Goal: Information Seeking & Learning: Learn about a topic

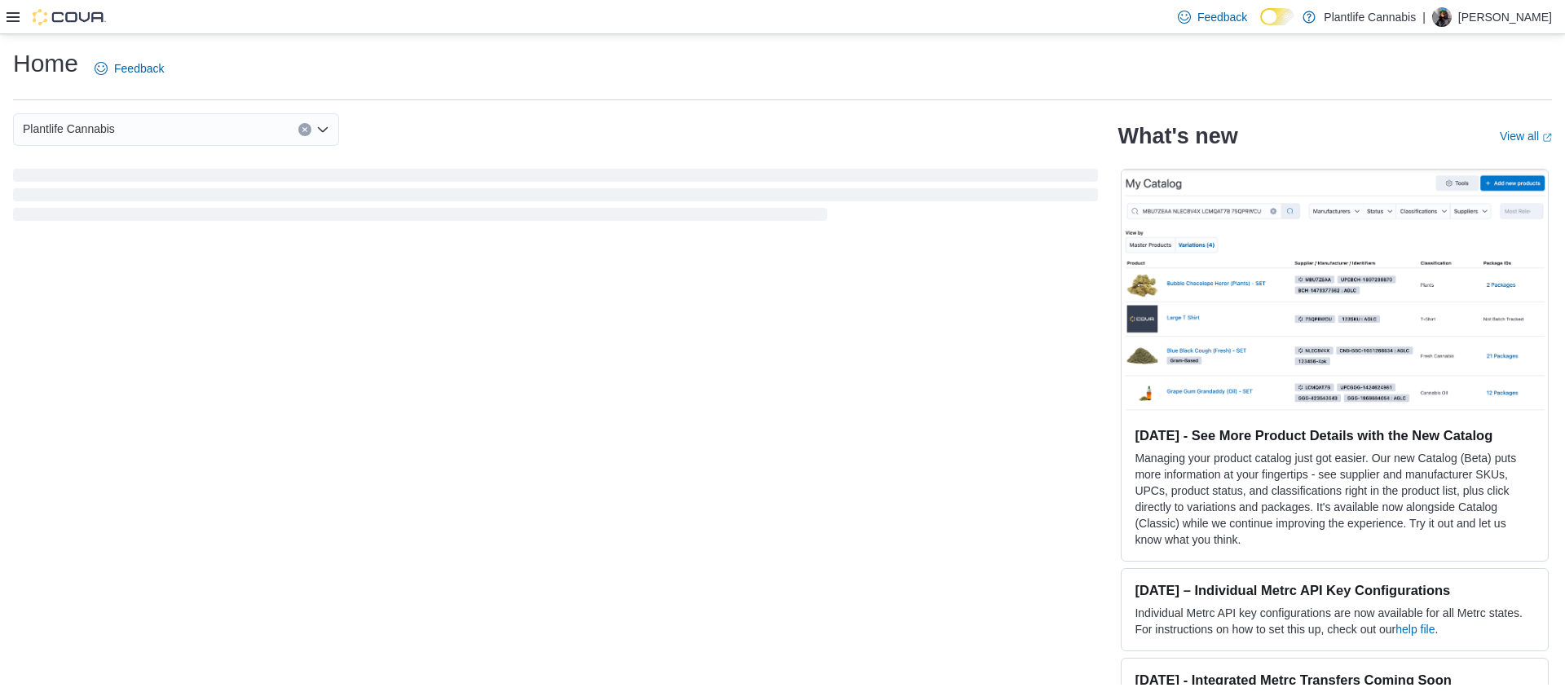
click at [11, 18] on icon at bounding box center [13, 17] width 13 height 13
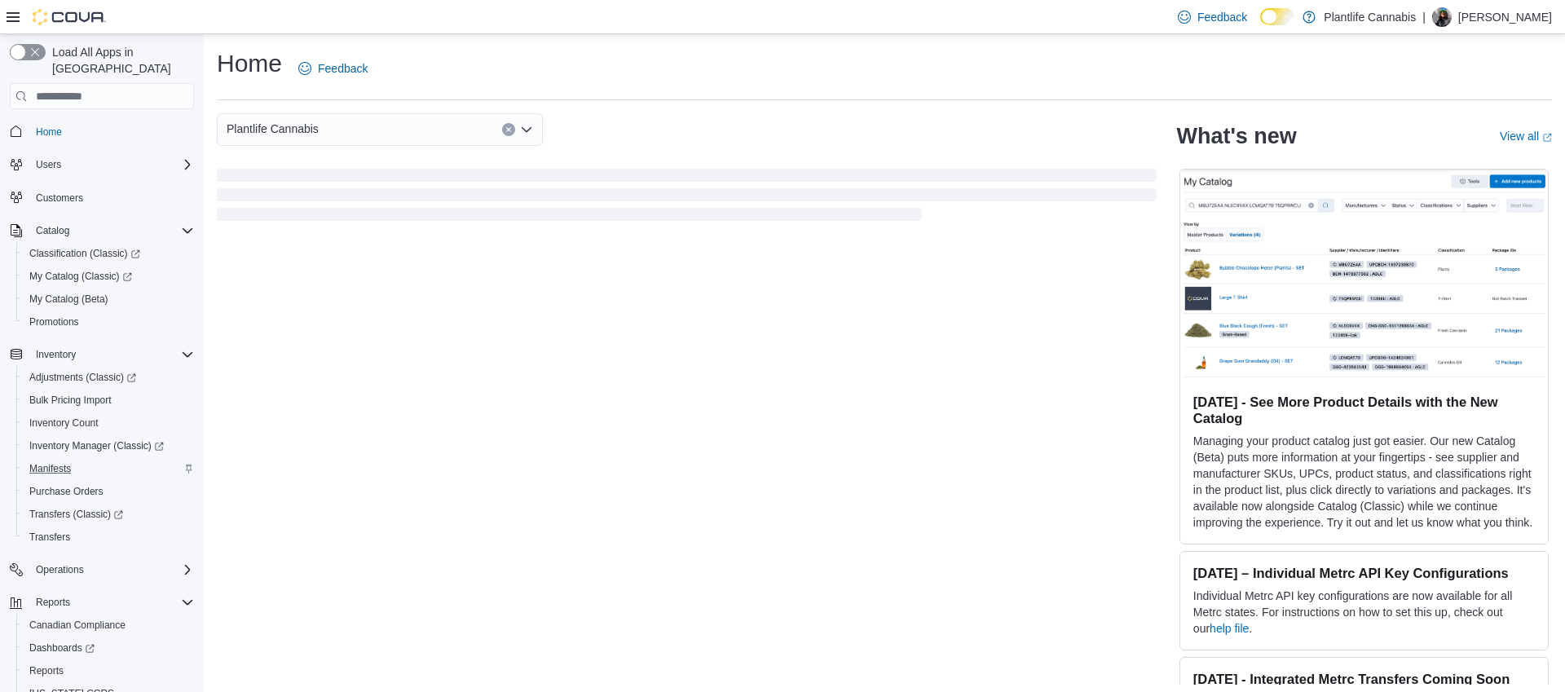
scroll to position [52, 0]
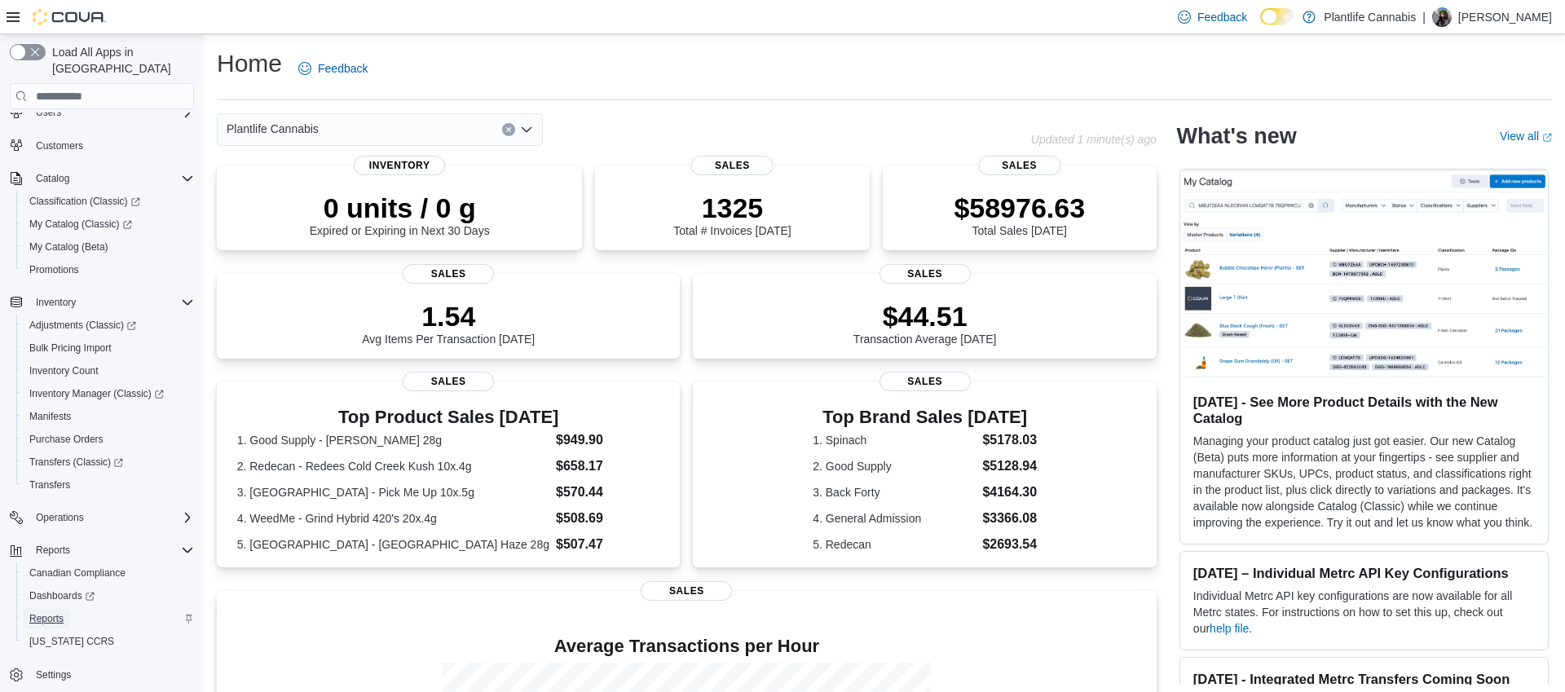
click at [52, 612] on span "Reports" at bounding box center [46, 618] width 34 height 13
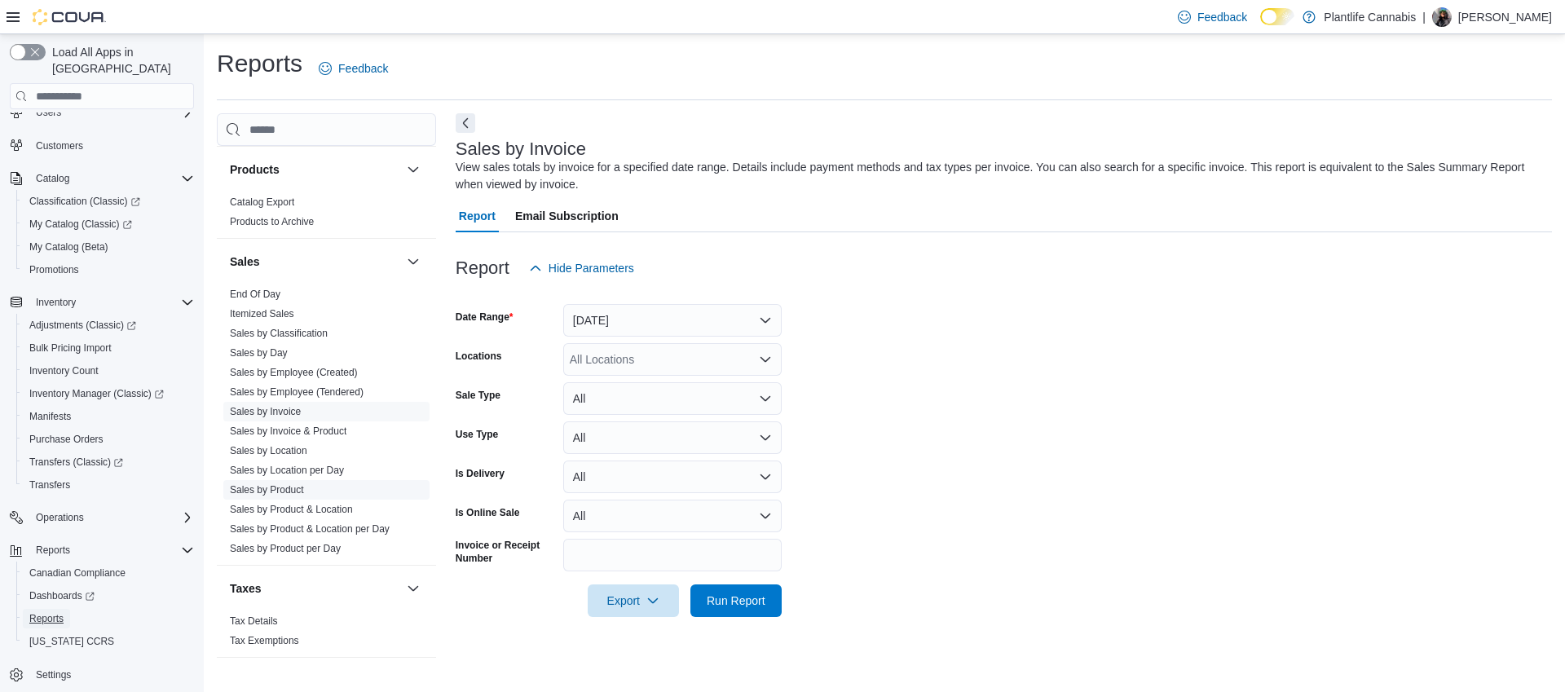
scroll to position [1053, 0]
click at [296, 423] on link "Sales by Invoice & Product" at bounding box center [288, 422] width 117 height 11
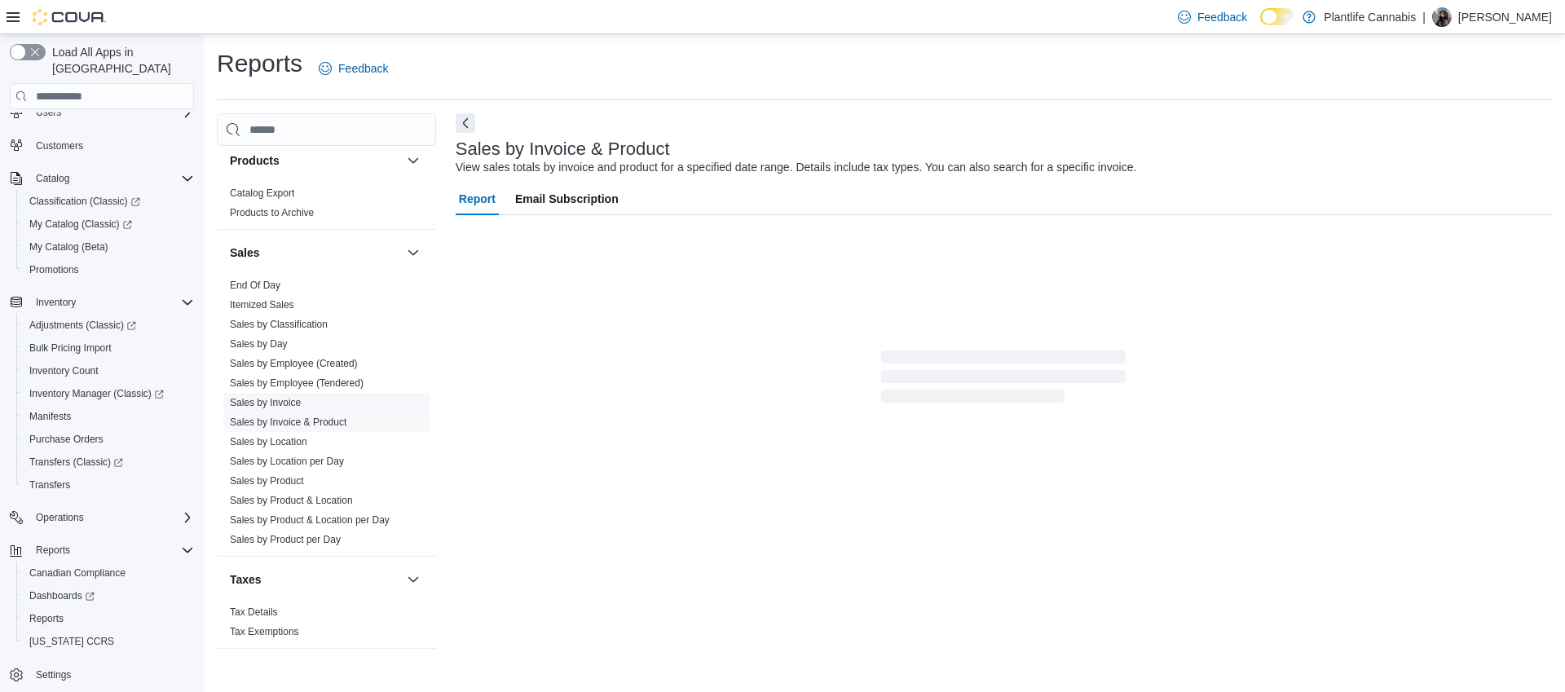
scroll to position [19, 0]
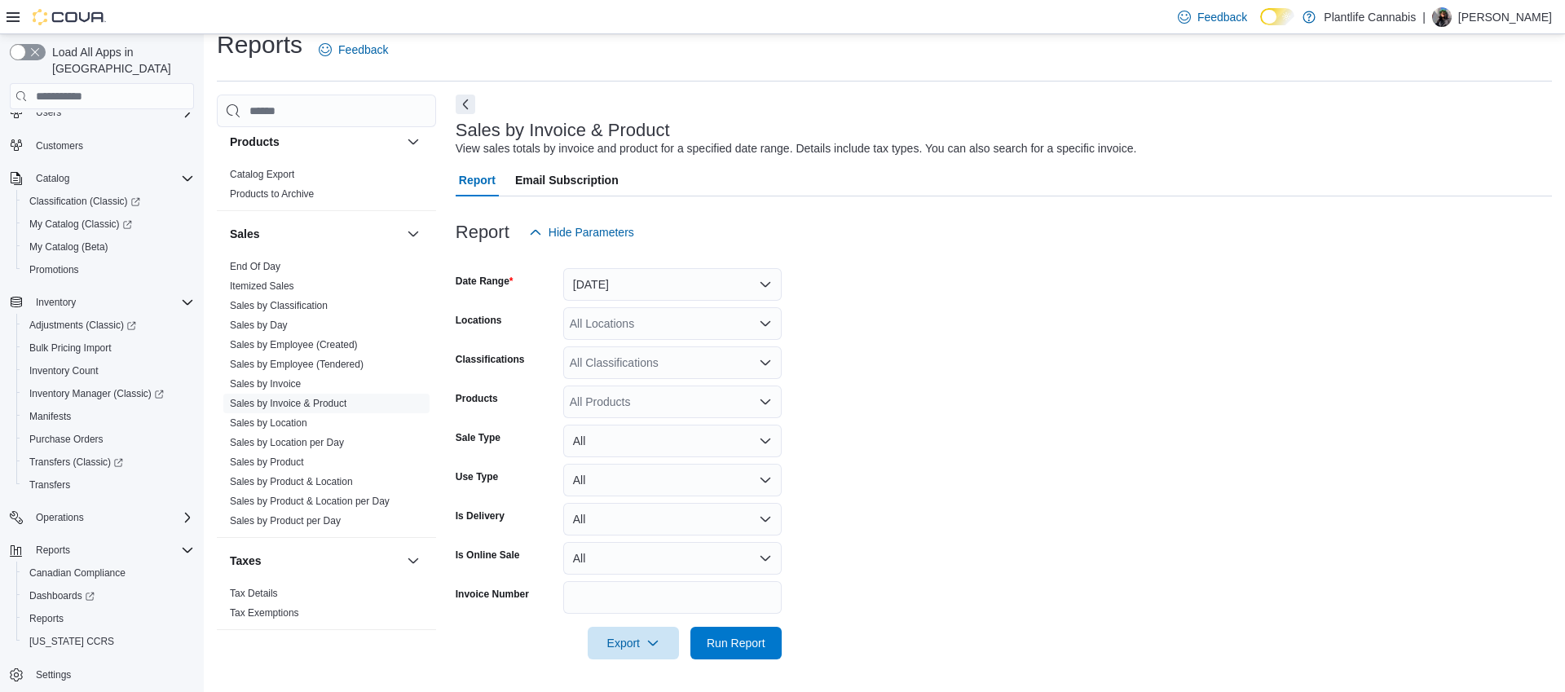
click at [639, 315] on div "All Locations" at bounding box center [672, 323] width 218 height 33
type input "****"
click at [629, 342] on button "[PERSON_NAME]" at bounding box center [672, 352] width 218 height 24
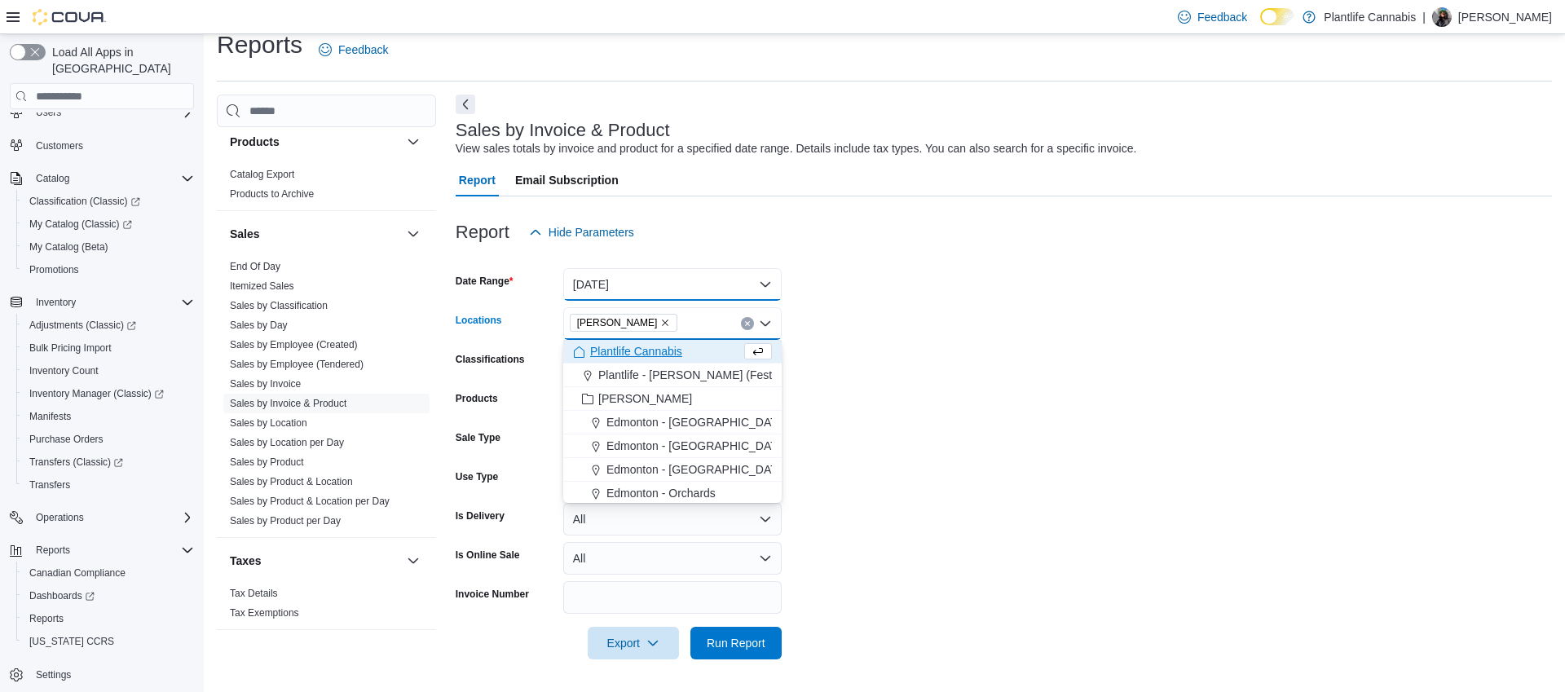
click at [629, 286] on button "[DATE]" at bounding box center [672, 284] width 218 height 33
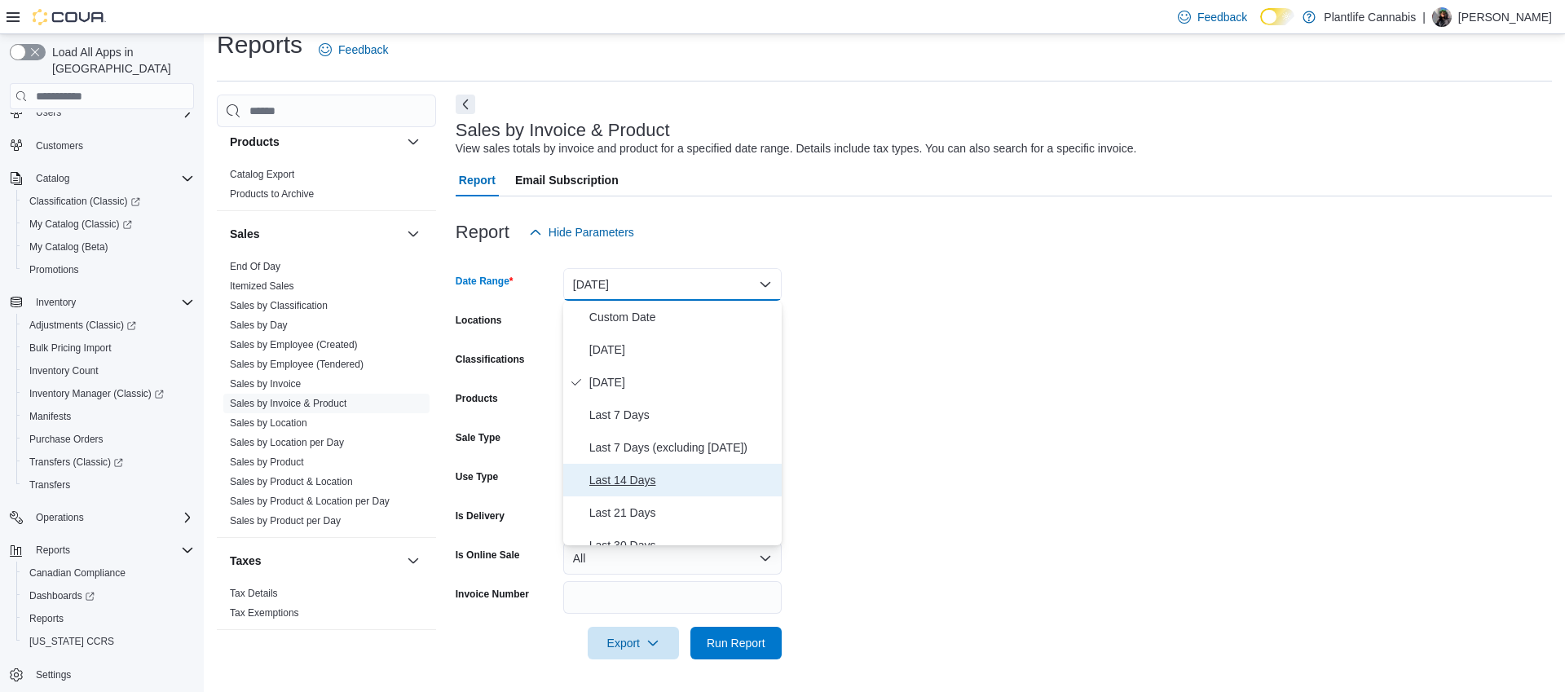
click at [647, 481] on span "Last 14 Days" at bounding box center [682, 480] width 186 height 20
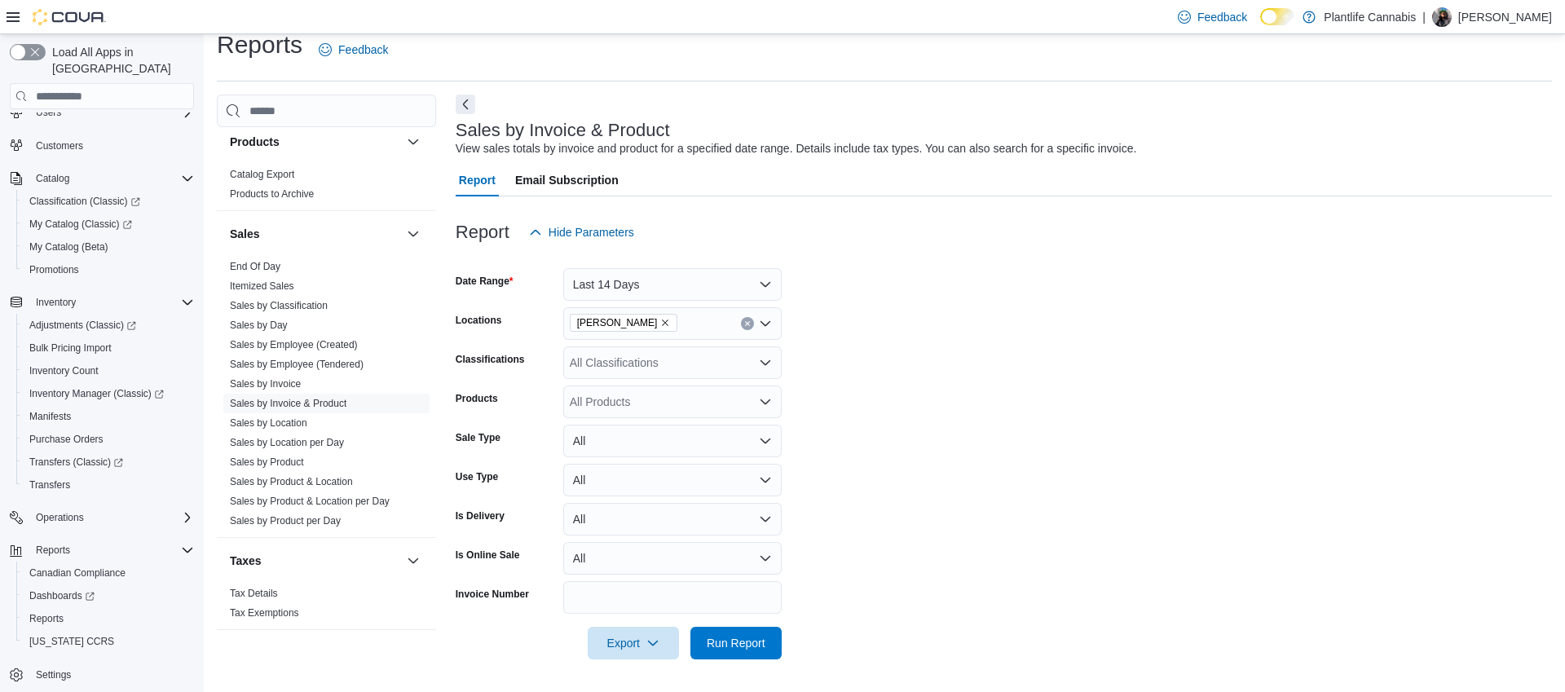
click at [919, 422] on form "Date Range Last 14 Days Locations [PERSON_NAME] Classifications All Classificat…" at bounding box center [1004, 454] width 1097 height 411
click at [1039, 382] on form "Date Range Last 14 Days Locations [PERSON_NAME] Classifications All Classificat…" at bounding box center [1004, 454] width 1097 height 411
drag, startPoint x: 1013, startPoint y: 514, endPoint x: 797, endPoint y: 586, distance: 227.9
click at [1013, 514] on form "Date Range Last 14 Days Locations [PERSON_NAME] Classifications All Classificat…" at bounding box center [1004, 454] width 1097 height 411
click at [547, 141] on div "View sales totals by invoice and product for a specified date range. Details in…" at bounding box center [797, 148] width 682 height 17
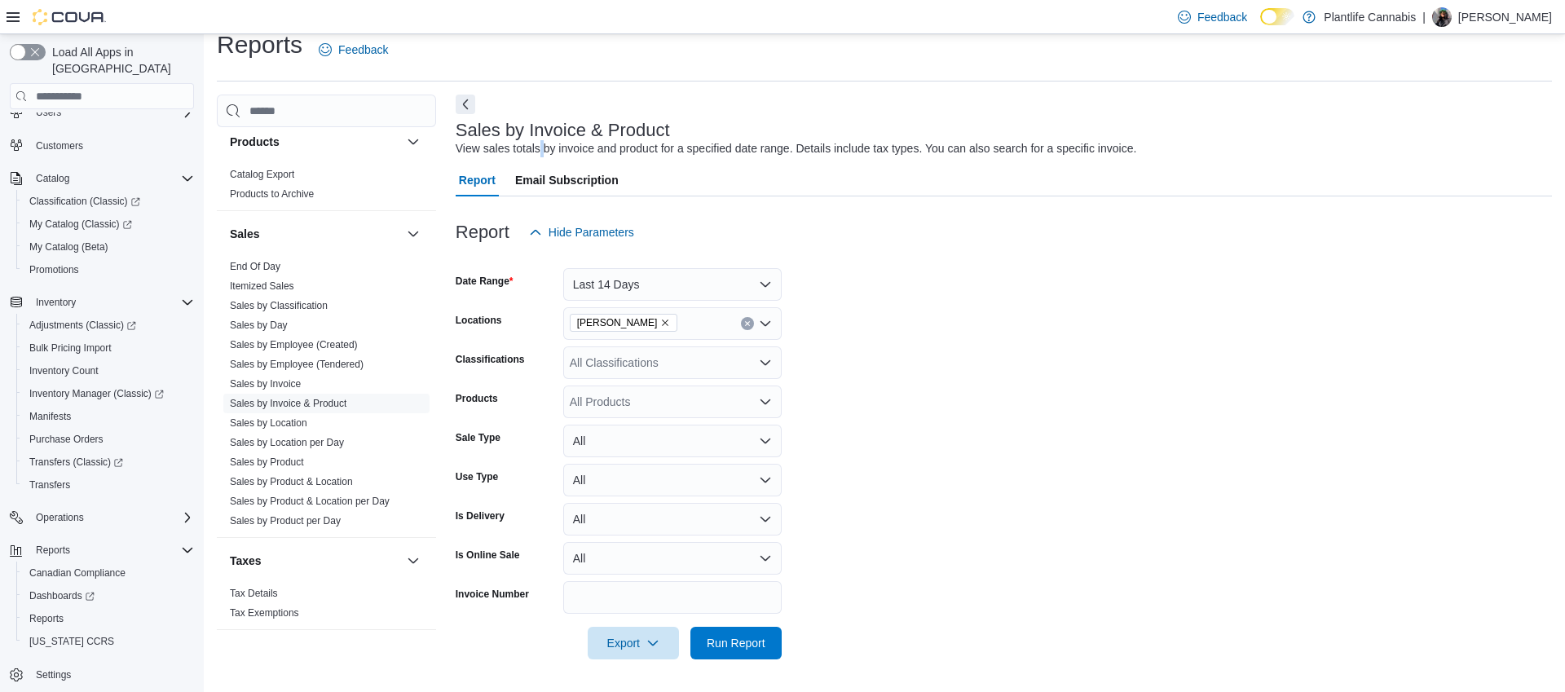
click at [547, 141] on div "View sales totals by invoice and product for a specified date range. Details in…" at bounding box center [797, 148] width 682 height 17
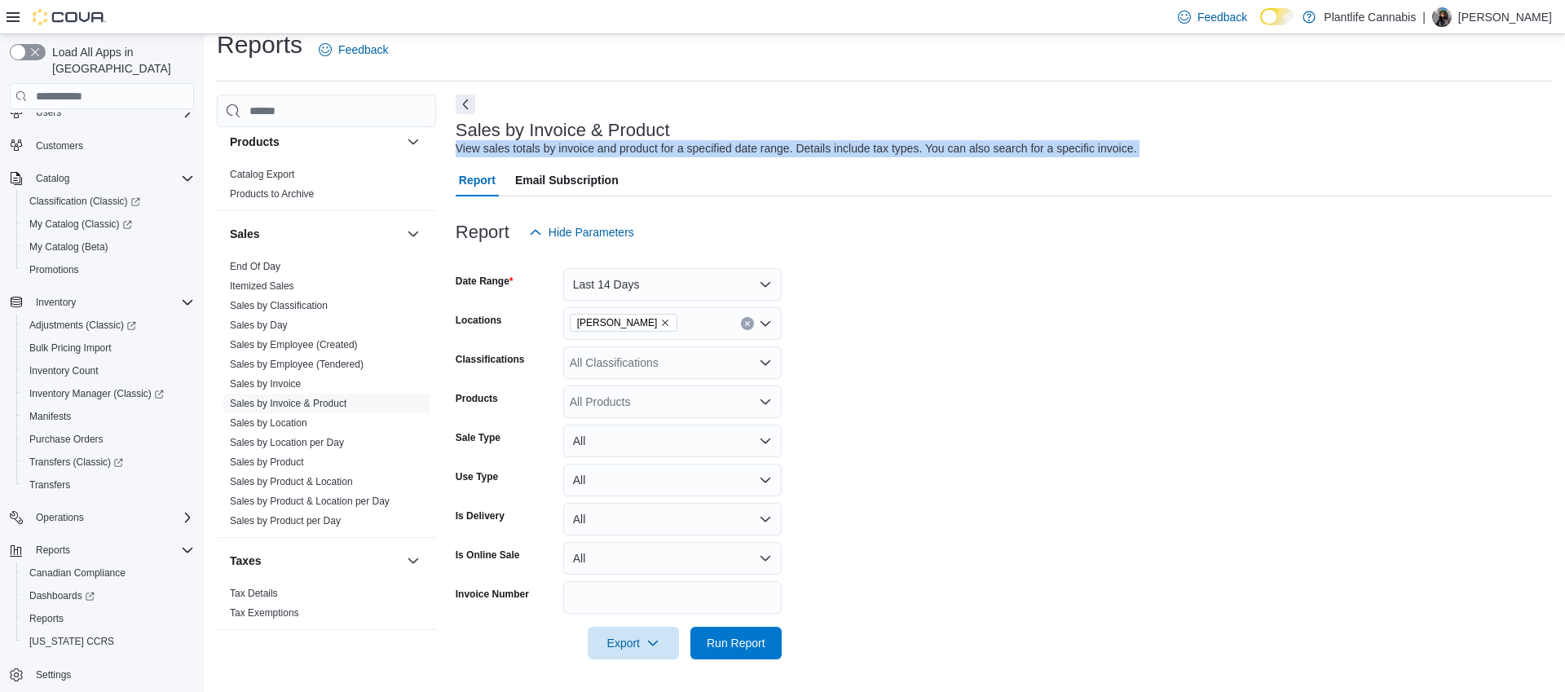
click at [547, 141] on div "View sales totals by invoice and product for a specified date range. Details in…" at bounding box center [797, 148] width 682 height 17
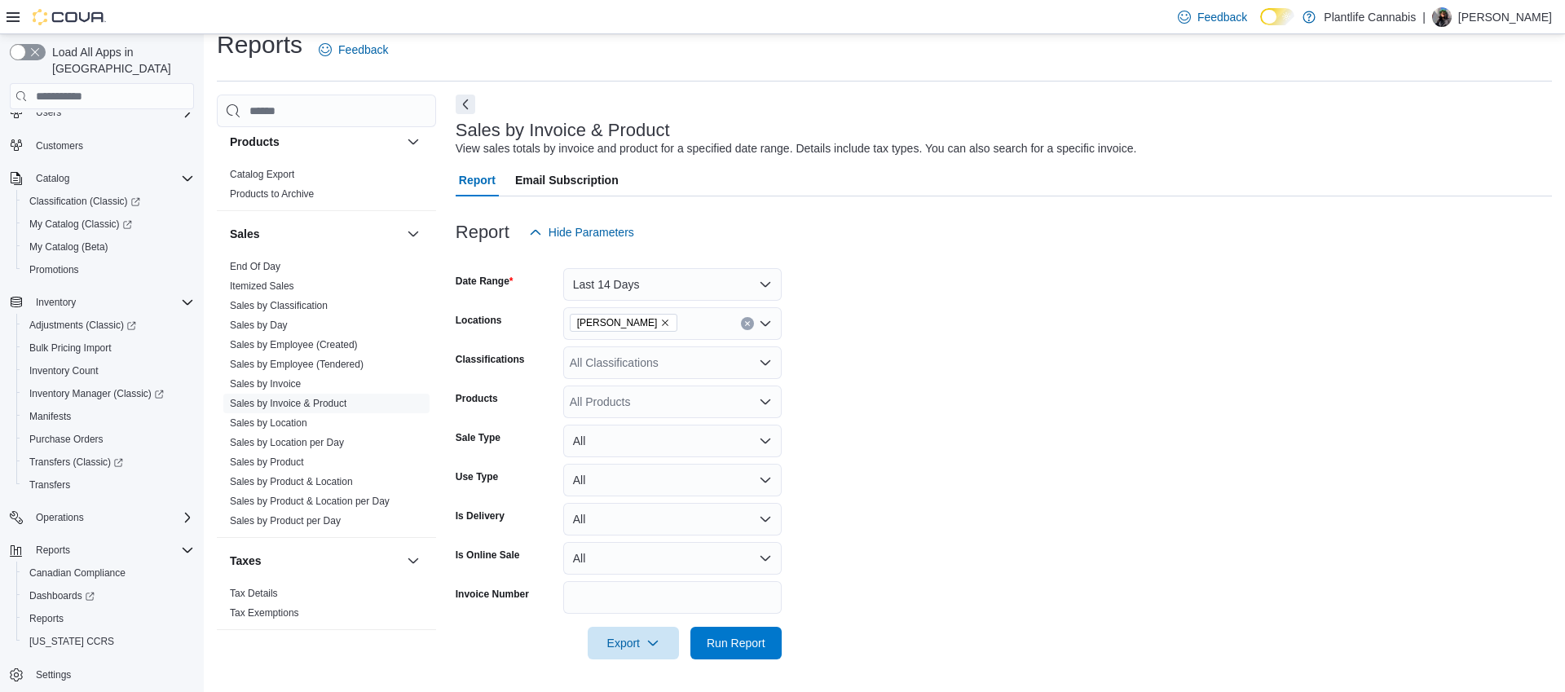
click at [479, 124] on h3 "Sales by Invoice & Product" at bounding box center [563, 131] width 214 height 20
click at [934, 335] on form "Date Range Last 14 Days Locations [PERSON_NAME] Classifications All Classificat…" at bounding box center [1004, 454] width 1097 height 411
click at [616, 132] on h3 "Sales by Invoice & Product" at bounding box center [563, 131] width 214 height 20
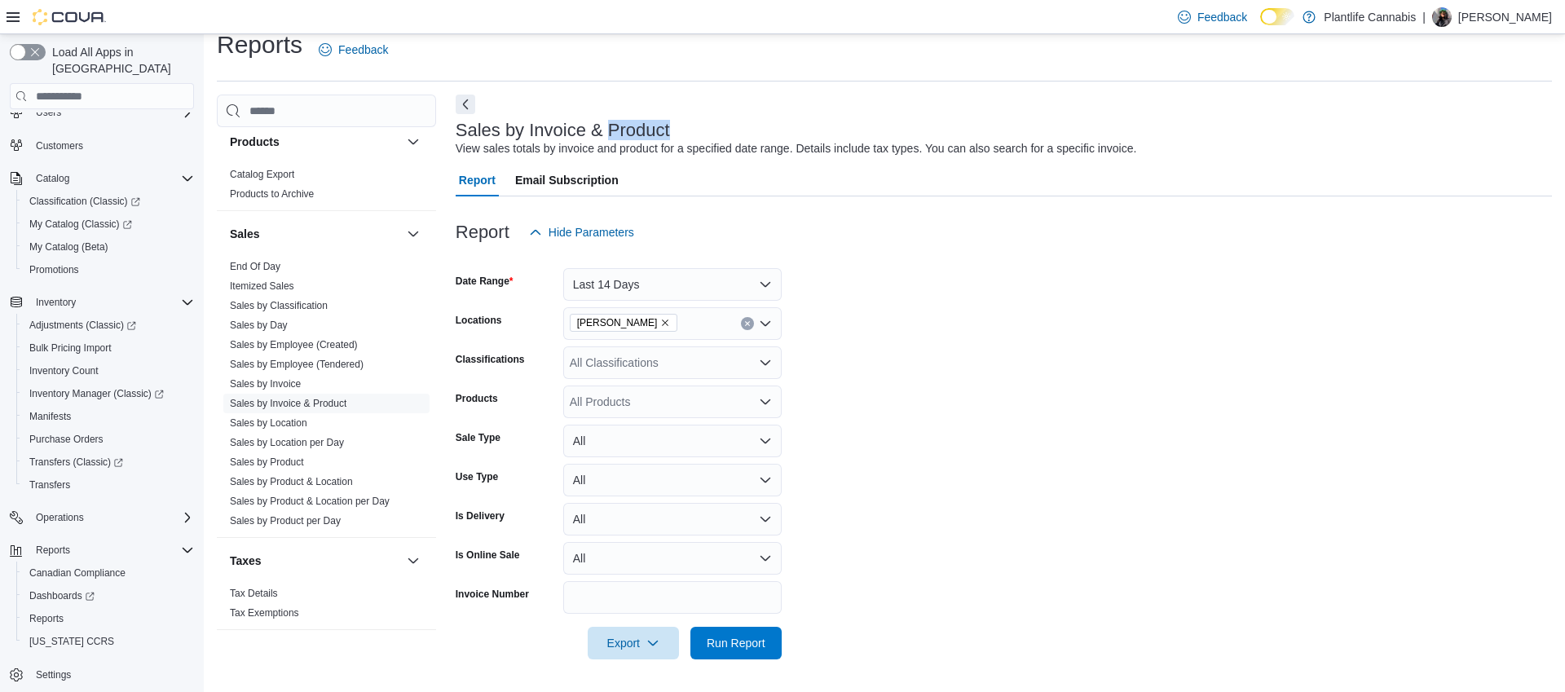
click at [616, 132] on h3 "Sales by Invoice & Product" at bounding box center [563, 131] width 214 height 20
click at [605, 394] on div "All Products" at bounding box center [672, 402] width 218 height 33
type input "*"
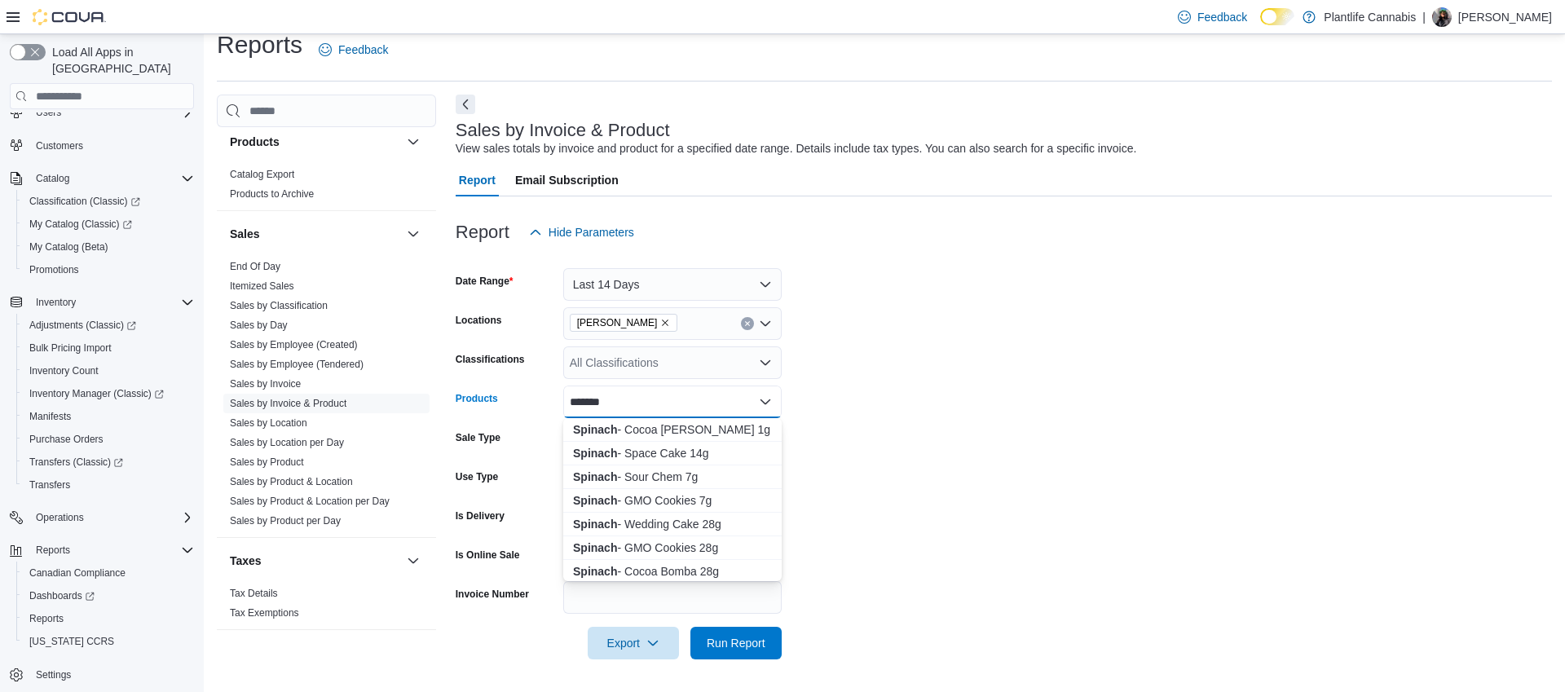
click at [585, 403] on input "*******" at bounding box center [592, 402] width 44 height 20
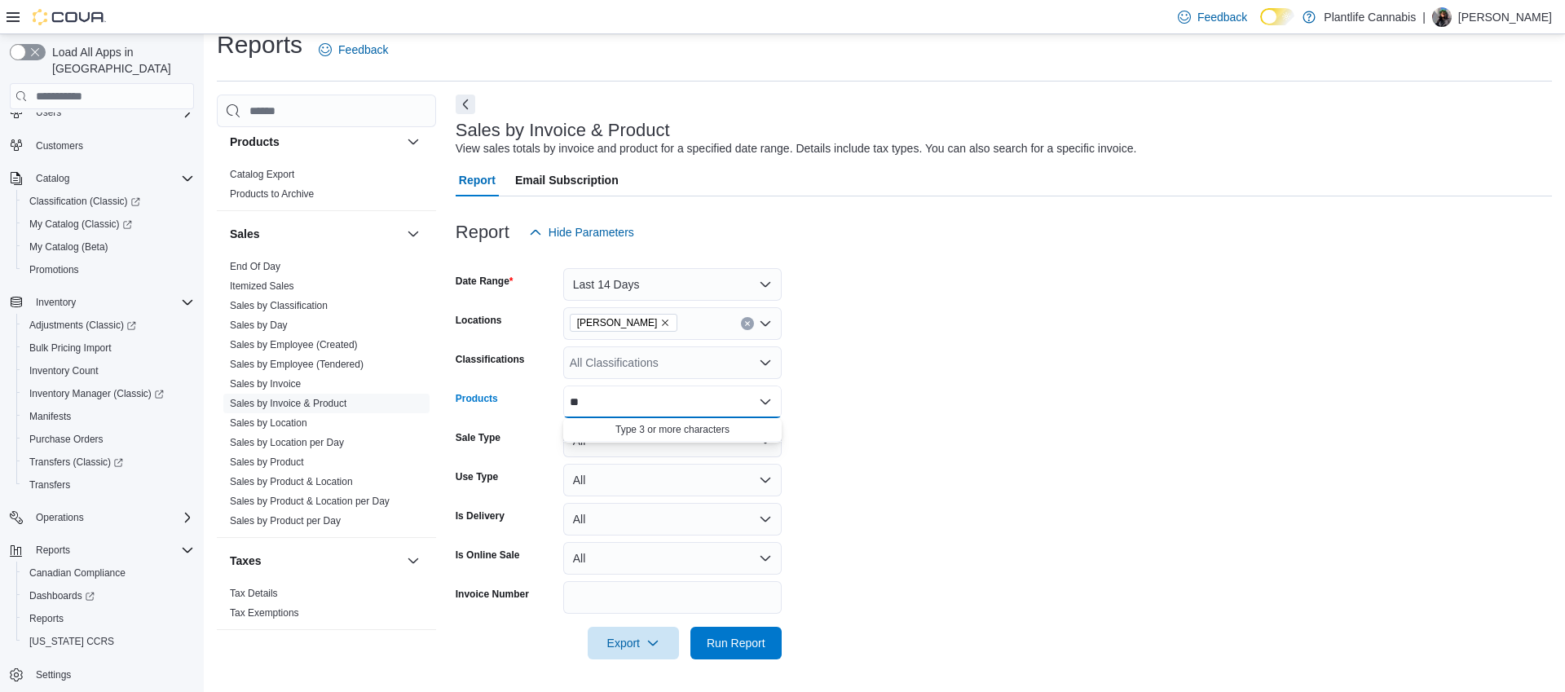
type input "*"
click at [612, 408] on div "All Products" at bounding box center [672, 402] width 218 height 33
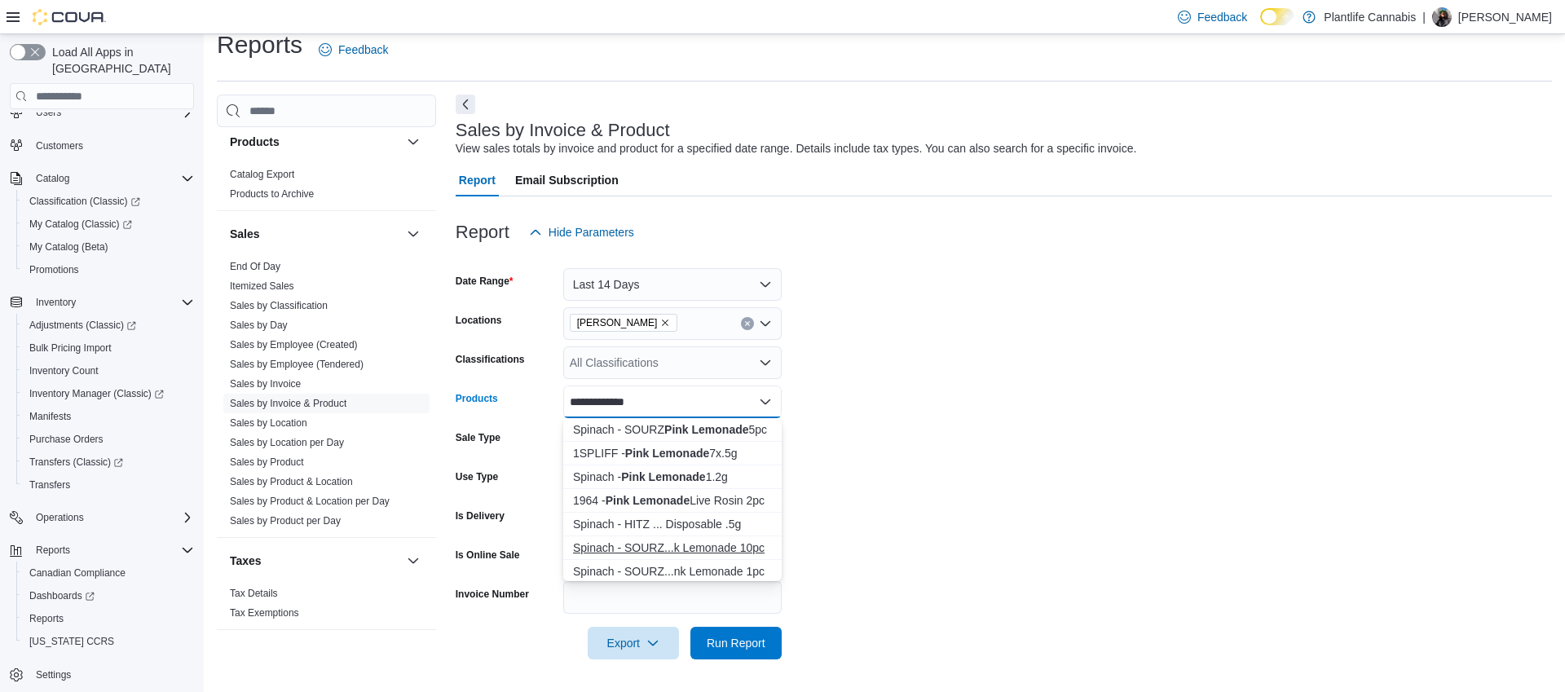
type input "**********"
click at [695, 549] on div "Spinach - SOURZ...k Lemonade 10pc" at bounding box center [672, 548] width 199 height 16
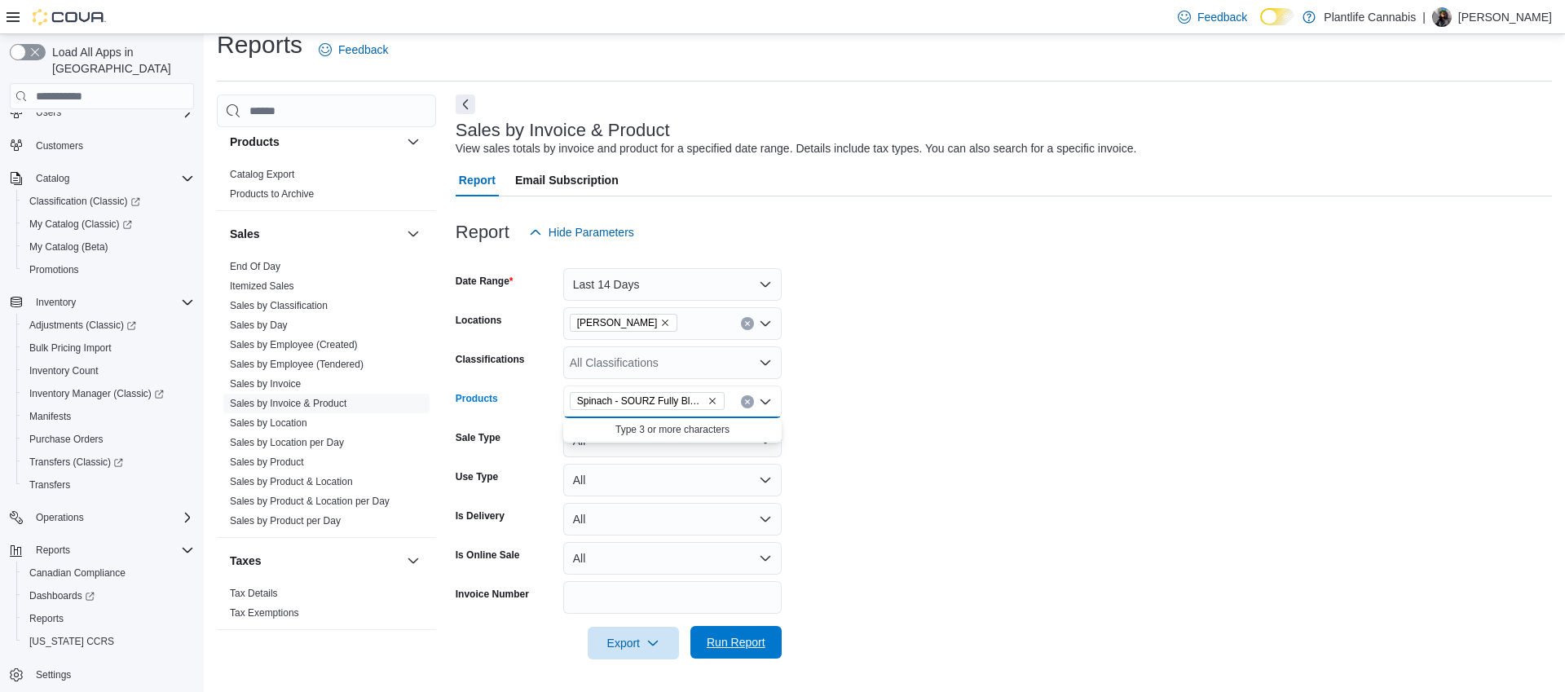
click at [745, 639] on span "Run Report" at bounding box center [736, 642] width 59 height 16
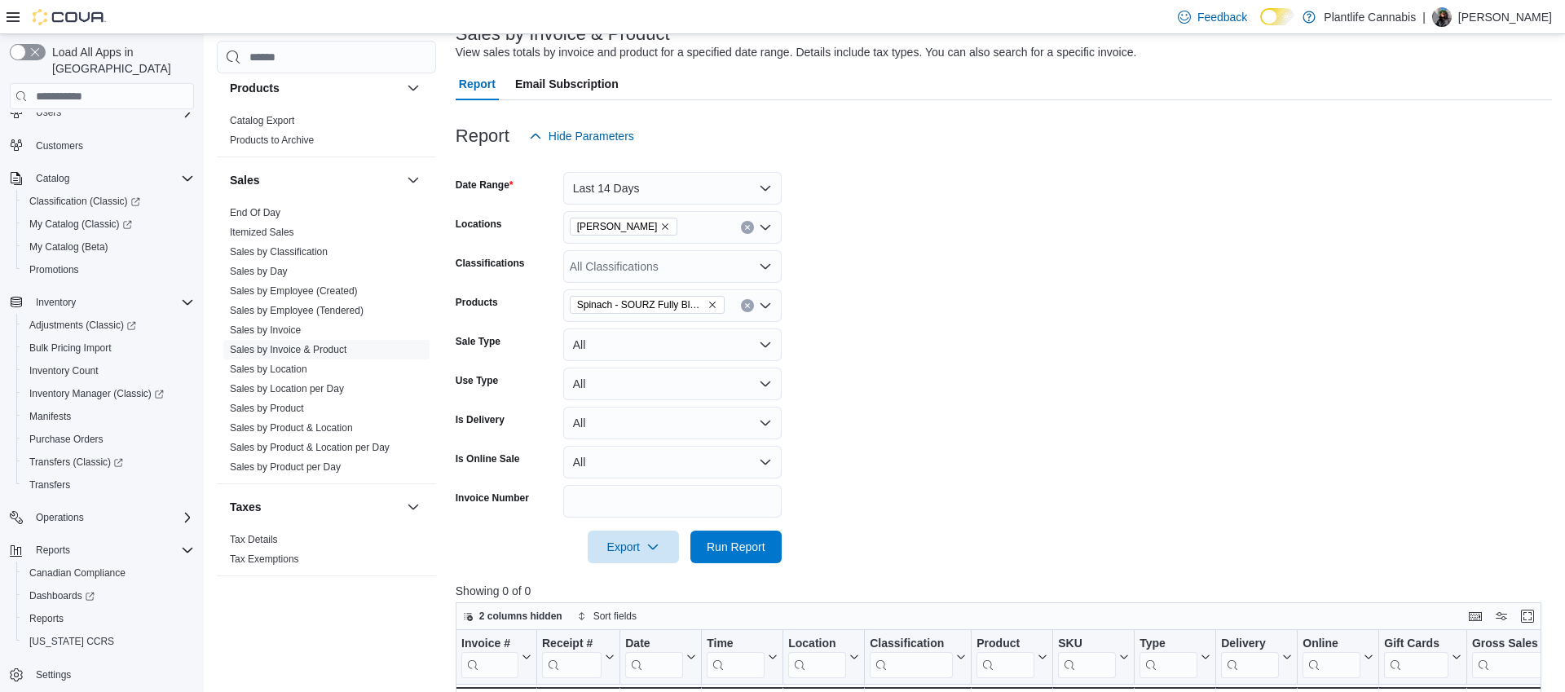
scroll to position [147, 0]
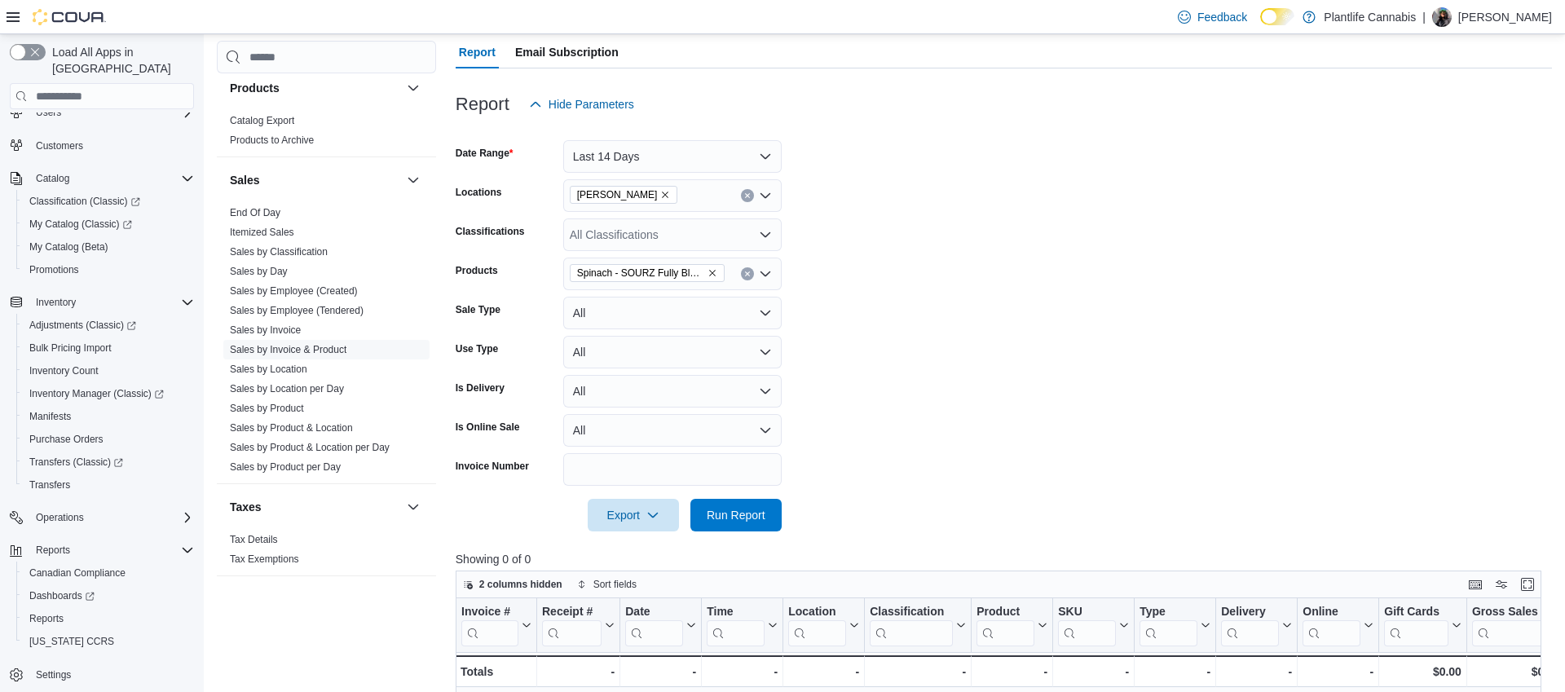
click at [713, 271] on icon "Remove Spinach - SOURZ Fully Blasted Pink Lemonade 10pc from selection in this …" at bounding box center [712, 274] width 7 height 7
click at [695, 273] on div "All Products Combo box. Selected. Combo box input. All Products. Type some text…" at bounding box center [672, 274] width 218 height 33
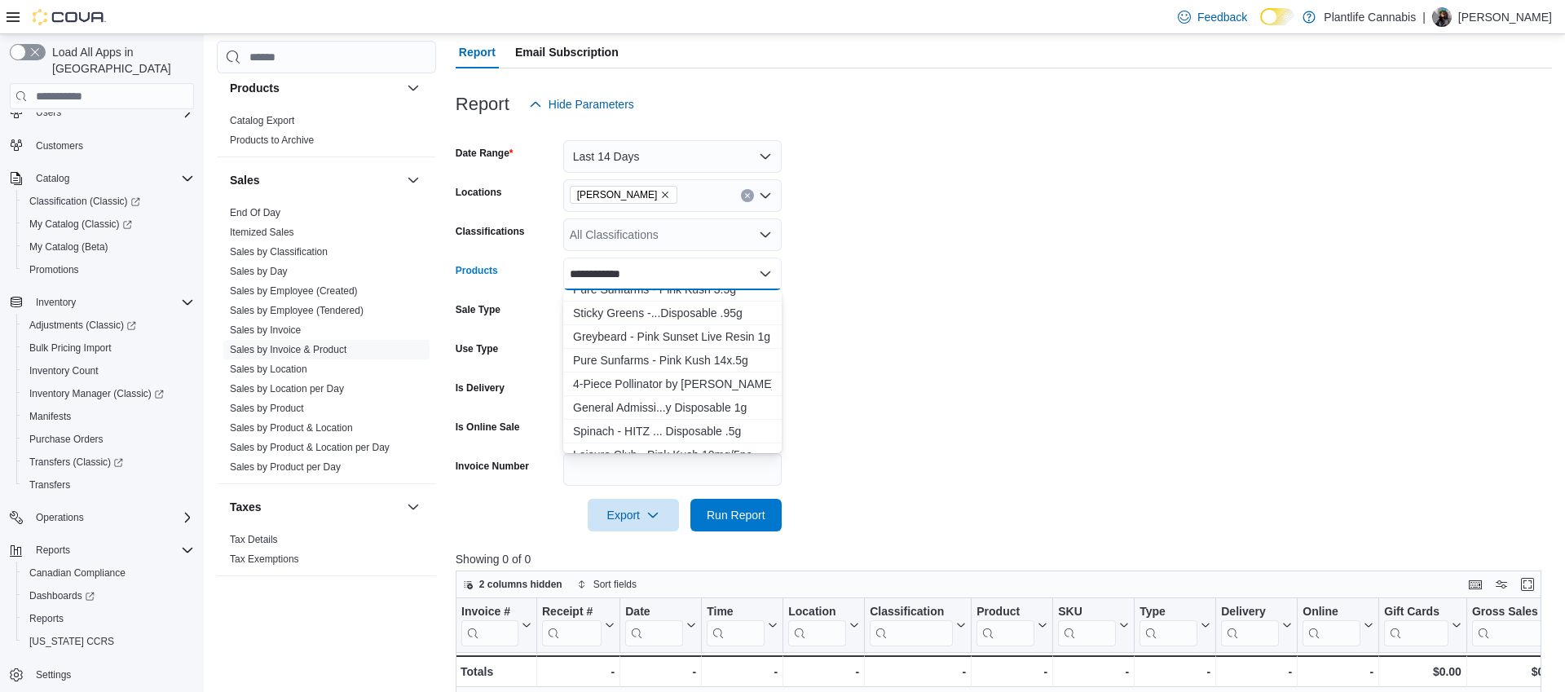
scroll to position [700, 0]
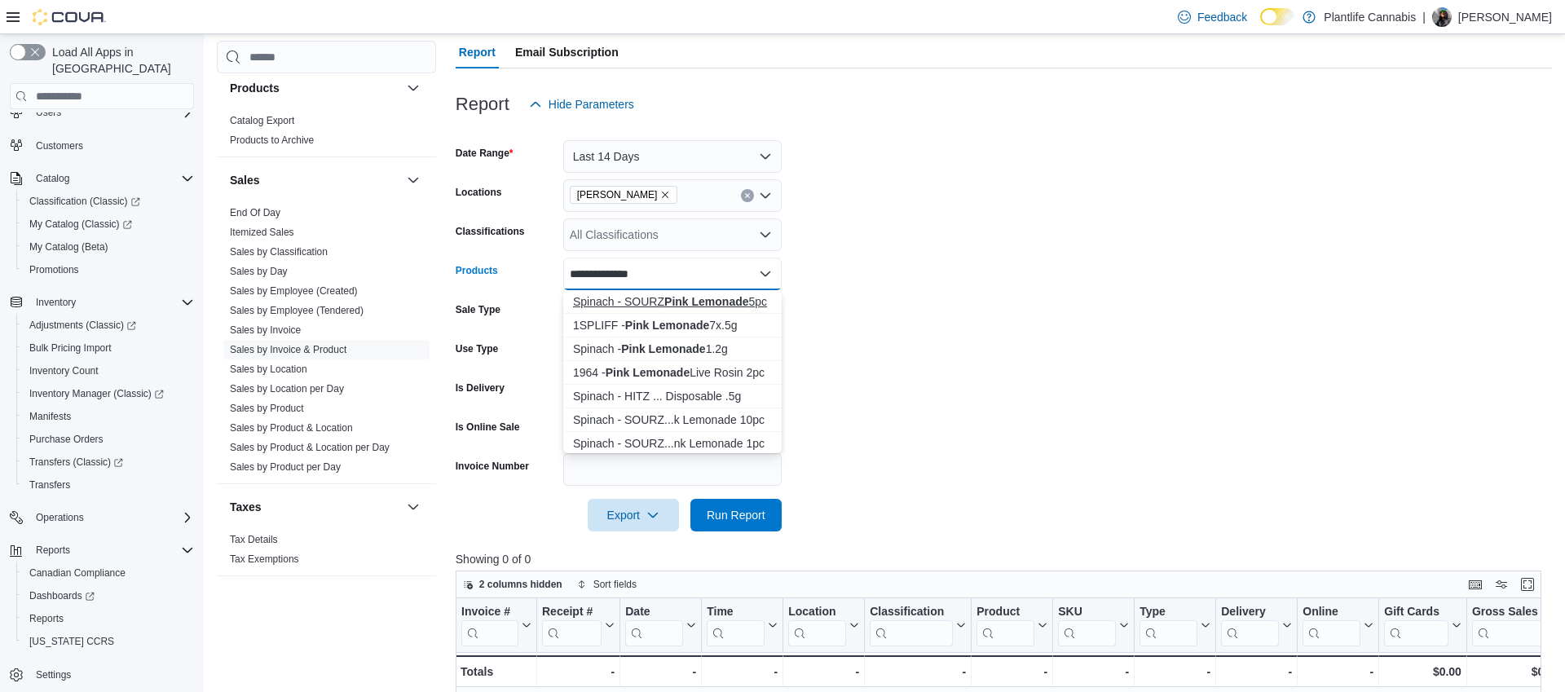
type input "**********"
click at [701, 307] on strong "Pink Lemonade" at bounding box center [706, 301] width 84 height 13
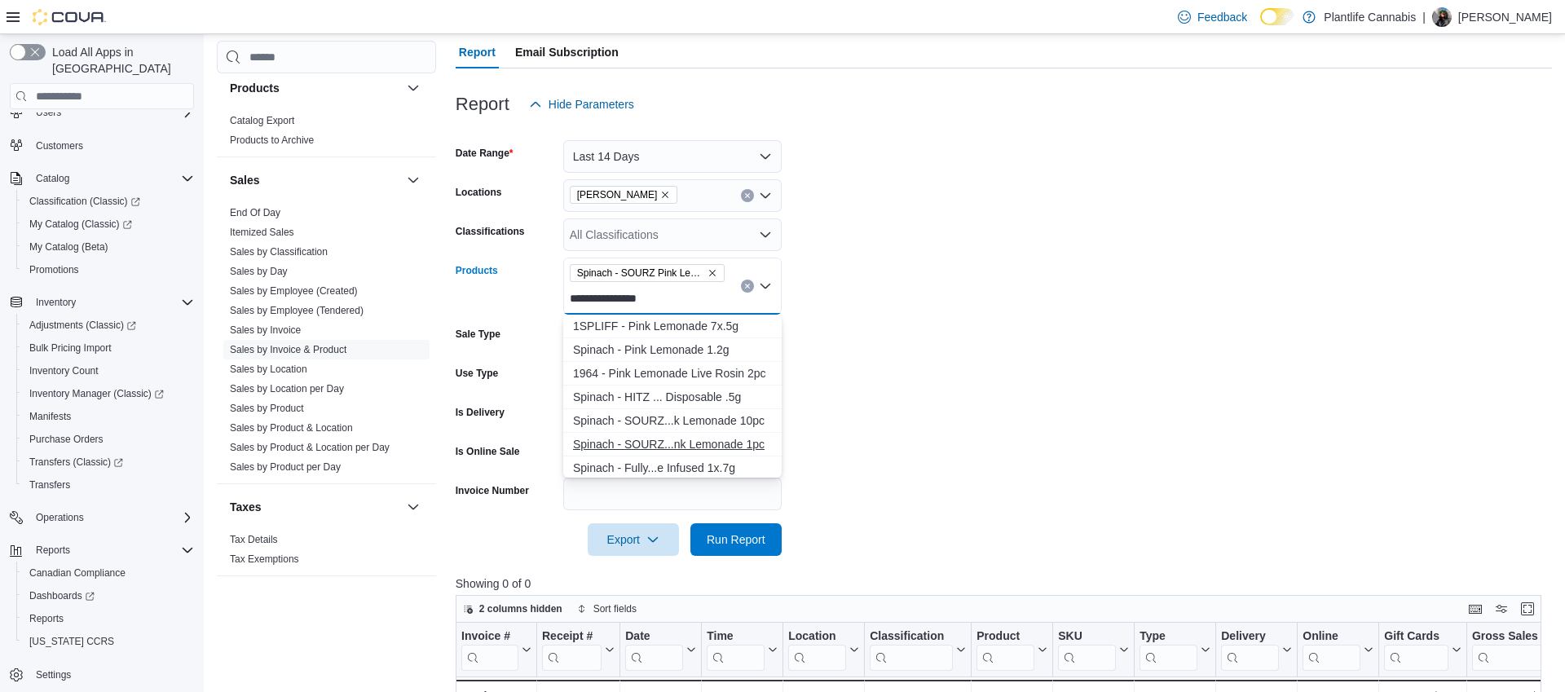
type input "**********"
click at [725, 445] on div "Spinach - SOURZ...nk Lemonade 1pc" at bounding box center [672, 444] width 199 height 16
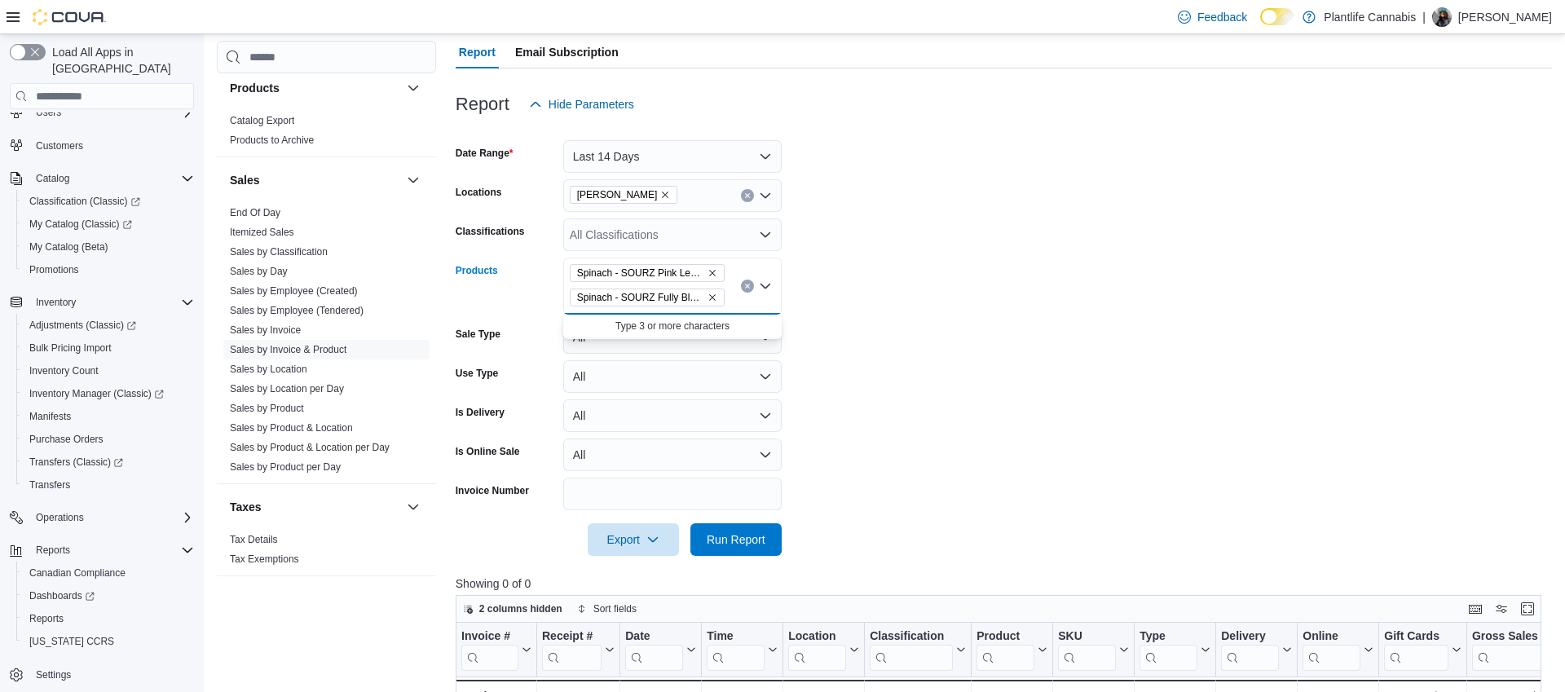
click at [960, 422] on form "Date Range Last 14 Days Locations [PERSON_NAME] Classifications All Classificat…" at bounding box center [1004, 338] width 1097 height 435
click at [768, 539] on span "Run Report" at bounding box center [736, 539] width 72 height 33
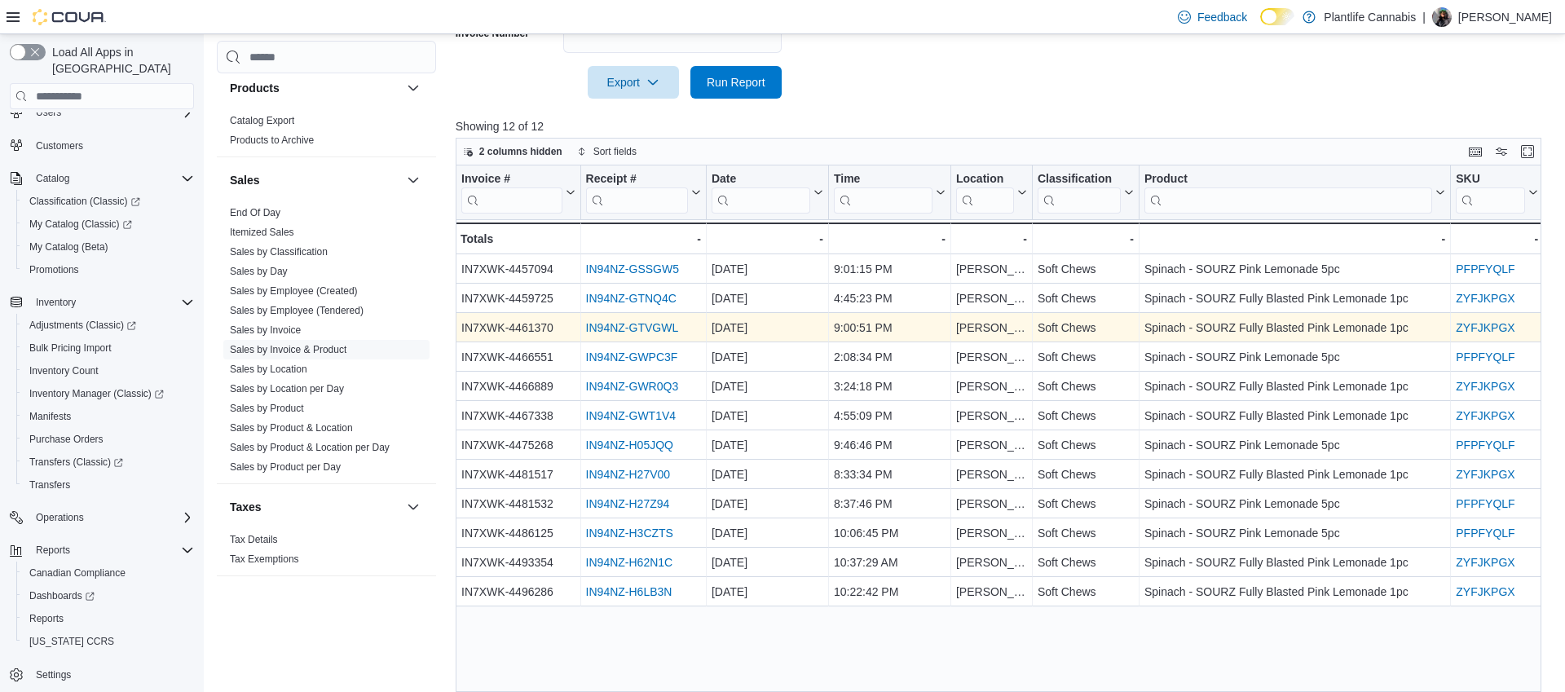
scroll to position [617, 0]
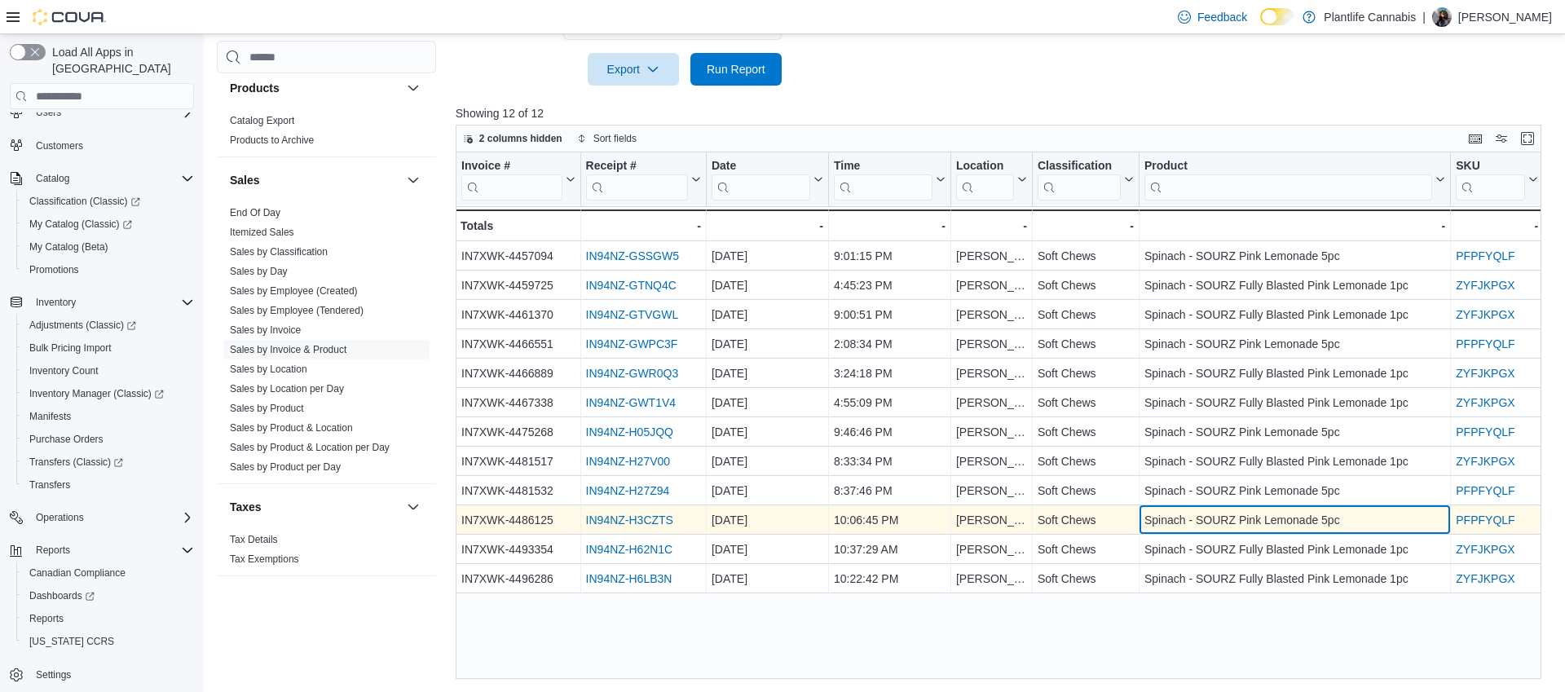
click at [1251, 521] on div "Spinach - SOURZ Pink Lemonade 5pc" at bounding box center [1295, 521] width 301 height 20
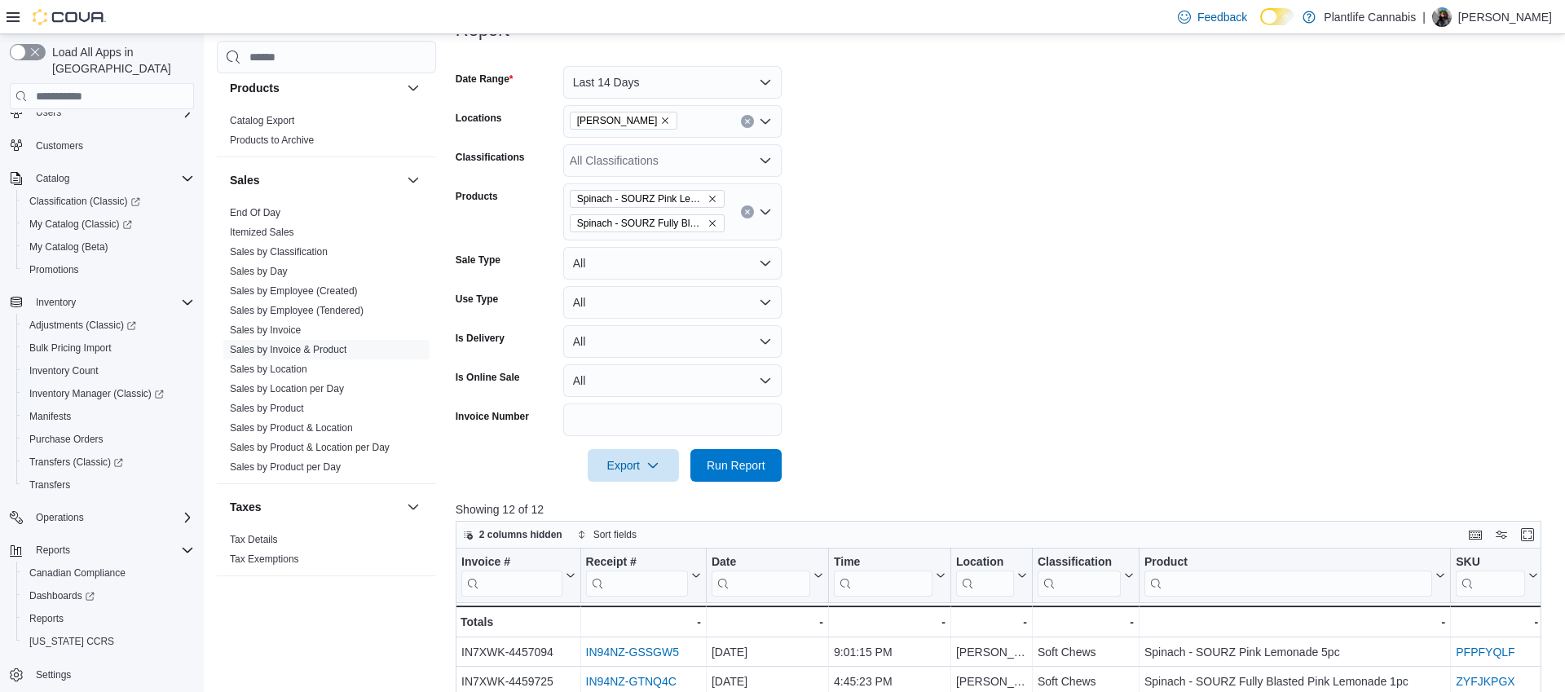
scroll to position [177, 0]
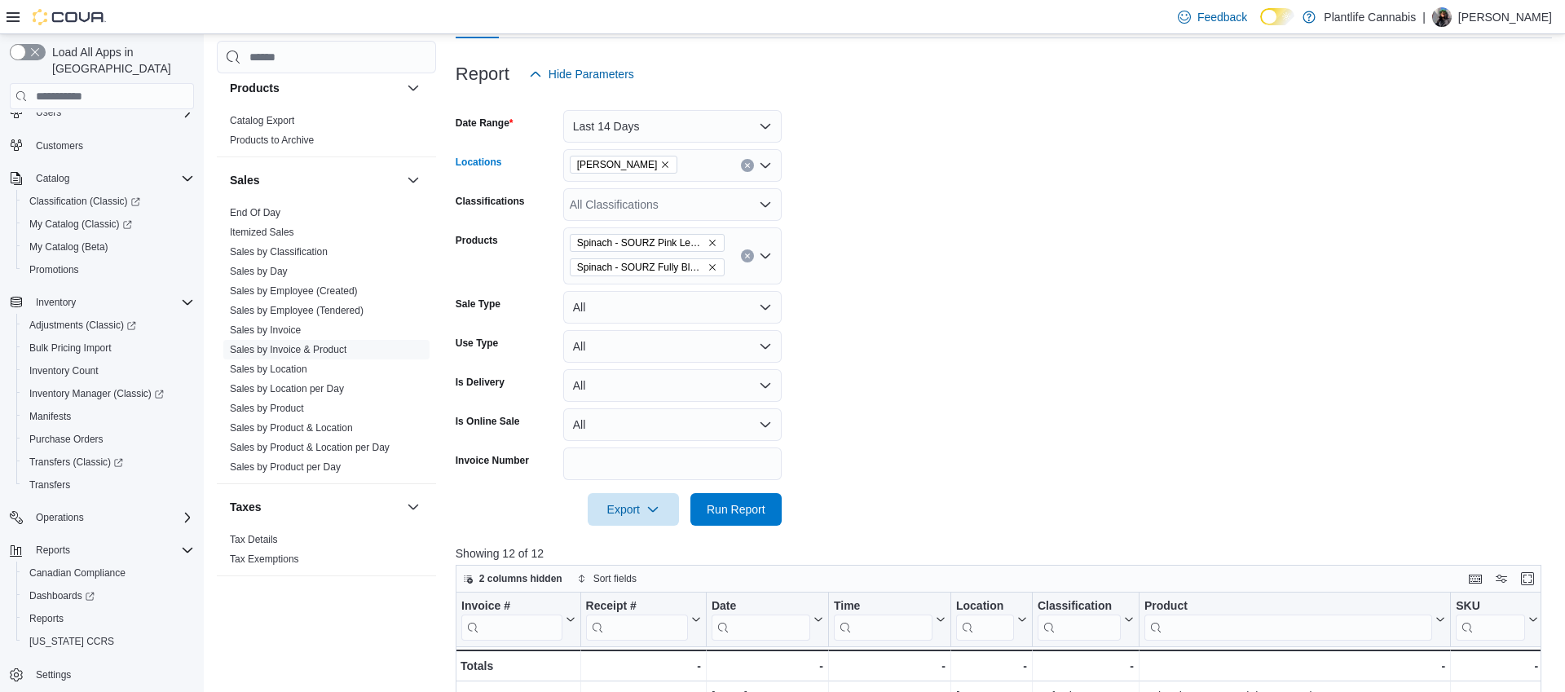
click at [598, 161] on span "[PERSON_NAME]" at bounding box center [617, 165] width 81 height 16
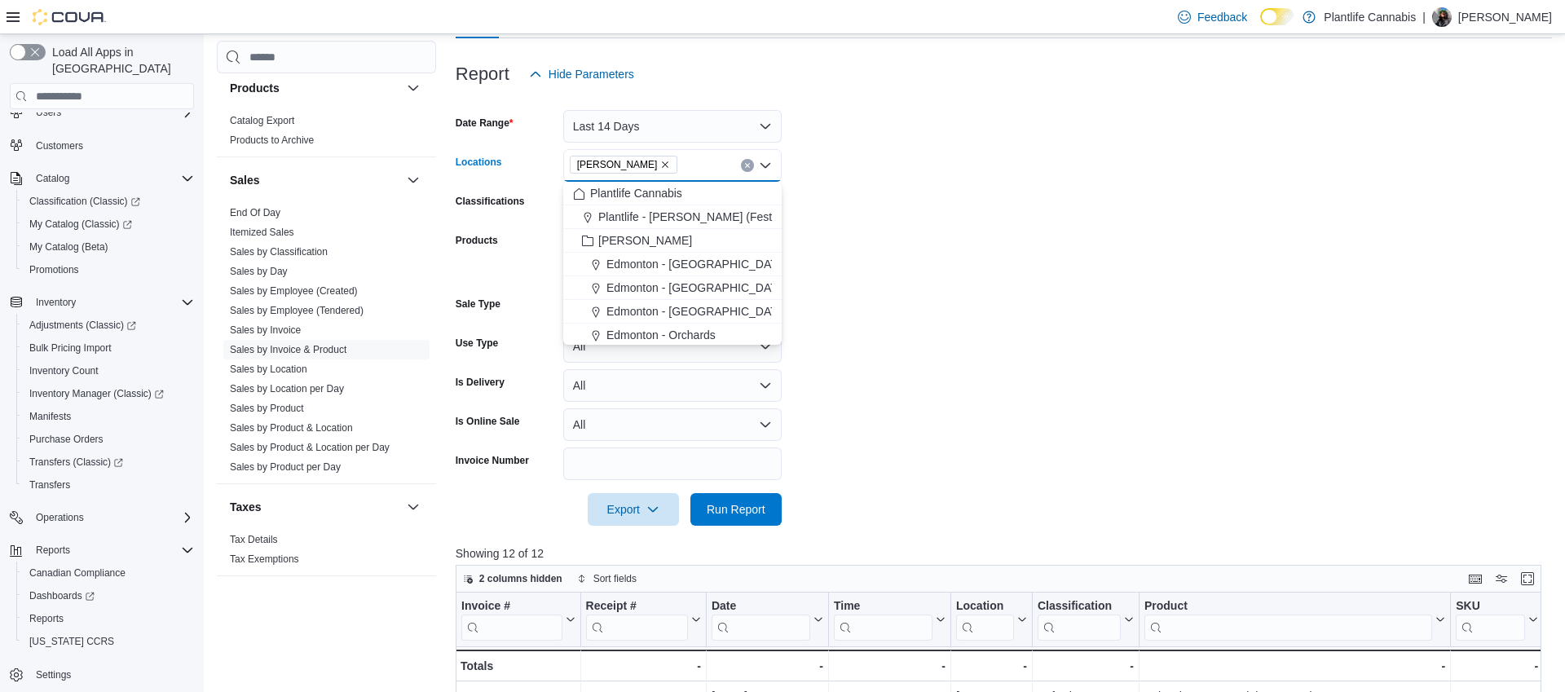
click at [607, 161] on span "[PERSON_NAME]" at bounding box center [624, 165] width 94 height 16
click at [660, 161] on icon "Remove Leduc from selection in this group" at bounding box center [665, 165] width 10 height 10
click at [610, 161] on div "All Locations" at bounding box center [672, 165] width 218 height 33
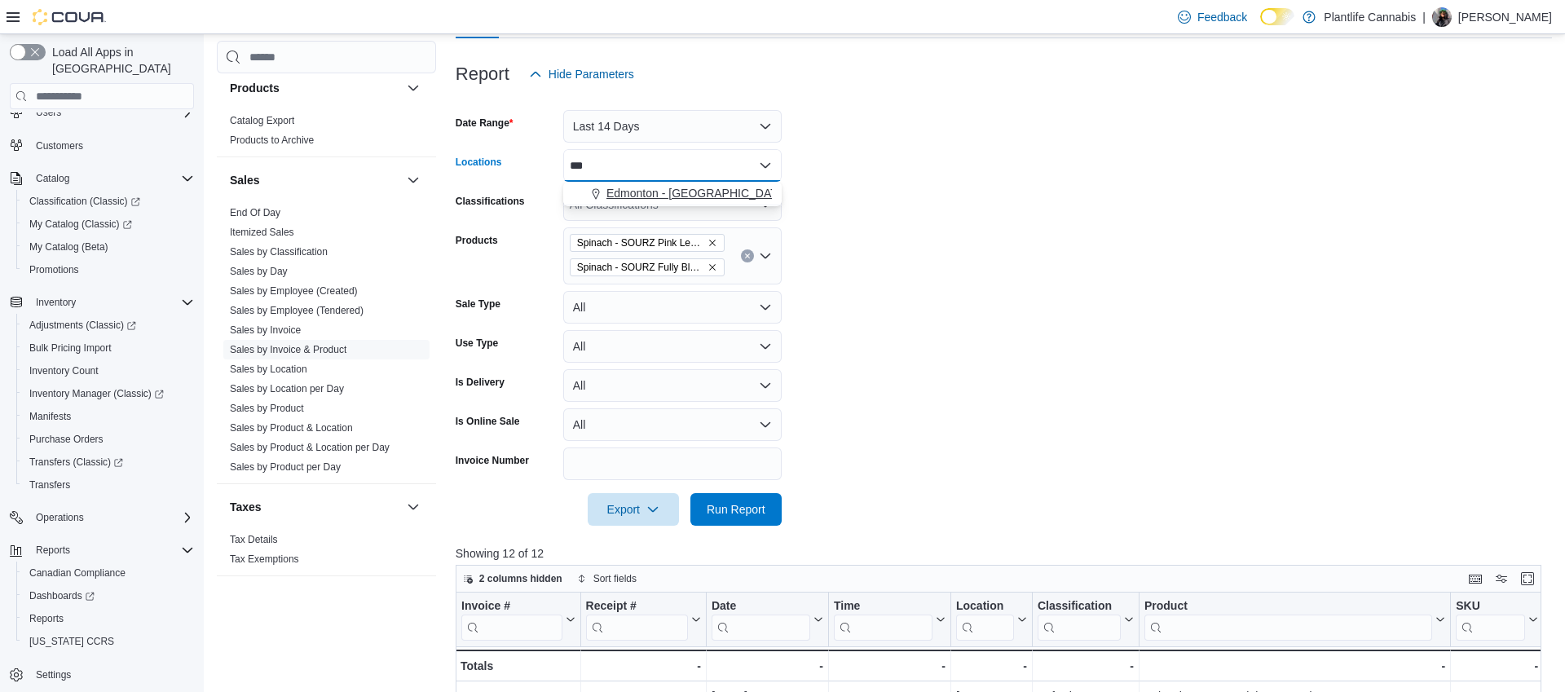
type input "***"
click at [640, 190] on span "Edmonton - [GEOGRAPHIC_DATA]" at bounding box center [697, 193] width 181 height 16
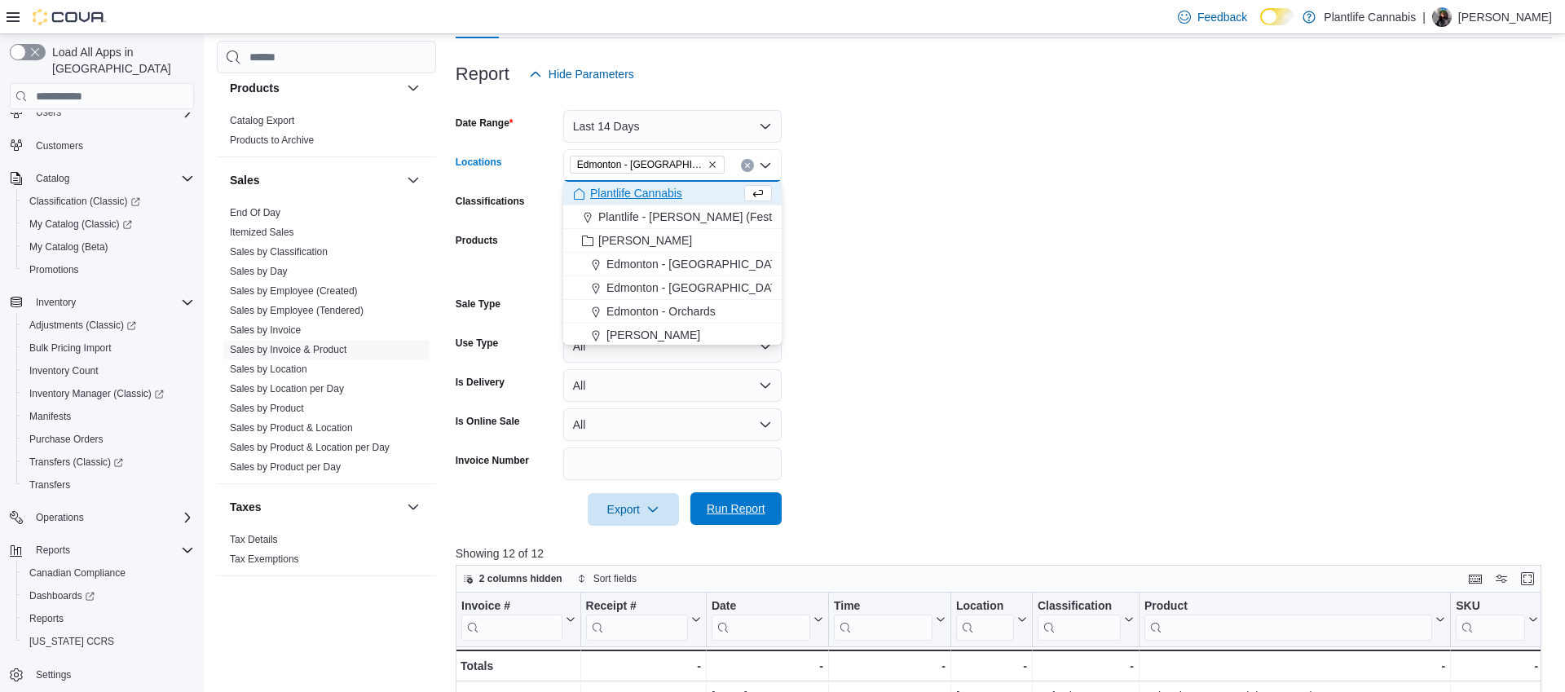
drag, startPoint x: 745, startPoint y: 533, endPoint x: 743, endPoint y: 511, distance: 22.1
click at [744, 532] on div at bounding box center [1004, 536] width 1097 height 20
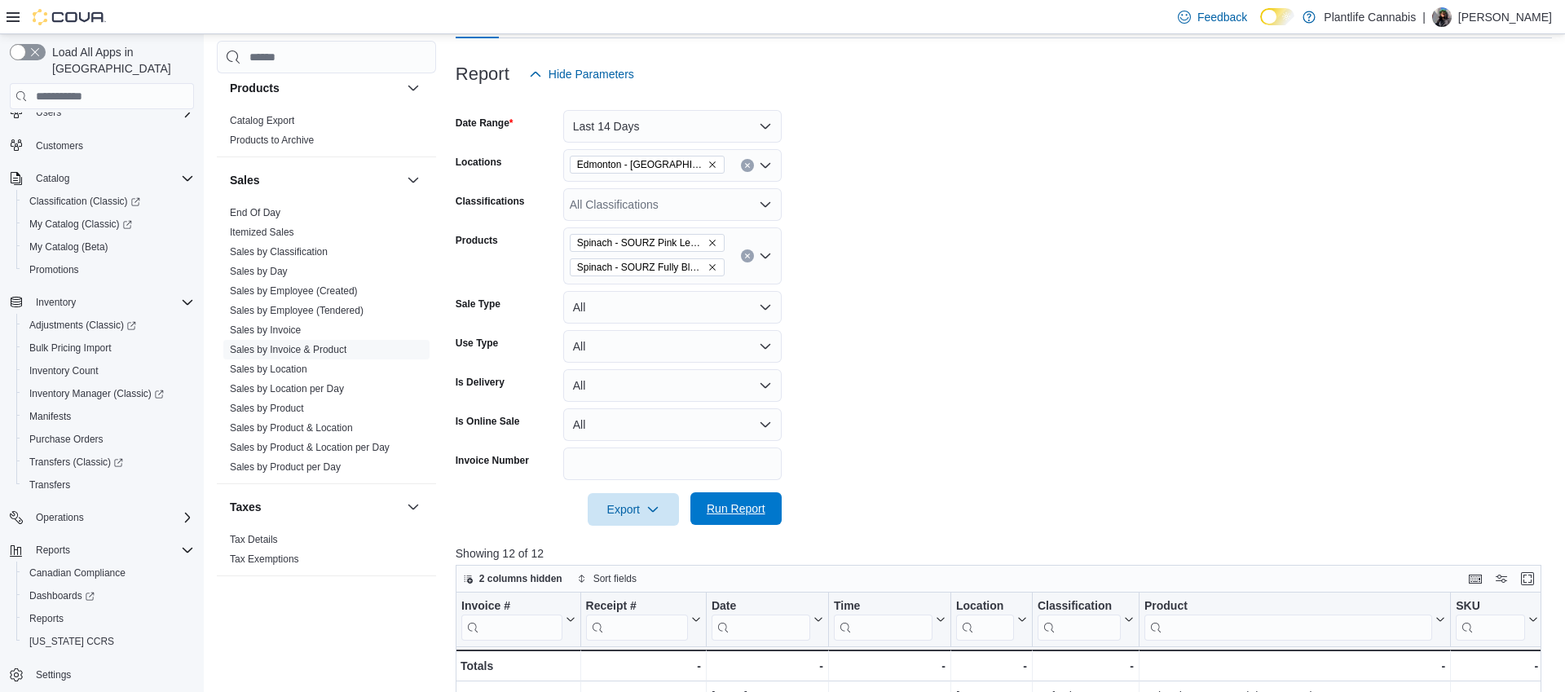
click at [743, 510] on span "Run Report" at bounding box center [736, 509] width 59 height 16
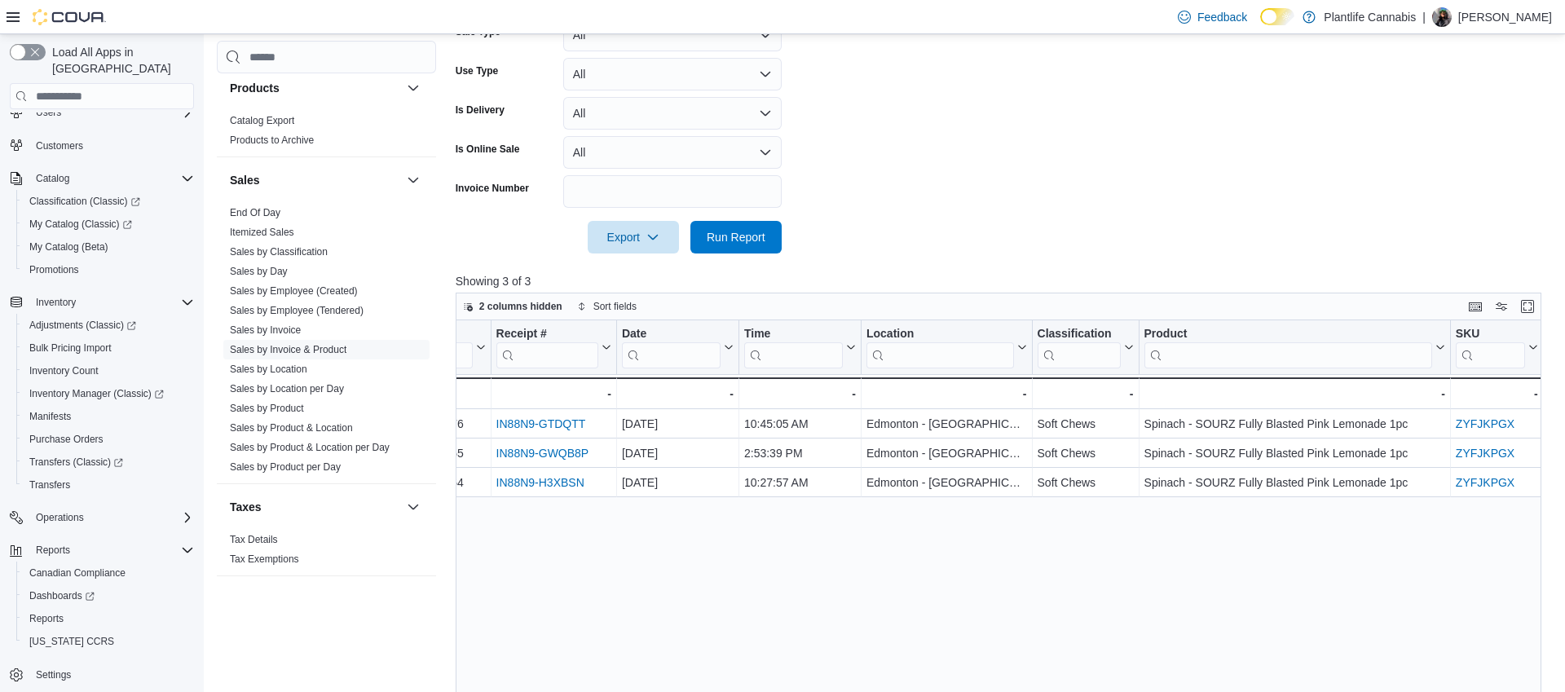
scroll to position [446, 0]
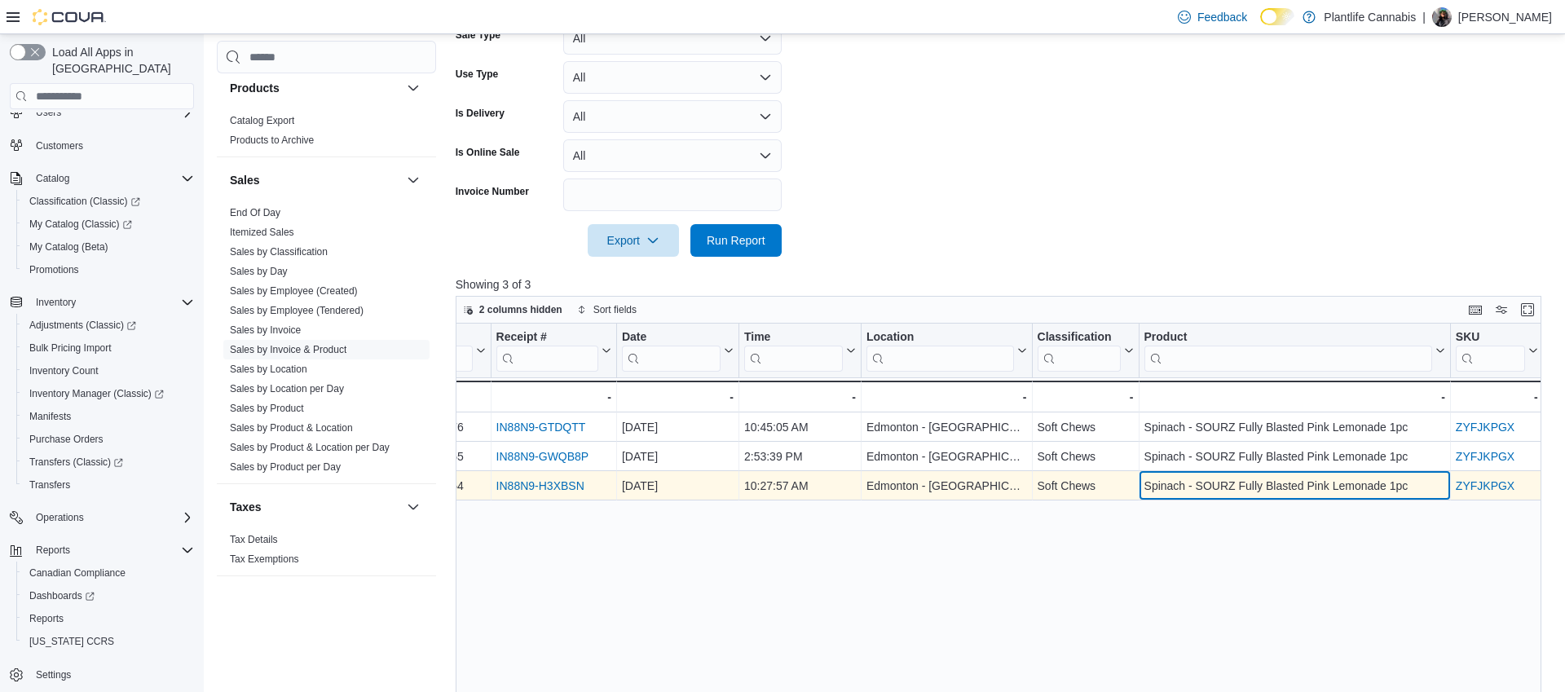
click at [1150, 484] on div "Spinach - SOURZ Fully Blasted Pink Lemonade 1pc" at bounding box center [1294, 487] width 301 height 20
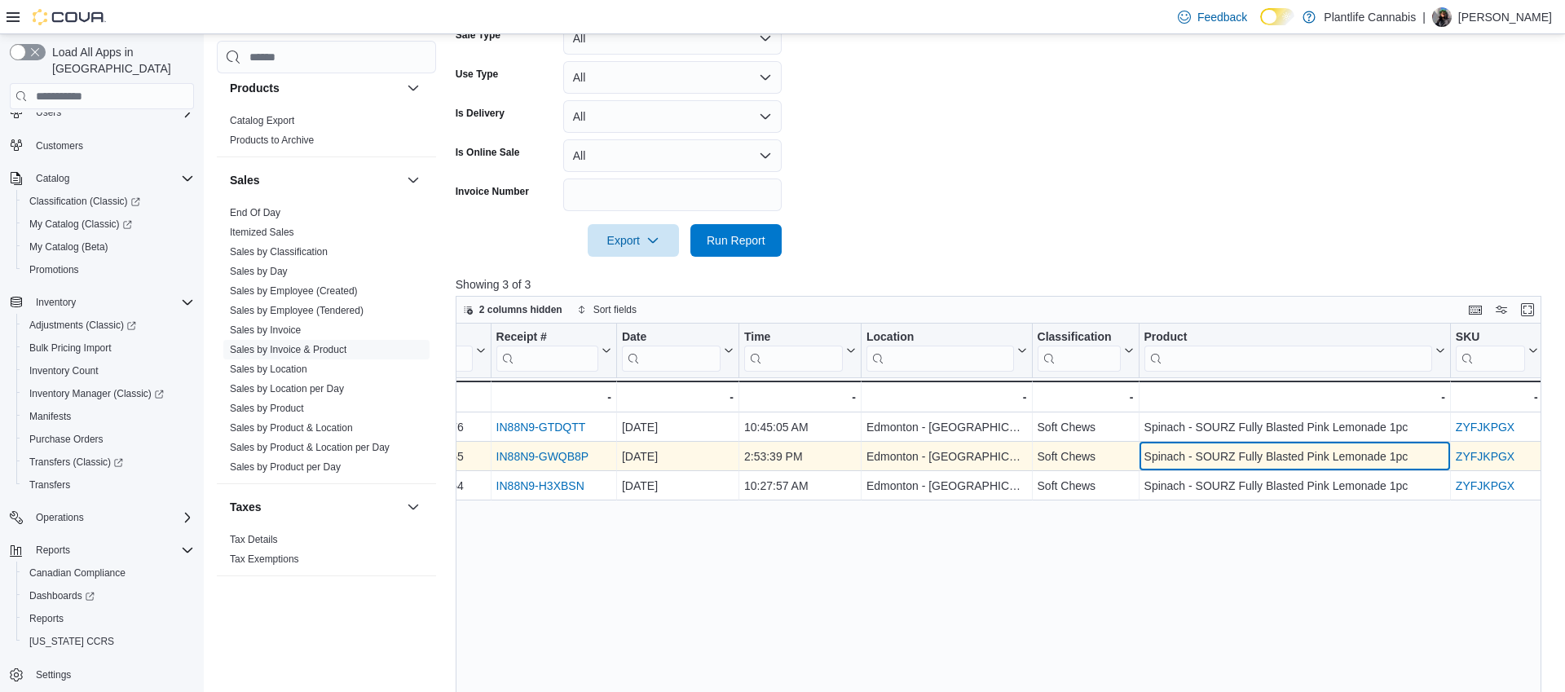
click at [1169, 445] on div "Spinach - SOURZ Fully Blasted Pink Lemonade 1pc - Product, column 7, row 2" at bounding box center [1294, 457] width 311 height 29
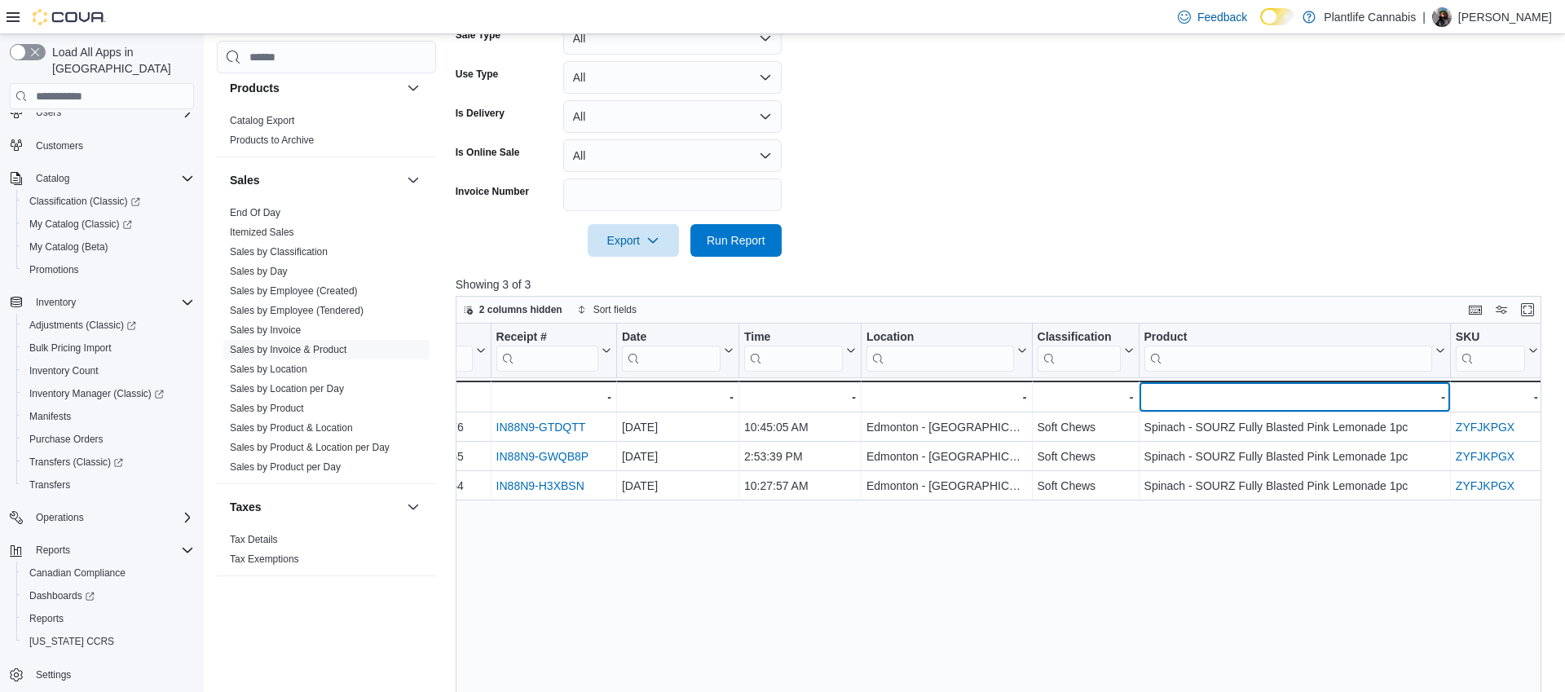
click at [1201, 408] on div "- - Product, column 7, row 4" at bounding box center [1294, 397] width 311 height 32
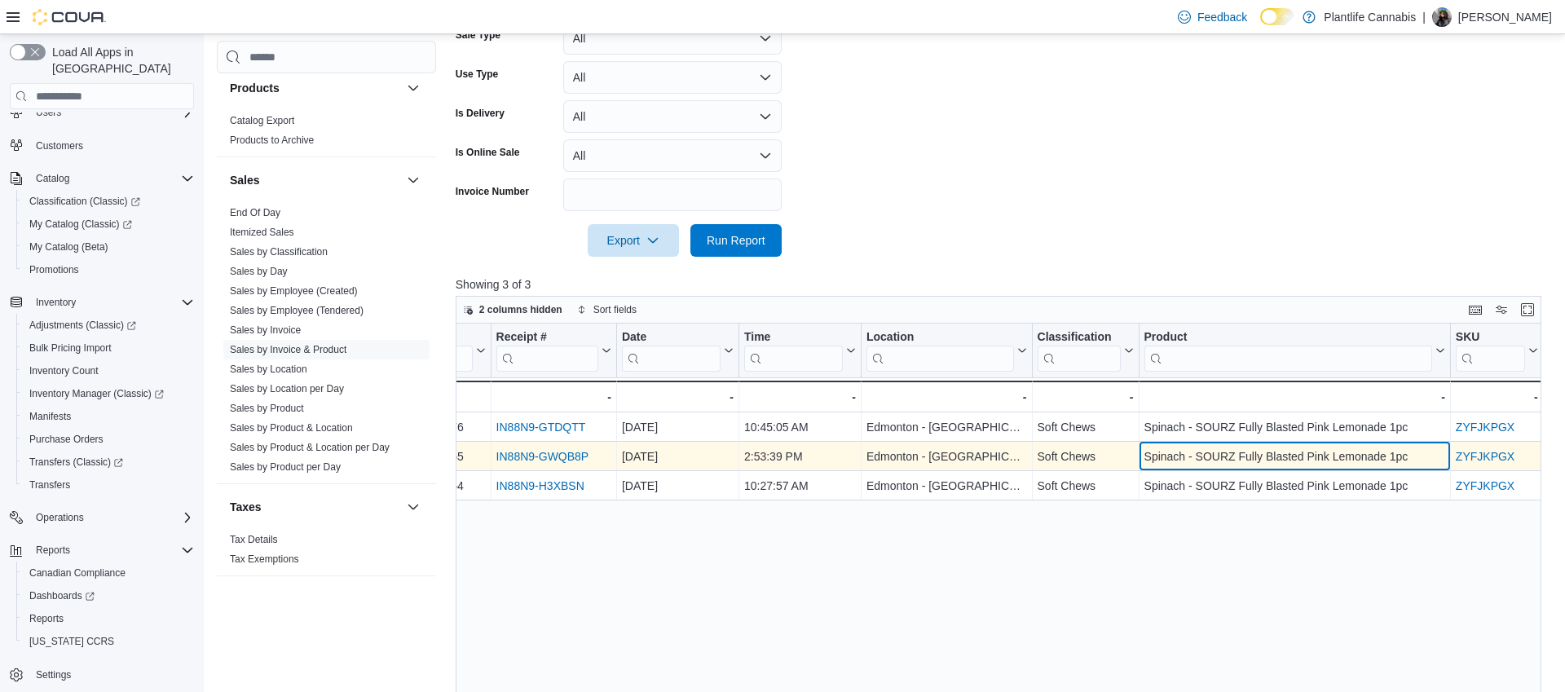
click at [1185, 451] on div "Spinach - SOURZ Fully Blasted Pink Lemonade 1pc" at bounding box center [1294, 458] width 301 height 20
click at [1184, 451] on div "Spinach - SOURZ Fully Blasted Pink Lemonade 1pc" at bounding box center [1294, 458] width 301 height 20
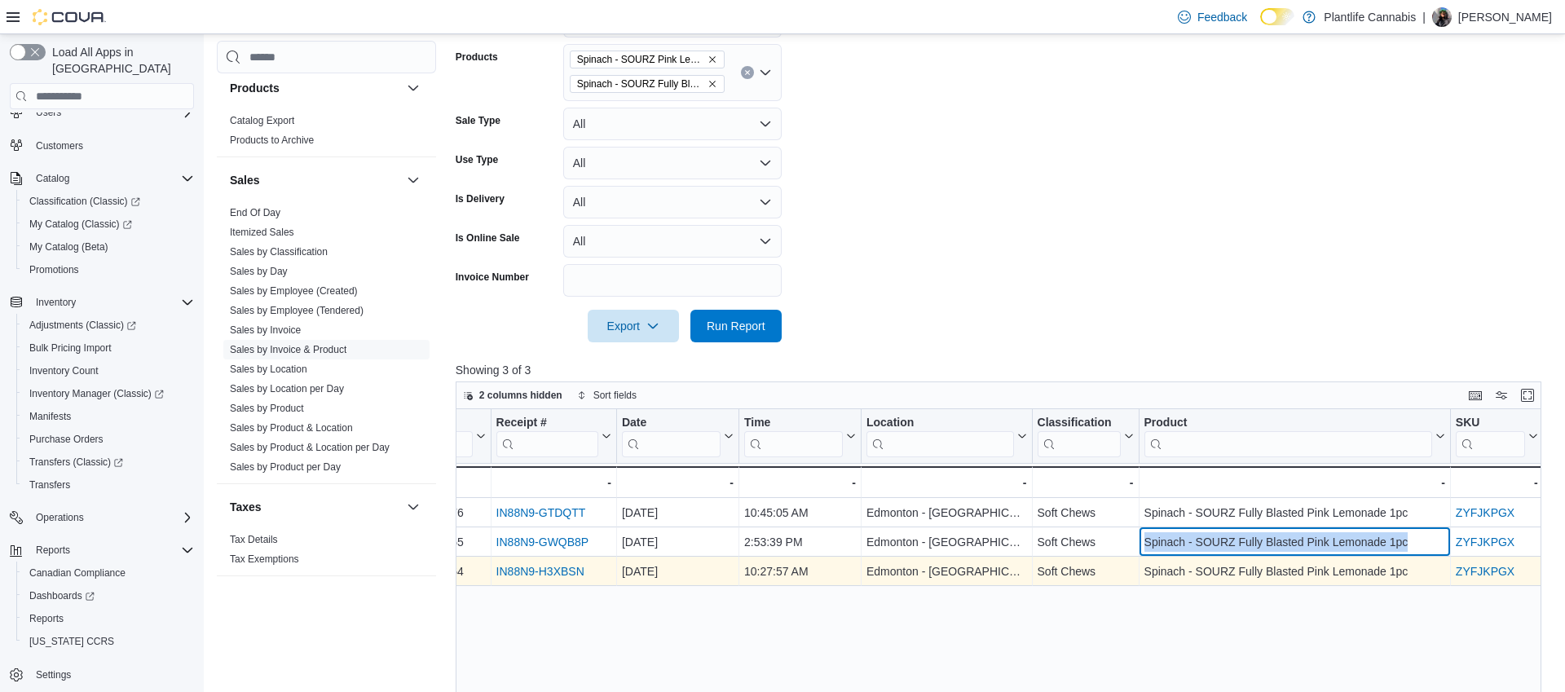
scroll to position [361, 0]
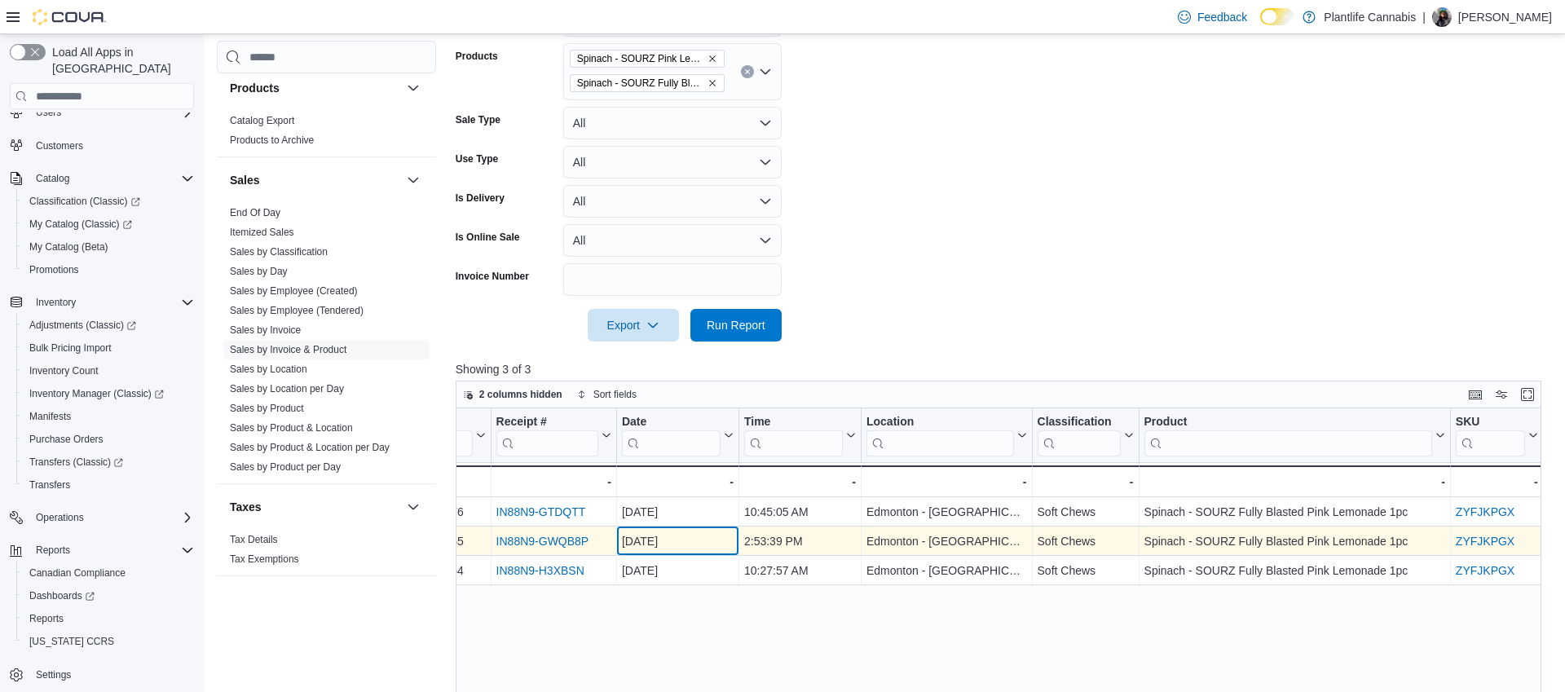
click at [642, 554] on div "[DATE] - Date, column 3, row 2" at bounding box center [678, 541] width 122 height 29
click at [652, 541] on div "[DATE]" at bounding box center [678, 542] width 112 height 20
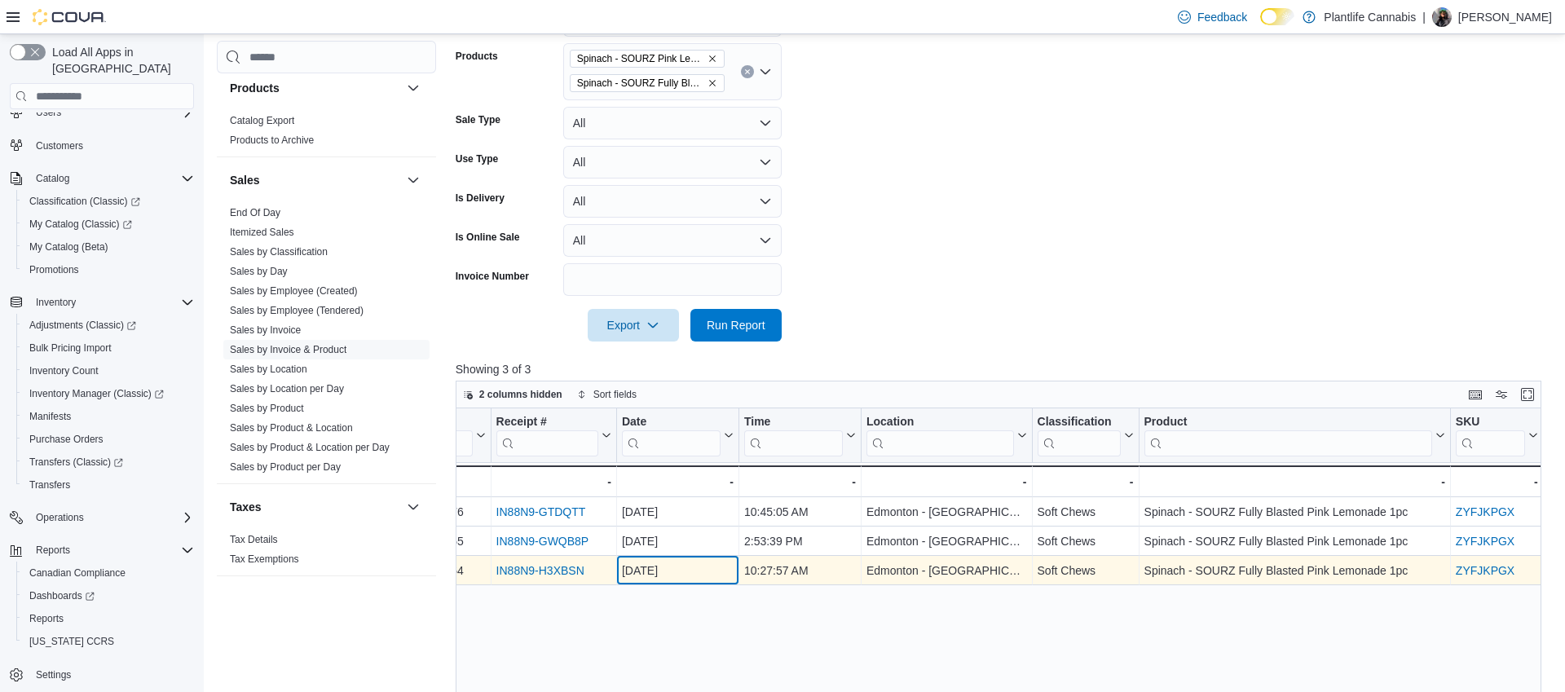
click at [694, 563] on div "[DATE]" at bounding box center [678, 572] width 112 height 20
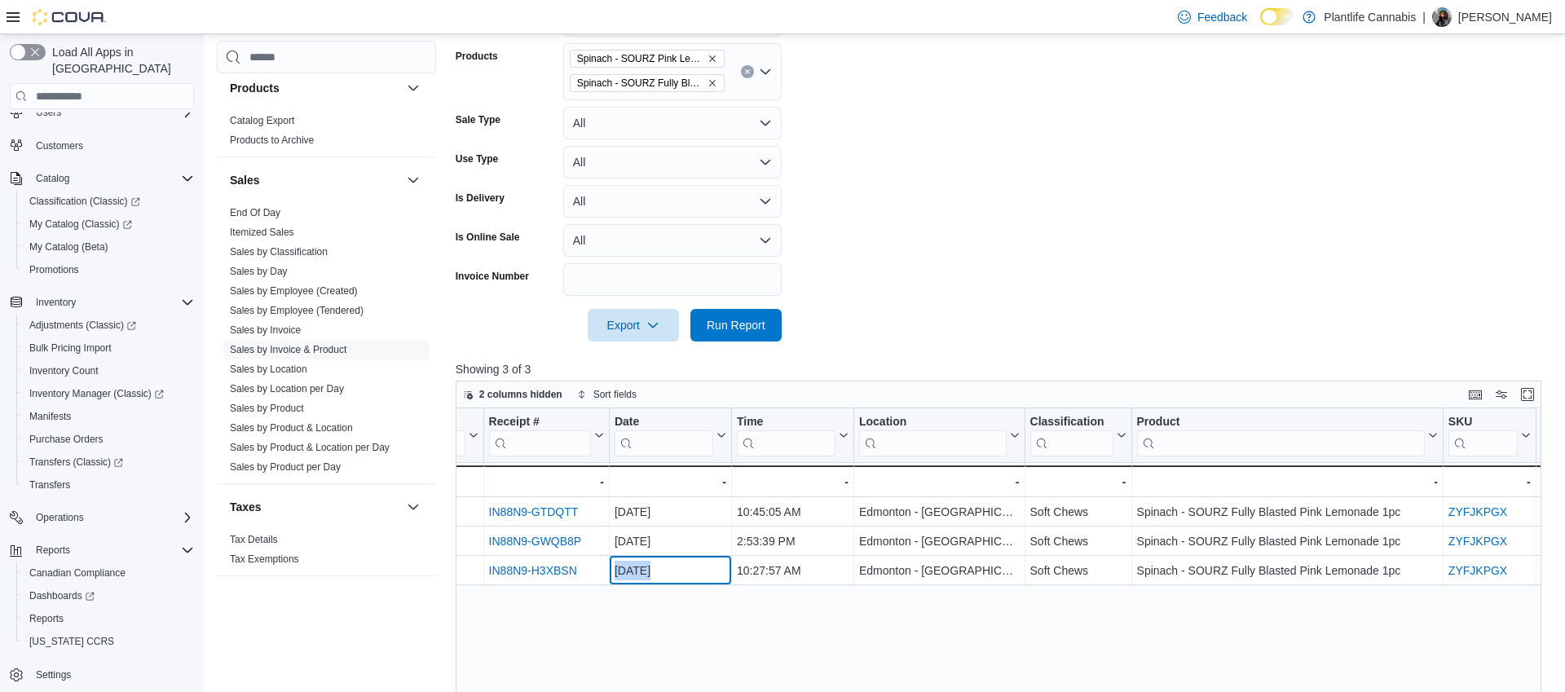
scroll to position [0, 98]
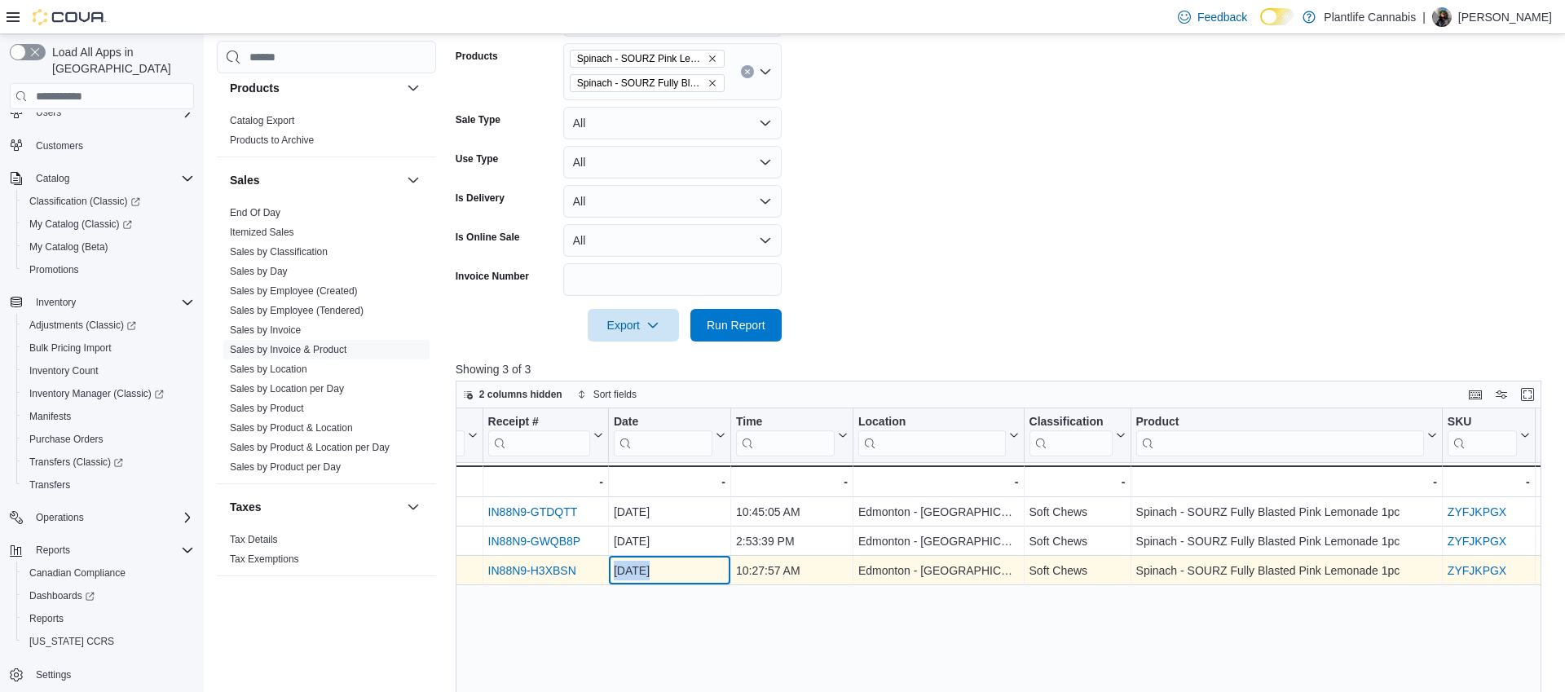
click at [682, 570] on div "[DATE]" at bounding box center [670, 572] width 112 height 20
click at [954, 572] on div "Edmonton - [GEOGRAPHIC_DATA]" at bounding box center [939, 572] width 161 height 20
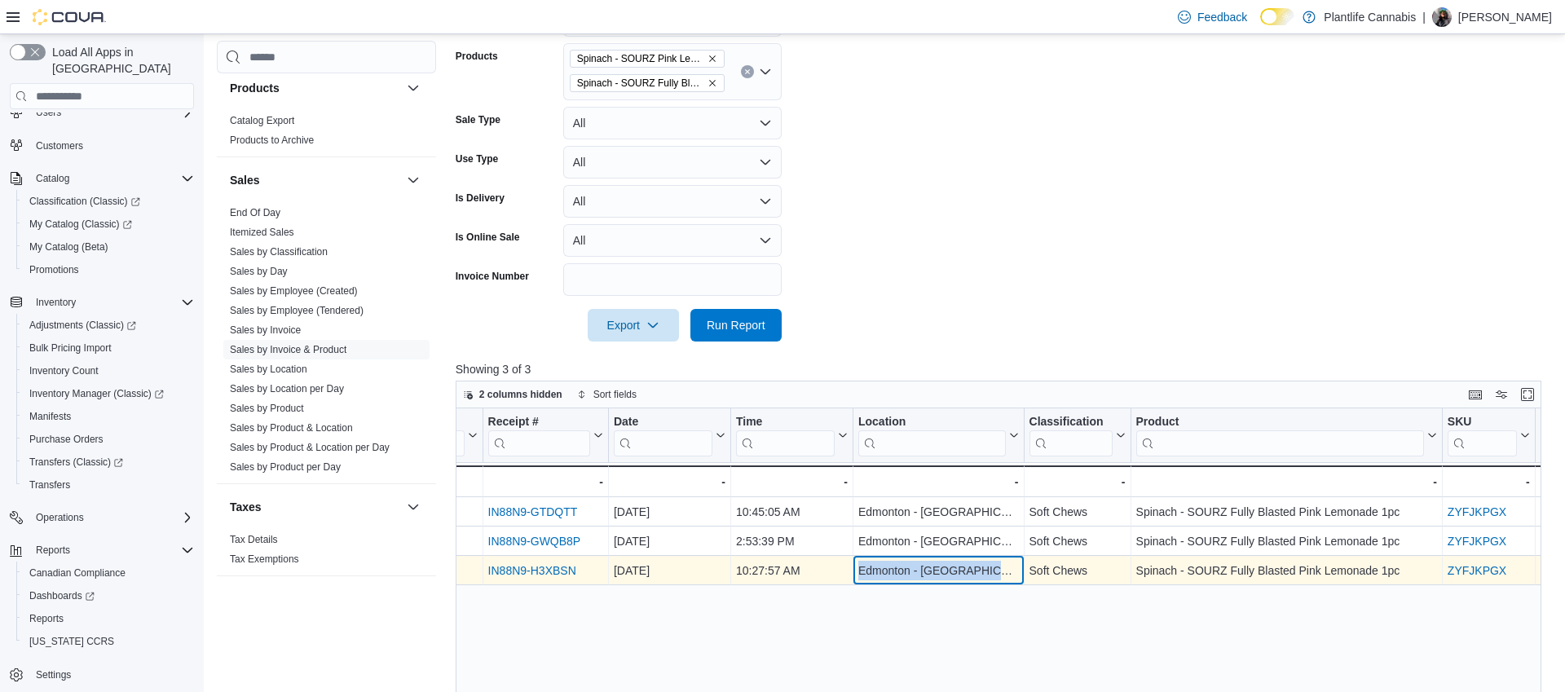
click at [954, 572] on div "Edmonton - [GEOGRAPHIC_DATA]" at bounding box center [939, 572] width 161 height 20
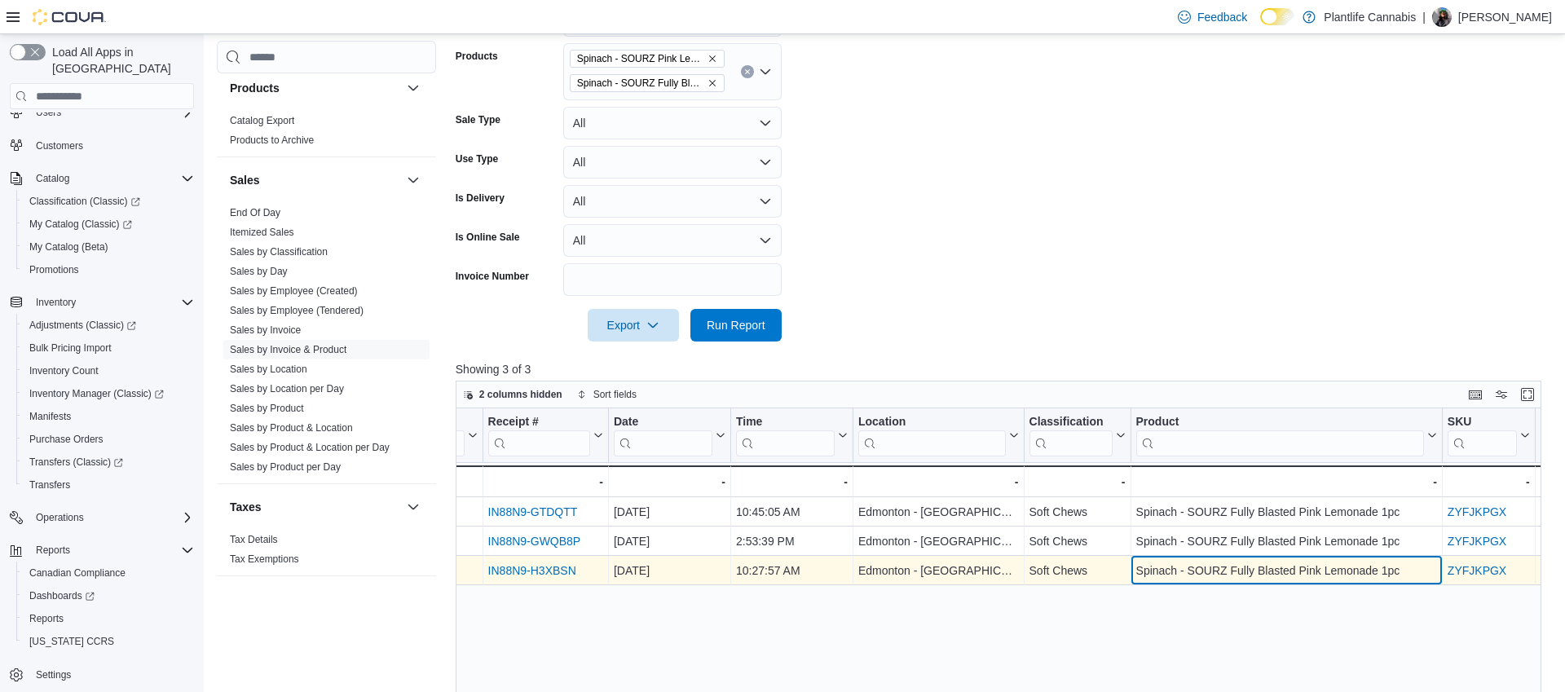
click at [1185, 557] on div "Spinach - SOURZ Fully Blasted Pink Lemonade 1pc - Product, column 7, row 3" at bounding box center [1286, 571] width 311 height 29
click at [1185, 556] on div "Invoice # Click to view column header actions Receipt # Click to view column he…" at bounding box center [999, 671] width 1086 height 526
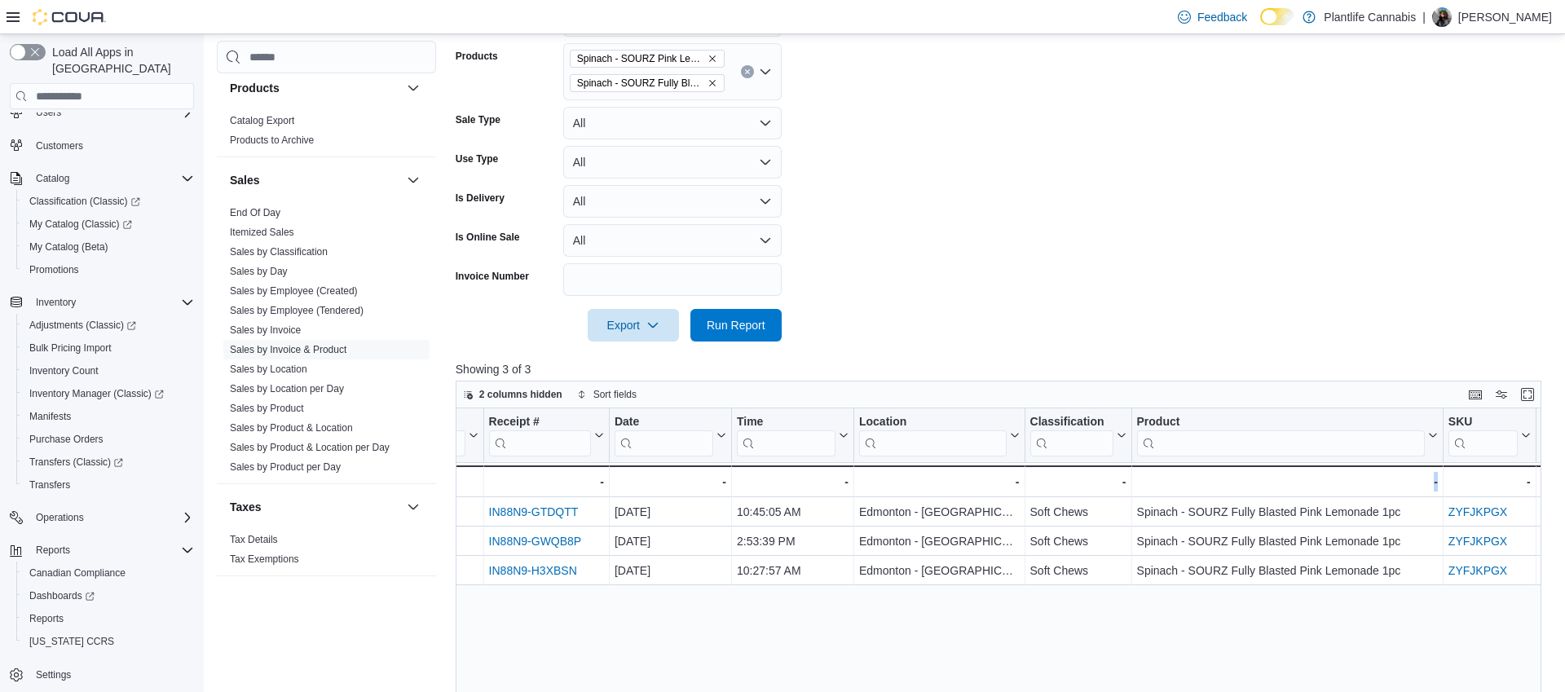
click at [1185, 556] on div "Invoice # Click to view column header actions Receipt # Click to view column he…" at bounding box center [999, 671] width 1086 height 526
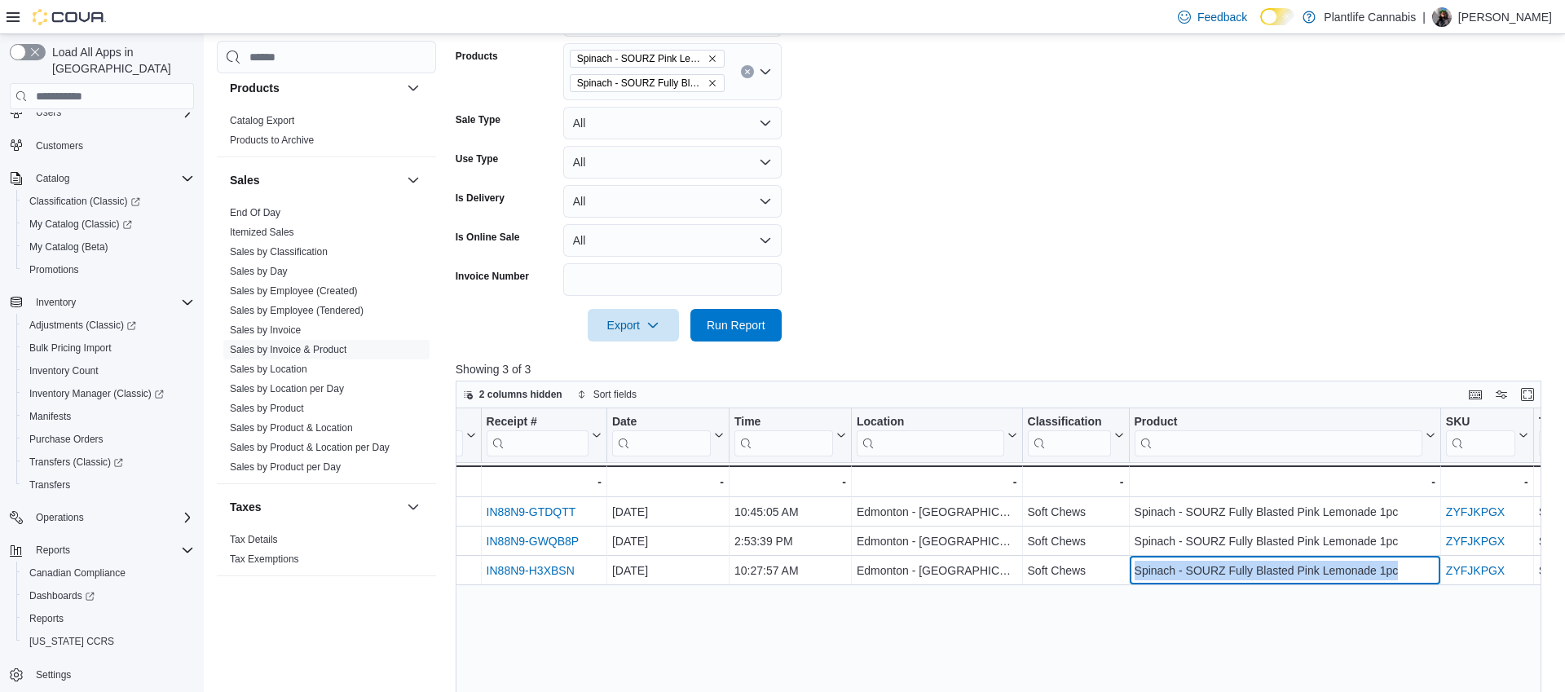
click at [1185, 556] on div "Invoice # Click to view column header actions Receipt # Click to view column he…" at bounding box center [999, 671] width 1086 height 526
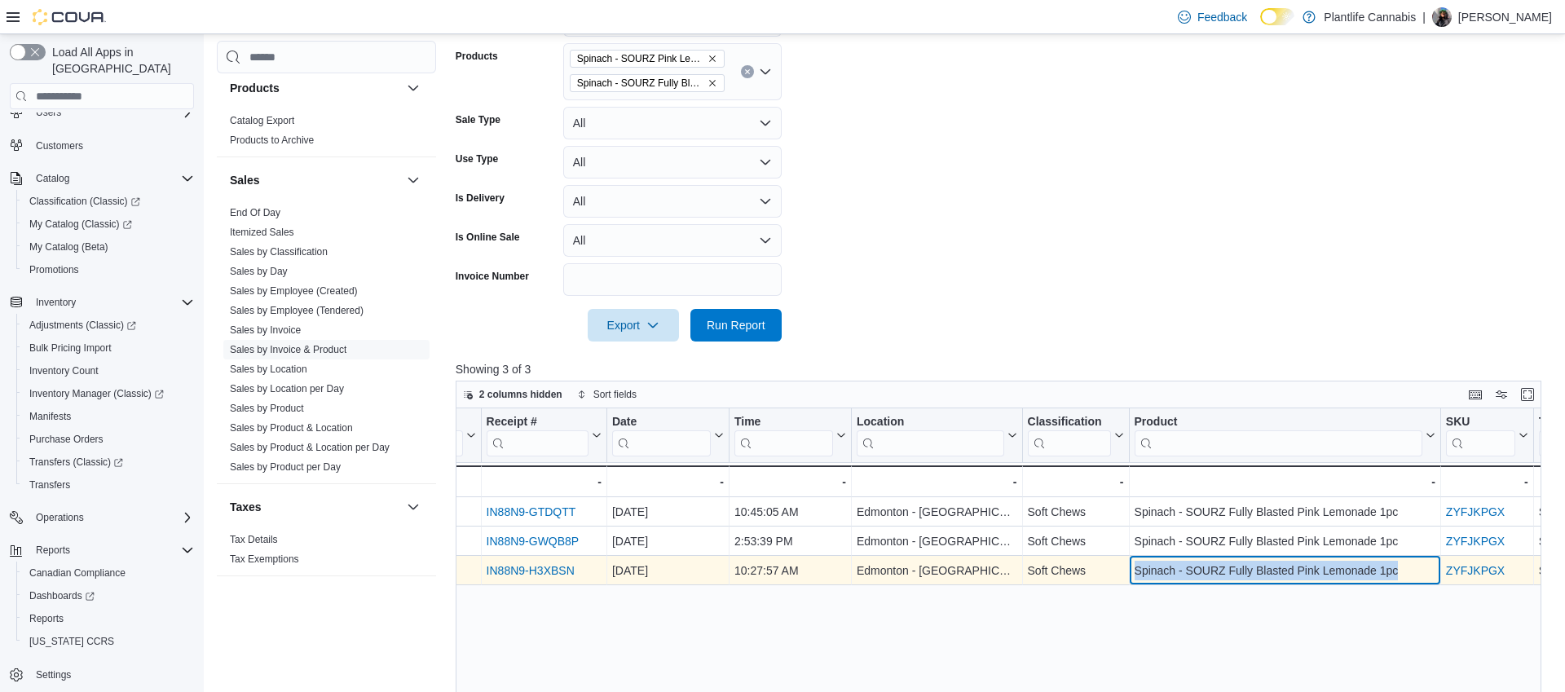
click at [1211, 572] on div "Spinach - SOURZ Fully Blasted Pink Lemonade 1pc" at bounding box center [1284, 572] width 301 height 20
click at [1206, 564] on div "Spinach - SOURZ Fully Blasted Pink Lemonade 1pc" at bounding box center [1284, 572] width 301 height 20
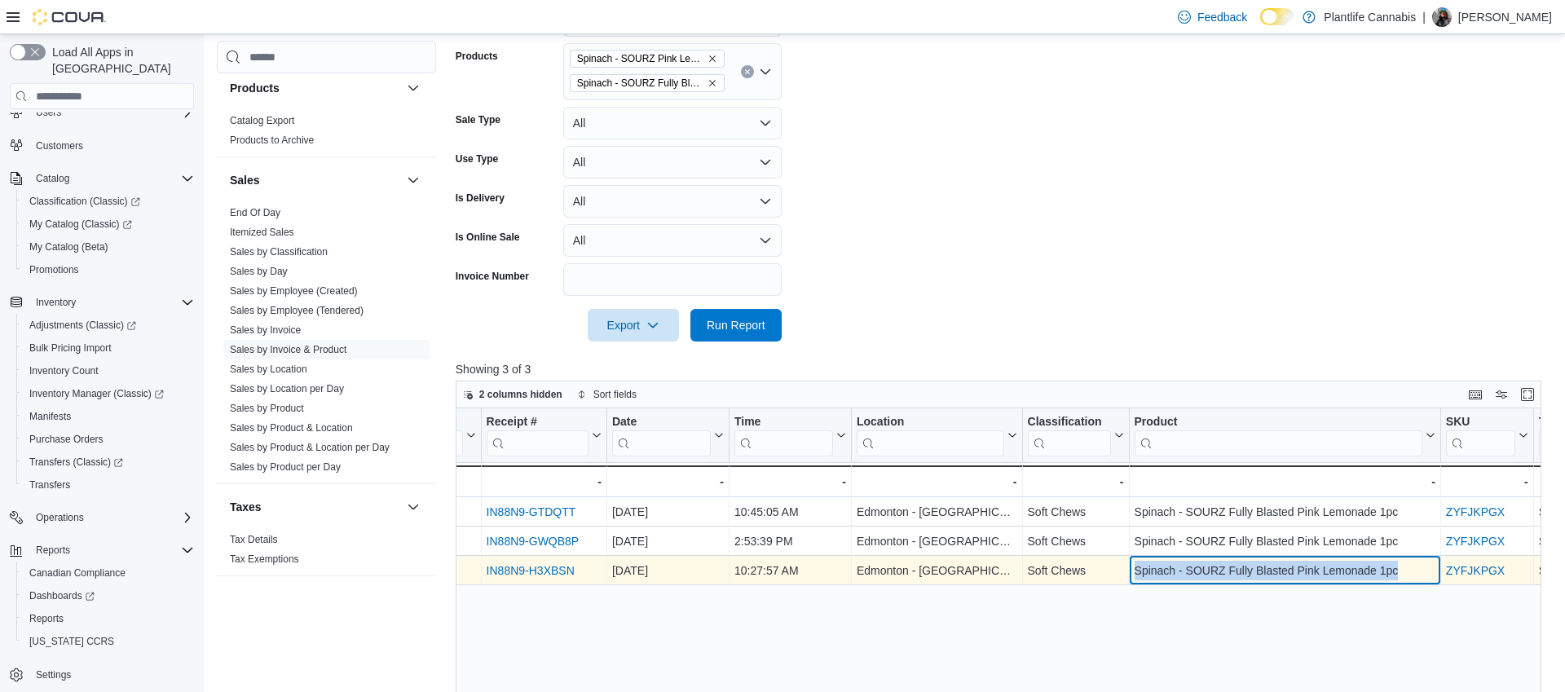
click at [1206, 564] on div "Spinach - SOURZ Fully Blasted Pink Lemonade 1pc" at bounding box center [1284, 572] width 301 height 20
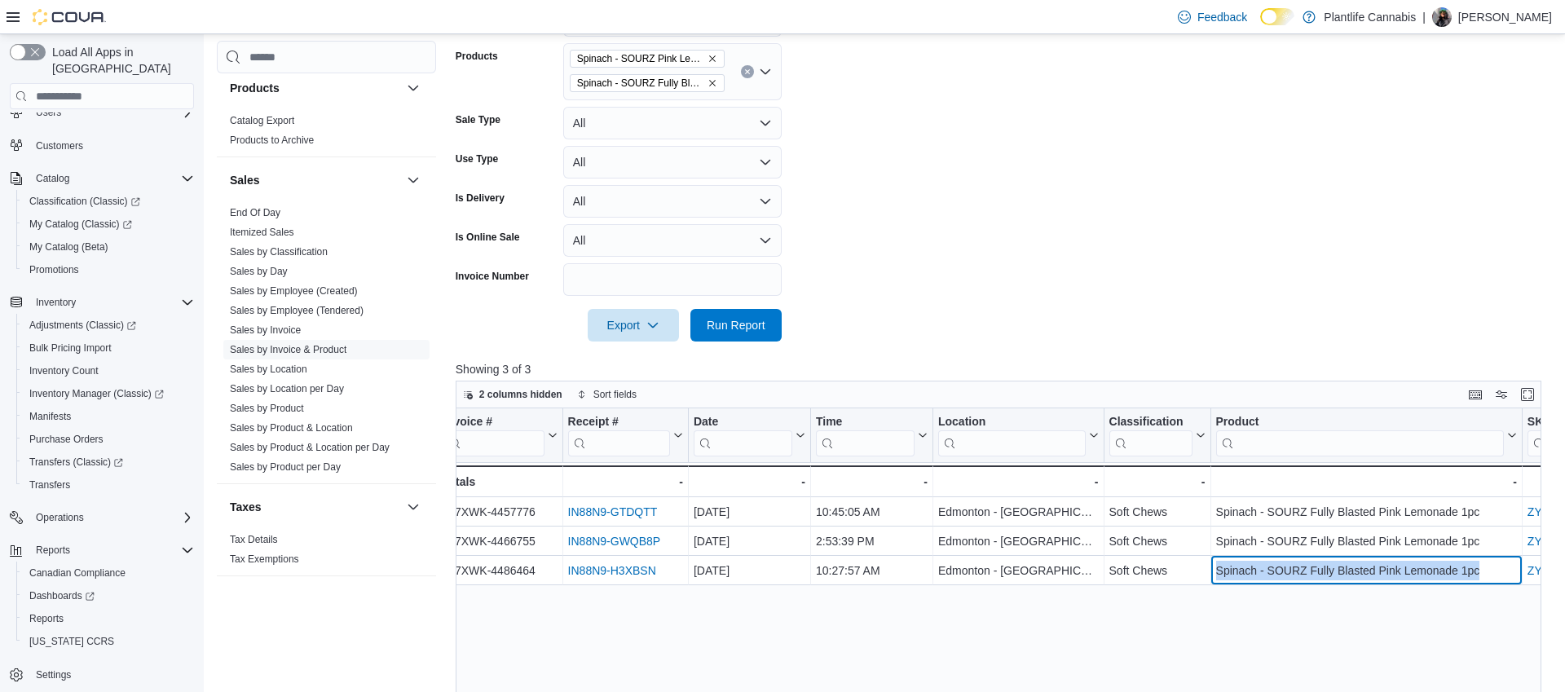
scroll to position [0, 16]
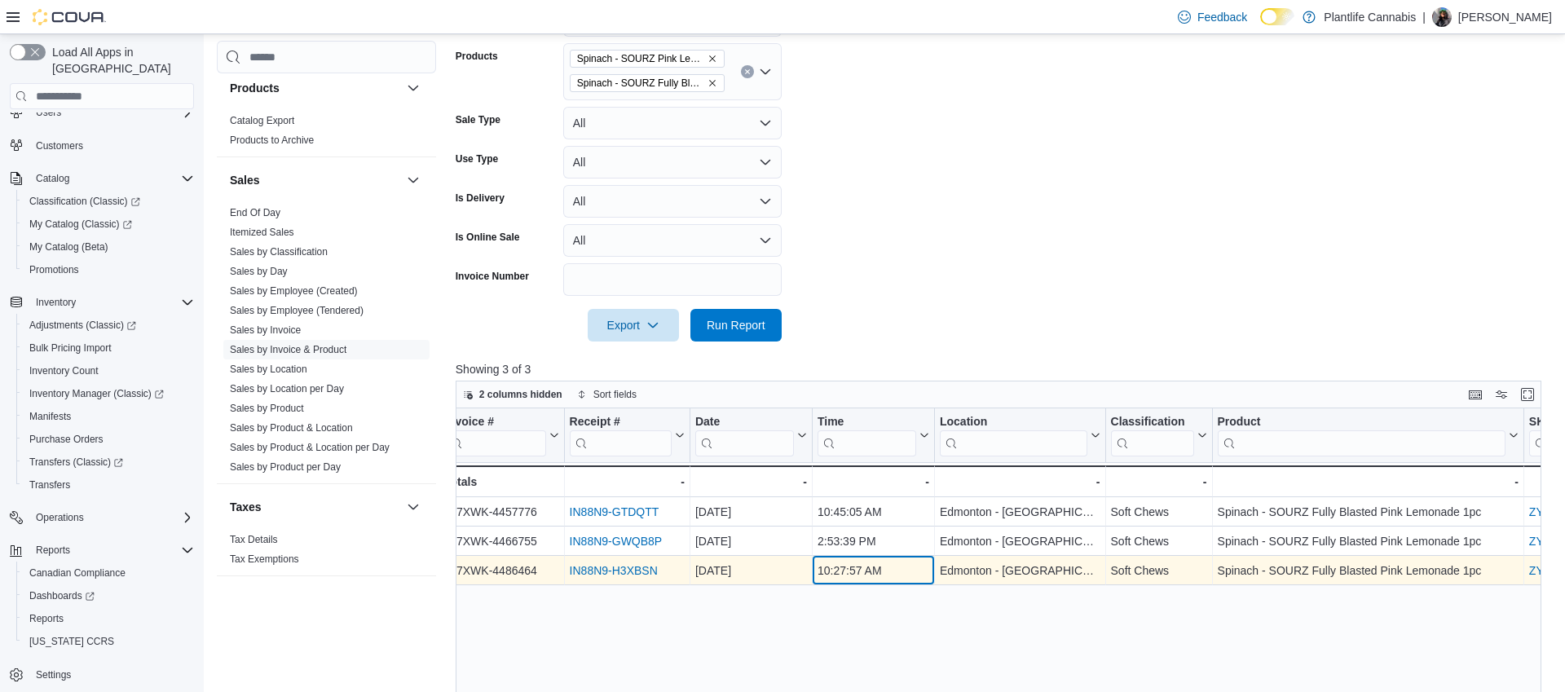
click at [845, 572] on div "10:27:57 AM" at bounding box center [874, 572] width 112 height 20
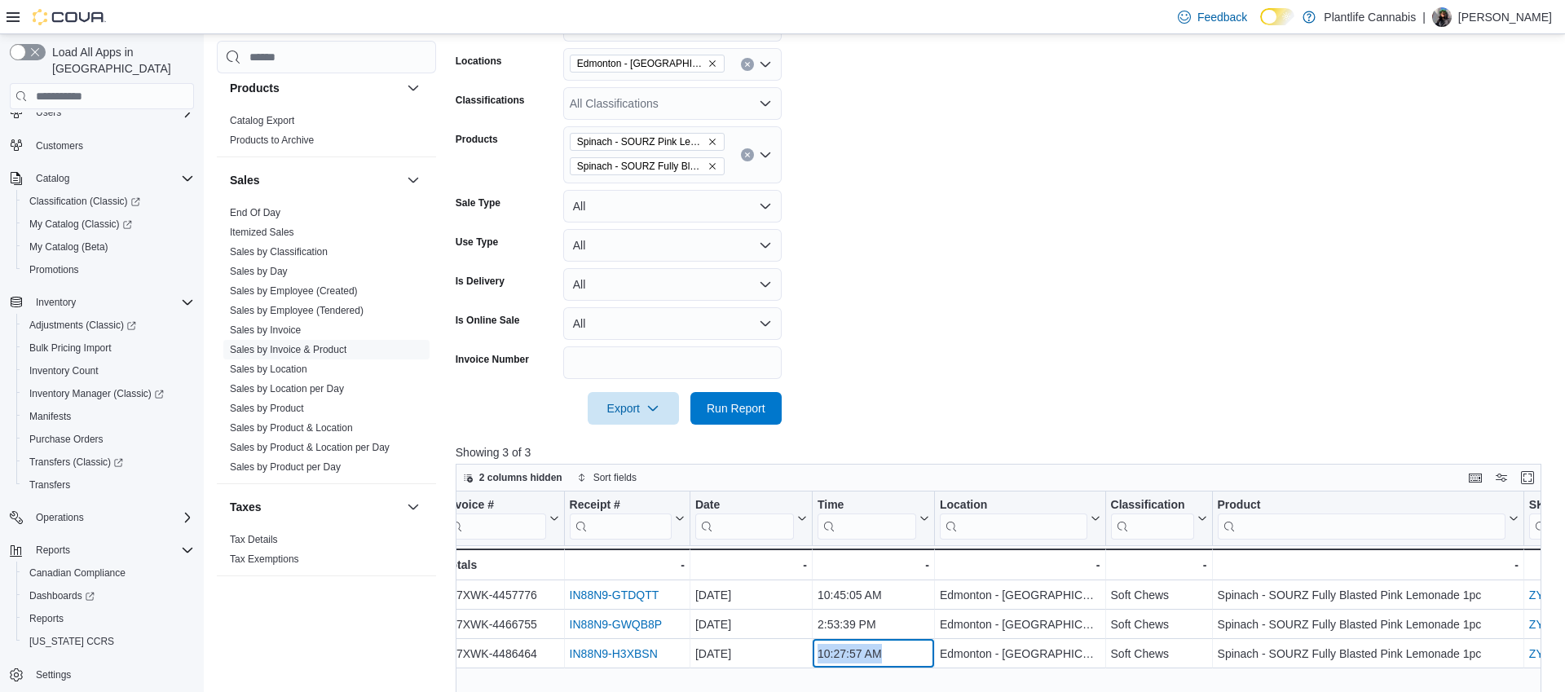
scroll to position [276, 0]
click at [708, 169] on icon "Remove Spinach - SOURZ Fully Blasted Pink Lemonade 1pc from selection in this g…" at bounding box center [713, 169] width 10 height 10
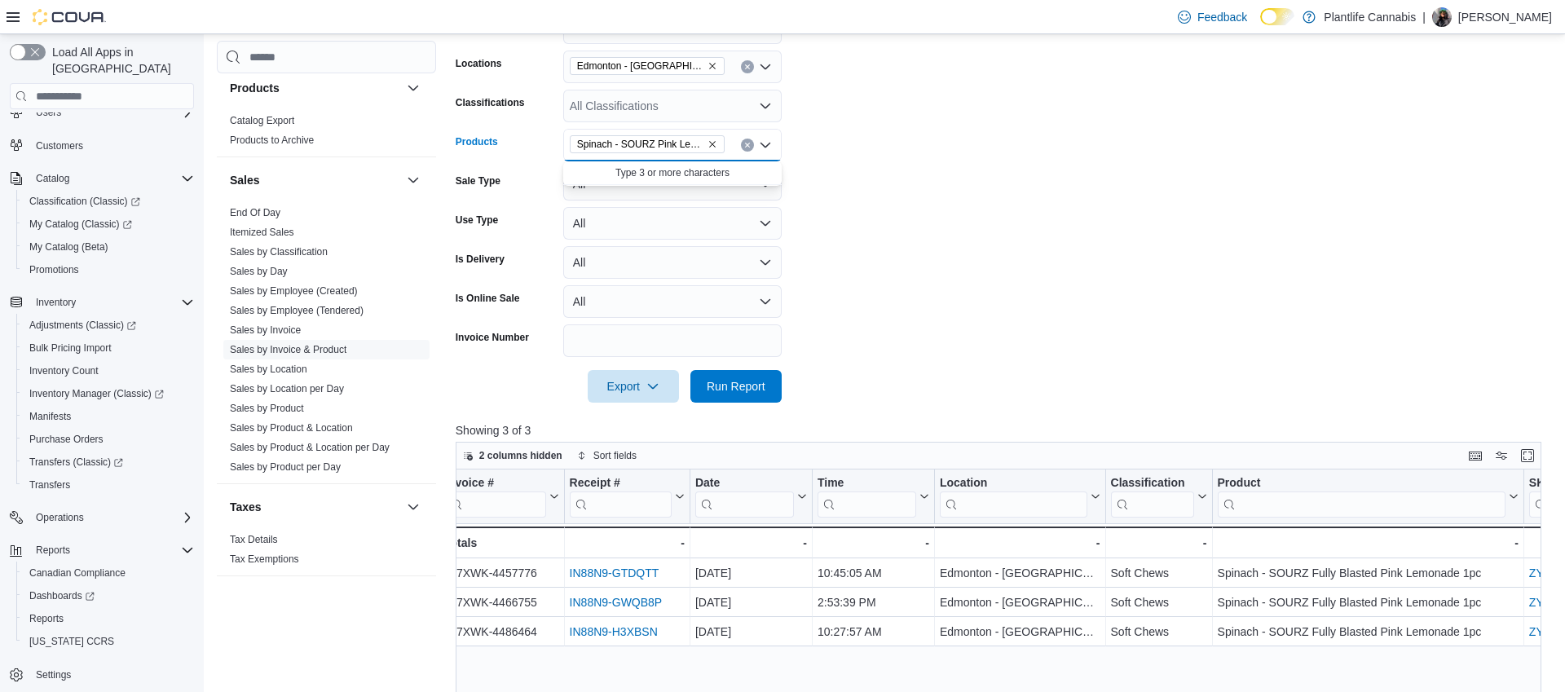
click at [714, 146] on icon "Remove Spinach - SOURZ Pink Lemonade 5pc from selection in this group" at bounding box center [713, 144] width 10 height 10
click at [704, 150] on div "All Products Combo box. Selected. Combo box input. All Products. Type some text…" at bounding box center [672, 145] width 218 height 33
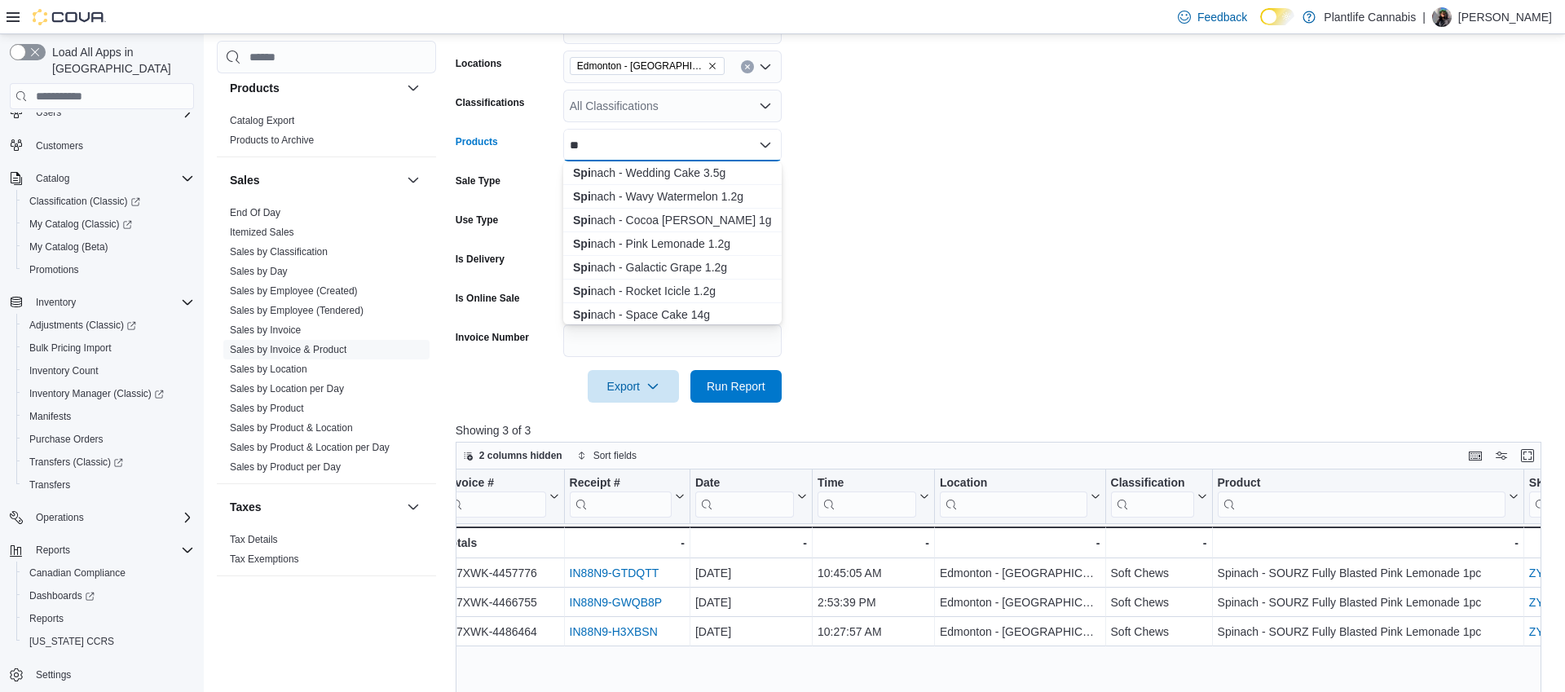
type input "*"
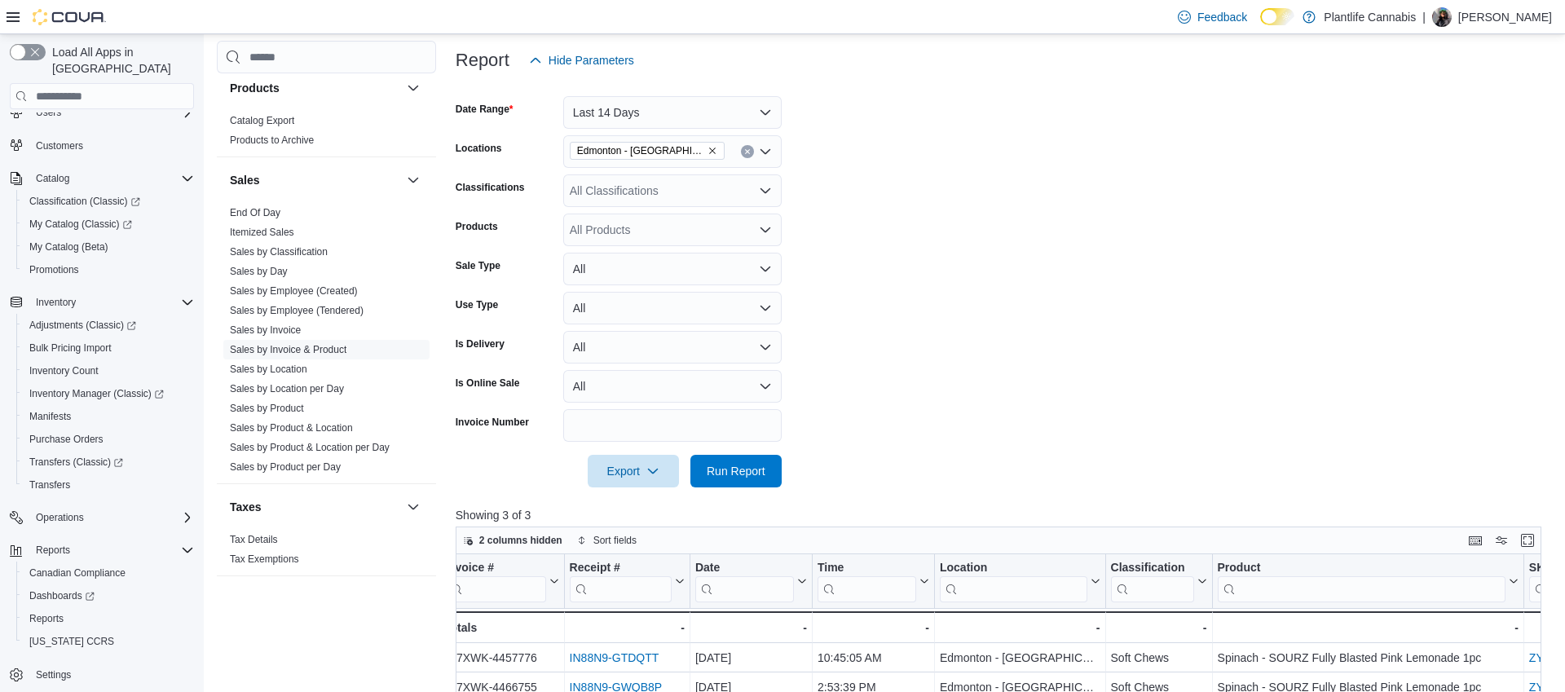
scroll to position [92, 0]
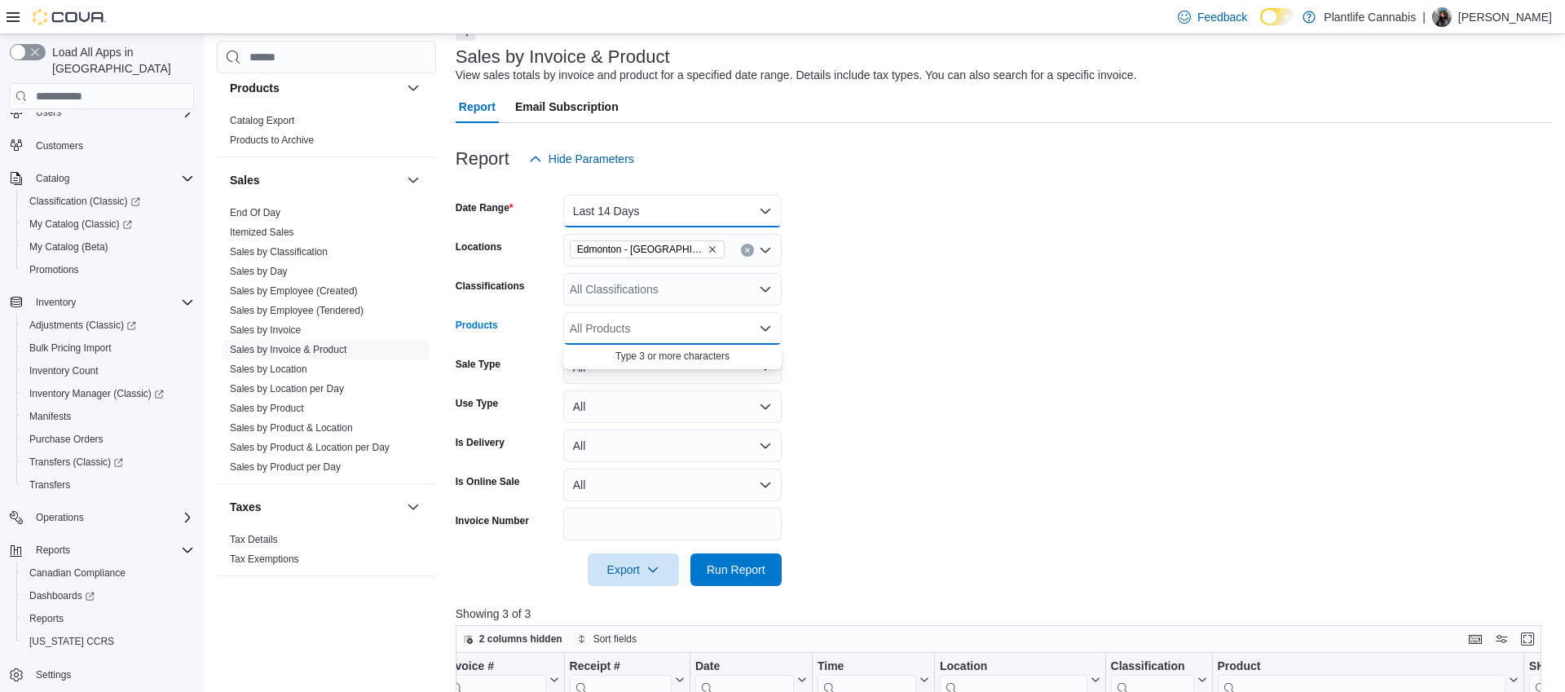
click at [642, 205] on button "Last 14 Days" at bounding box center [672, 211] width 218 height 33
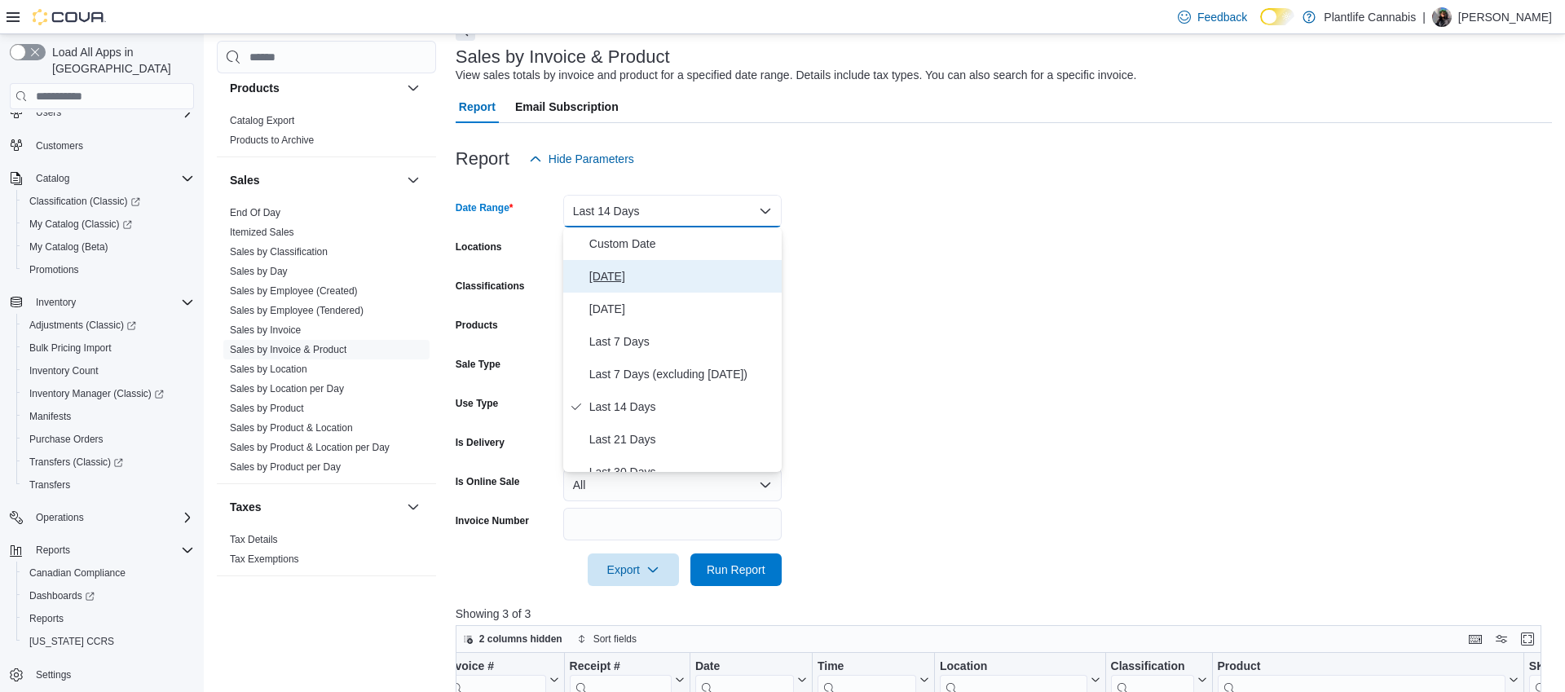
drag, startPoint x: 622, startPoint y: 266, endPoint x: 669, endPoint y: 302, distance: 59.9
click at [622, 267] on span "[DATE]" at bounding box center [682, 277] width 186 height 20
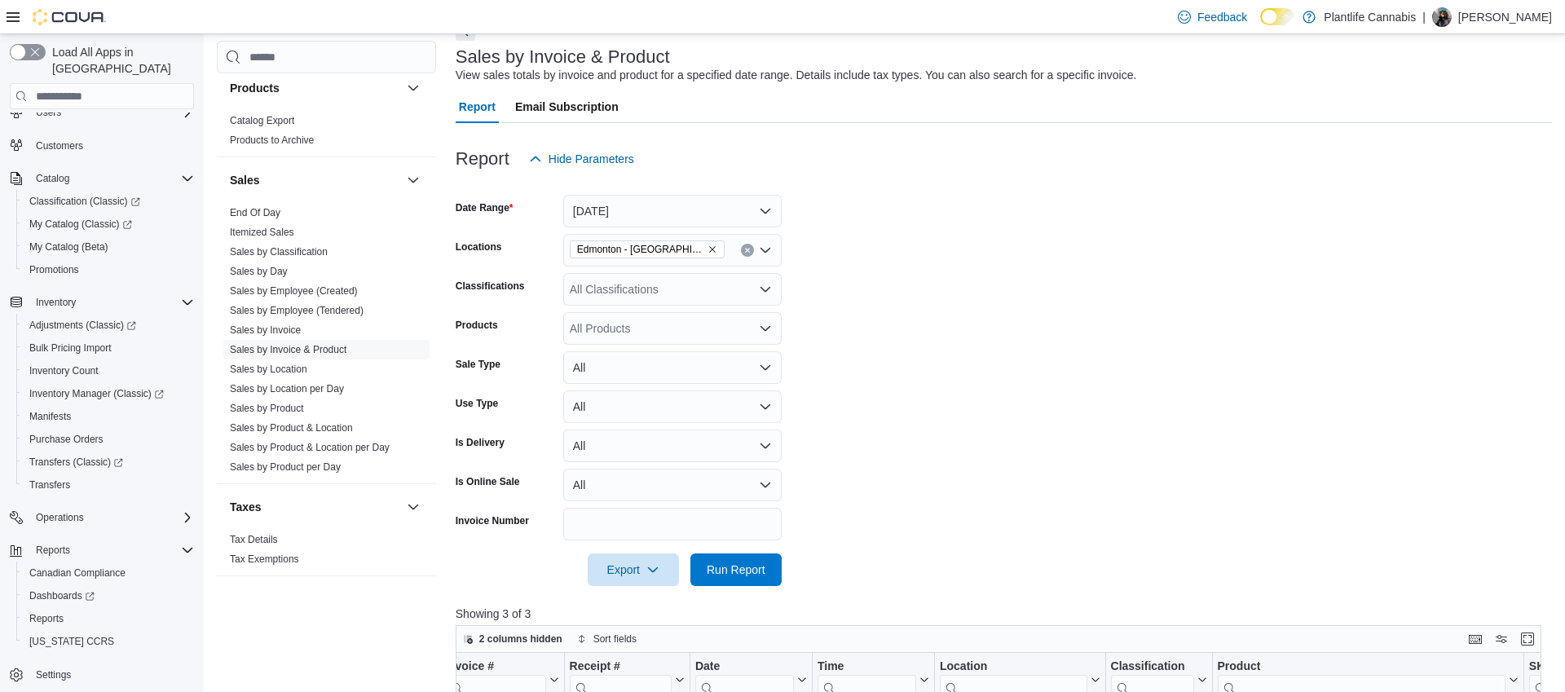
click at [835, 333] on form "Date Range [DATE] Locations [GEOGRAPHIC_DATA] - Jagare Ridge Classifications Al…" at bounding box center [1004, 380] width 1097 height 411
click at [760, 576] on span "Run Report" at bounding box center [736, 569] width 59 height 16
click at [629, 303] on div "All Classifications" at bounding box center [672, 289] width 218 height 33
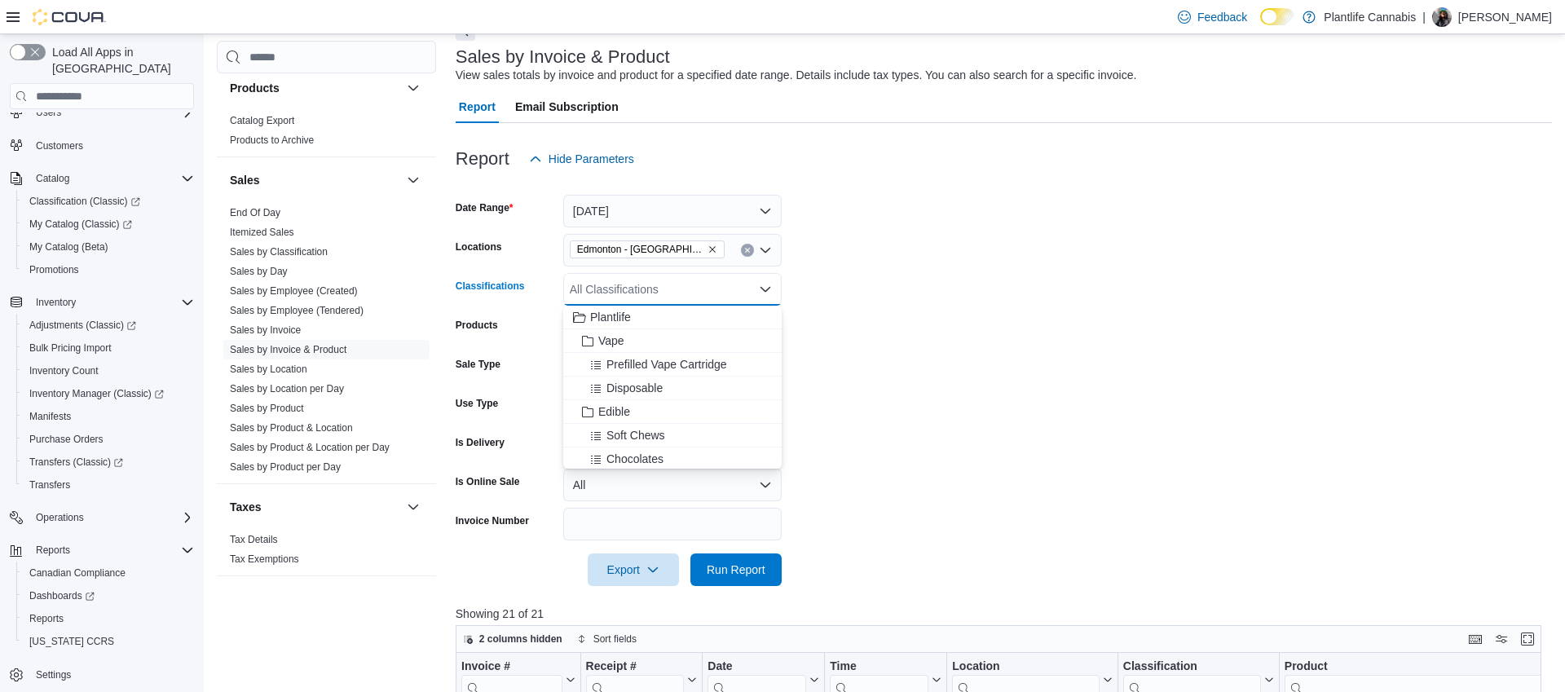
click at [985, 298] on form "Date Range [DATE] Locations [GEOGRAPHIC_DATA] - [GEOGRAPHIC_DATA] Classificatio…" at bounding box center [1004, 380] width 1097 height 411
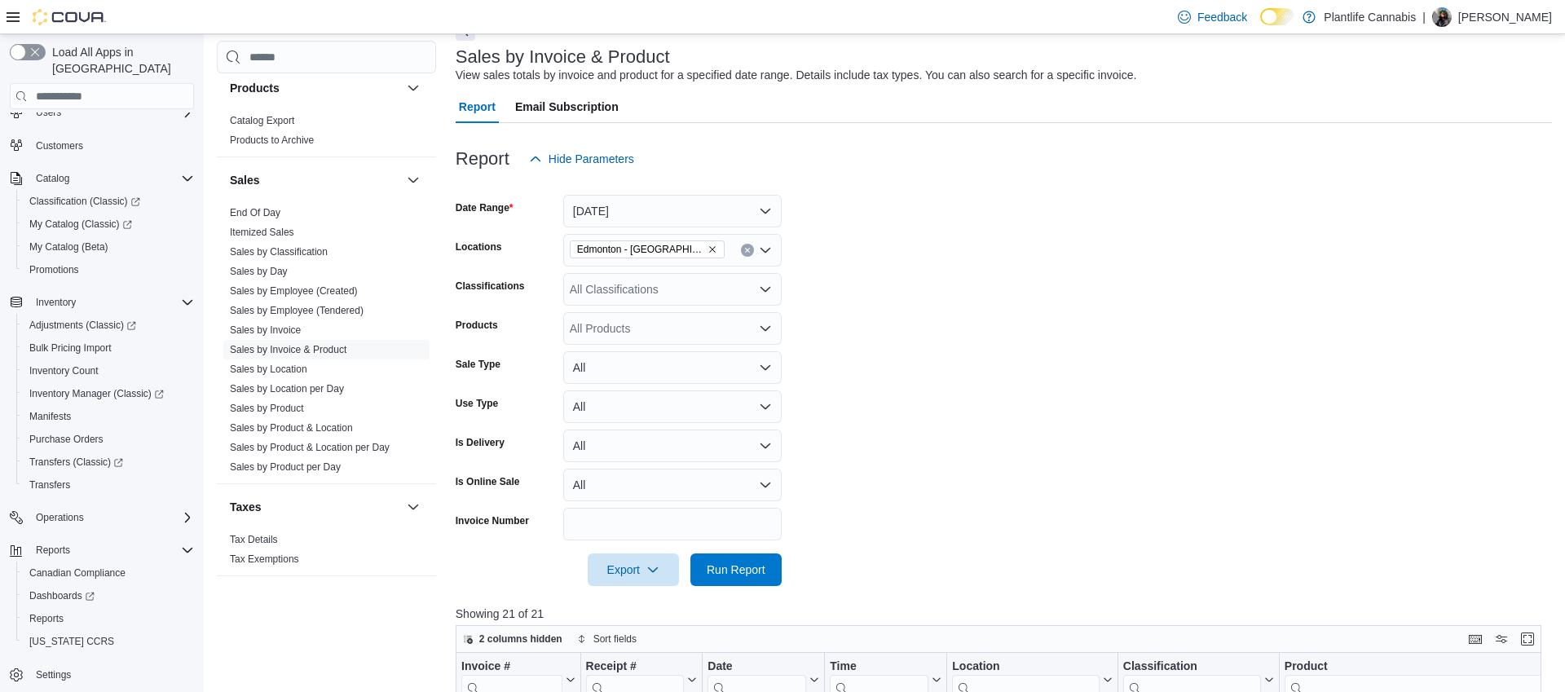
click at [611, 323] on div "All Products" at bounding box center [672, 328] width 218 height 33
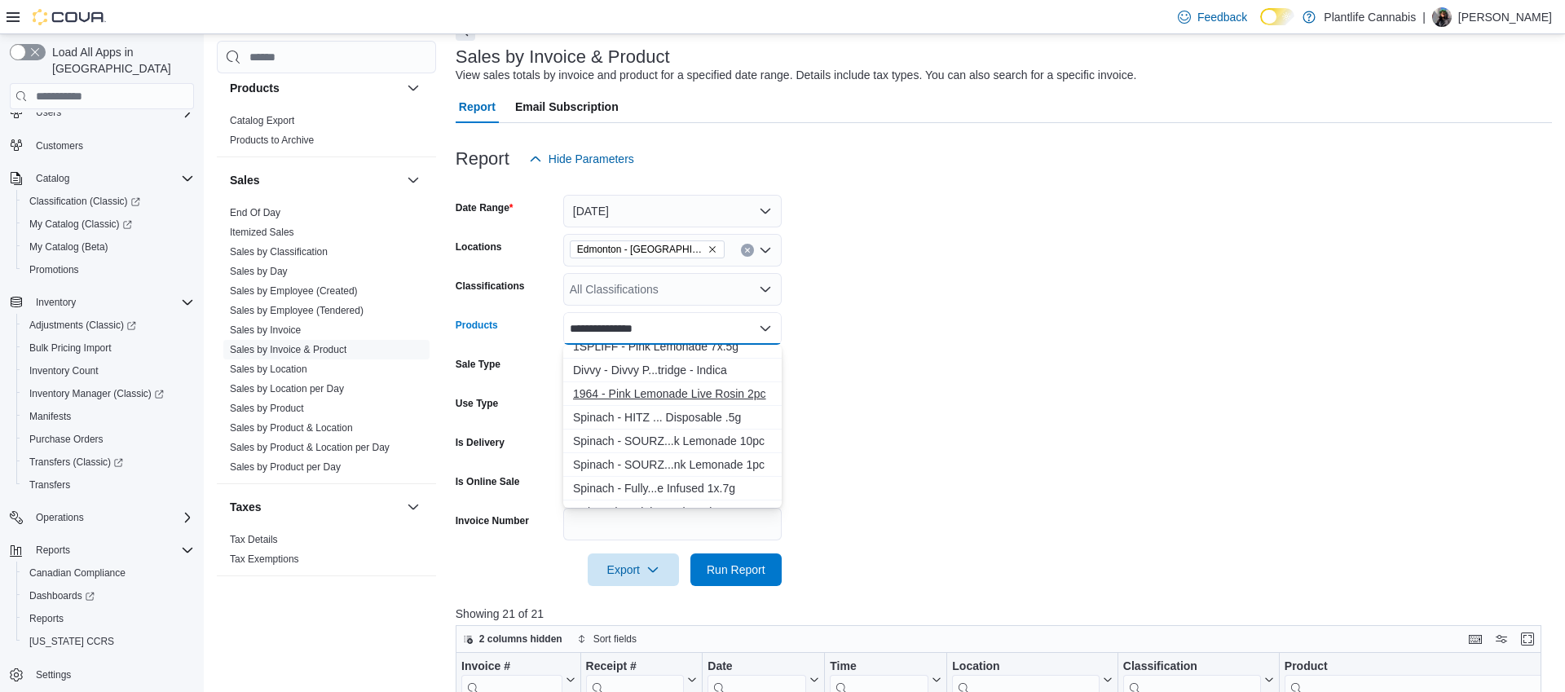
scroll to position [89, 0]
type input "**********"
click at [726, 461] on div "Spinach - SOURZ...nk Lemonade 1pc" at bounding box center [672, 456] width 199 height 16
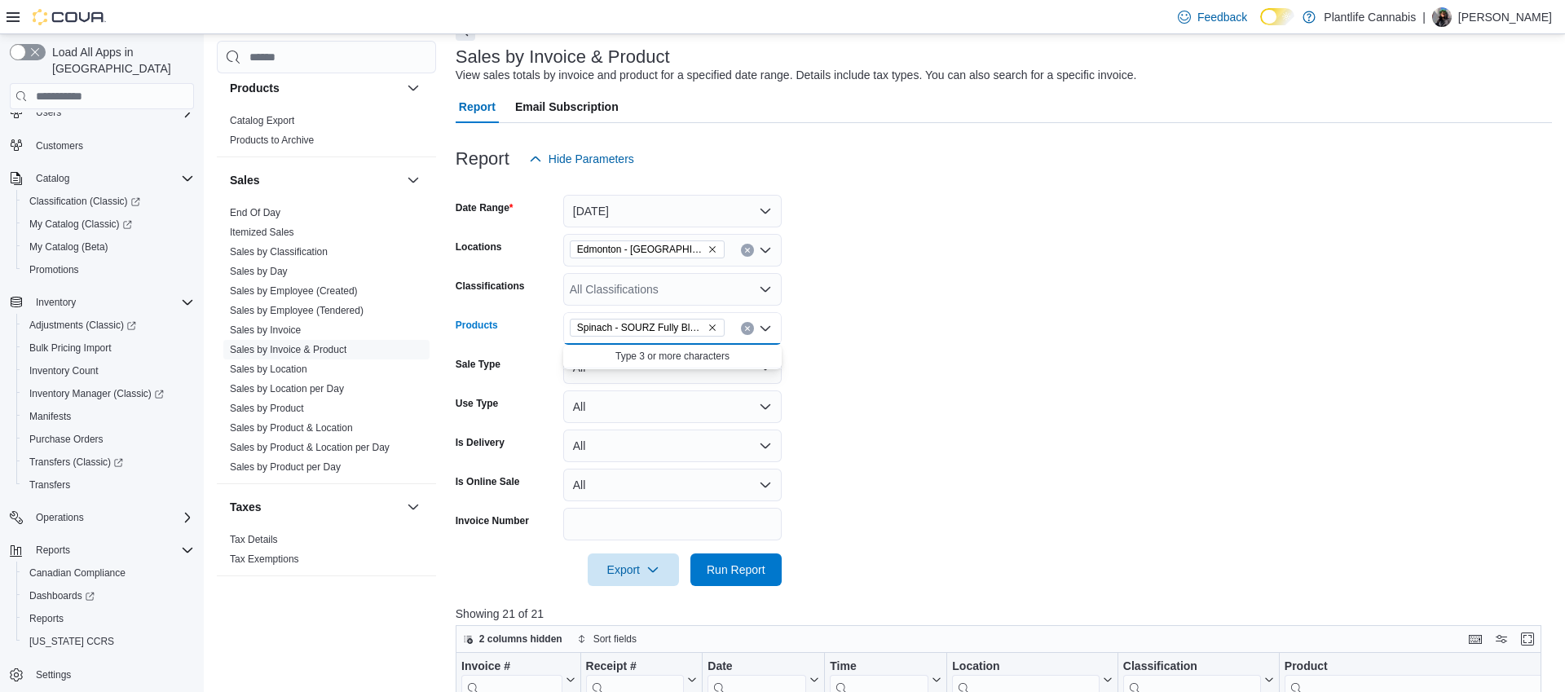
scroll to position [0, 0]
drag, startPoint x: 974, startPoint y: 488, endPoint x: 793, endPoint y: 559, distance: 194.7
click at [974, 488] on form "Date Range [DATE] Locations [GEOGRAPHIC_DATA] - [GEOGRAPHIC_DATA] Classificatio…" at bounding box center [1004, 380] width 1097 height 411
click at [759, 567] on span "Run Report" at bounding box center [736, 569] width 59 height 16
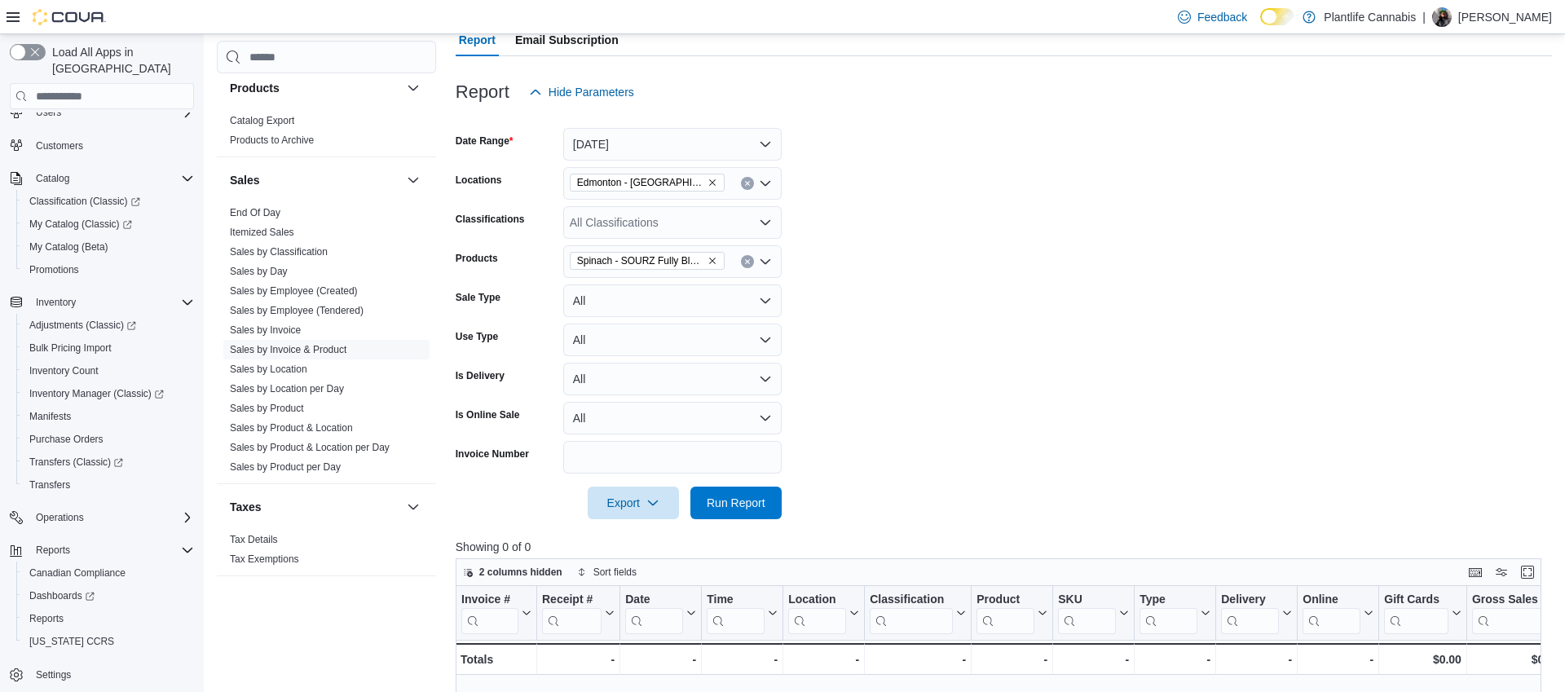
scroll to position [129, 0]
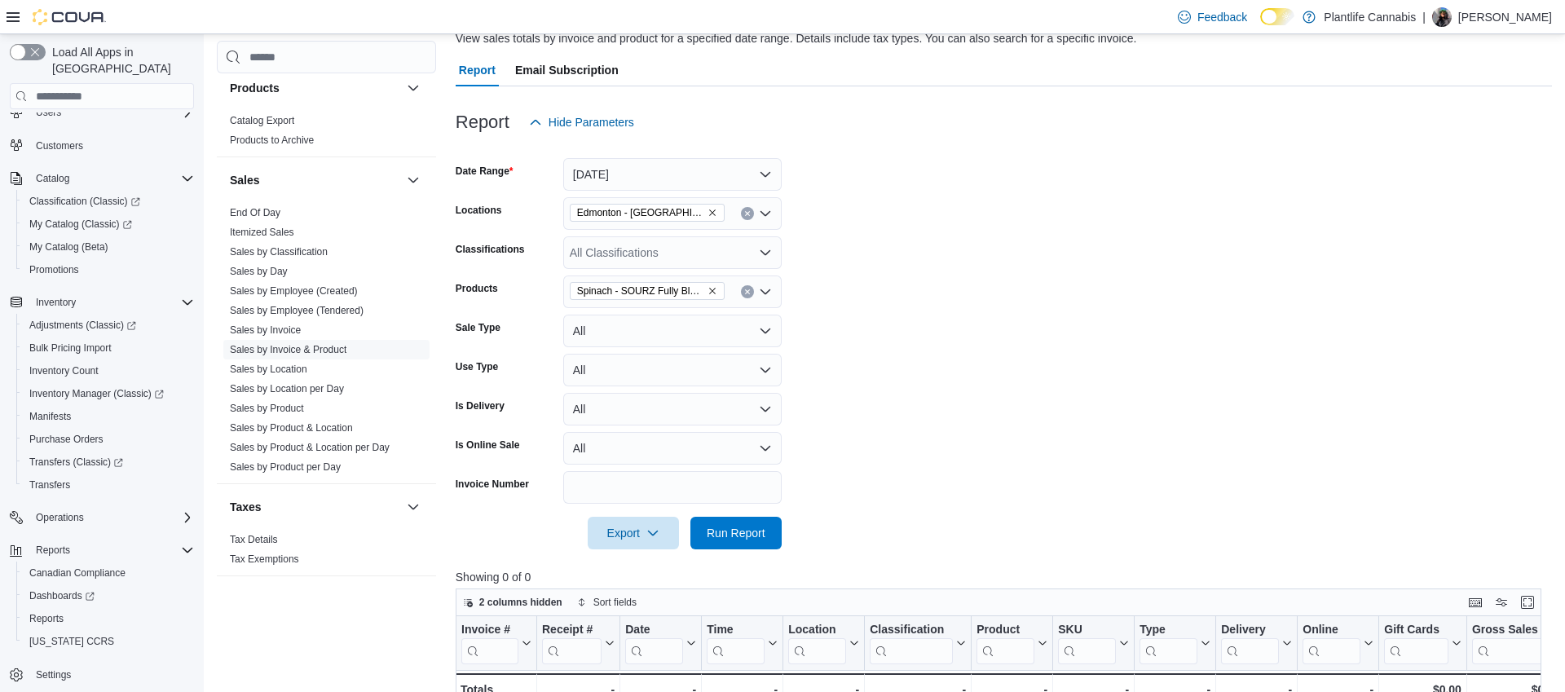
click at [708, 287] on icon "Remove Spinach - SOURZ Fully Blasted Pink Lemonade 1pc from selection in this g…" at bounding box center [713, 291] width 10 height 10
click at [691, 290] on div "All Products Combo box. Selected. Combo box input. All Products. Type some text…" at bounding box center [672, 292] width 218 height 33
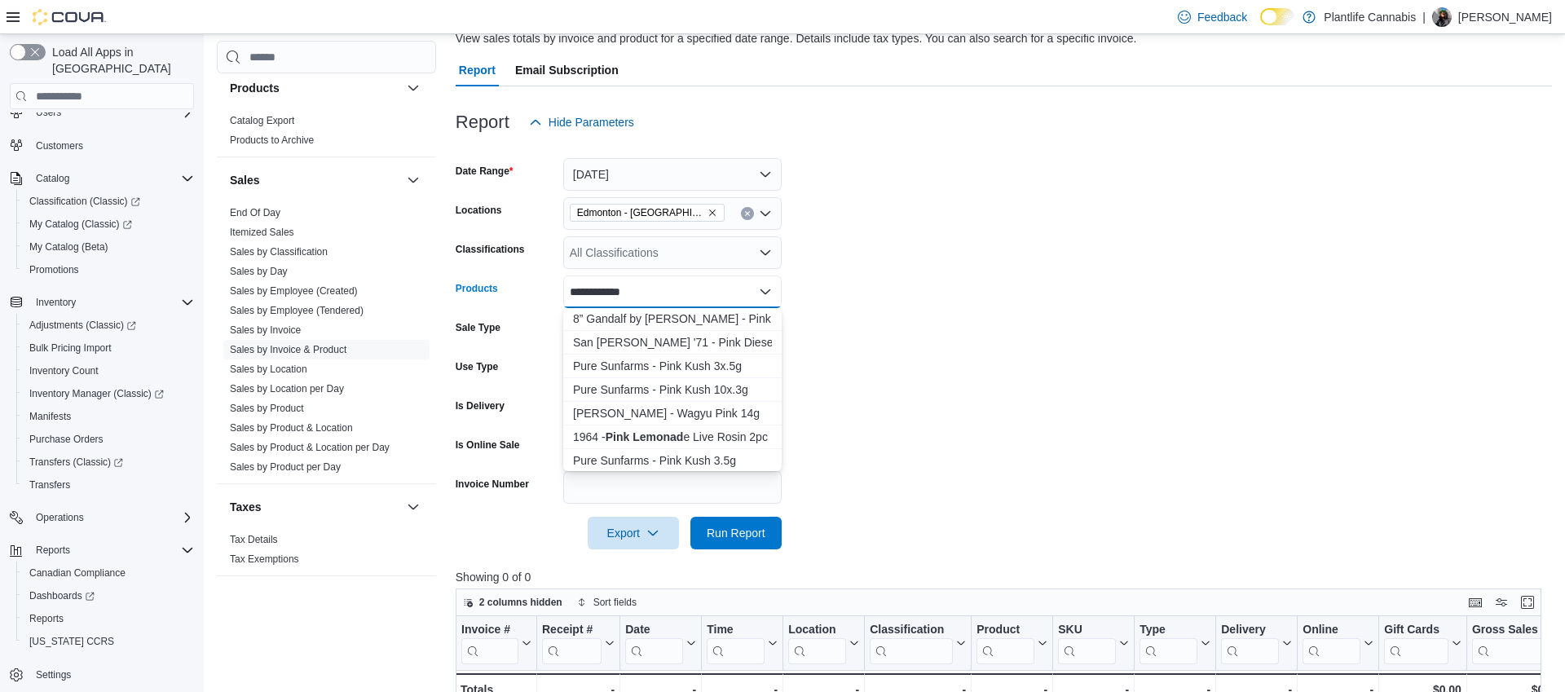
scroll to position [527, 0]
type input "**********"
click at [727, 456] on div "Spinach - SOURZ...k Lemonade 10pc" at bounding box center [672, 461] width 199 height 16
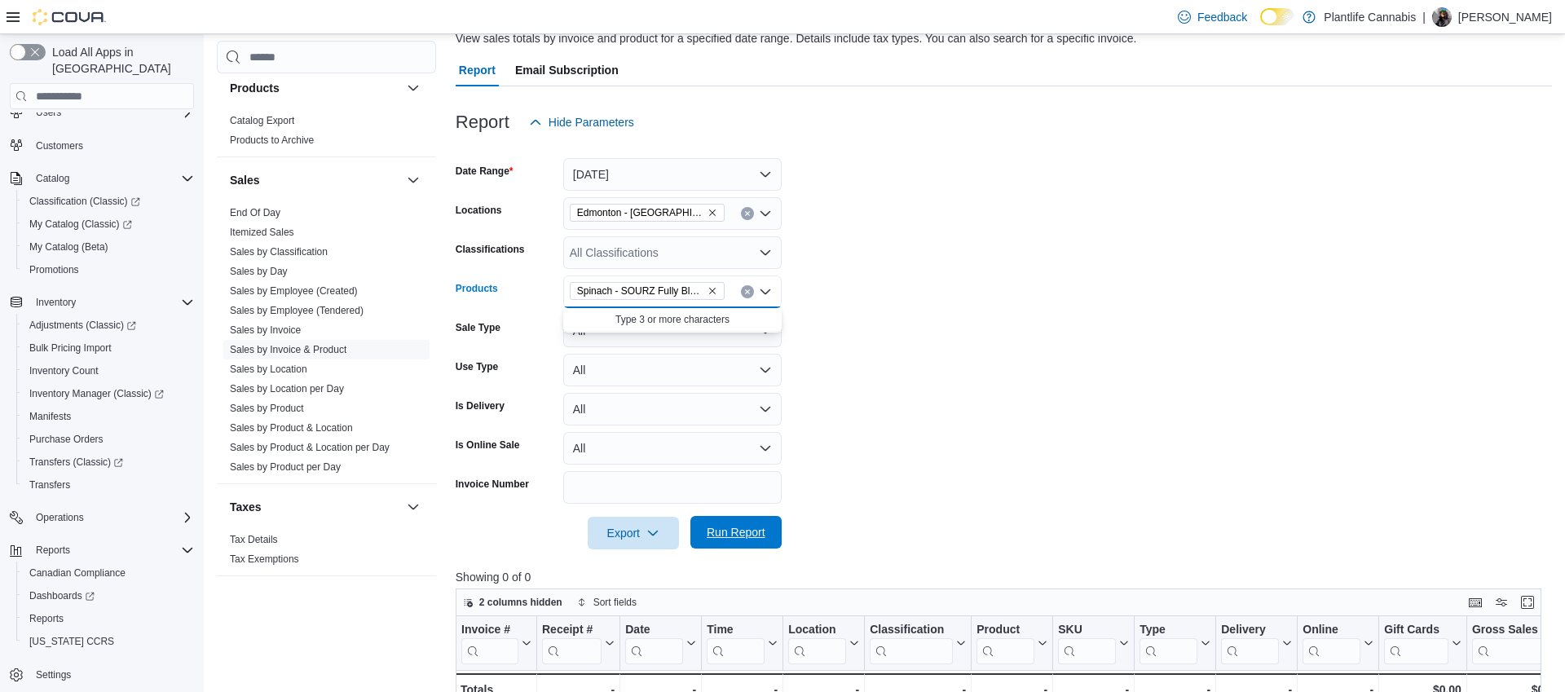
click at [756, 527] on span "Run Report" at bounding box center [736, 532] width 59 height 16
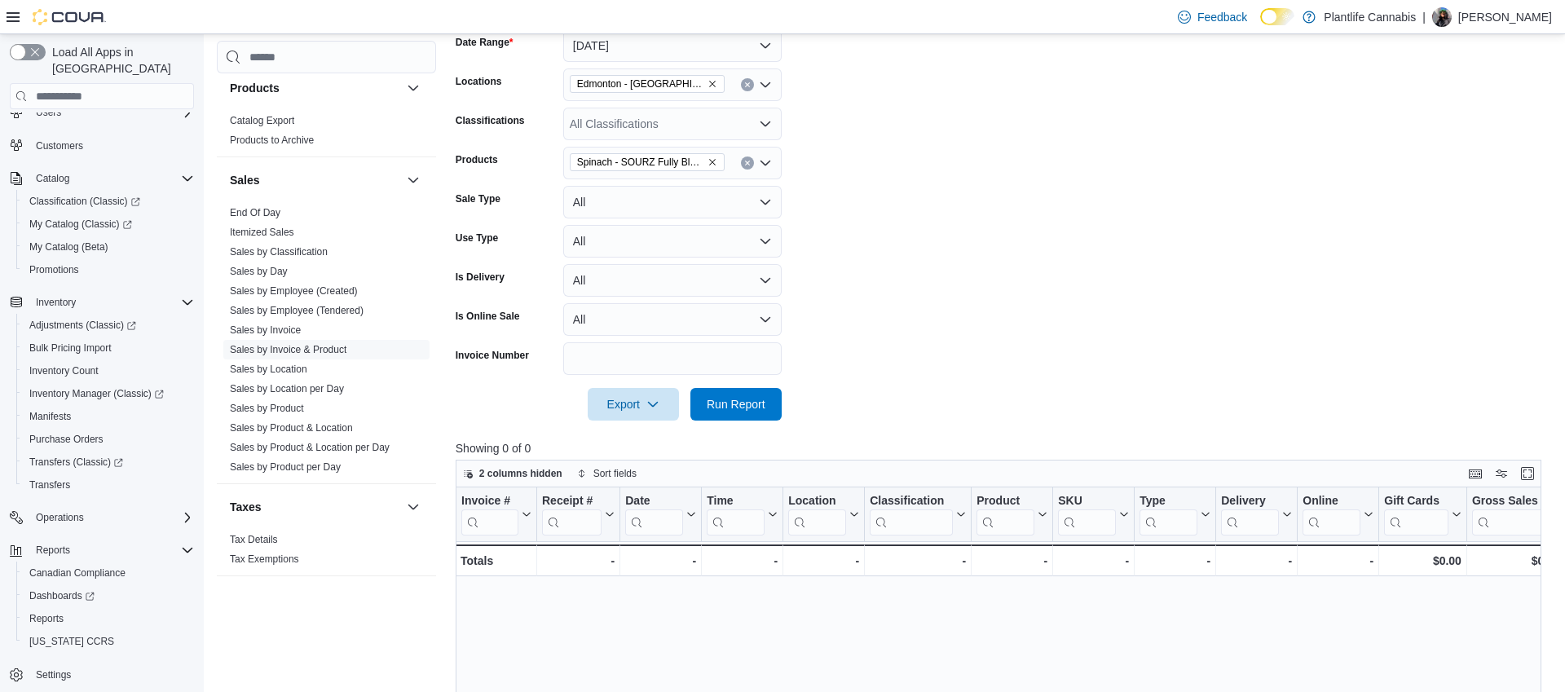
scroll to position [132, 0]
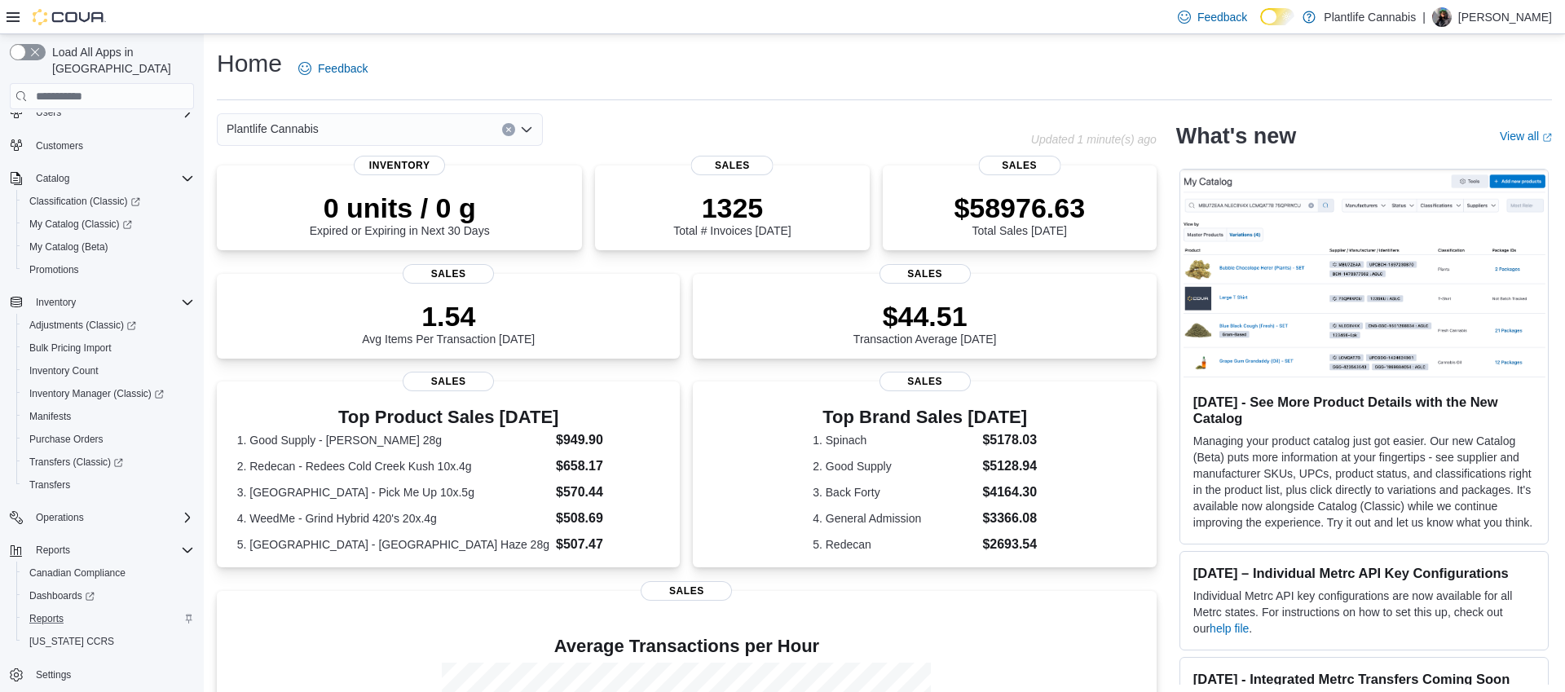
scroll to position [261, 0]
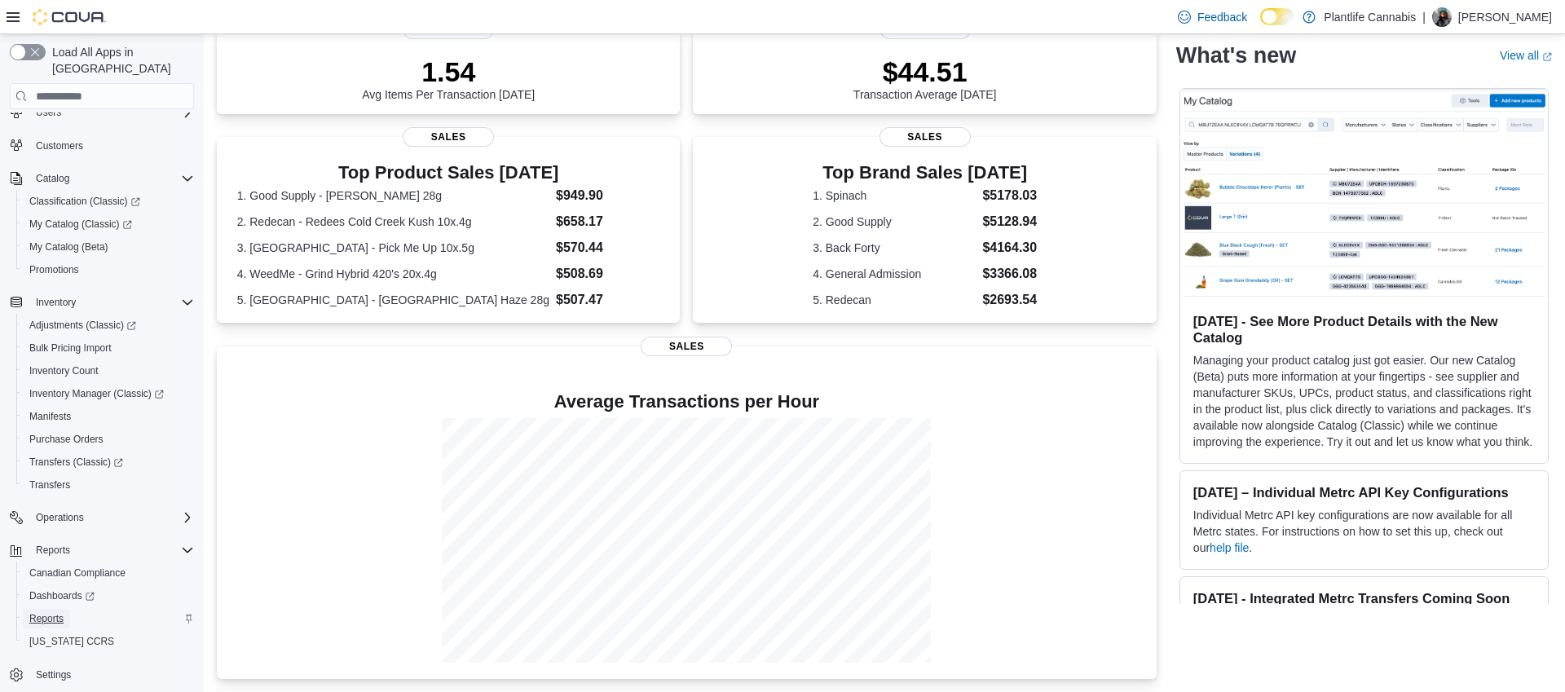
click at [45, 612] on span "Reports" at bounding box center [46, 618] width 34 height 13
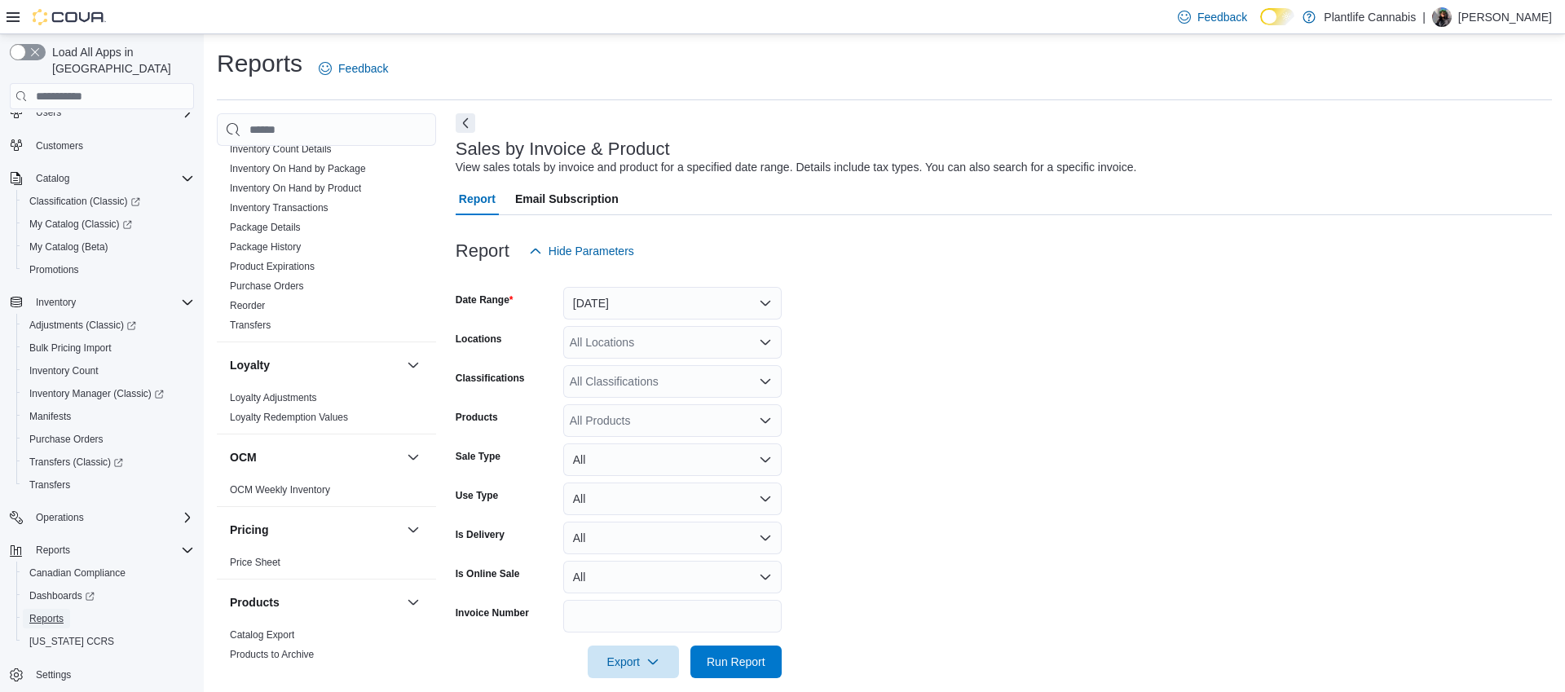
scroll to position [572, 0]
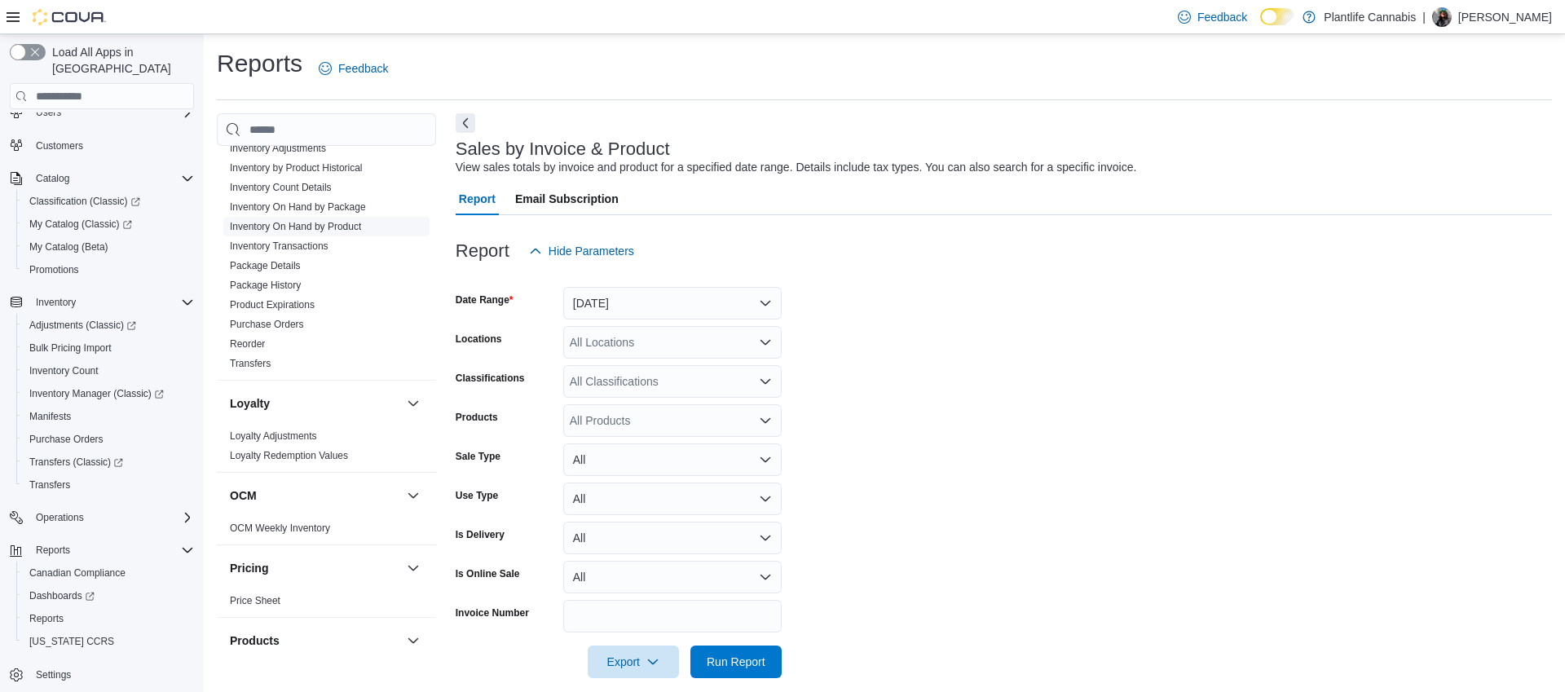
click at [315, 227] on link "Inventory On Hand by Product" at bounding box center [295, 226] width 131 height 11
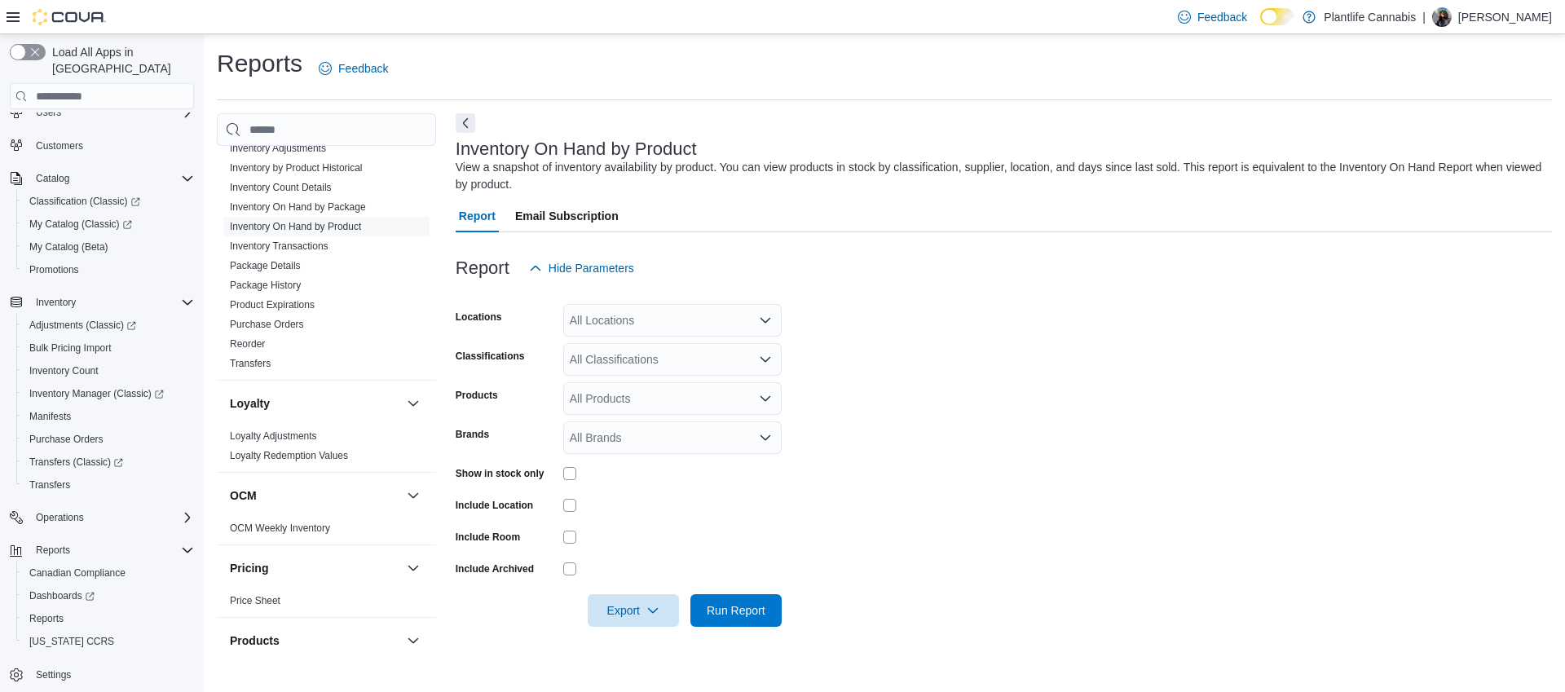
click at [620, 360] on div "All Classifications" at bounding box center [672, 359] width 218 height 33
click at [617, 362] on div "***** Combo box. Selected. leduc. Selected. Combo box input. All Classification…" at bounding box center [672, 359] width 218 height 33
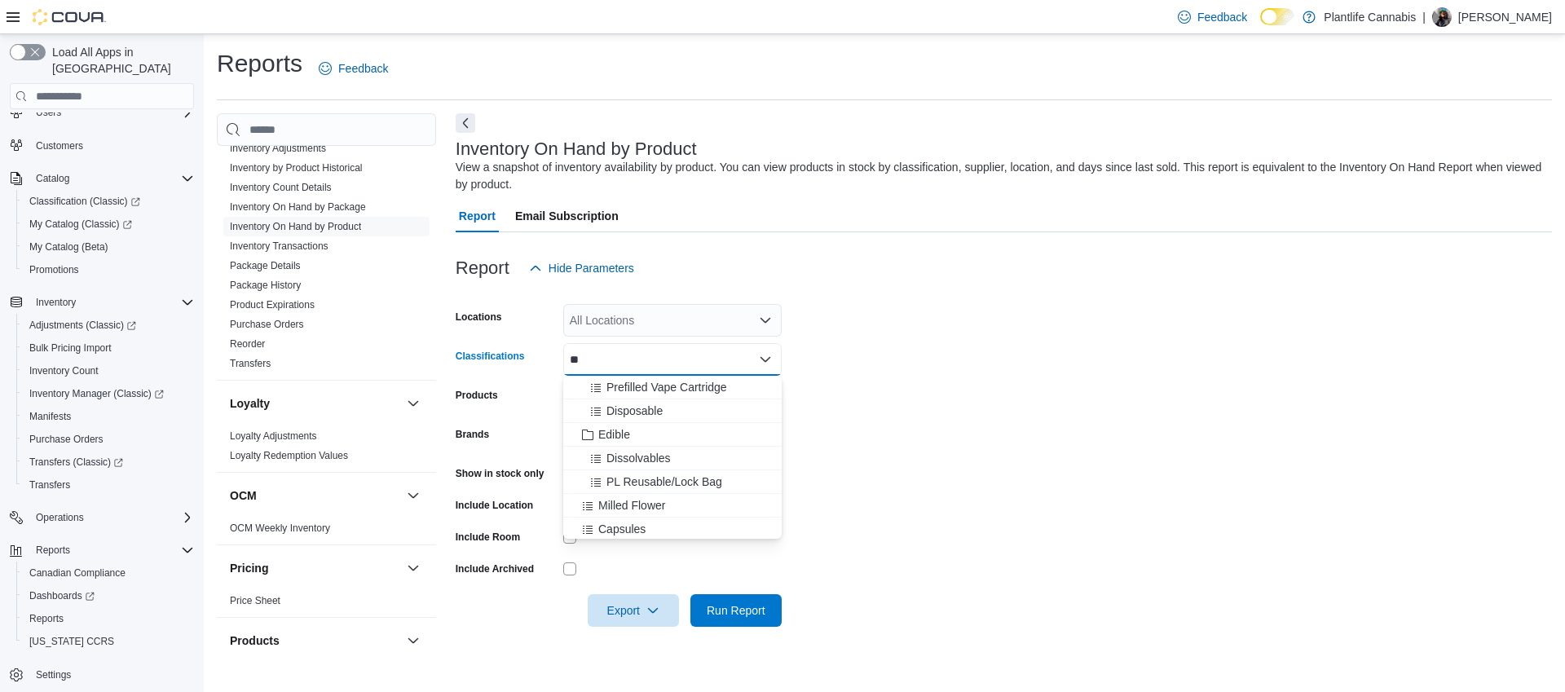
type input "*"
click at [607, 323] on div "All Locations" at bounding box center [672, 320] width 218 height 33
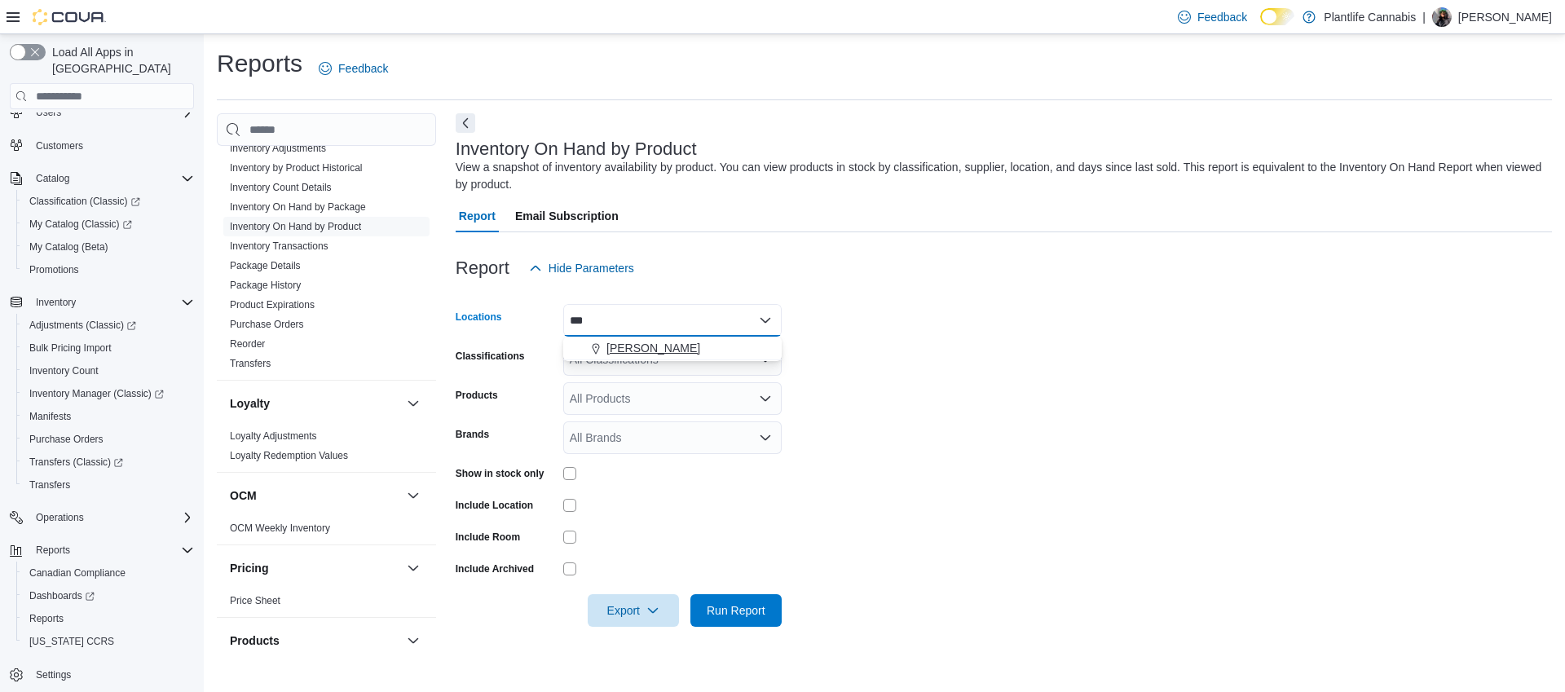
type input "***"
click at [598, 349] on icon "Choose from the following options" at bounding box center [595, 349] width 7 height 11
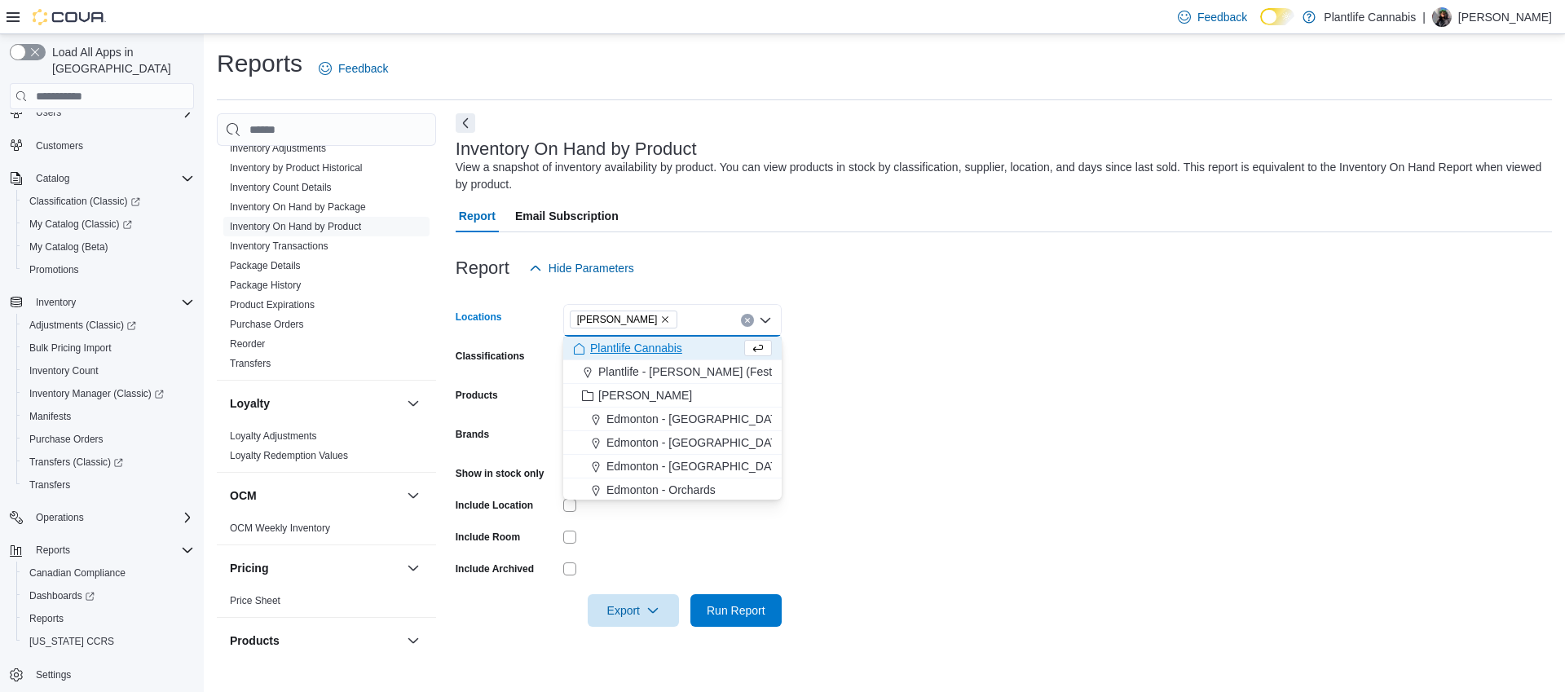
click at [890, 398] on form "Locations Leduc Combo box. Selected. Leduc. Press Backspace to delete Leduc. Co…" at bounding box center [1004, 456] width 1097 height 342
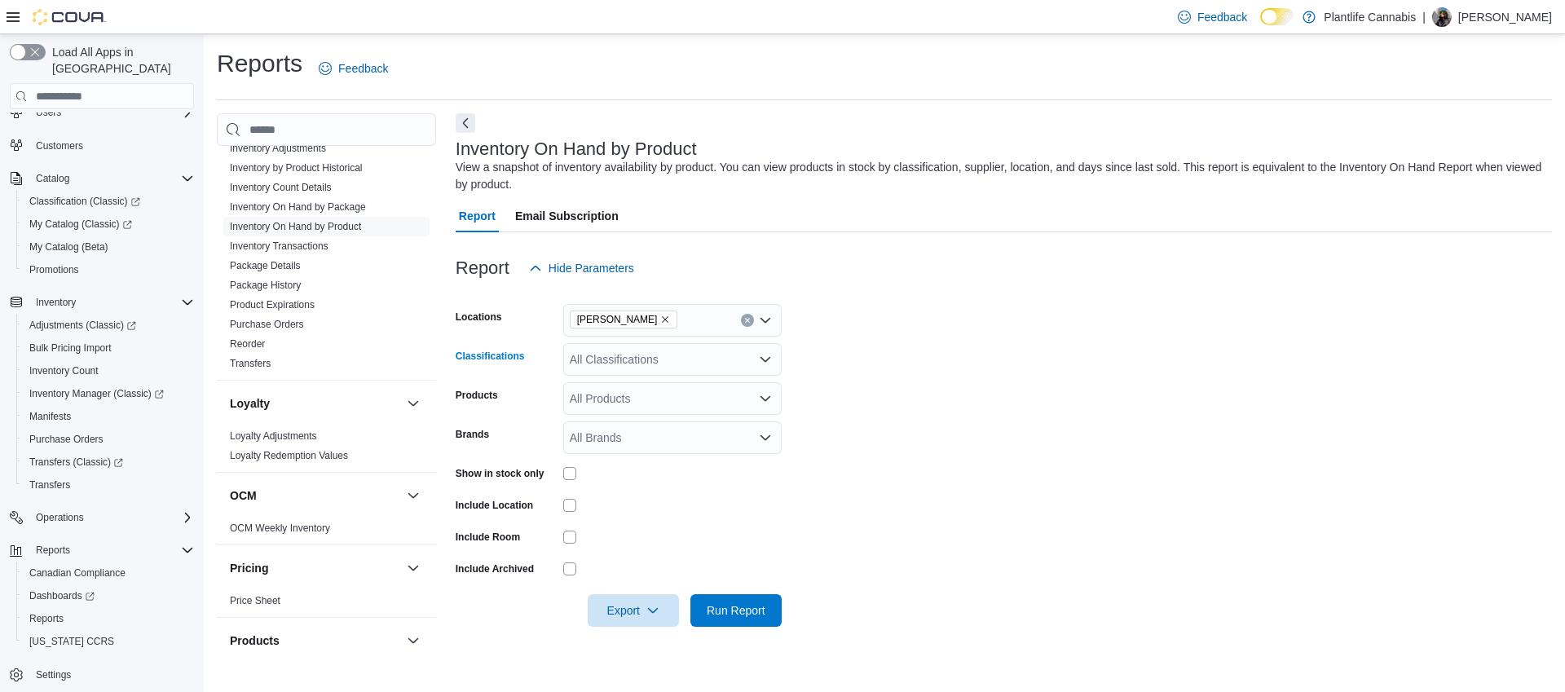
click at [608, 367] on div "All Classifications" at bounding box center [672, 359] width 218 height 33
type input "***"
click at [619, 387] on span "Soft Chews" at bounding box center [636, 387] width 59 height 16
click at [934, 432] on form "Locations Leduc Classifications Soft Chews Products All Products Brands All Bra…" at bounding box center [1004, 456] width 1097 height 342
click at [760, 609] on span "Run Report" at bounding box center [736, 610] width 59 height 16
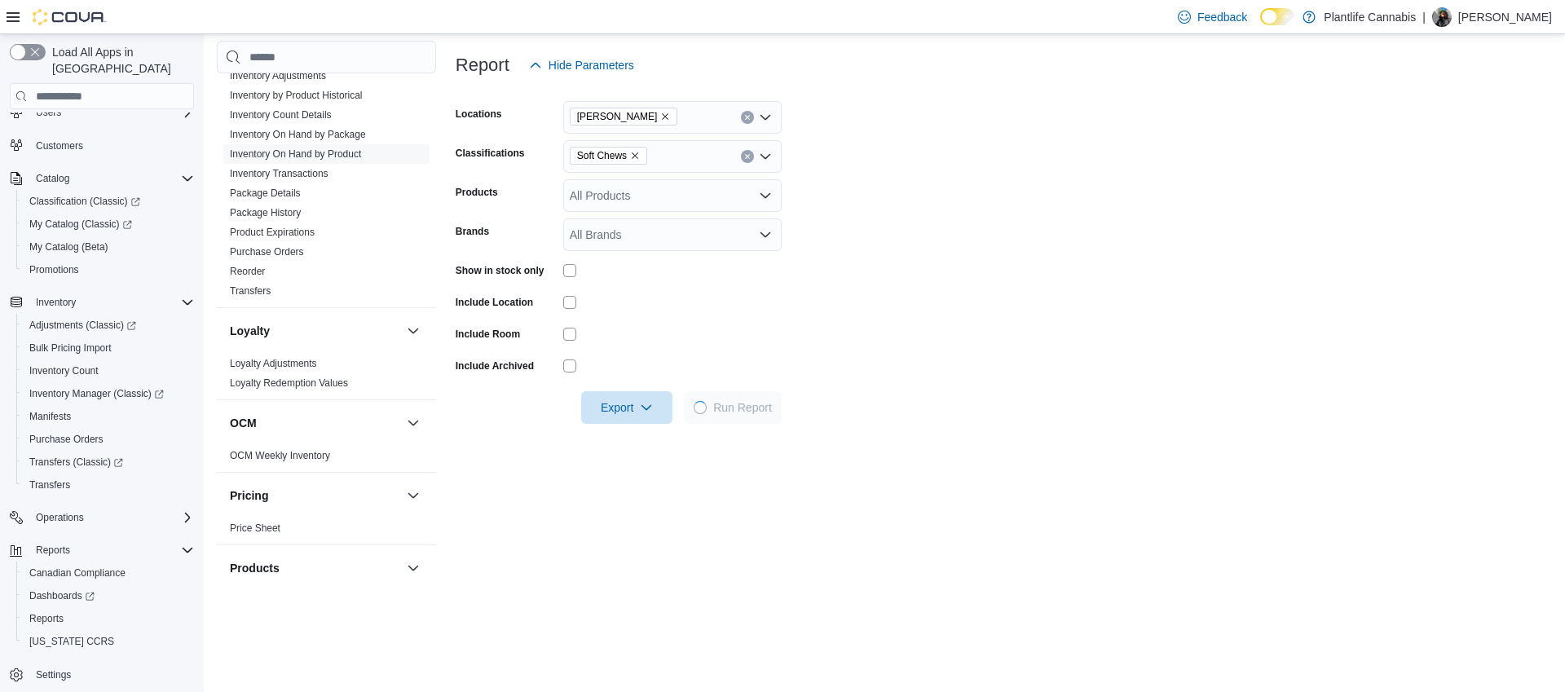
scroll to position [158, 0]
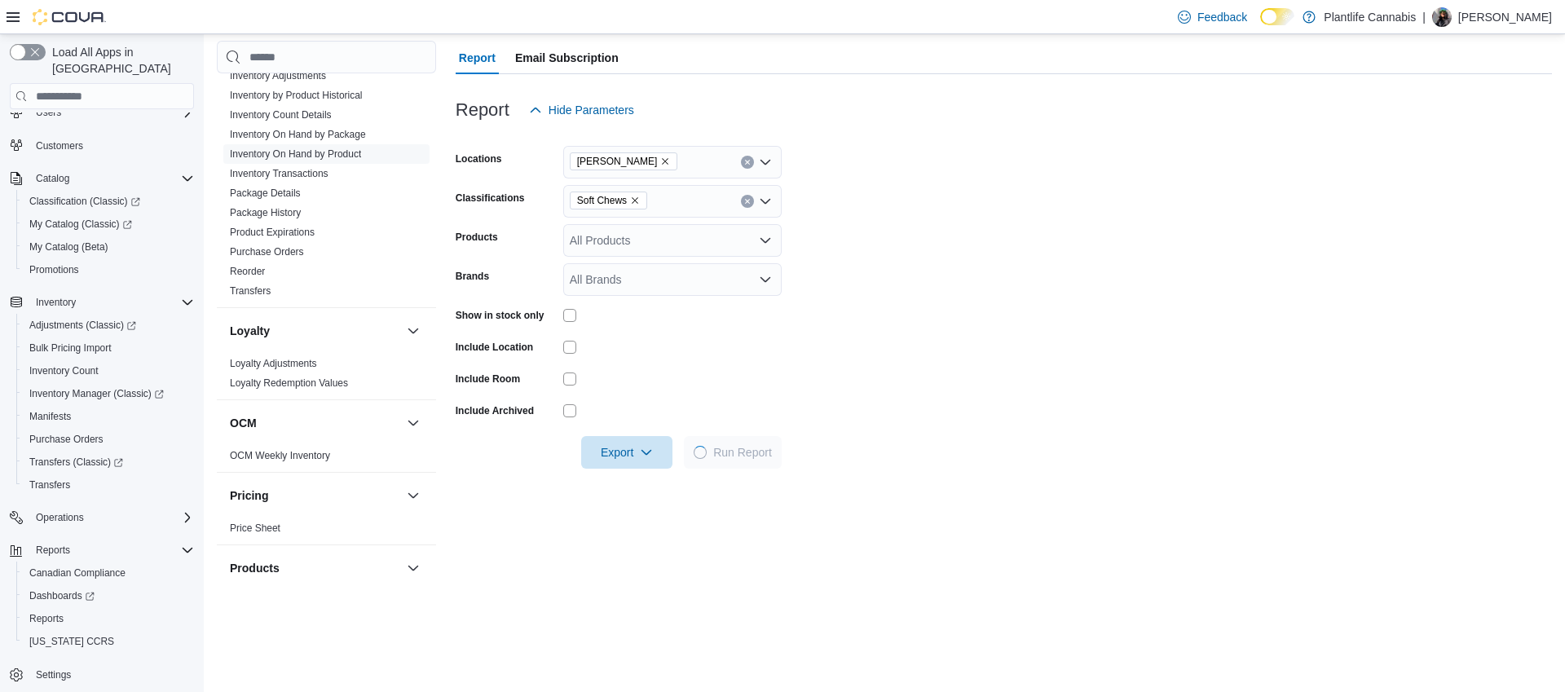
click at [995, 224] on form "Locations Leduc Classifications Soft Chews Products All Products Brands All Bra…" at bounding box center [1004, 297] width 1097 height 342
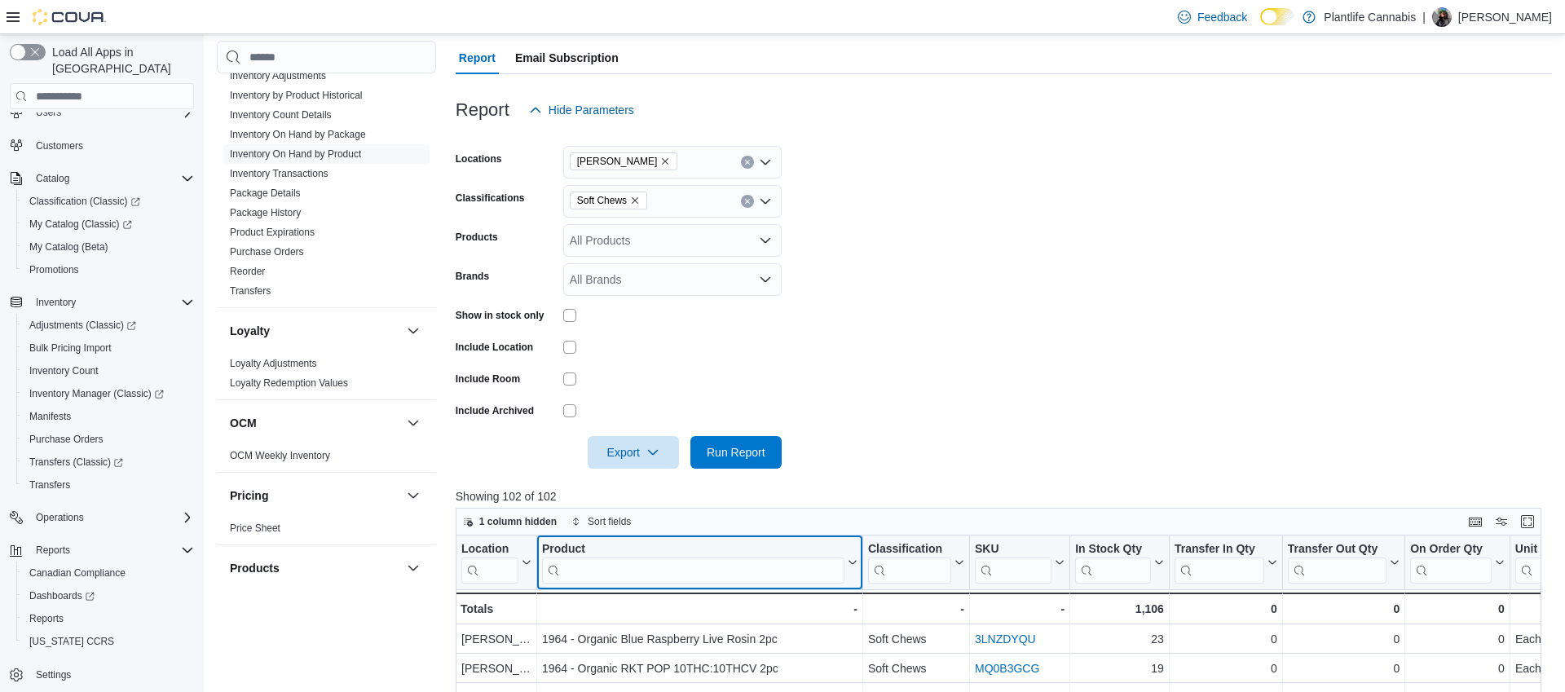
click at [591, 572] on input "search" at bounding box center [693, 571] width 302 height 26
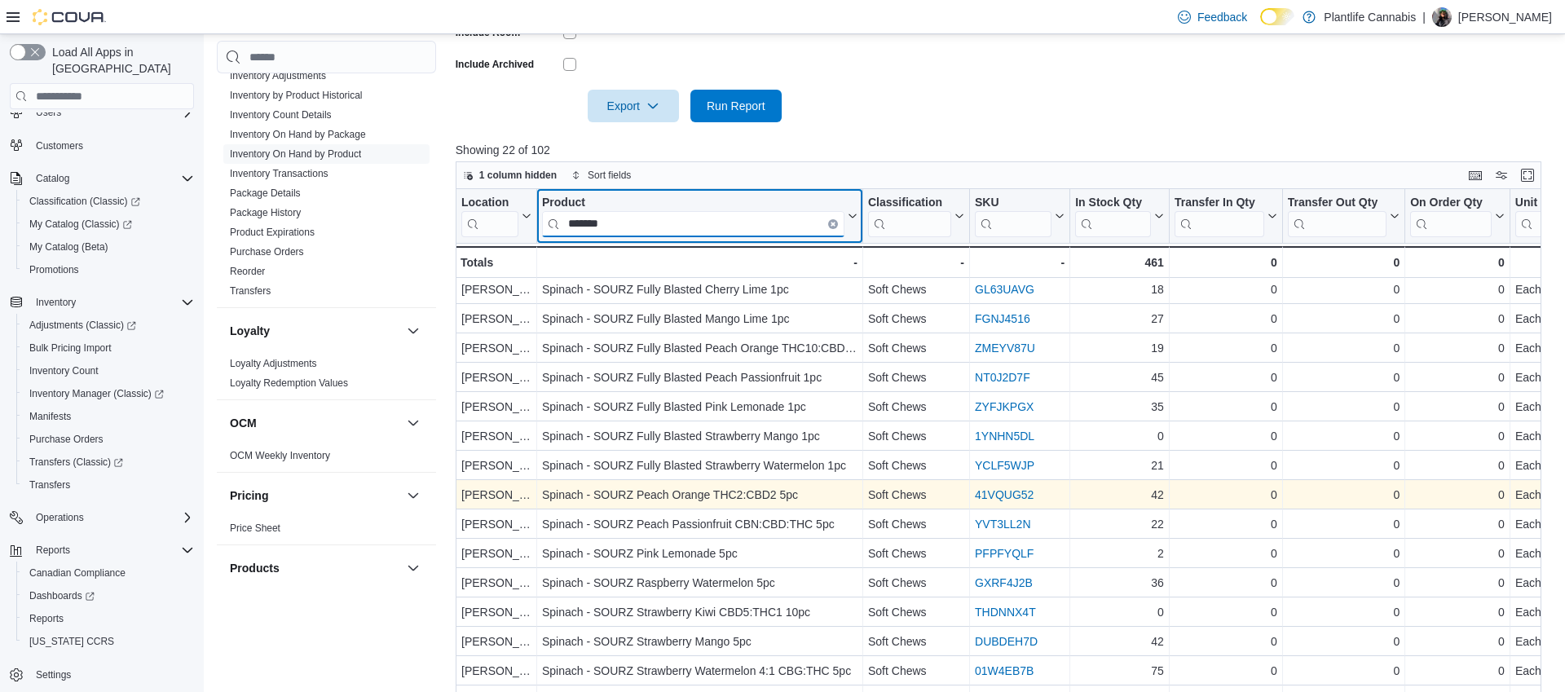
scroll to position [541, 0]
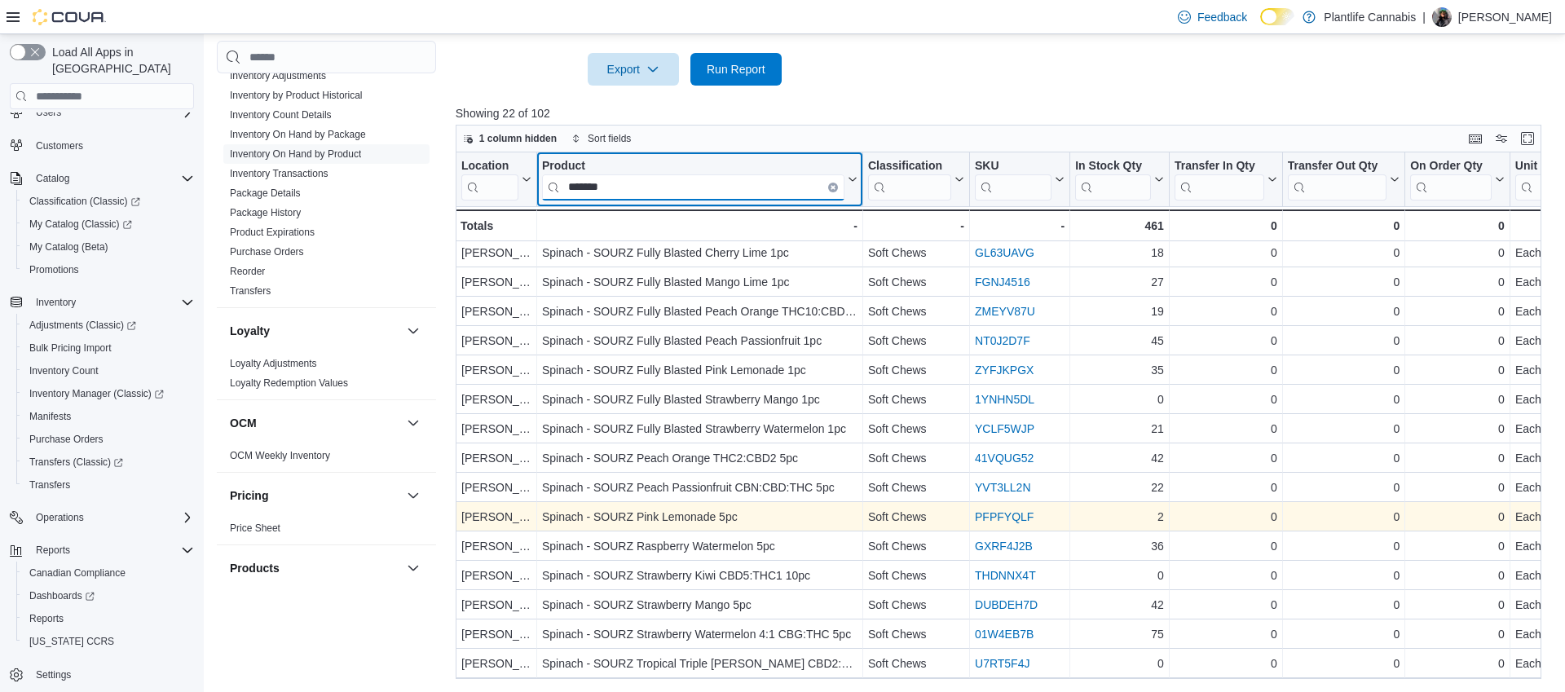
type input "*******"
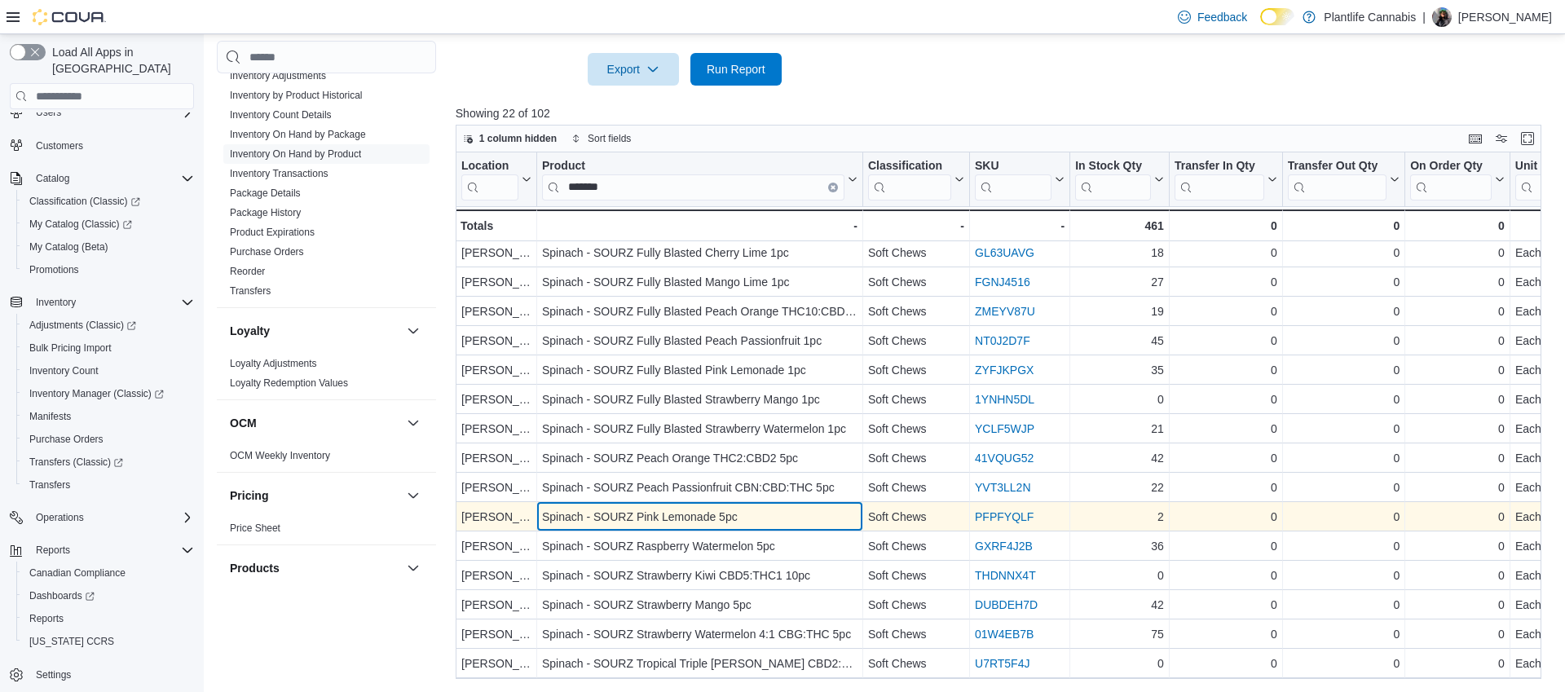
click at [691, 515] on div "Spinach - SOURZ Pink Lemonade 5pc" at bounding box center [700, 518] width 316 height 20
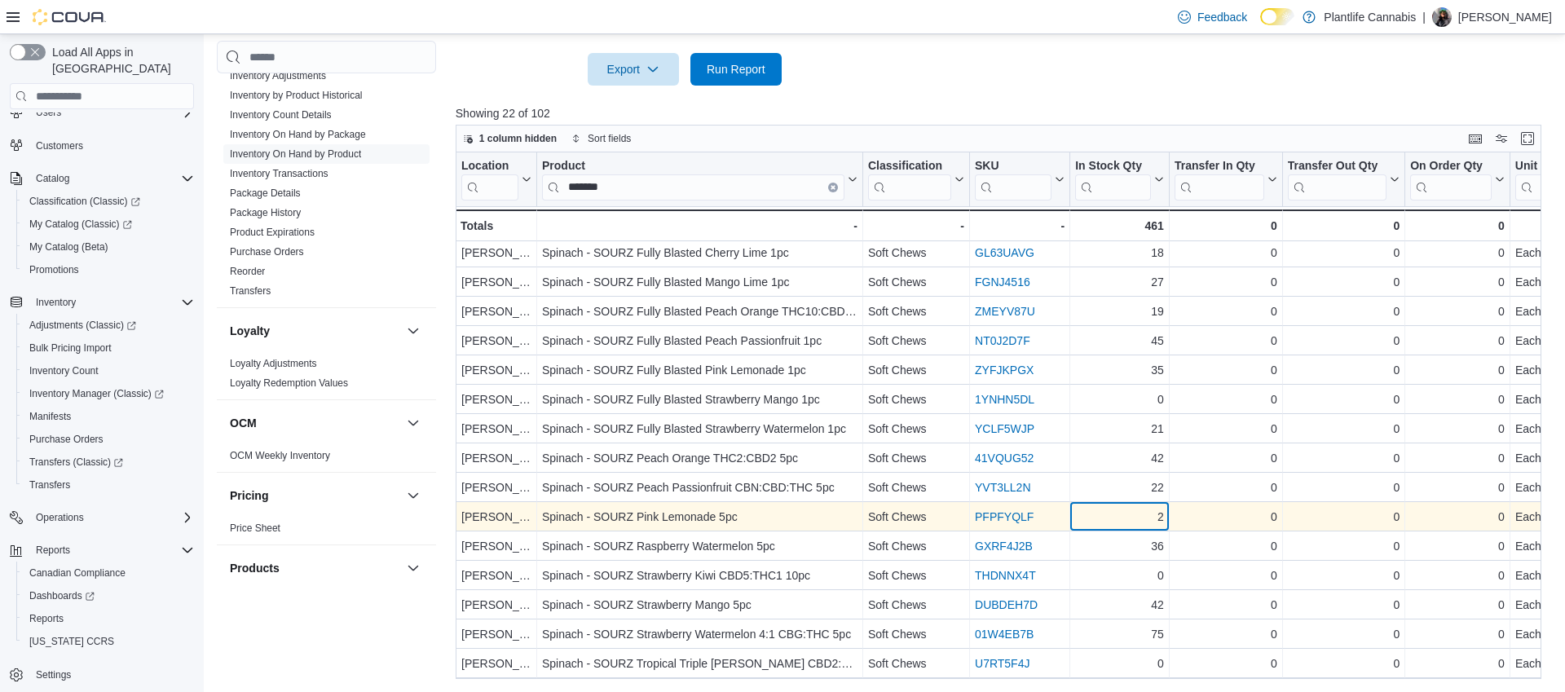
click at [1162, 521] on div "2" at bounding box center [1119, 518] width 89 height 20
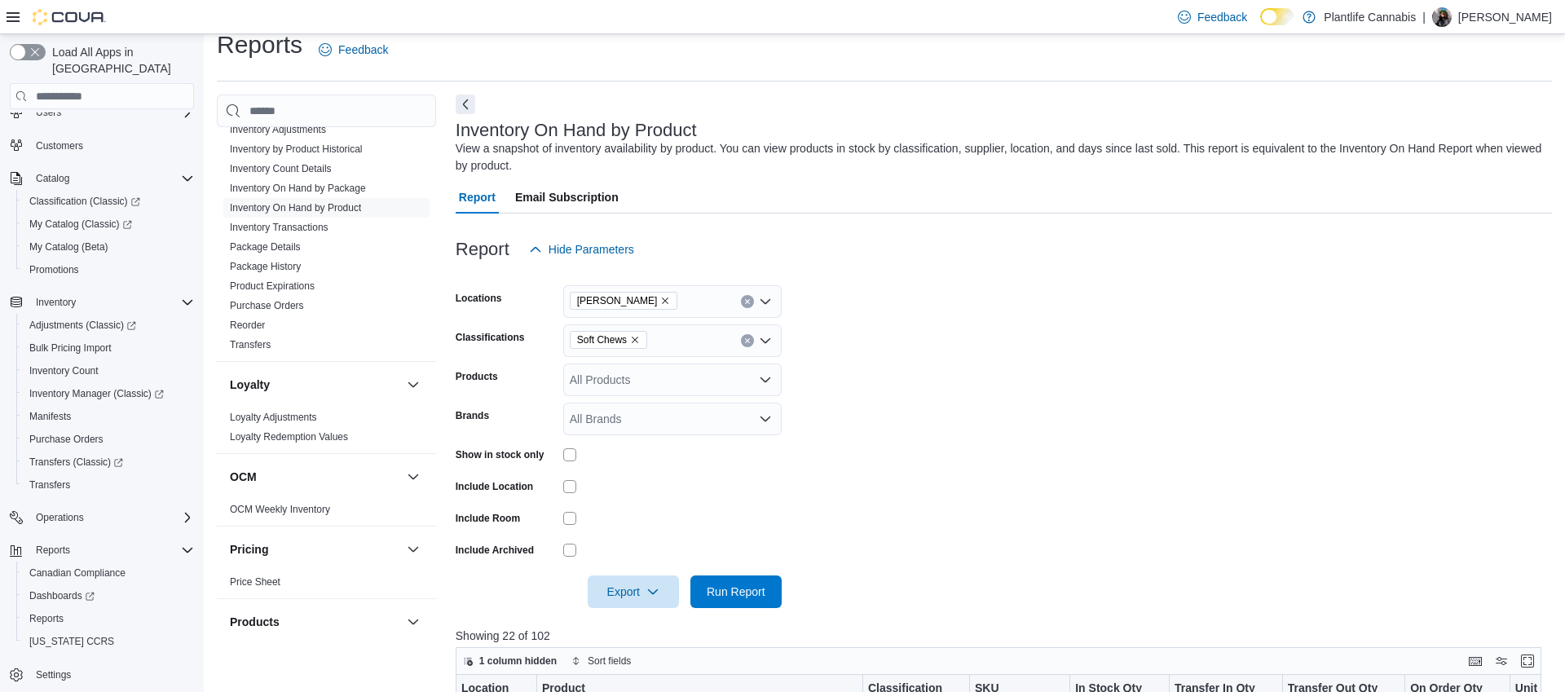
scroll to position [0, 0]
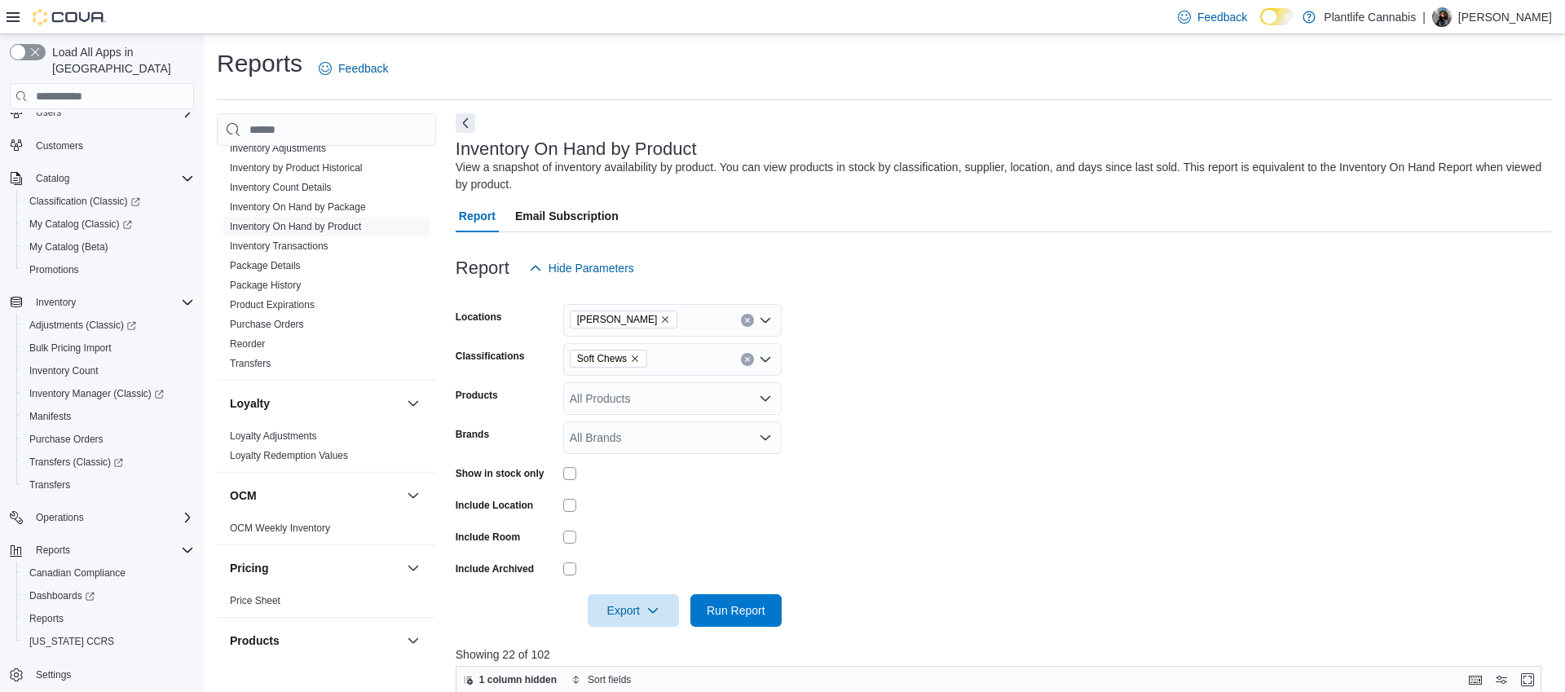
click at [620, 319] on span "[PERSON_NAME]" at bounding box center [624, 320] width 108 height 18
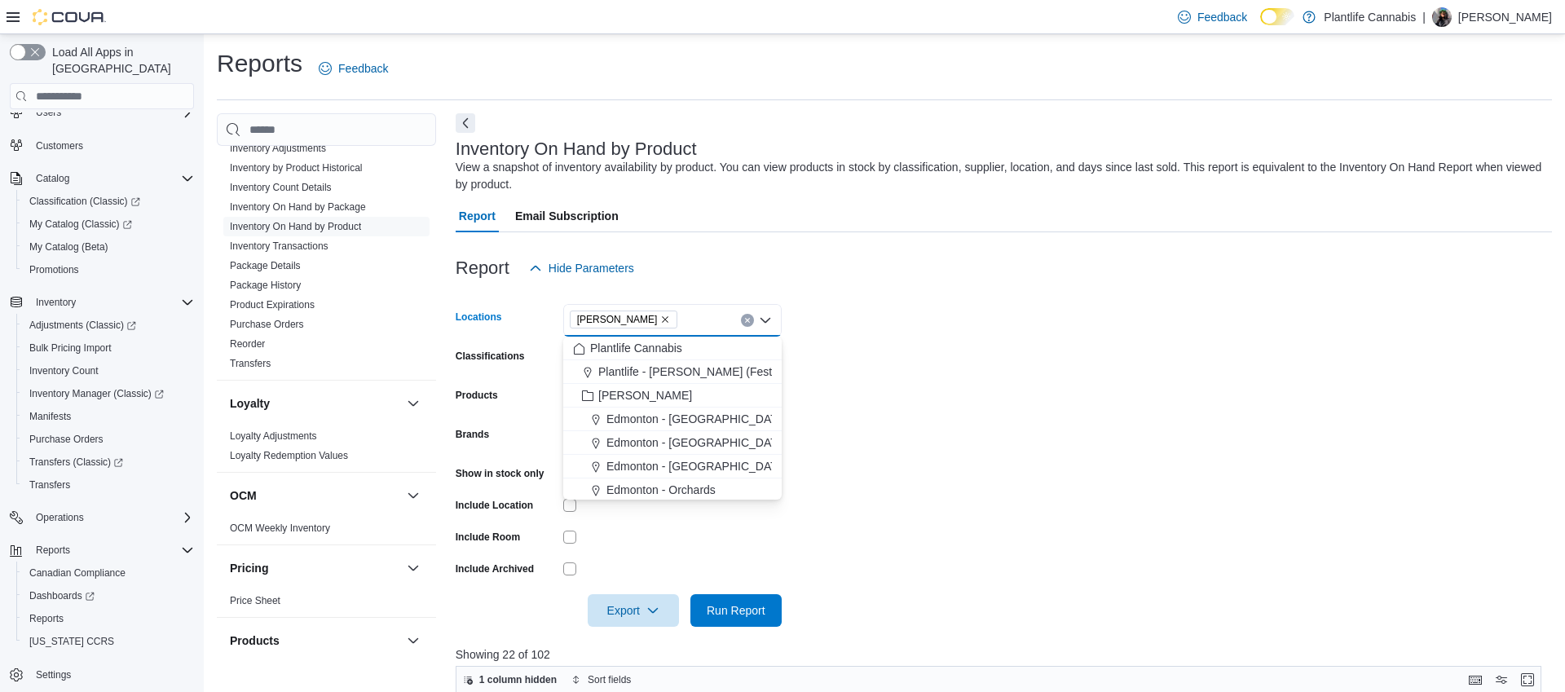
click at [620, 319] on span "[PERSON_NAME]" at bounding box center [624, 320] width 108 height 18
click at [620, 318] on span "[PERSON_NAME]" at bounding box center [624, 320] width 108 height 18
click at [660, 320] on icon "Remove Leduc from selection in this group" at bounding box center [665, 320] width 10 height 10
click at [613, 320] on div "All Locations Combo box. Selected. Combo box input. All Locations. Type some te…" at bounding box center [672, 320] width 218 height 33
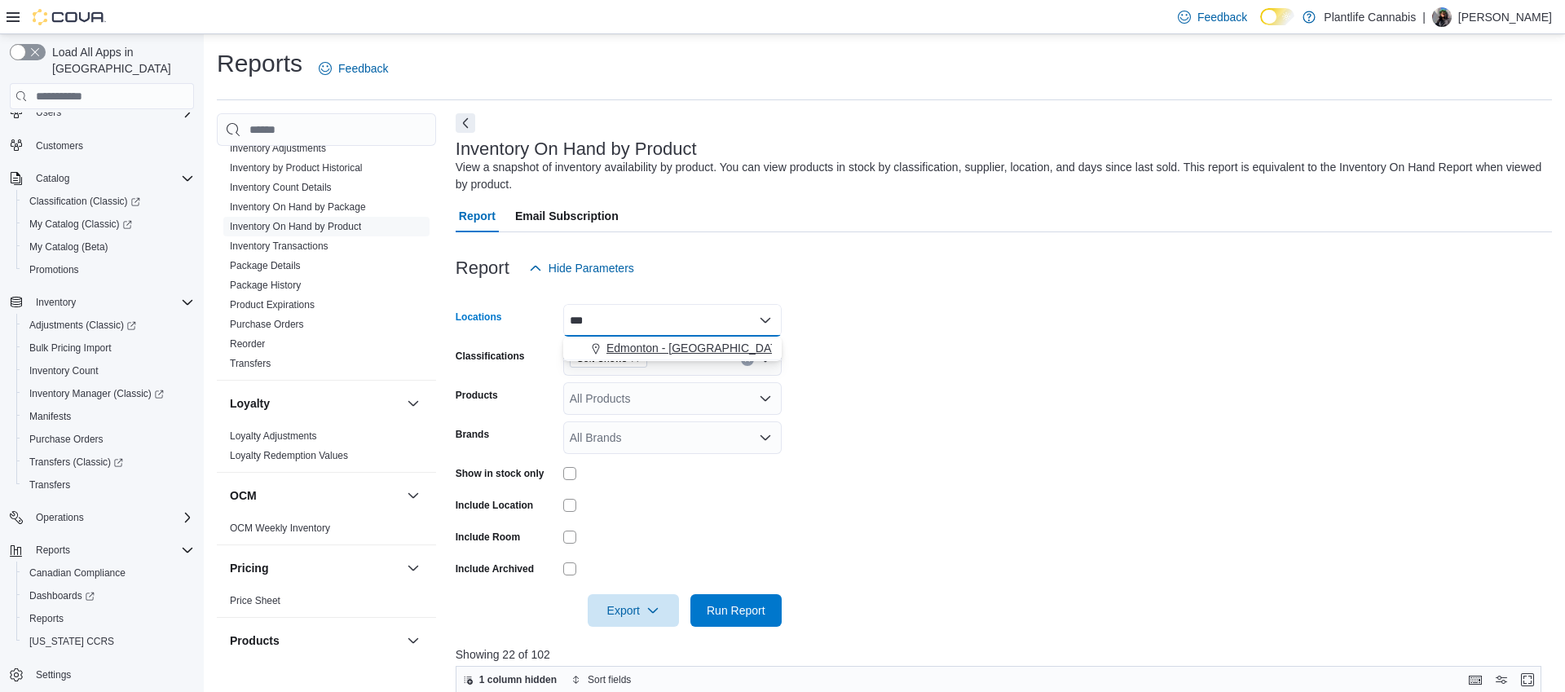
type input "***"
click at [616, 340] on span "Edmonton - [GEOGRAPHIC_DATA]" at bounding box center [697, 348] width 181 height 16
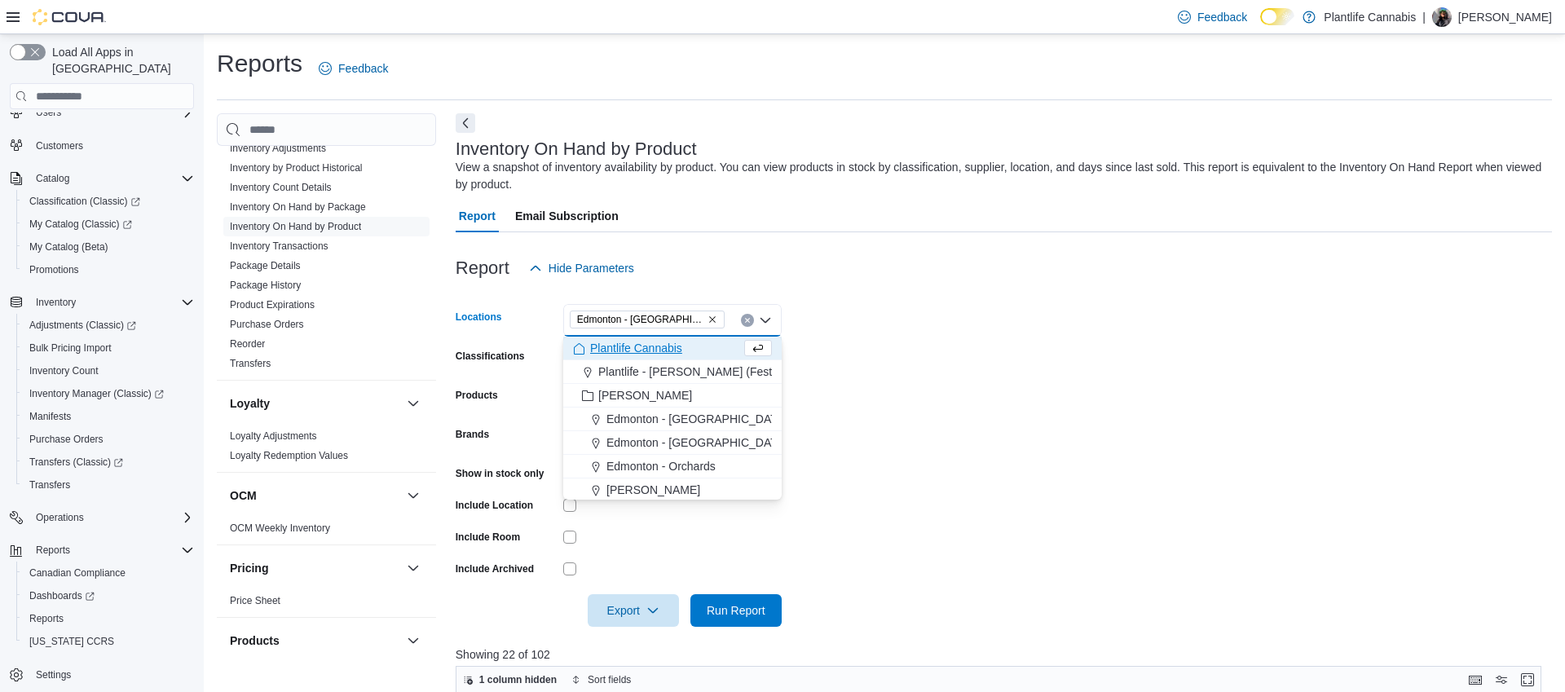
click at [1026, 392] on form "Locations Edmonton - Jagare Ridge Combo box. Selected. Edmonton - Jagare Ridge.…" at bounding box center [1004, 456] width 1097 height 342
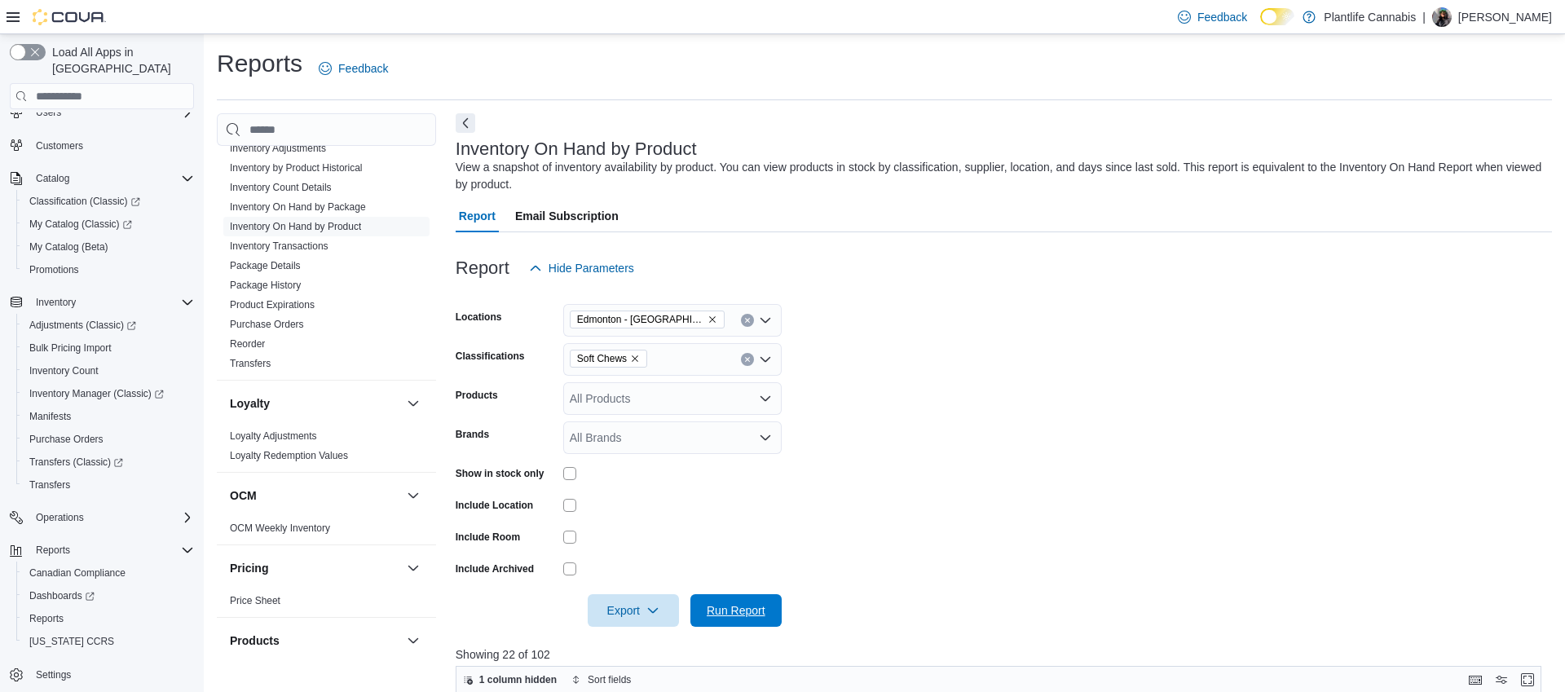
drag, startPoint x: 764, startPoint y: 606, endPoint x: 399, endPoint y: 587, distance: 364.9
click at [764, 606] on span "Run Report" at bounding box center [736, 611] width 59 height 16
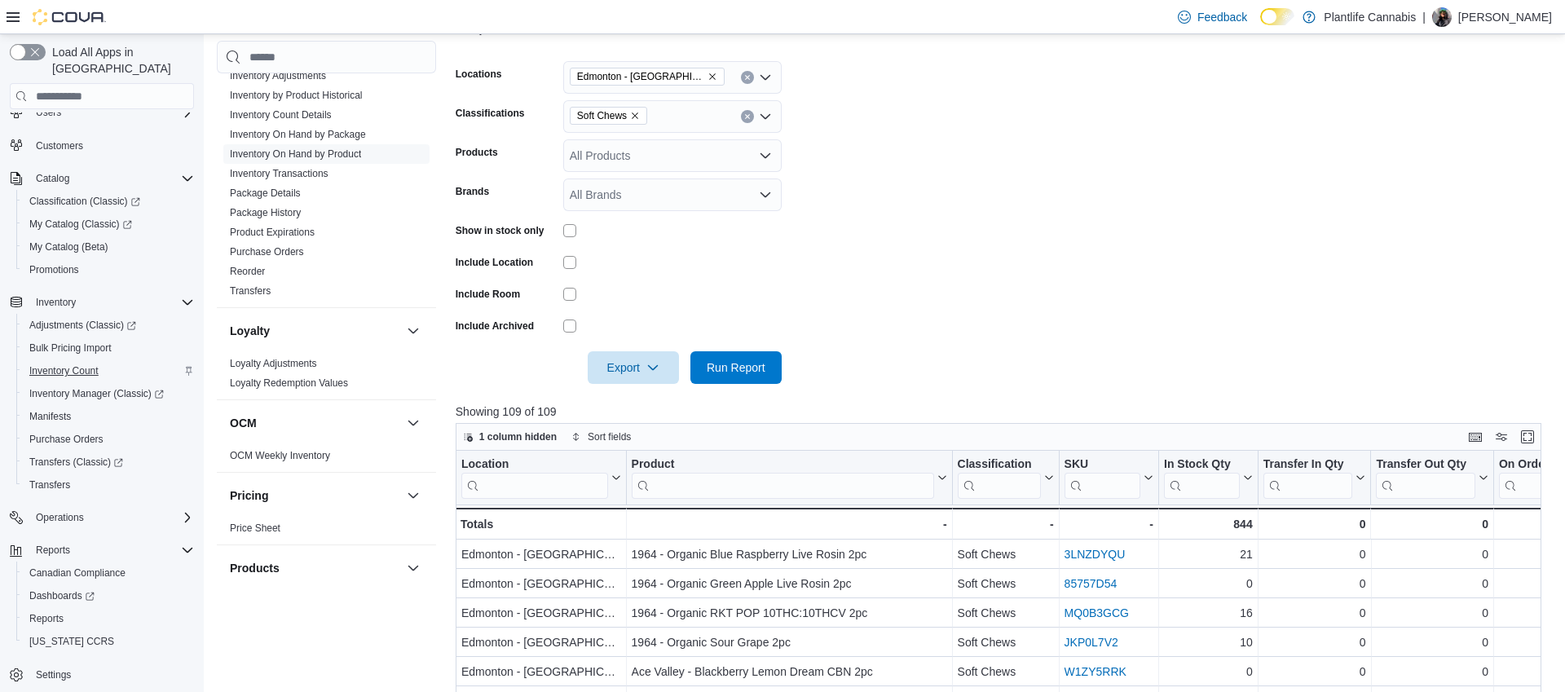
scroll to position [323, 0]
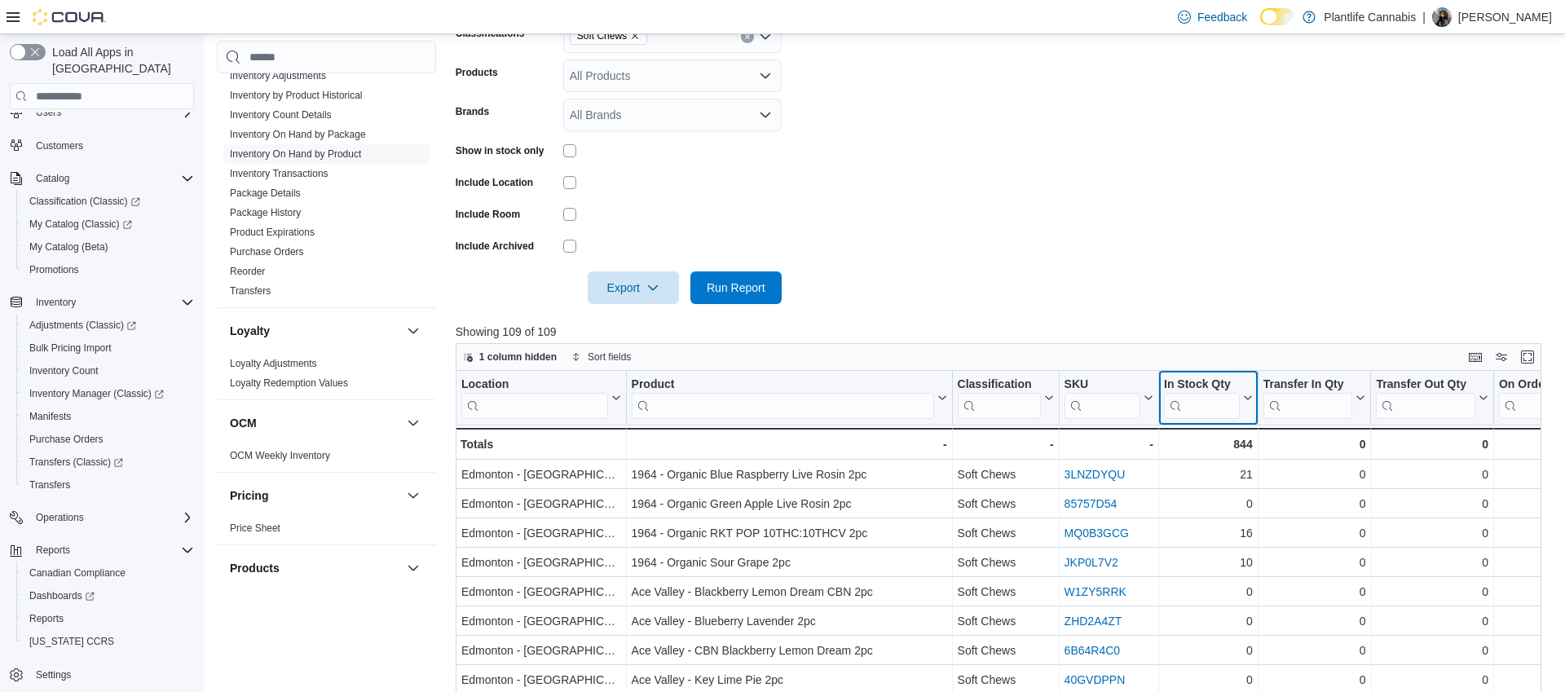
click at [1247, 397] on icon at bounding box center [1245, 399] width 13 height 10
click at [1239, 453] on button "Sort Low-High" at bounding box center [1205, 462] width 98 height 20
drag, startPoint x: 1245, startPoint y: 391, endPoint x: 1248, endPoint y: 417, distance: 25.5
click at [1245, 391] on button "In Stock Qty" at bounding box center [1208, 398] width 89 height 42
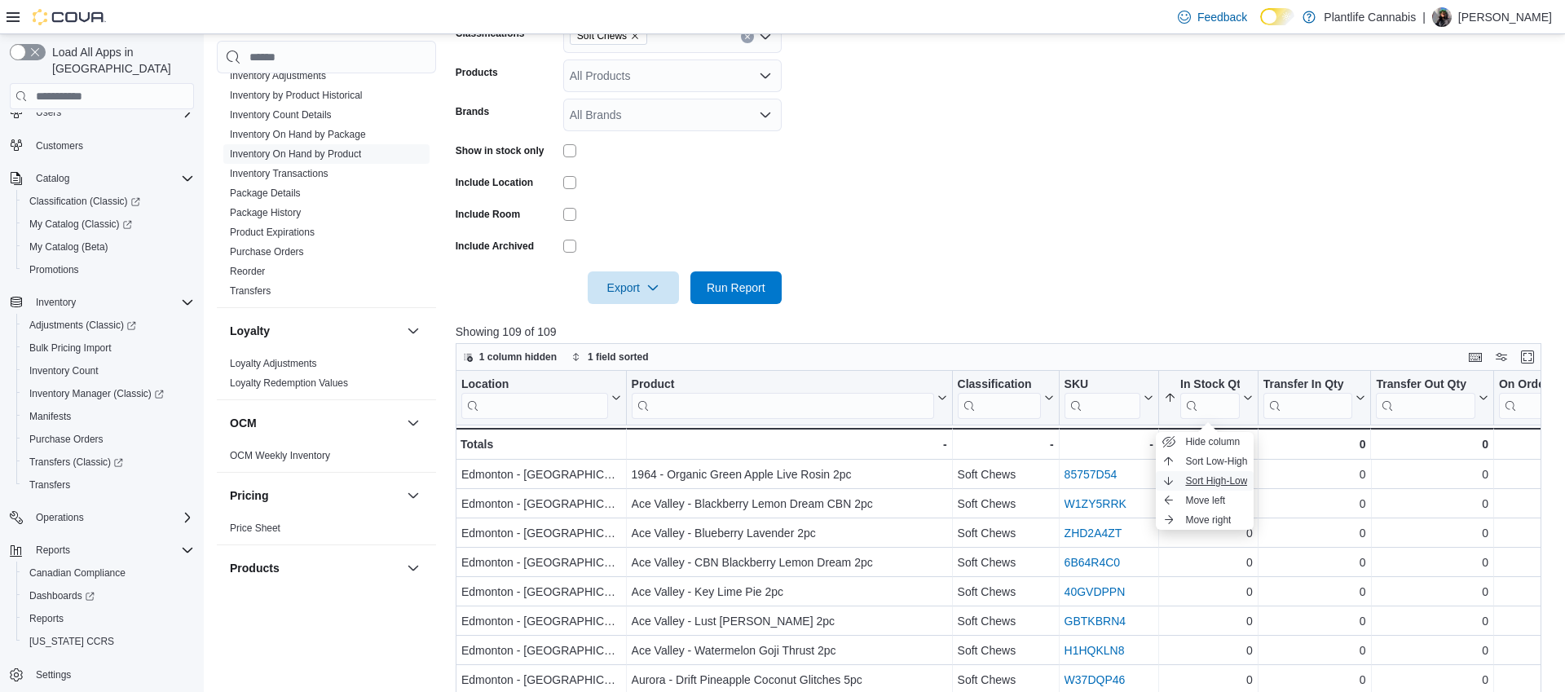
click at [1244, 481] on span "Sort High-Low" at bounding box center [1216, 481] width 62 height 13
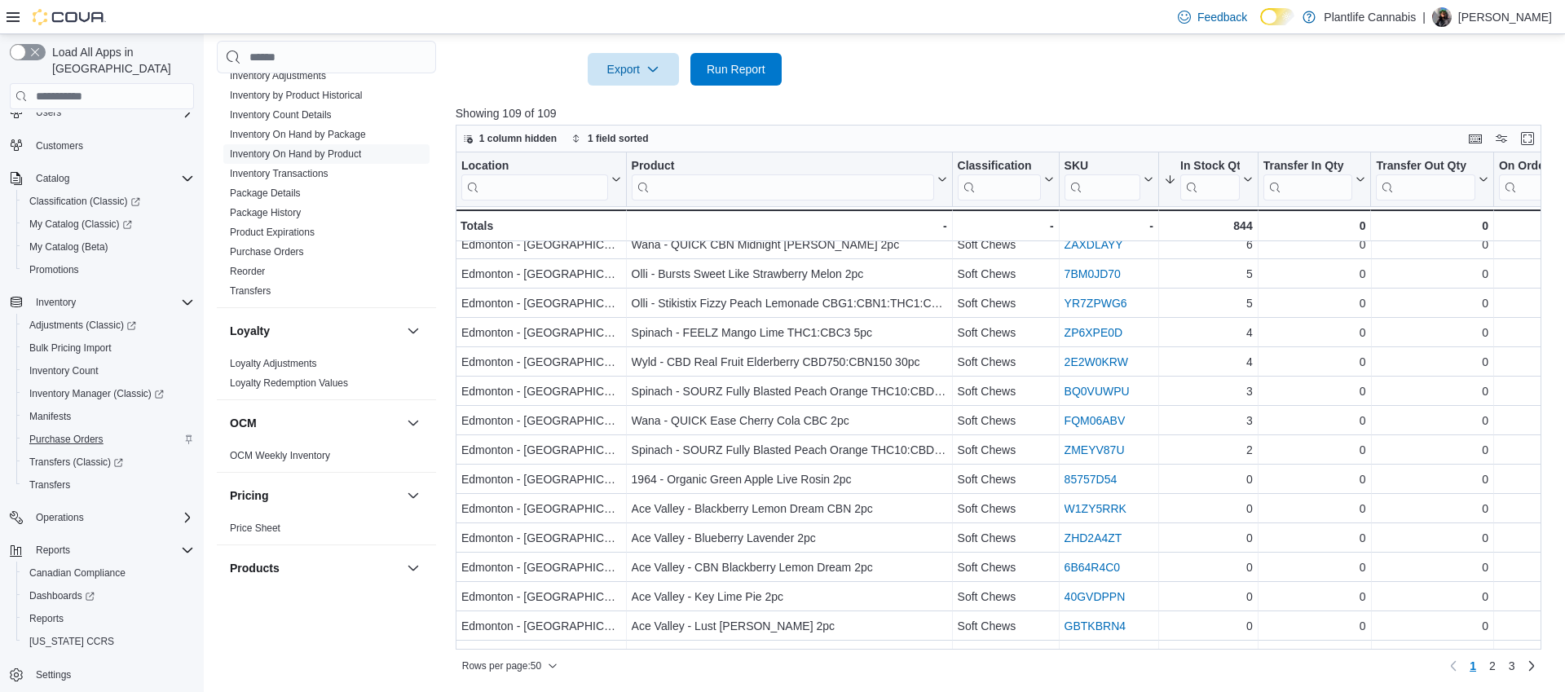
scroll to position [994, 0]
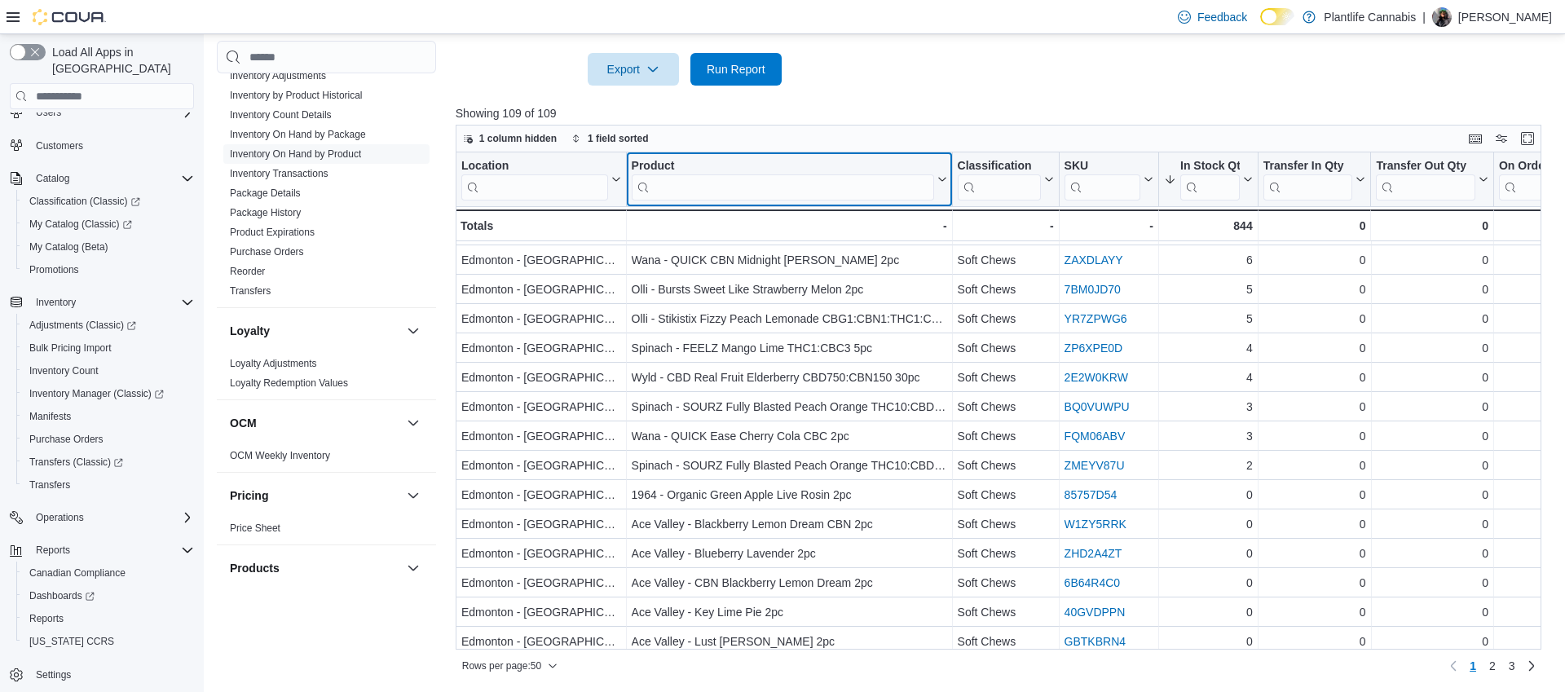
click at [695, 184] on input "search" at bounding box center [782, 187] width 302 height 26
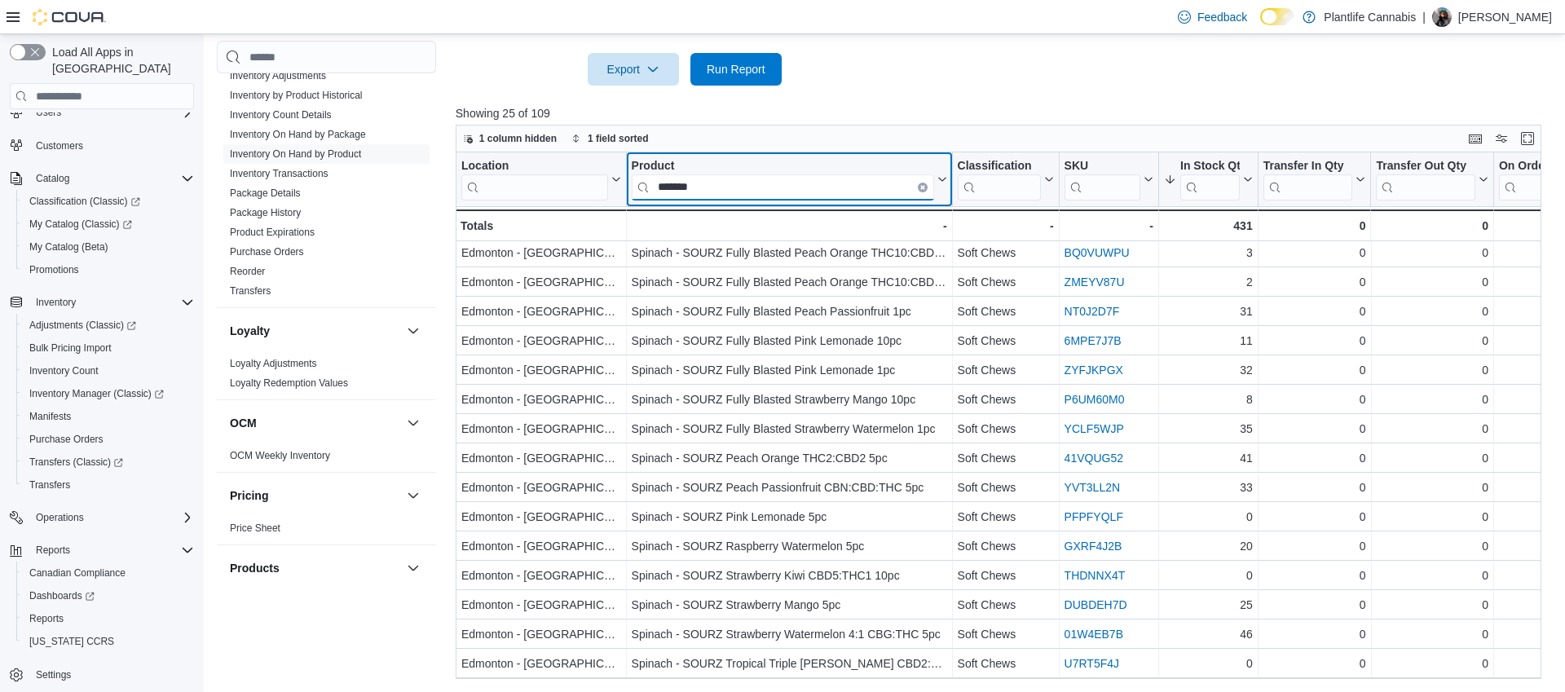
scroll to position [297, 0]
type input "*******"
click at [278, 170] on link "Inventory Transactions" at bounding box center [279, 173] width 99 height 11
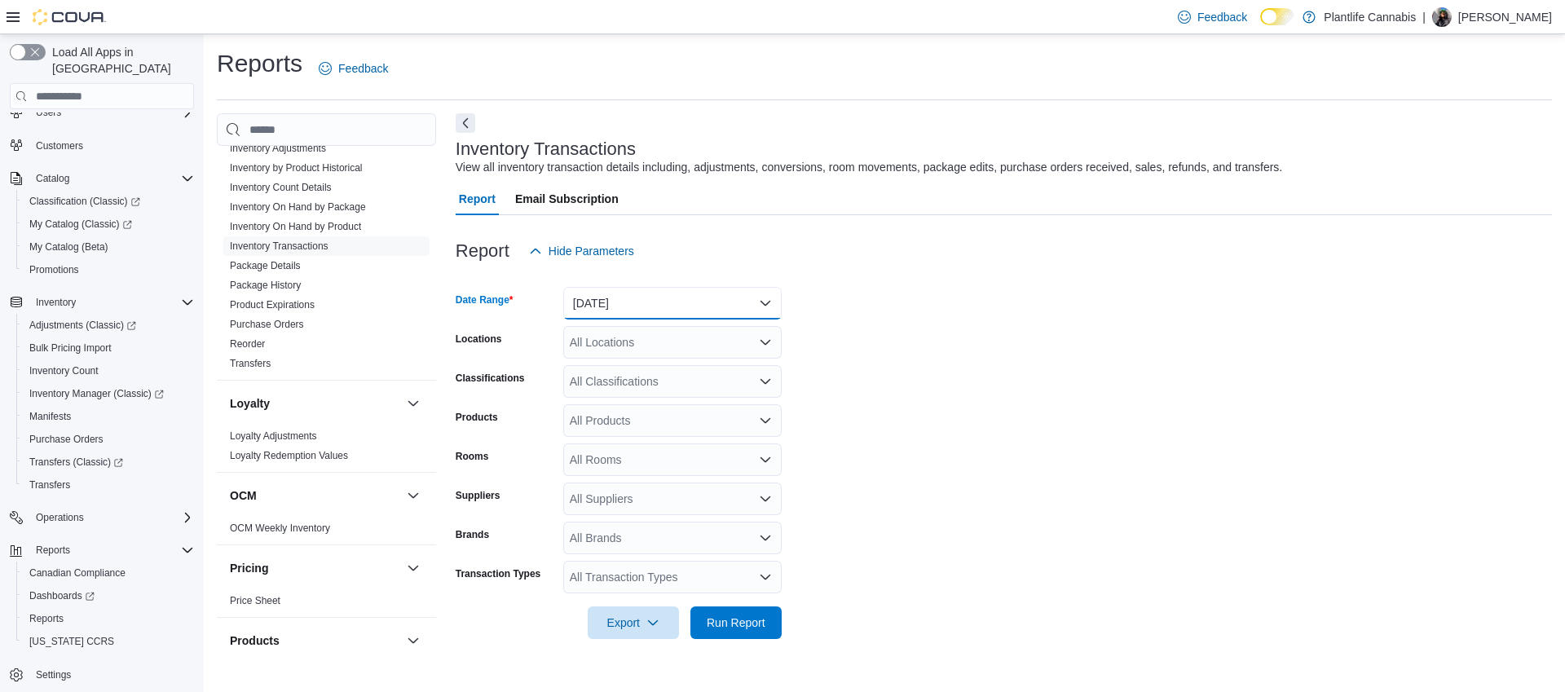
click at [656, 307] on button "[DATE]" at bounding box center [672, 303] width 218 height 33
click at [598, 137] on div at bounding box center [1004, 136] width 1097 height 7
click at [602, 152] on h3 "Inventory Transactions" at bounding box center [546, 149] width 180 height 20
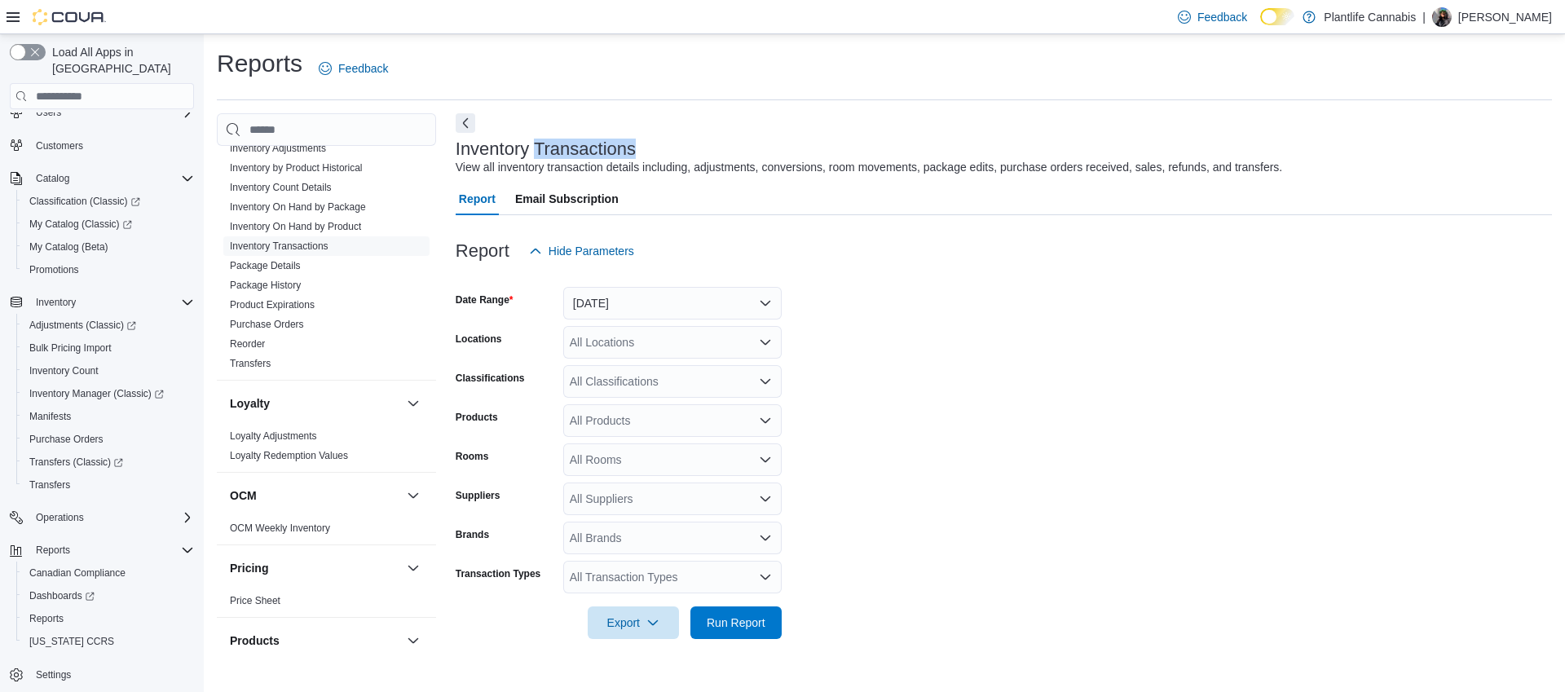
click at [602, 152] on h3 "Inventory Transactions" at bounding box center [546, 149] width 180 height 20
click at [493, 148] on h3 "Inventory Transactions" at bounding box center [546, 149] width 180 height 20
click at [620, 148] on h3 "Inventory Transactions" at bounding box center [546, 149] width 180 height 20
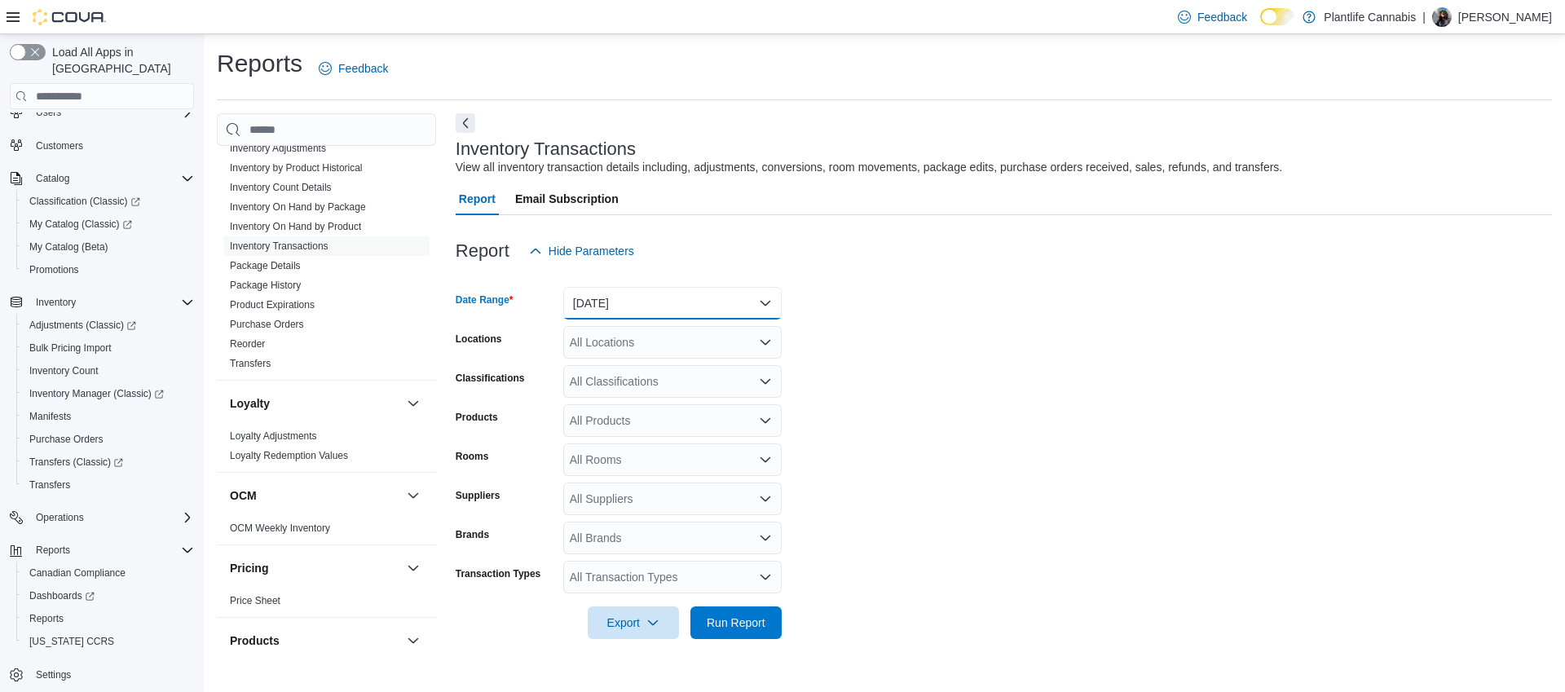
click at [632, 312] on button "[DATE]" at bounding box center [672, 303] width 218 height 33
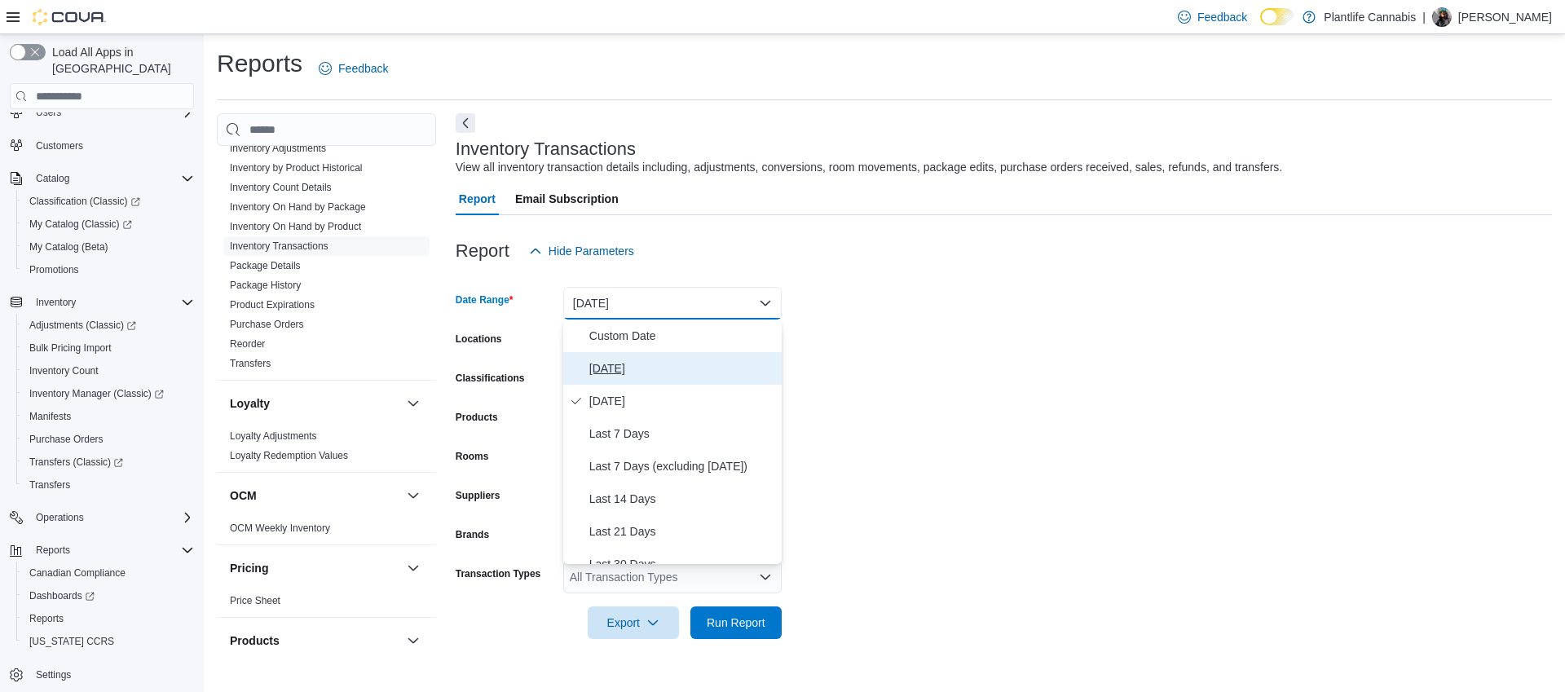
click at [588, 354] on button "[DATE]" at bounding box center [672, 368] width 218 height 33
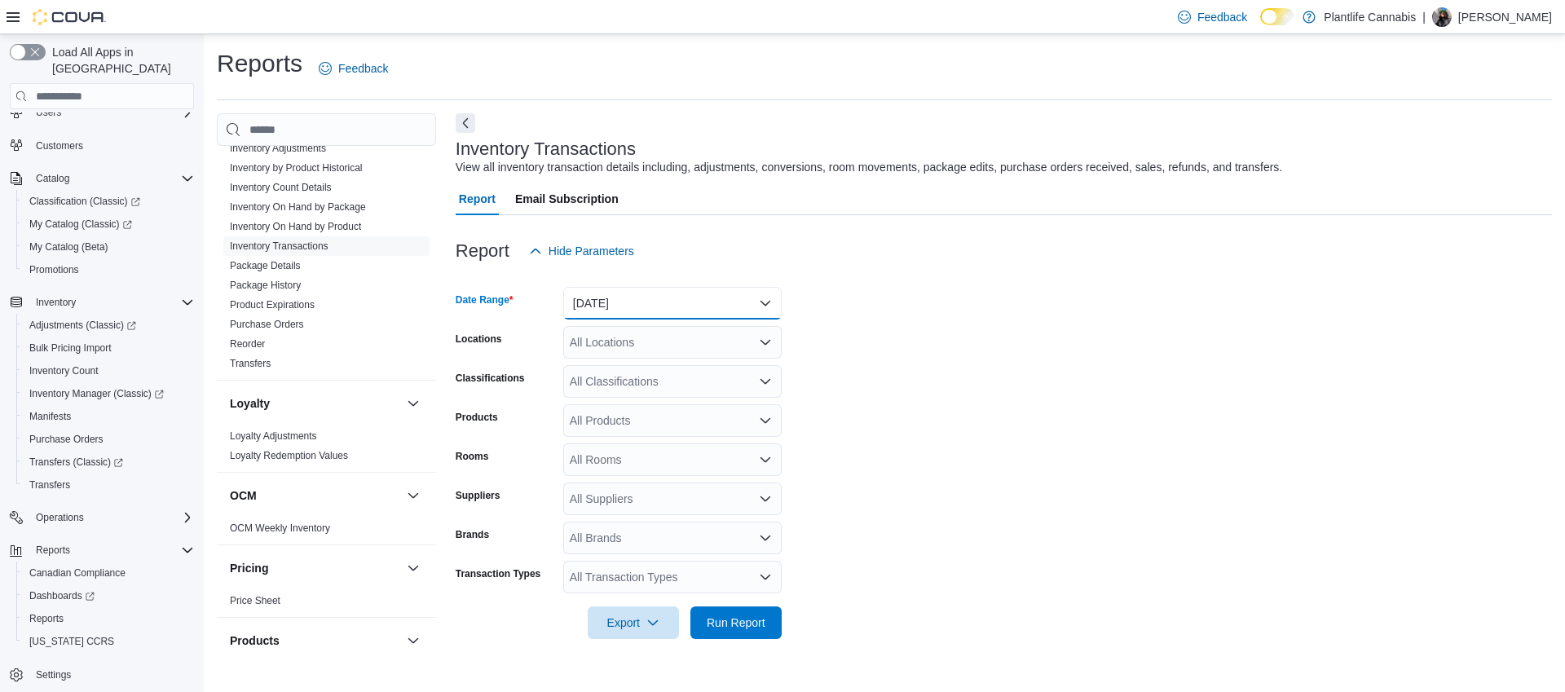
click at [596, 301] on button "[DATE]" at bounding box center [672, 303] width 218 height 33
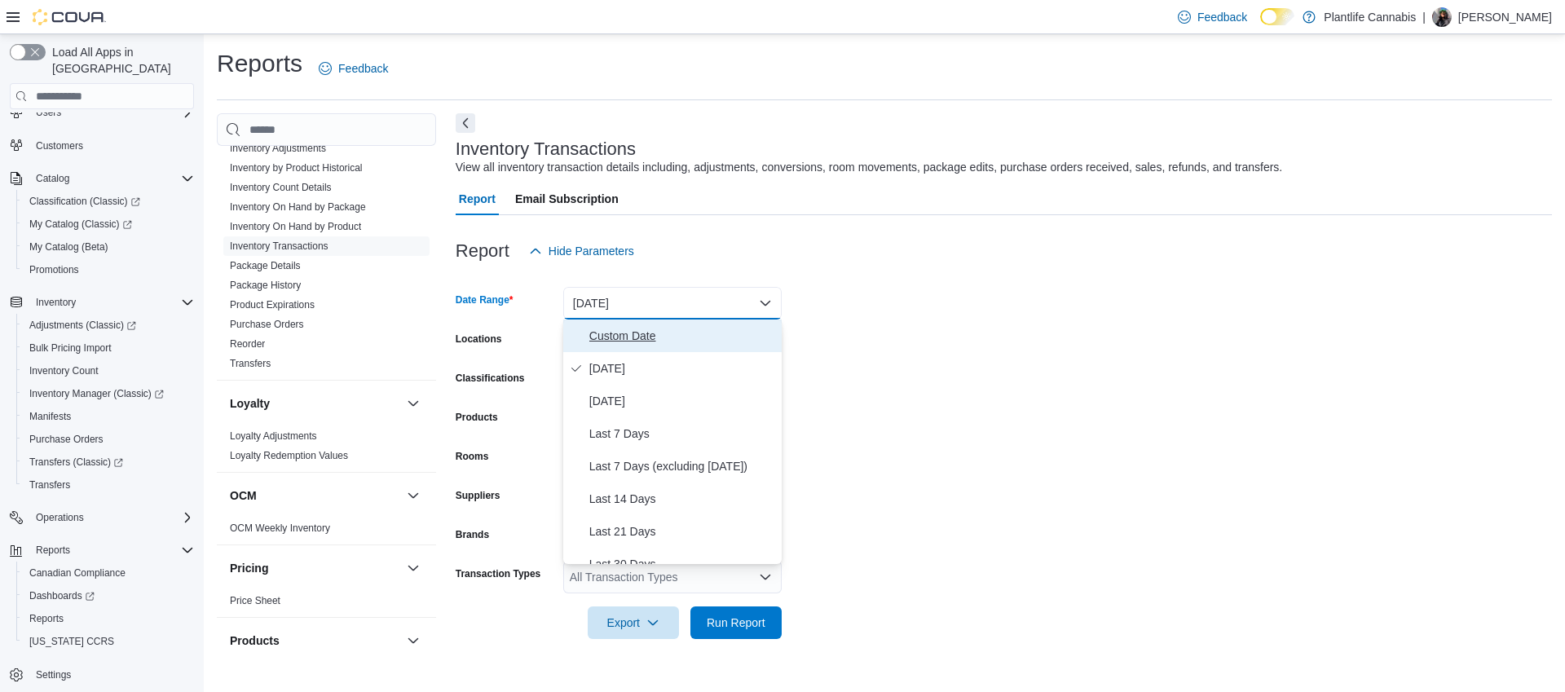
click at [600, 335] on span "Custom Date" at bounding box center [682, 336] width 186 height 20
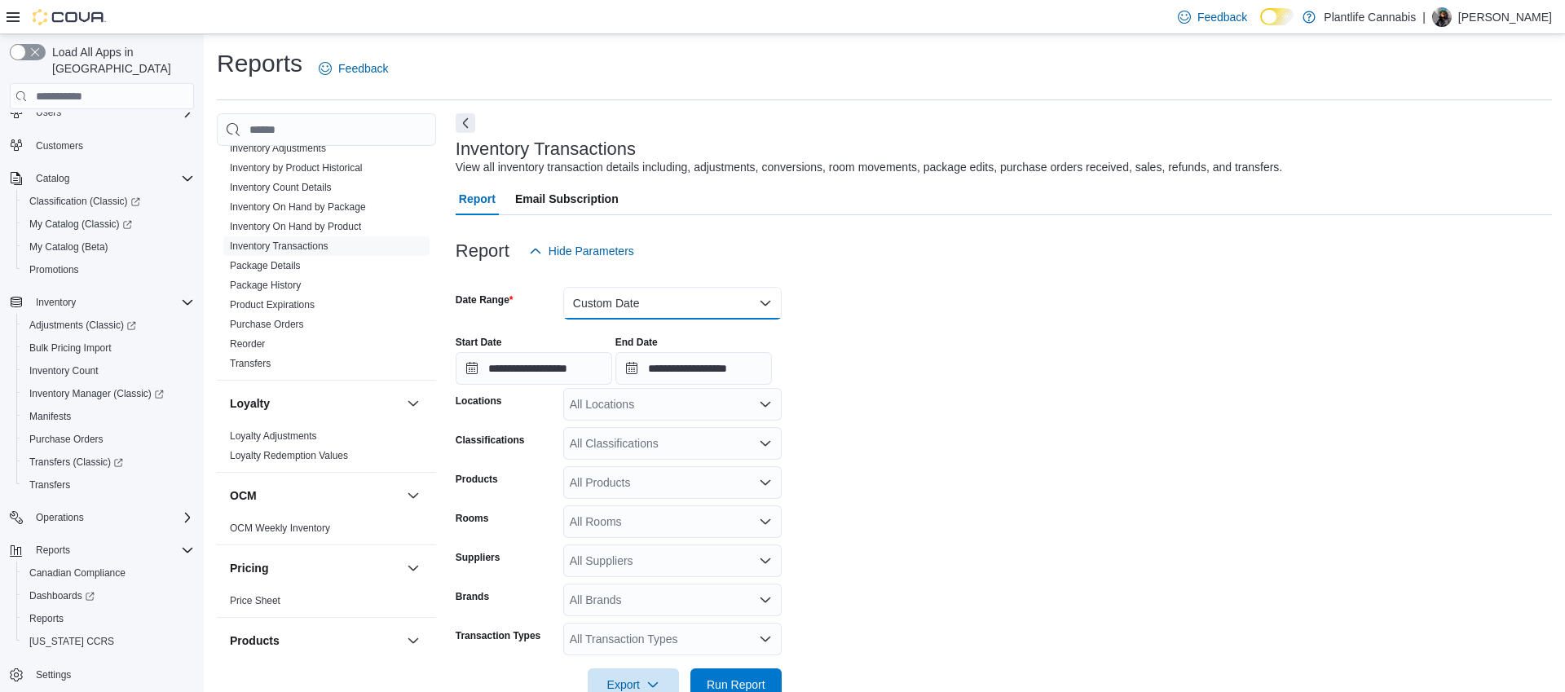
click at [583, 295] on button "Custom Date" at bounding box center [672, 303] width 218 height 33
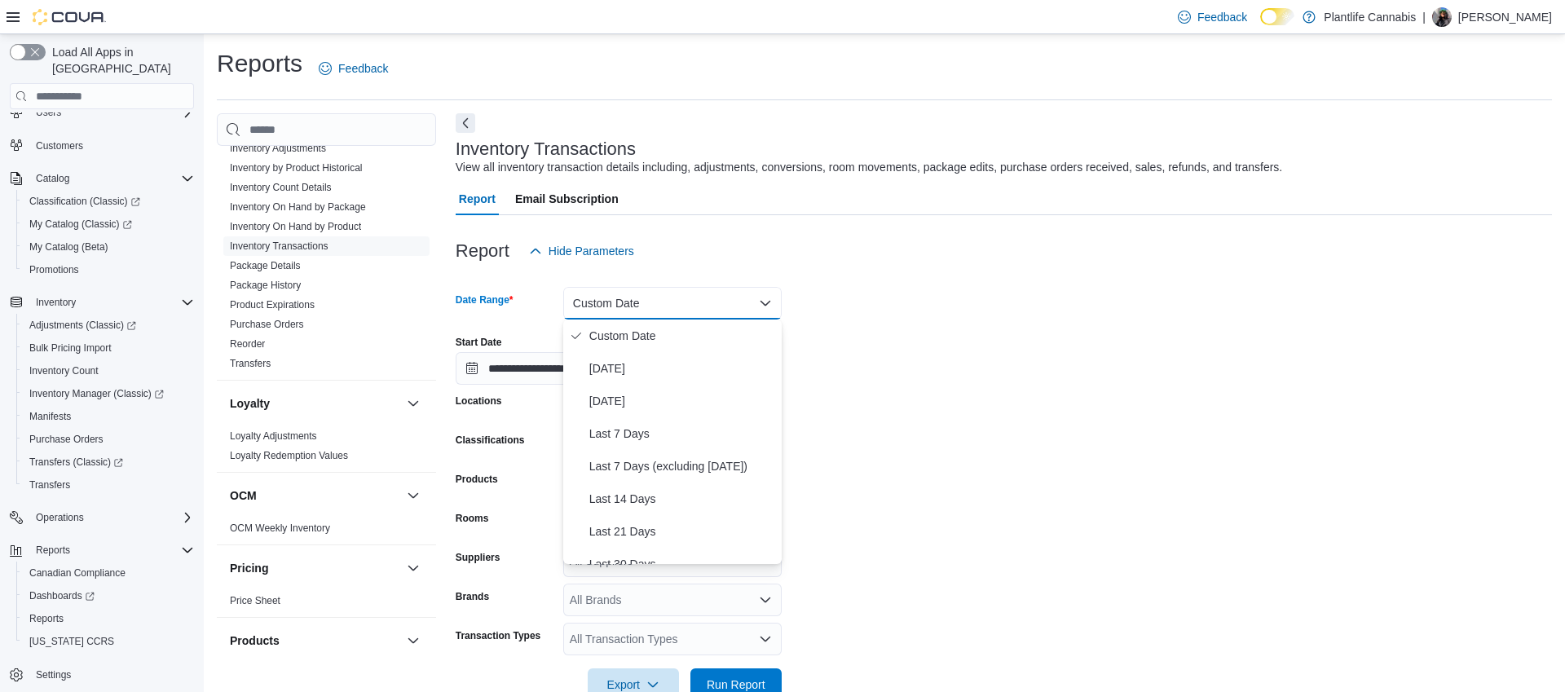
drag, startPoint x: 940, startPoint y: 270, endPoint x: 836, endPoint y: 273, distance: 104.4
click at [938, 269] on div at bounding box center [1004, 277] width 1097 height 20
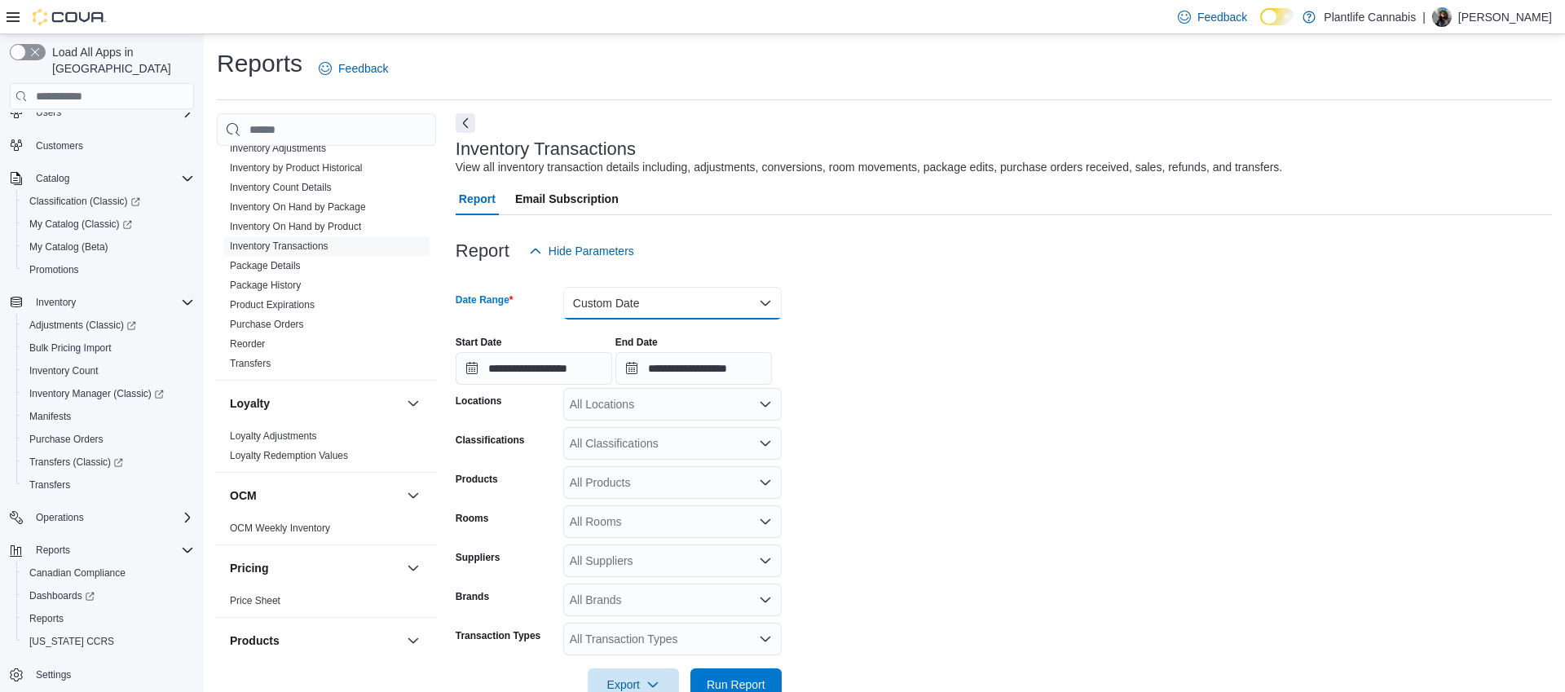
click at [604, 302] on button "Custom Date" at bounding box center [672, 303] width 218 height 33
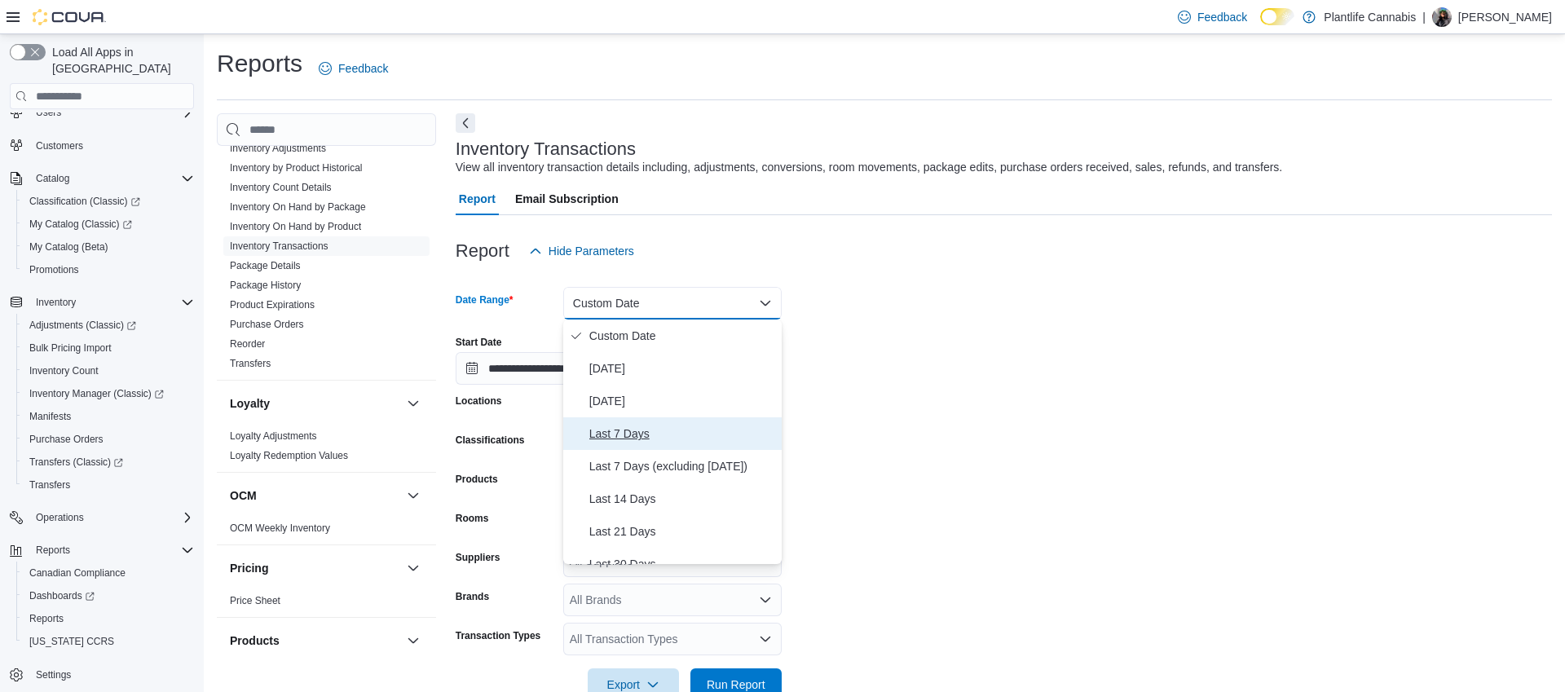
click at [633, 430] on span "Last 7 Days" at bounding box center [682, 434] width 186 height 20
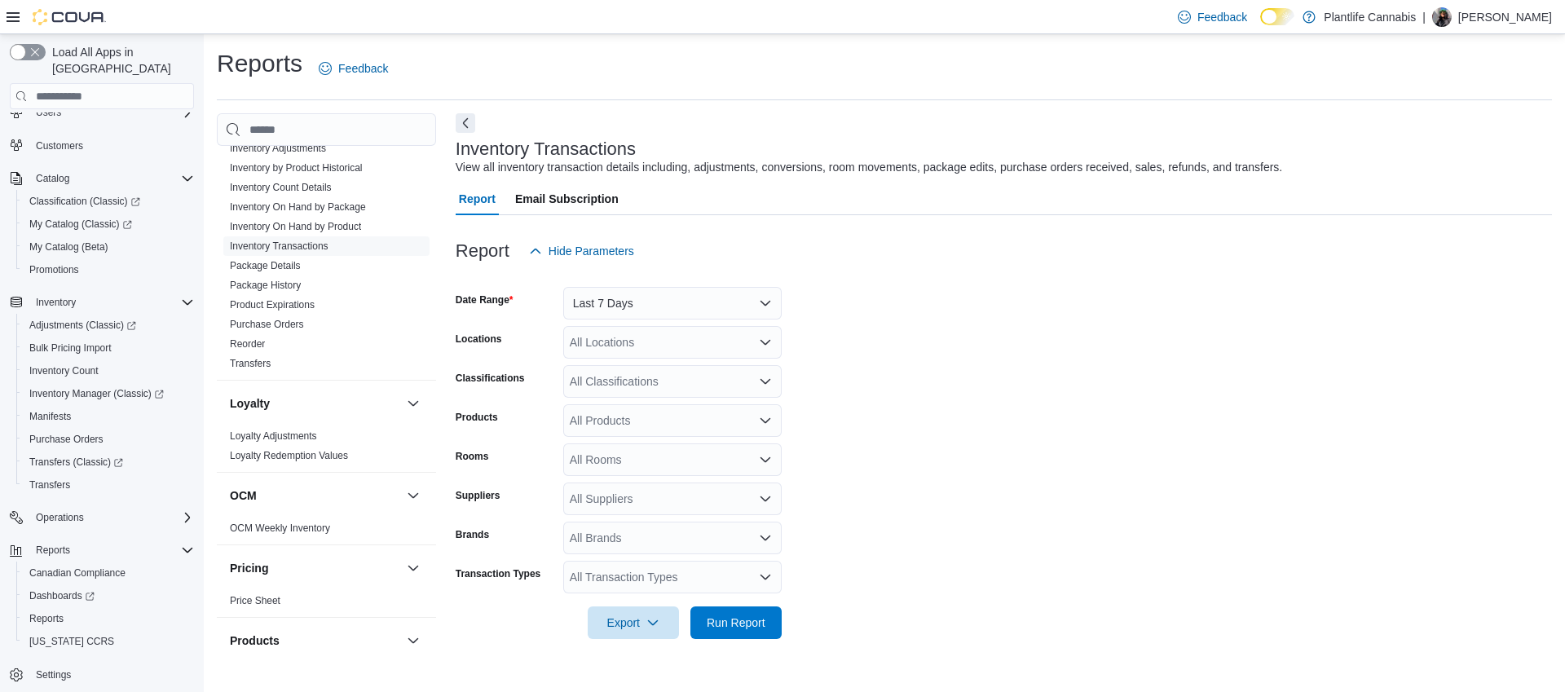
drag, startPoint x: 941, startPoint y: 419, endPoint x: 726, endPoint y: 402, distance: 215.1
click at [940, 419] on form "Date Range Last 7 Days Locations All Locations Classifications All Classificati…" at bounding box center [1004, 453] width 1097 height 372
click at [648, 334] on div "All Locations" at bounding box center [672, 342] width 218 height 33
type input "***"
click at [637, 371] on span "Edmonton - [GEOGRAPHIC_DATA]" at bounding box center [697, 370] width 181 height 16
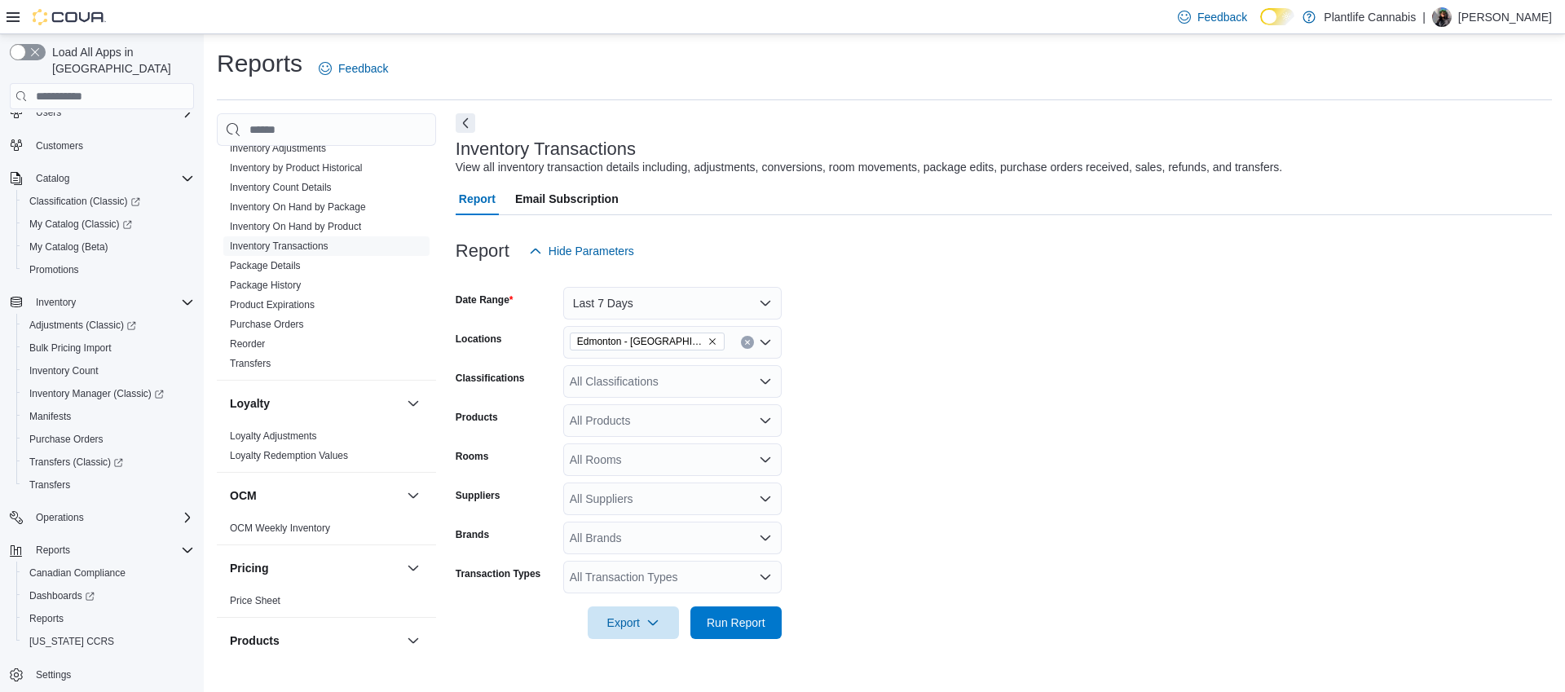
click at [981, 360] on form "Date Range Last 7 Days Locations Edmonton - Jagare Ridge Classifications All Cl…" at bounding box center [1004, 453] width 1097 height 372
click at [599, 408] on div "All Products" at bounding box center [672, 420] width 218 height 33
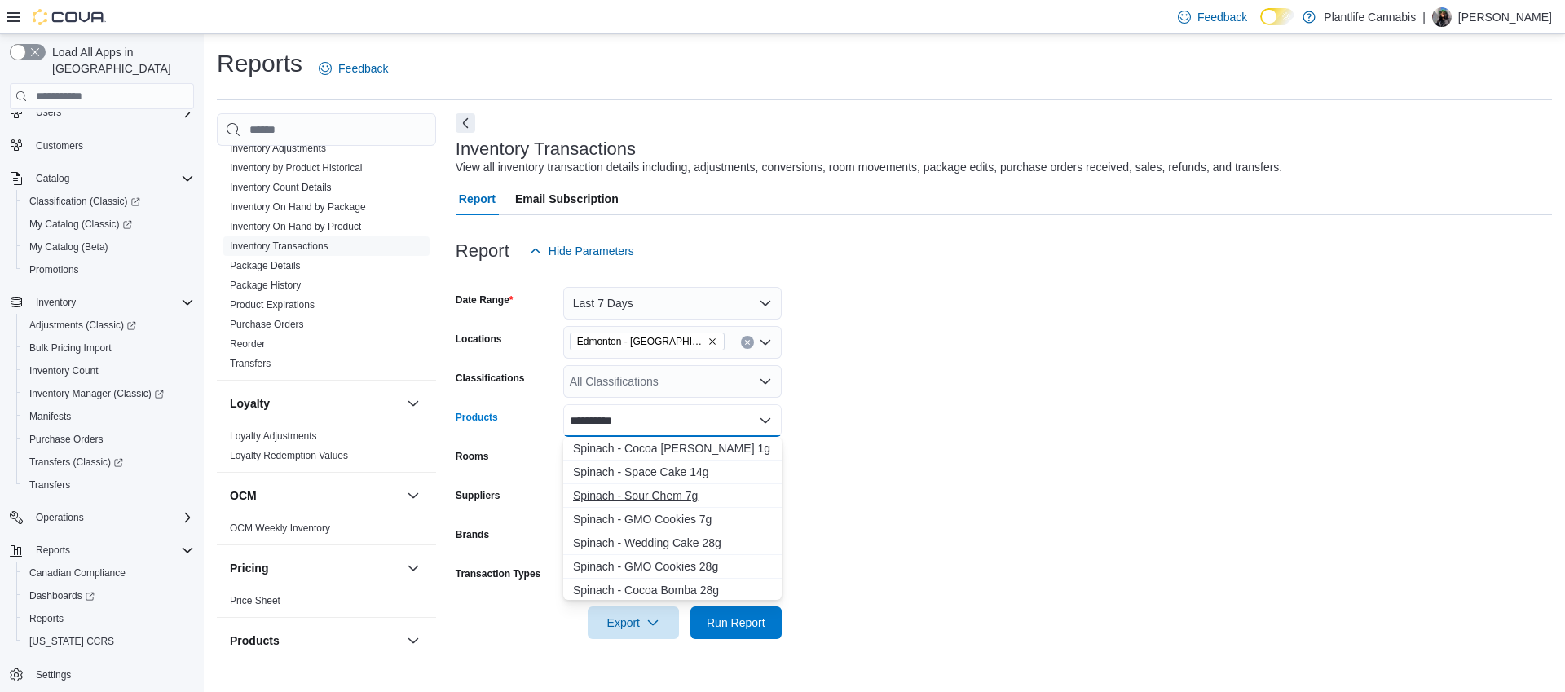
scroll to position [18, 0]
type input "**********"
click at [731, 459] on button "Spinach - SOURZ...Party Pack 10pc" at bounding box center [672, 449] width 218 height 24
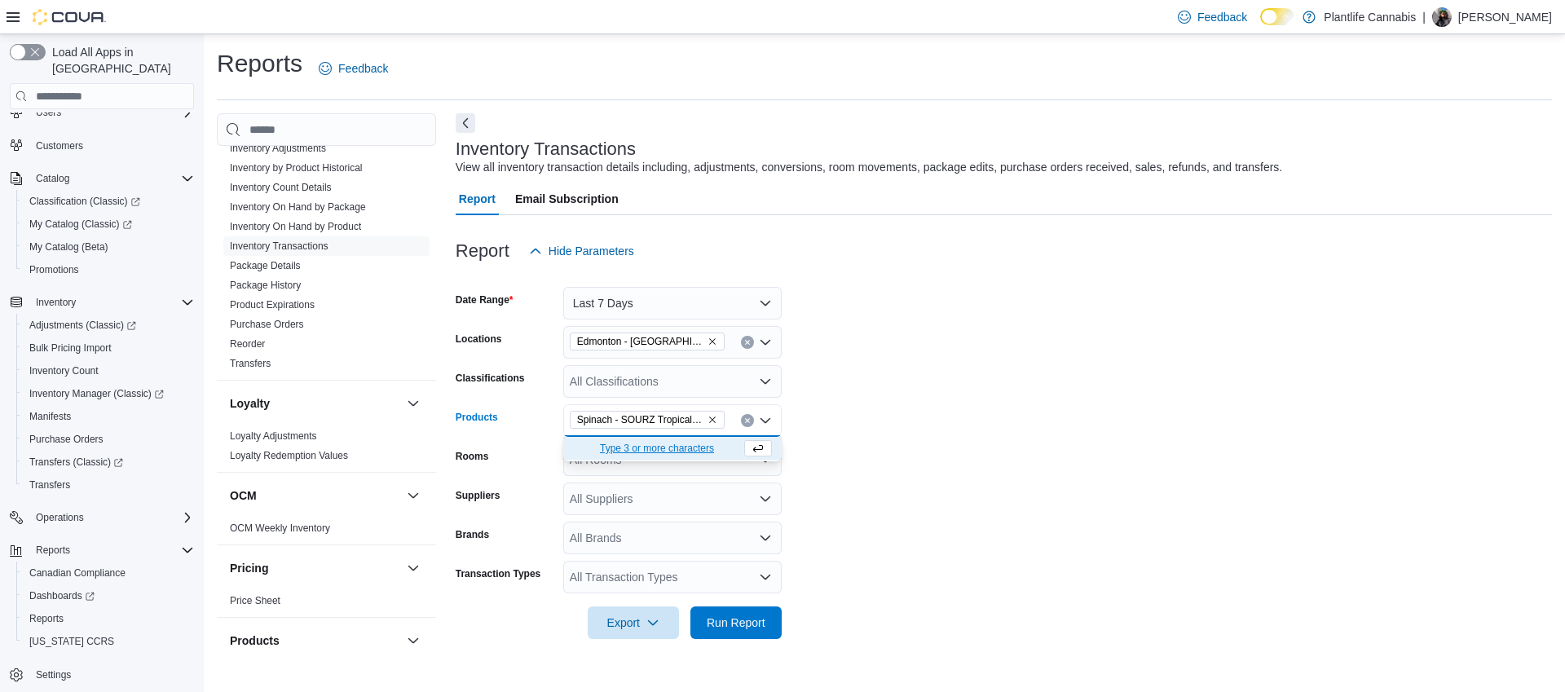
click at [714, 422] on icon "Remove Spinach - SOURZ Tropical Party Pack 10pc from selection in this group" at bounding box center [712, 420] width 7 height 7
drag, startPoint x: 932, startPoint y: 448, endPoint x: 795, endPoint y: 447, distance: 137.0
click at [930, 448] on form "Date Range Last 7 Days Locations Edmonton - Jagare Ridge Classifications All Cl…" at bounding box center [1004, 453] width 1097 height 372
click at [714, 428] on div "All Products" at bounding box center [672, 420] width 218 height 33
click at [602, 156] on h3 "Inventory Transactions" at bounding box center [546, 149] width 180 height 20
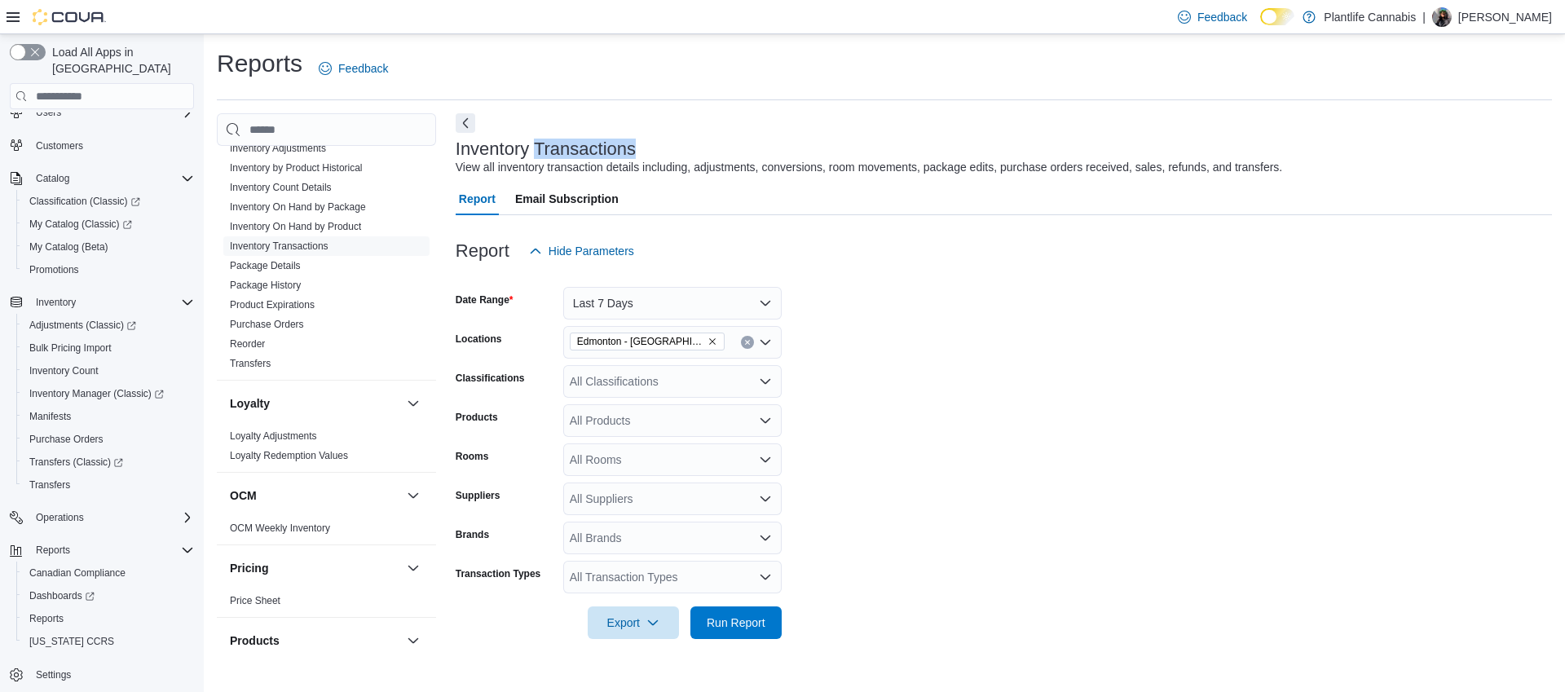
click at [602, 156] on h3 "Inventory Transactions" at bounding box center [546, 149] width 180 height 20
drag, startPoint x: 1032, startPoint y: 371, endPoint x: 779, endPoint y: 347, distance: 253.9
click at [1032, 371] on form "Date Range Last 7 Days Locations Edmonton - Jagare Ridge Classifications All Cl…" at bounding box center [1004, 453] width 1097 height 372
click at [589, 150] on h3 "Inventory Transactions" at bounding box center [546, 149] width 180 height 20
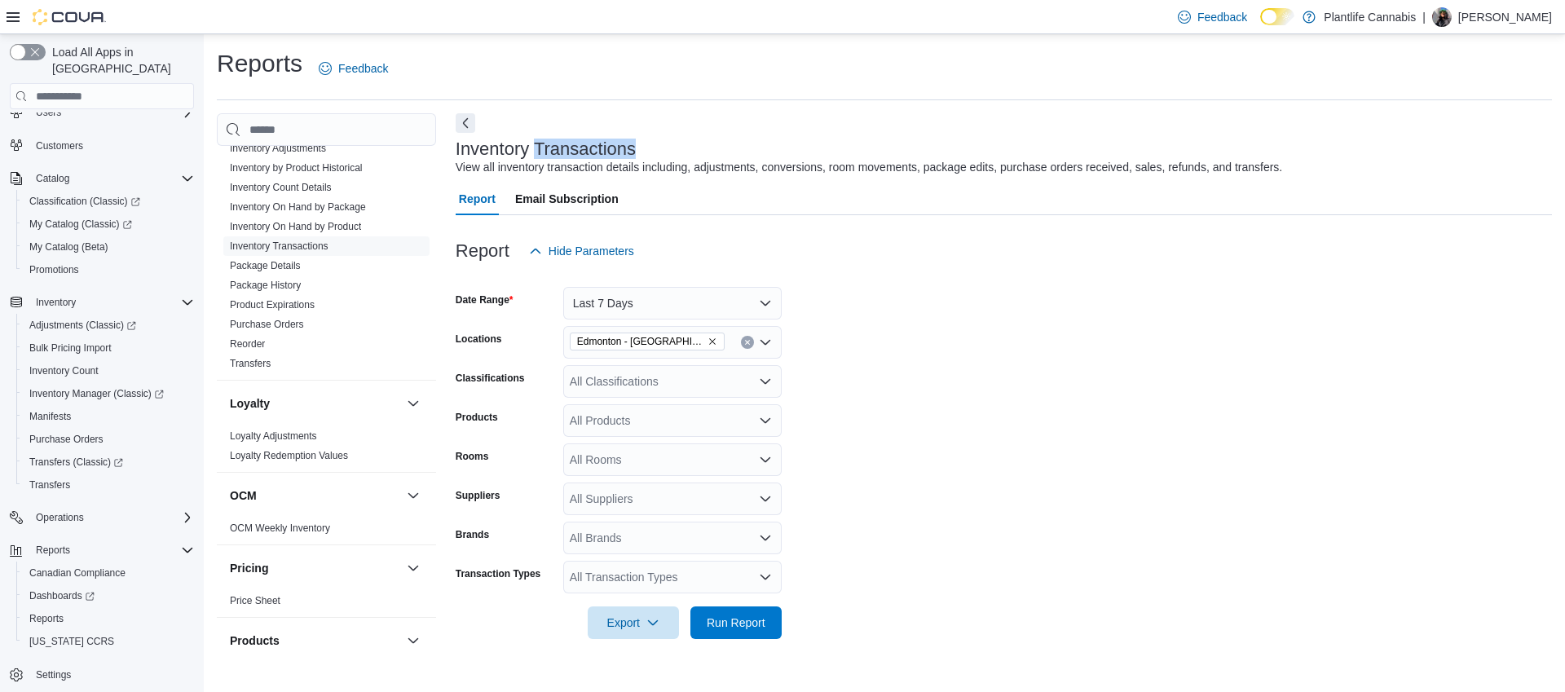
click at [589, 150] on h3 "Inventory Transactions" at bounding box center [546, 149] width 180 height 20
click at [589, 151] on h3 "Inventory Transactions" at bounding box center [546, 149] width 180 height 20
click at [523, 150] on h3 "Inventory Transactions" at bounding box center [546, 149] width 180 height 20
drag, startPoint x: 523, startPoint y: 150, endPoint x: 486, endPoint y: 236, distance: 93.5
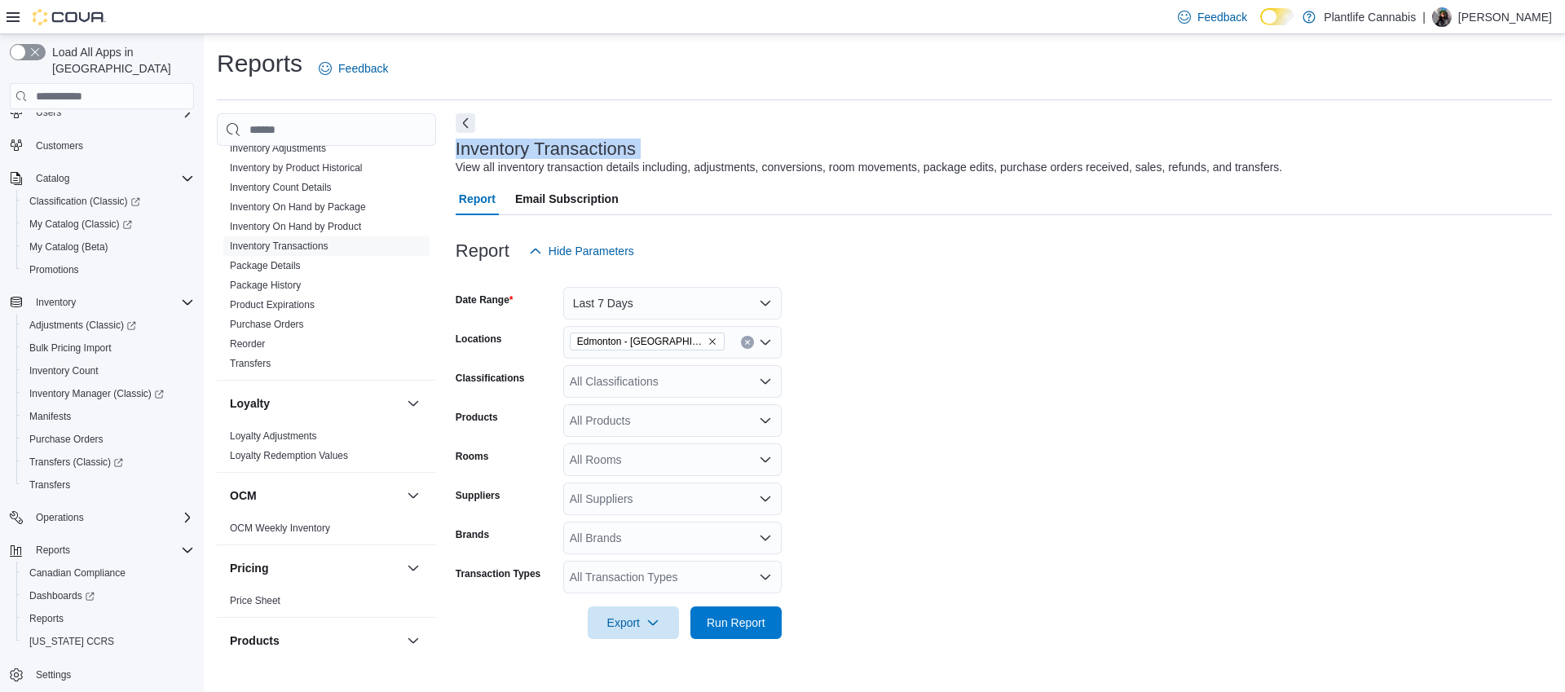
click at [523, 150] on h3 "Inventory Transactions" at bounding box center [546, 149] width 180 height 20
click at [600, 362] on form "Date Range Last 7 Days Locations Edmonton - Jagare Ridge Classifications All Cl…" at bounding box center [1004, 453] width 1097 height 372
click at [594, 373] on div "All Classifications" at bounding box center [672, 381] width 218 height 33
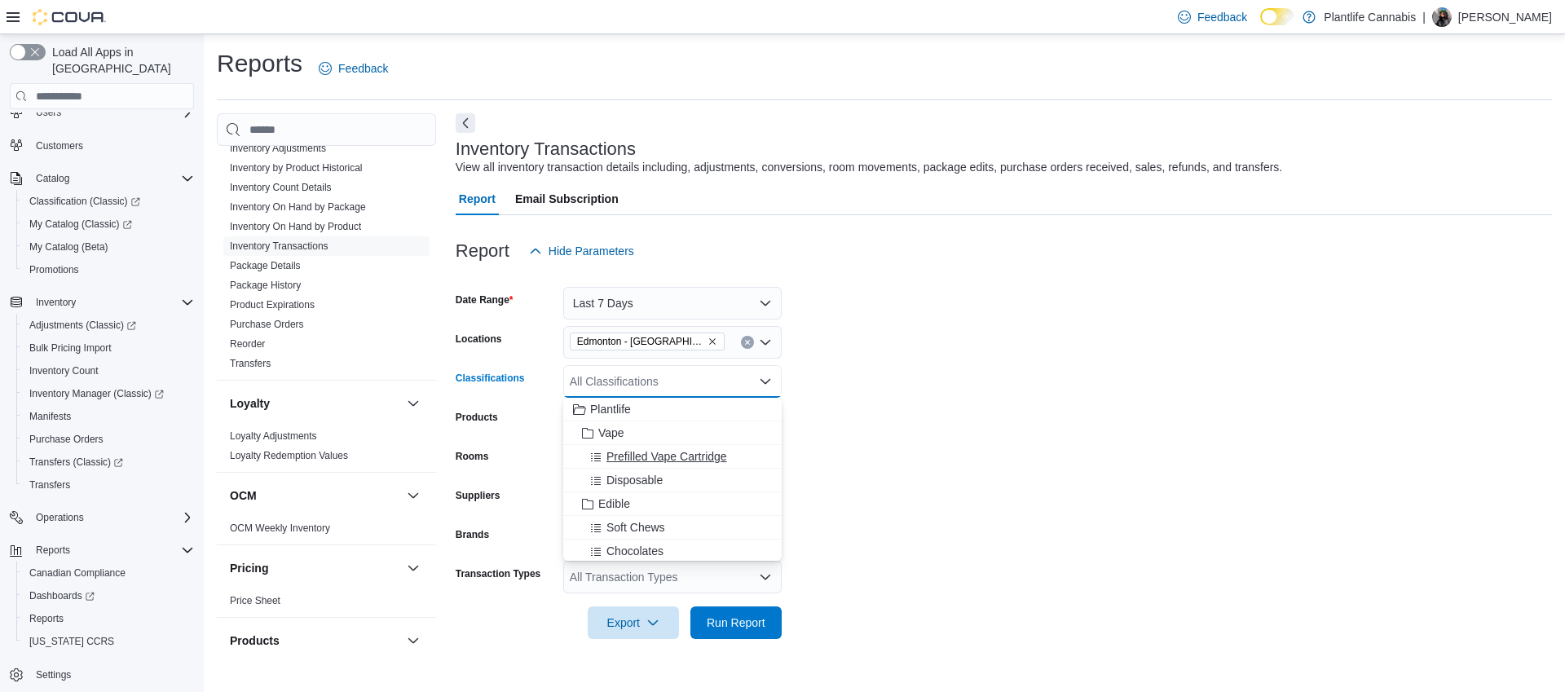
click at [600, 445] on button "Prefilled Vape Cartridge" at bounding box center [672, 457] width 218 height 24
drag, startPoint x: 700, startPoint y: 382, endPoint x: 842, endPoint y: 386, distance: 142.8
click at [693, 382] on icon "Remove Prefilled Vape Cartridge from selection in this group" at bounding box center [688, 381] width 10 height 10
drag, startPoint x: 1092, startPoint y: 398, endPoint x: 1061, endPoint y: 401, distance: 31.2
click at [1088, 398] on form "Date Range Last 7 Days Locations Edmonton - Jagare Ridge Classifications All Cl…" at bounding box center [1004, 453] width 1097 height 372
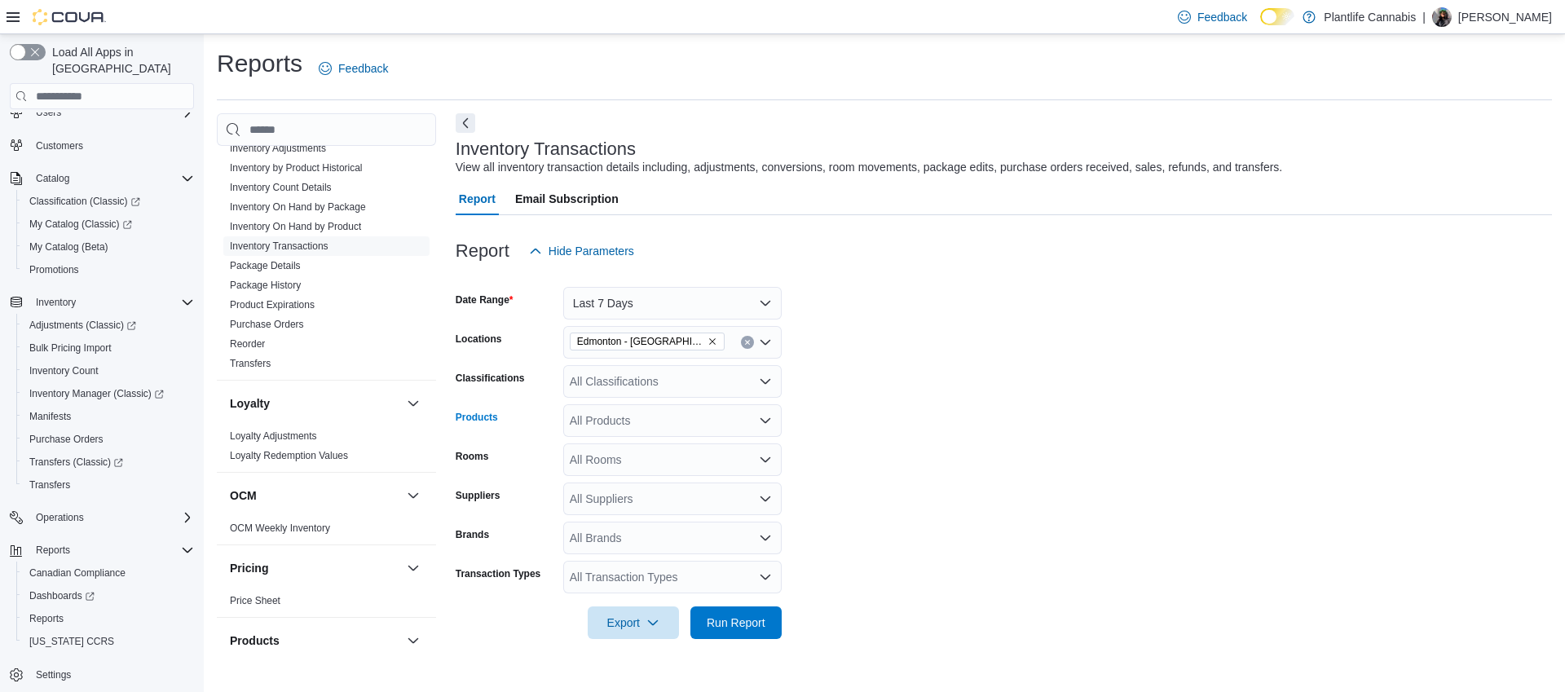
click at [668, 428] on div "All Products" at bounding box center [672, 420] width 218 height 33
type input "*"
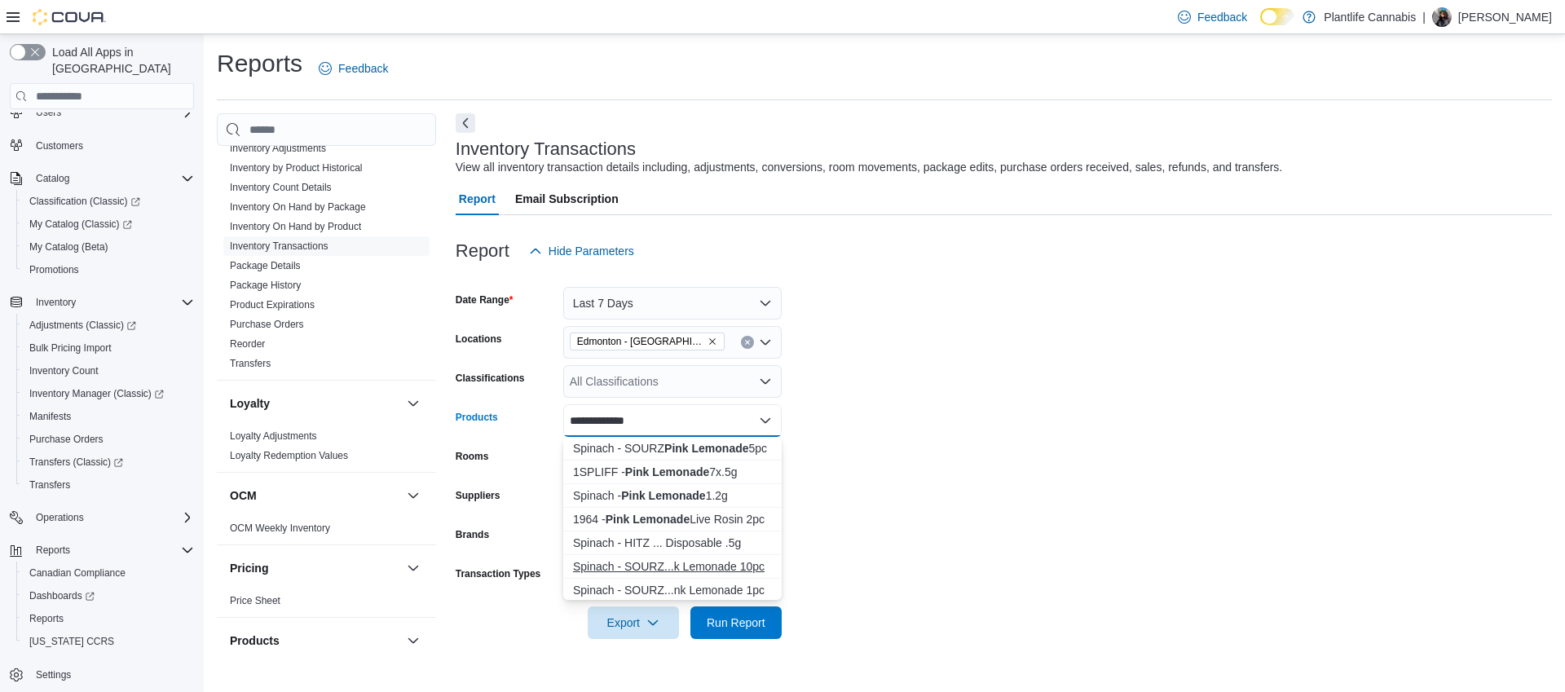
type input "**********"
click at [726, 574] on div "Spinach - SOURZ...k Lemonade 10pc" at bounding box center [672, 566] width 199 height 16
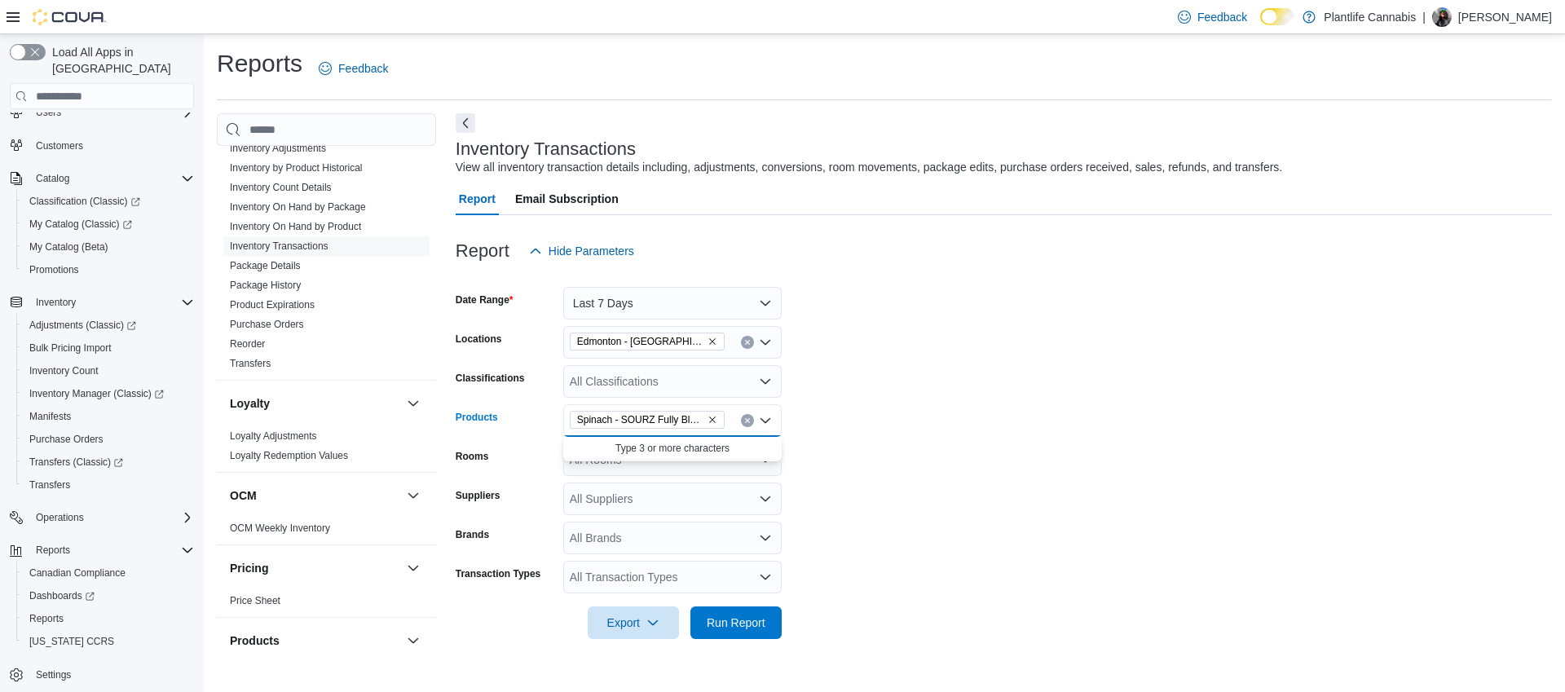
click at [926, 548] on form "Date Range Last 7 Days Locations Edmonton - Jagare Ridge Classifications All Cl…" at bounding box center [1004, 453] width 1097 height 372
click at [747, 631] on span "Run Report" at bounding box center [736, 622] width 72 height 33
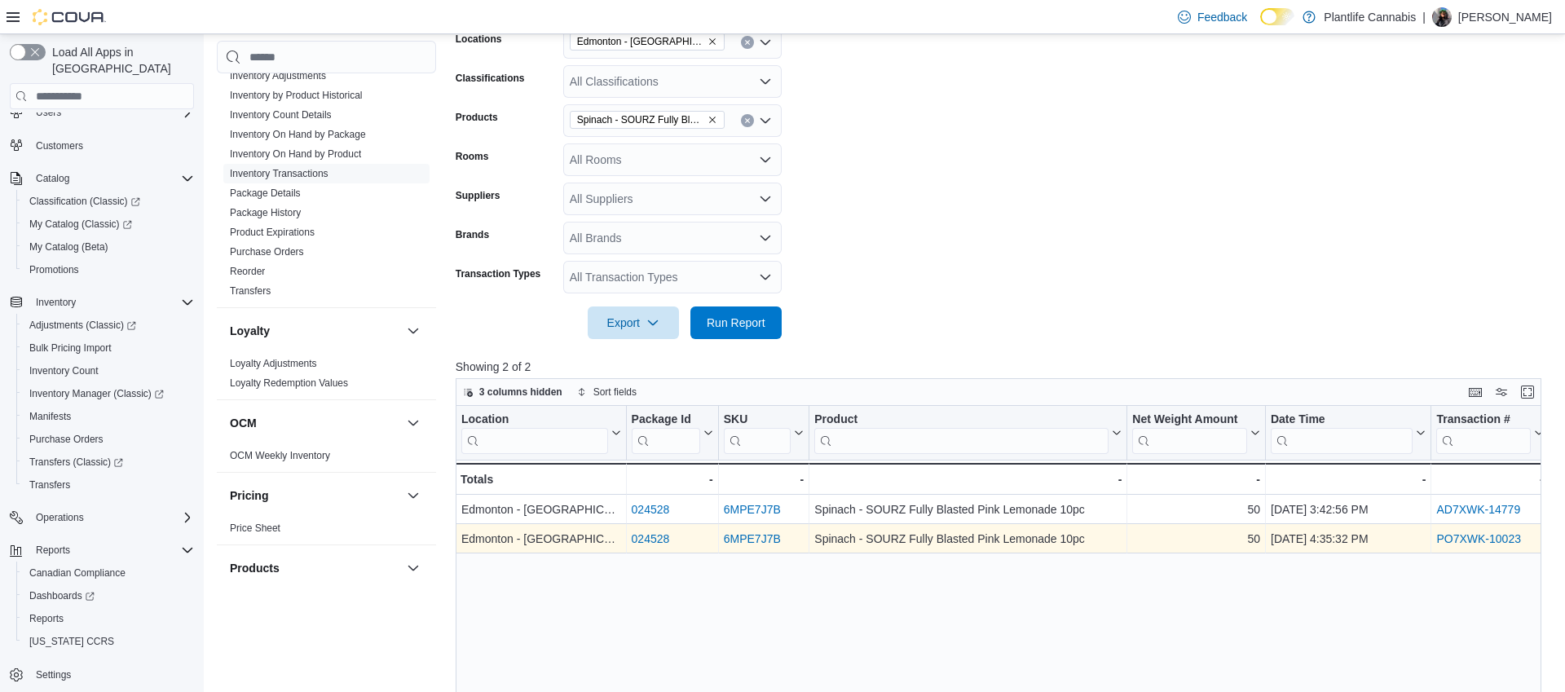
scroll to position [0, 111]
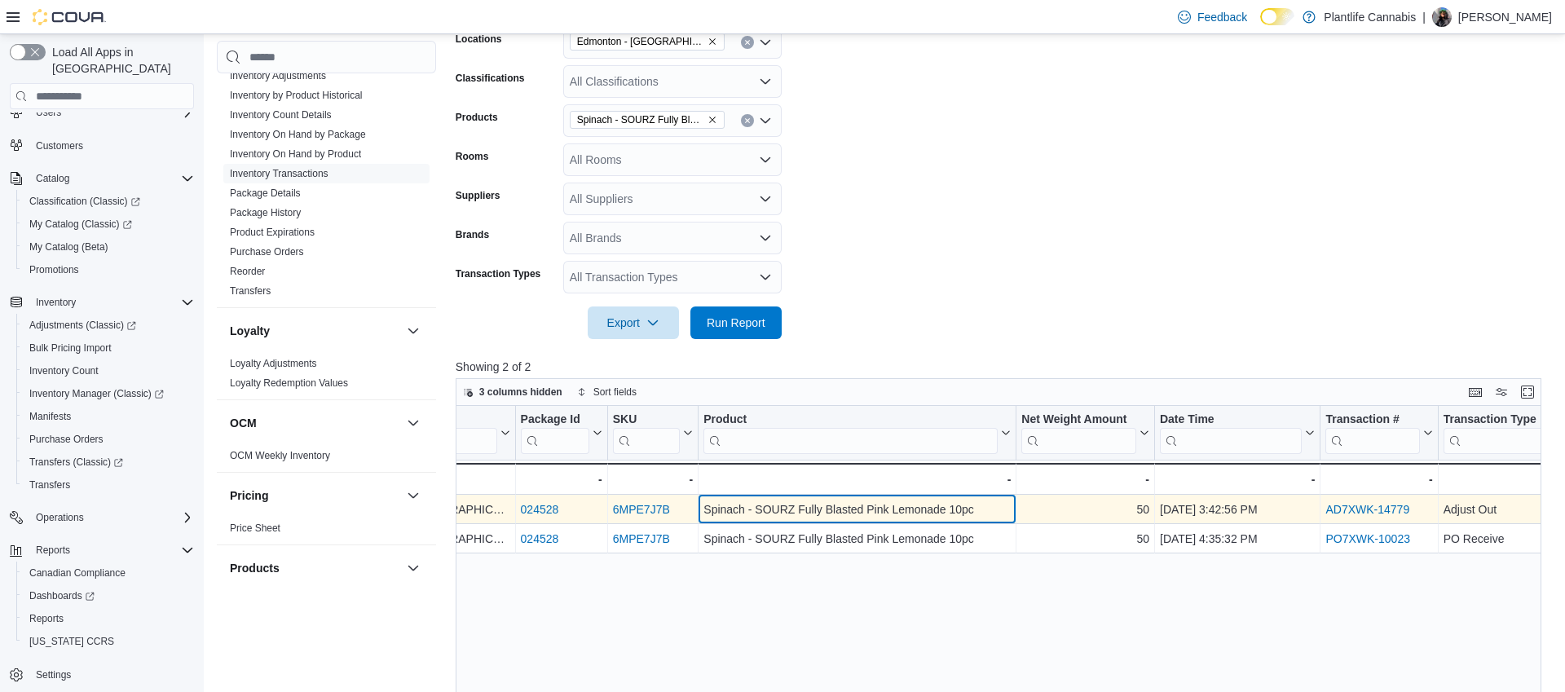
click at [920, 505] on div "Spinach - SOURZ Fully Blasted Pink Lemonade 10pc" at bounding box center [857, 511] width 307 height 20
click at [950, 504] on div "Spinach - SOURZ Fully Blasted Pink Lemonade 10pc" at bounding box center [857, 511] width 307 height 20
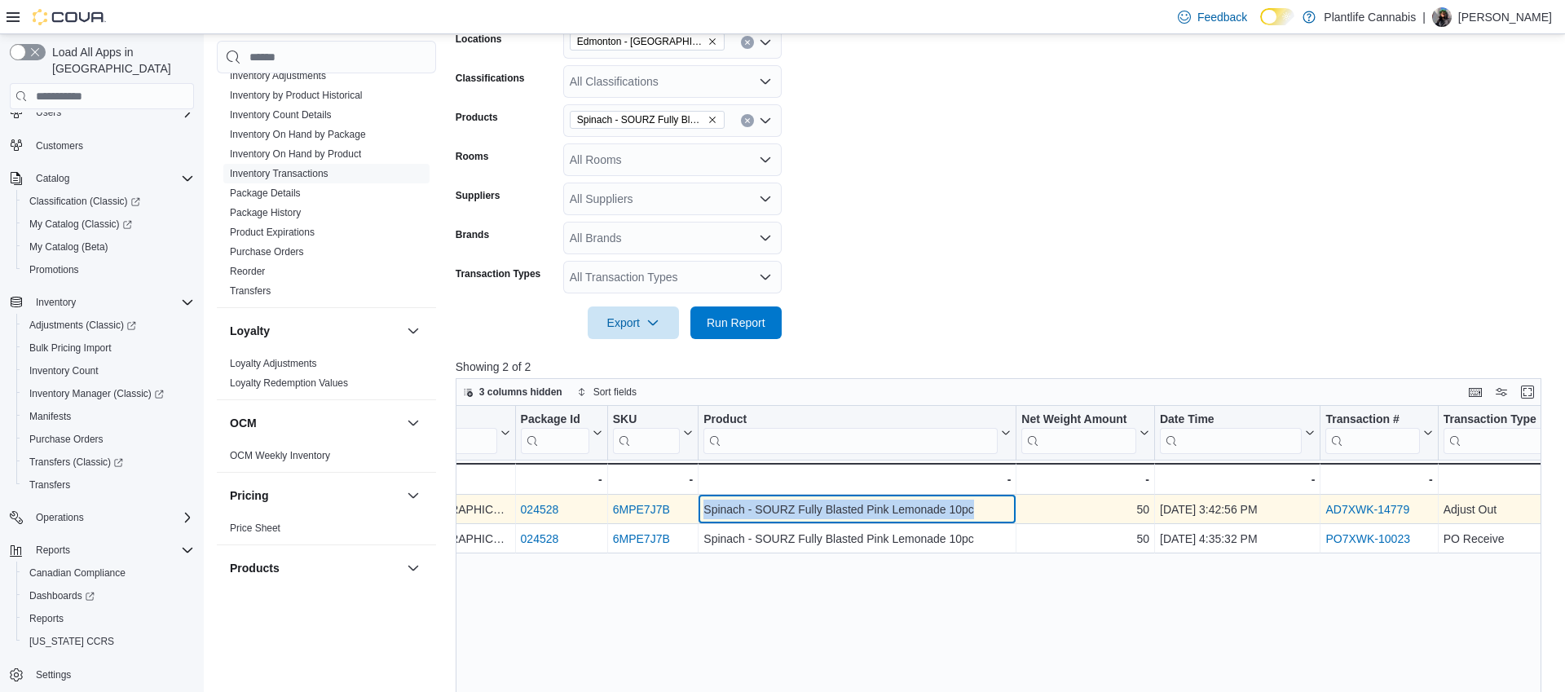
click at [950, 504] on div "Spinach - SOURZ Fully Blasted Pink Lemonade 10pc" at bounding box center [857, 511] width 307 height 20
click at [976, 510] on div "Spinach - SOURZ Fully Blasted Pink Lemonade 10pc" at bounding box center [857, 511] width 307 height 20
click at [916, 507] on div "Spinach - SOURZ Fully Blasted Pink Lemonade 10pc" at bounding box center [857, 511] width 307 height 20
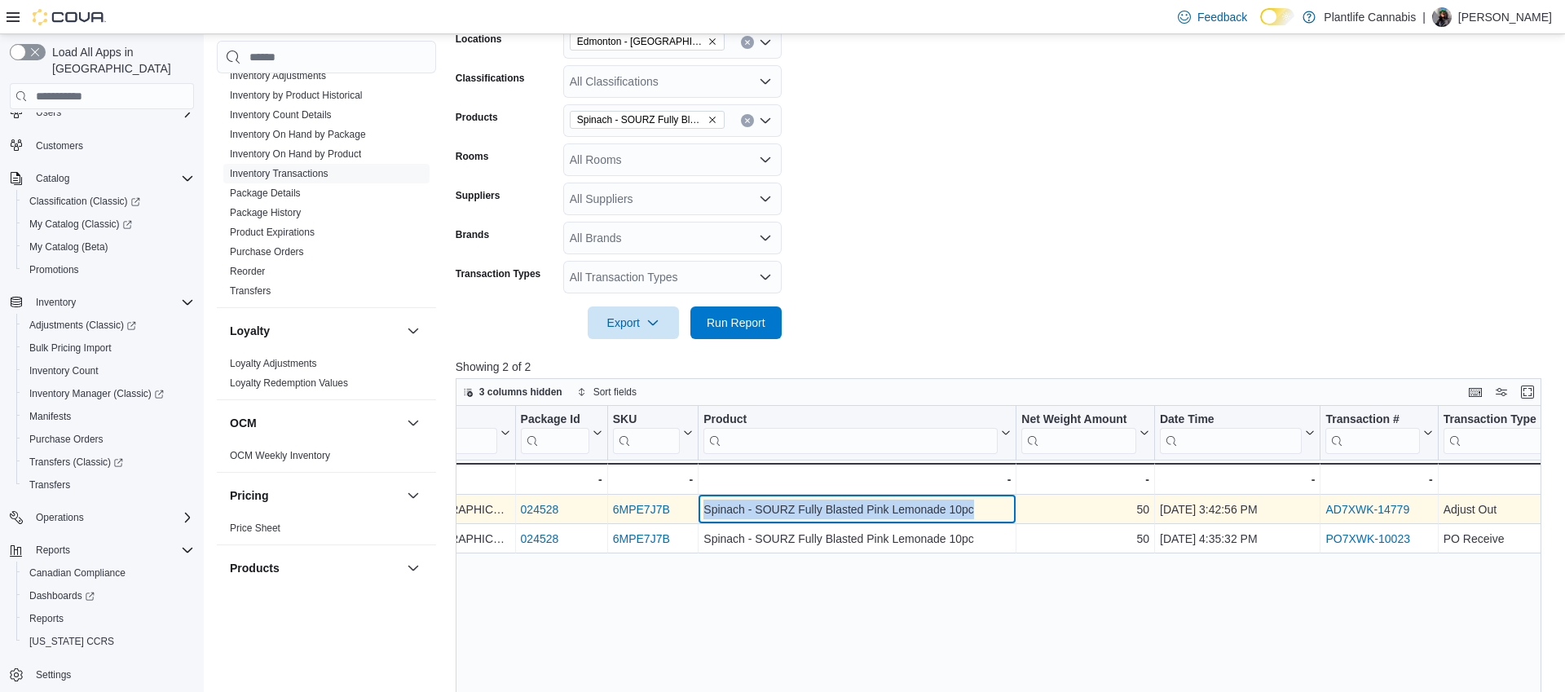
click at [916, 507] on div "Spinach - SOURZ Fully Blasted Pink Lemonade 10pc" at bounding box center [857, 511] width 307 height 20
click at [882, 508] on div "Spinach - SOURZ Fully Blasted Pink Lemonade 10pc" at bounding box center [857, 511] width 307 height 20
click at [860, 511] on div "Spinach - SOURZ Fully Blasted Pink Lemonade 10pc" at bounding box center [857, 511] width 307 height 20
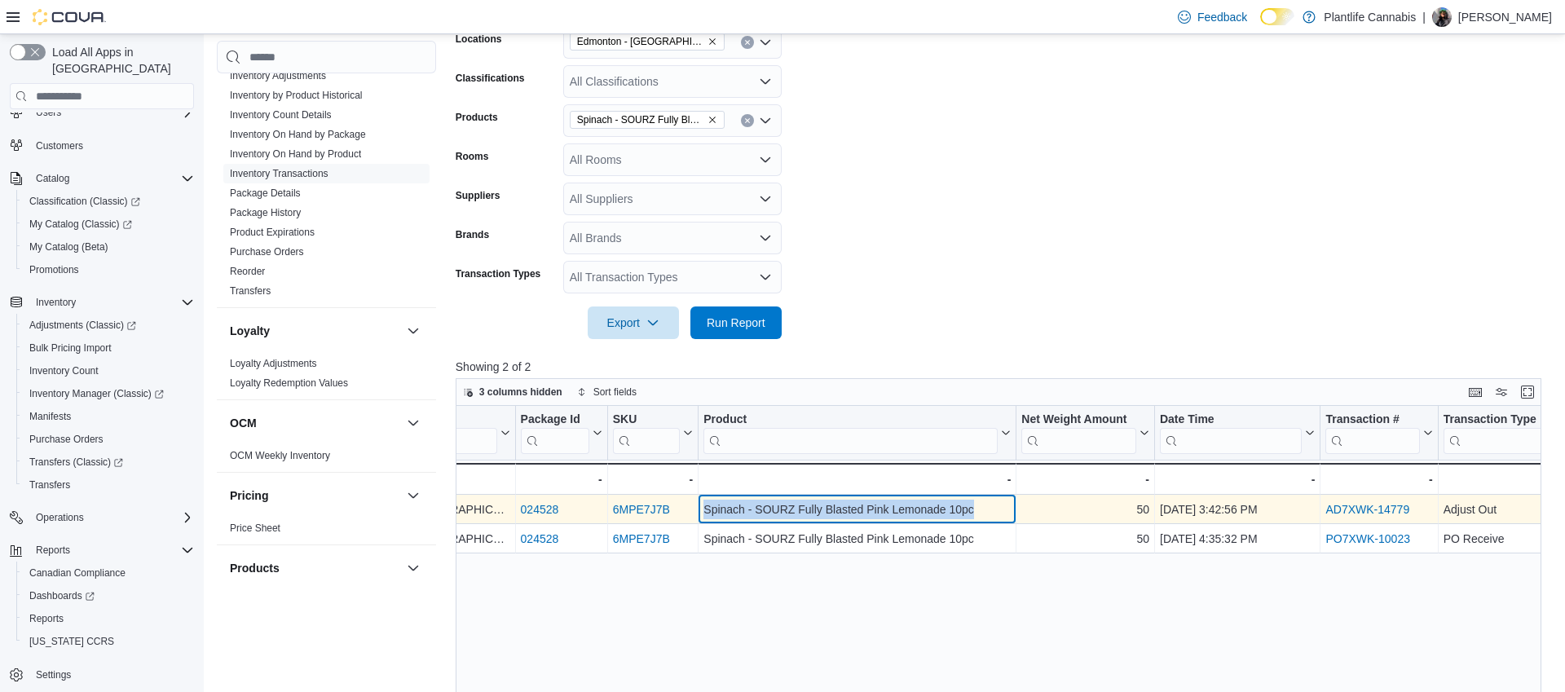
click at [860, 511] on div "Spinach - SOURZ Fully Blasted Pink Lemonade 10pc" at bounding box center [857, 511] width 307 height 20
click at [851, 511] on div "Spinach - SOURZ Fully Blasted Pink Lemonade 10pc" at bounding box center [857, 511] width 307 height 20
click at [781, 508] on div "Spinach - SOURZ Fully Blasted Pink Lemonade 10pc" at bounding box center [857, 511] width 307 height 20
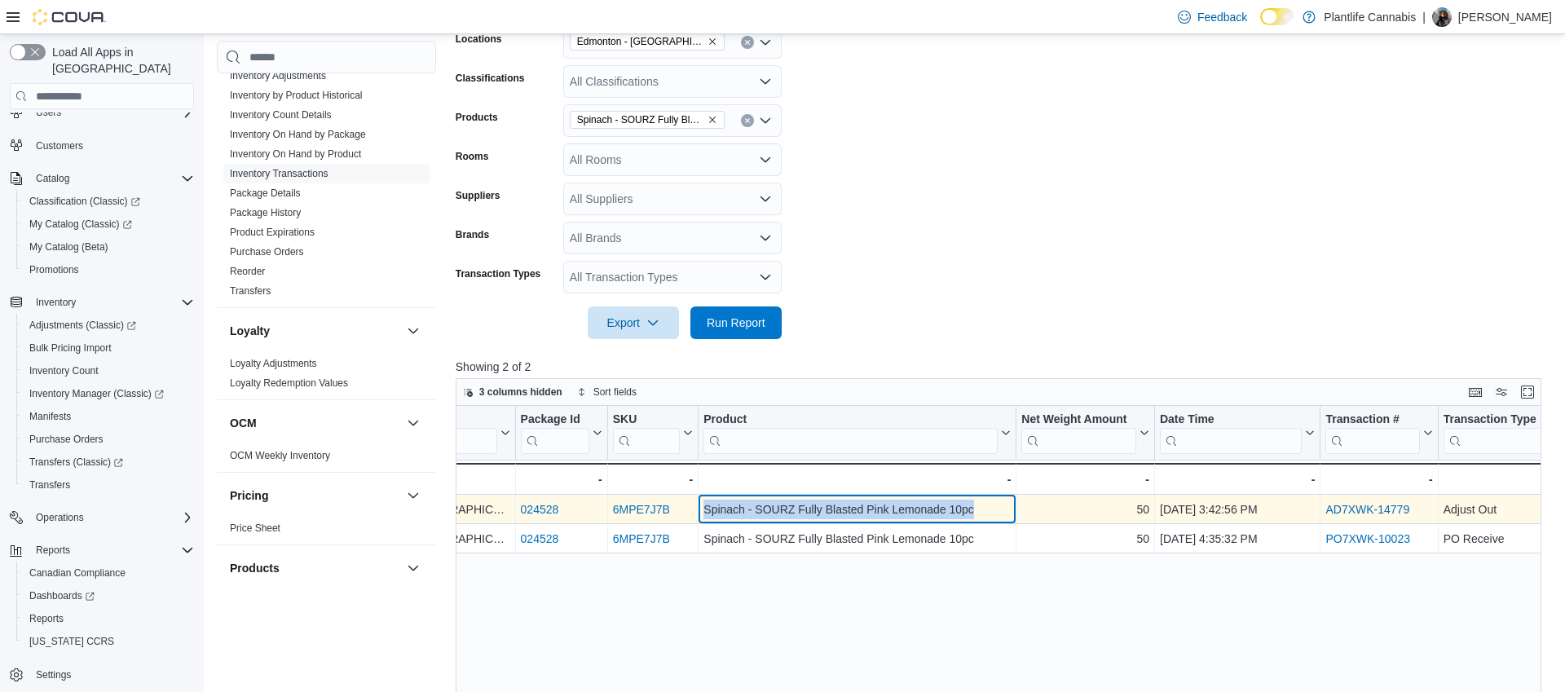
click at [781, 508] on div "Spinach - SOURZ Fully Blasted Pink Lemonade 10pc" at bounding box center [857, 511] width 307 height 20
click at [819, 515] on div "Spinach - SOURZ Fully Blasted Pink Lemonade 10pc" at bounding box center [857, 511] width 307 height 20
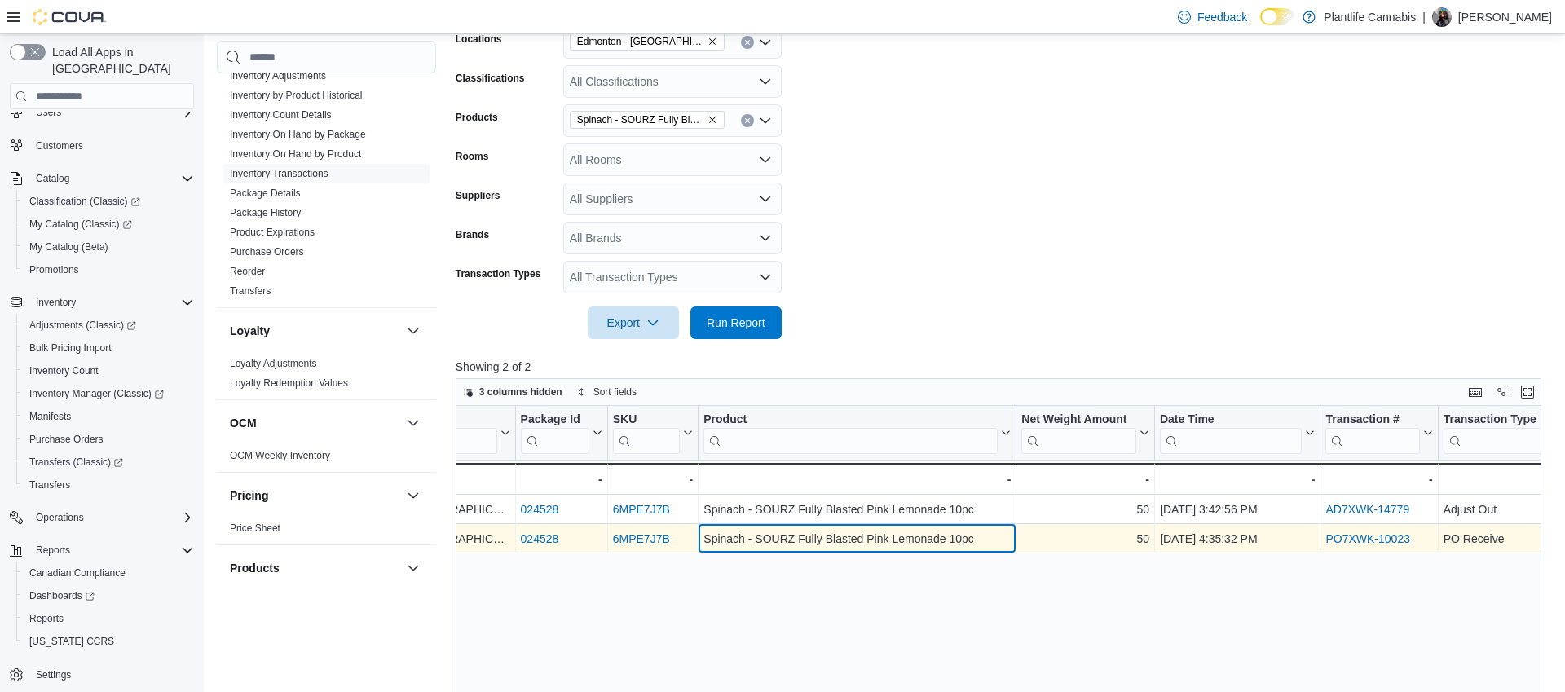
click at [838, 537] on div "Spinach - SOURZ Fully Blasted Pink Lemonade 10pc" at bounding box center [857, 540] width 307 height 20
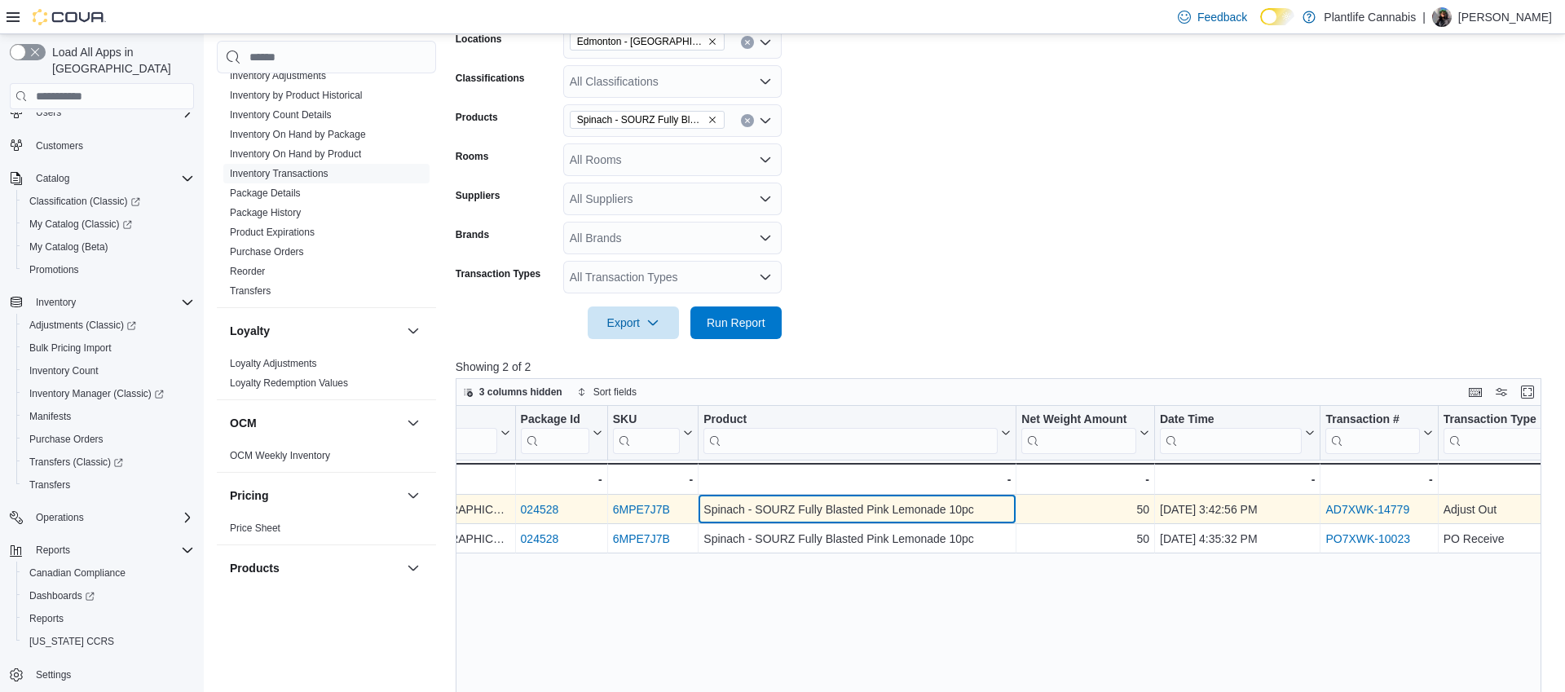
click at [826, 513] on div "Spinach - SOURZ Fully Blasted Pink Lemonade 10pc" at bounding box center [857, 511] width 307 height 20
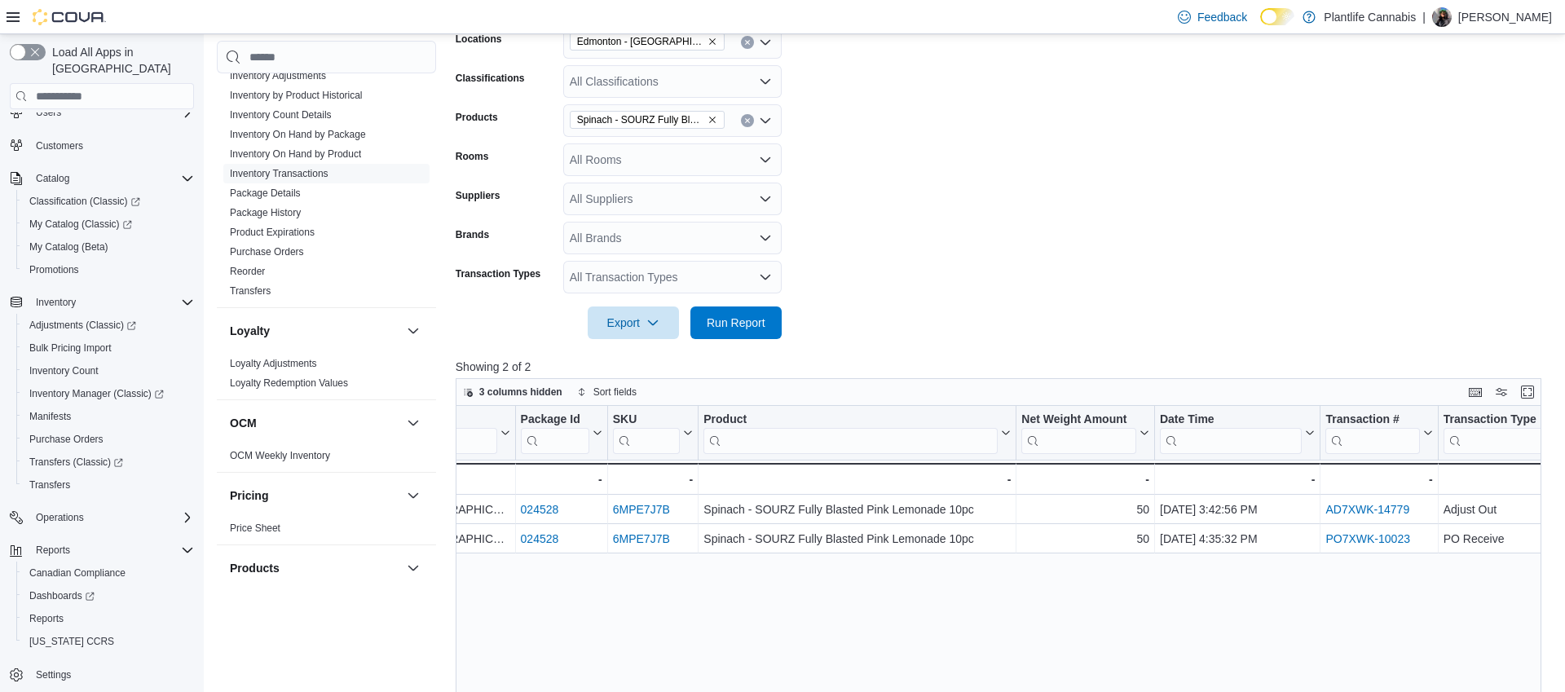
click at [882, 673] on div "Location Click to view column header actions Package Id Click to view column he…" at bounding box center [999, 669] width 1086 height 526
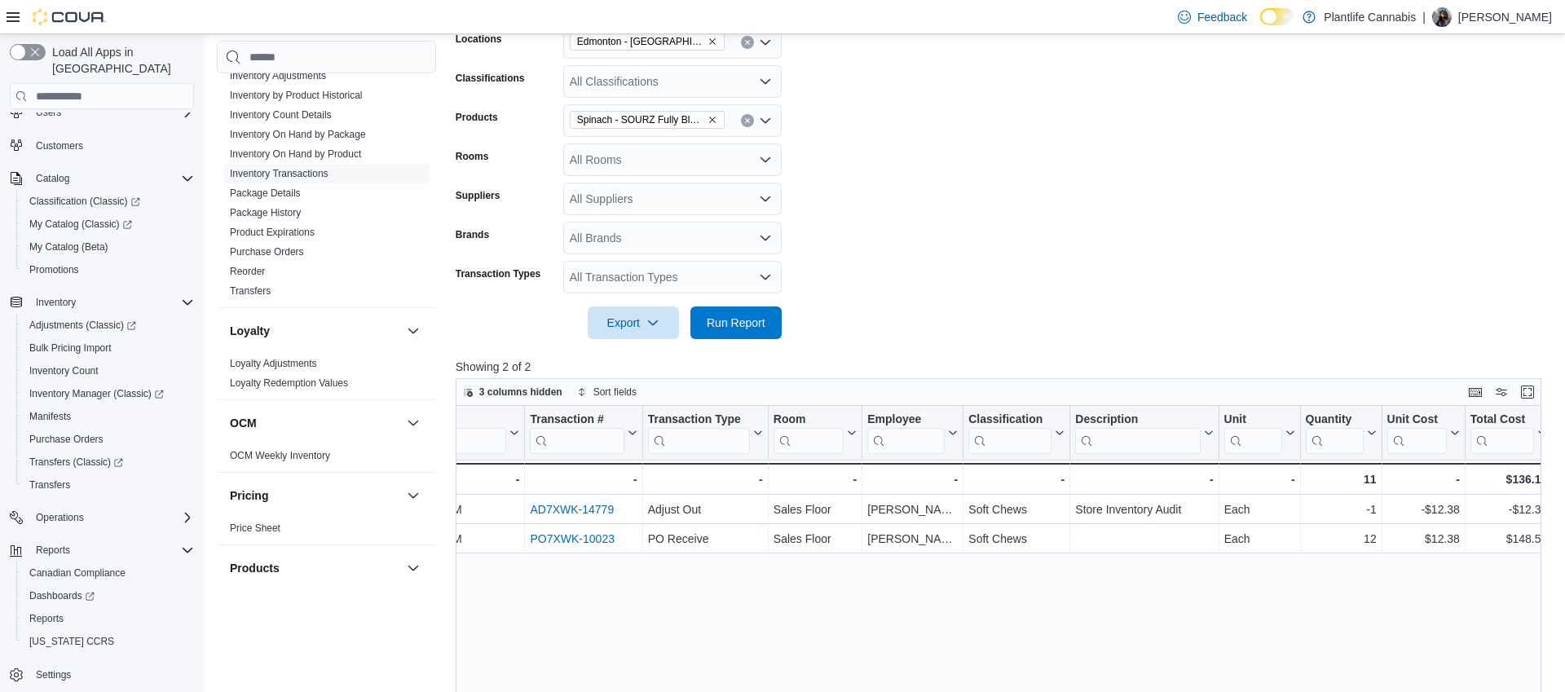
scroll to position [0, 984]
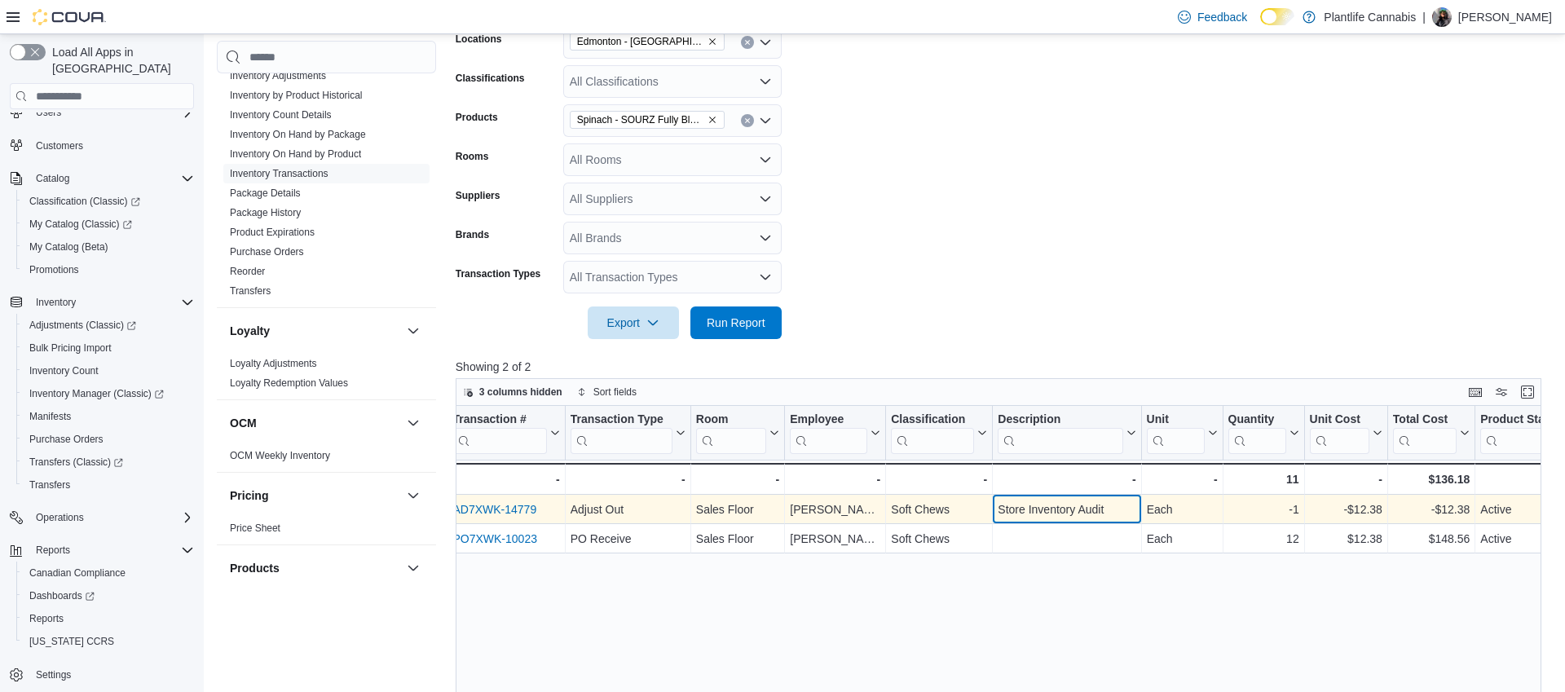
click at [1080, 515] on div "Store Inventory Audit" at bounding box center [1067, 511] width 138 height 20
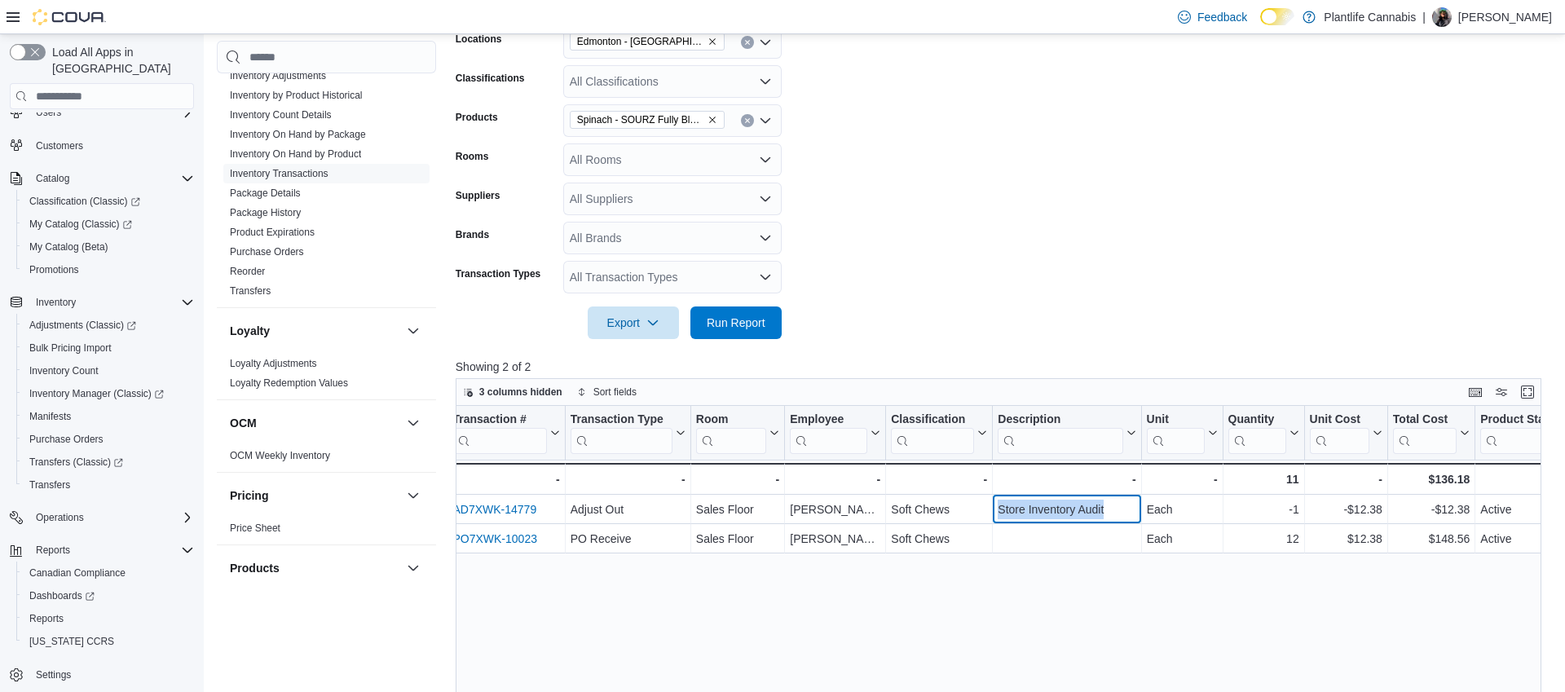
scroll to position [304, 0]
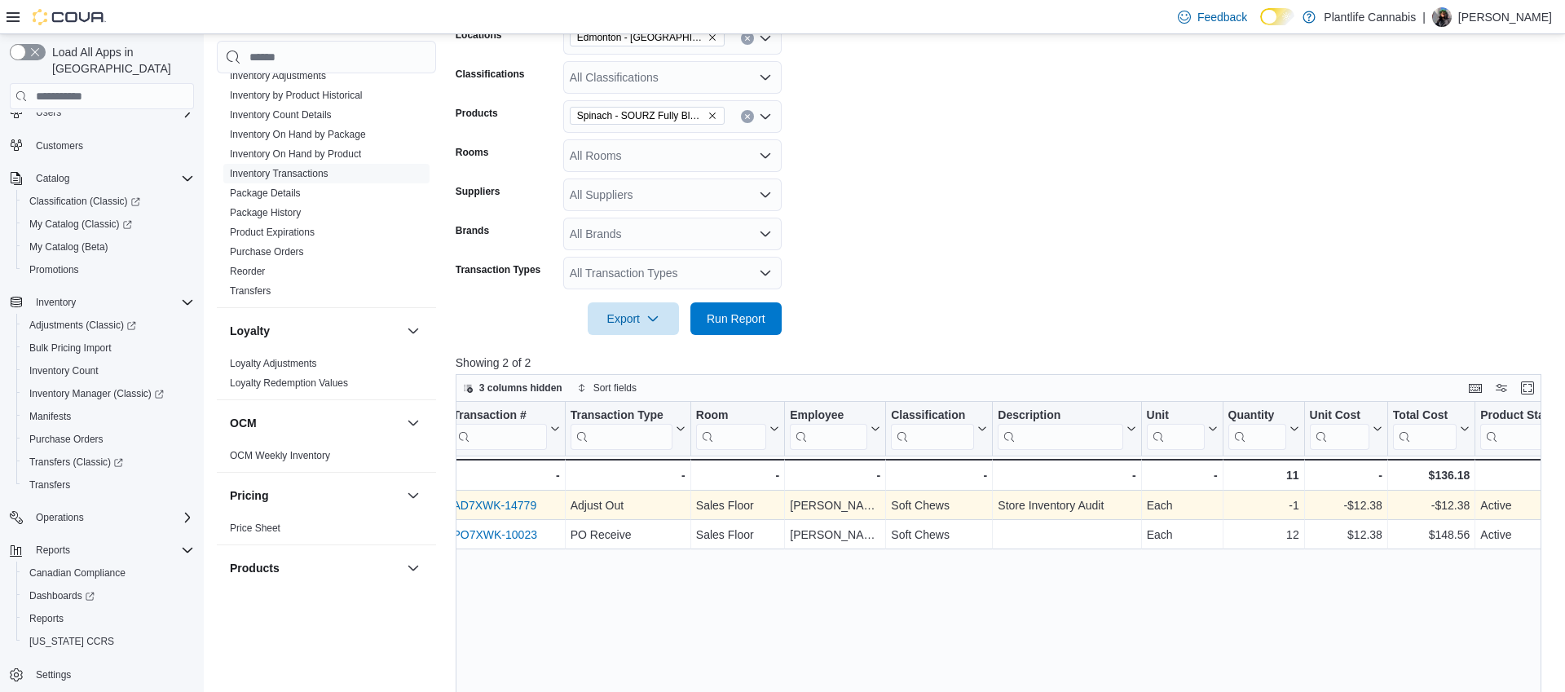
drag, startPoint x: 1120, startPoint y: 617, endPoint x: 1052, endPoint y: 519, distance: 120.1
click at [1119, 616] on div "Location Click to view column header actions Package Id Click to view column he…" at bounding box center [999, 665] width 1086 height 526
click at [916, 507] on div "Soft Chews" at bounding box center [939, 507] width 96 height 20
